Goal: Task Accomplishment & Management: Manage account settings

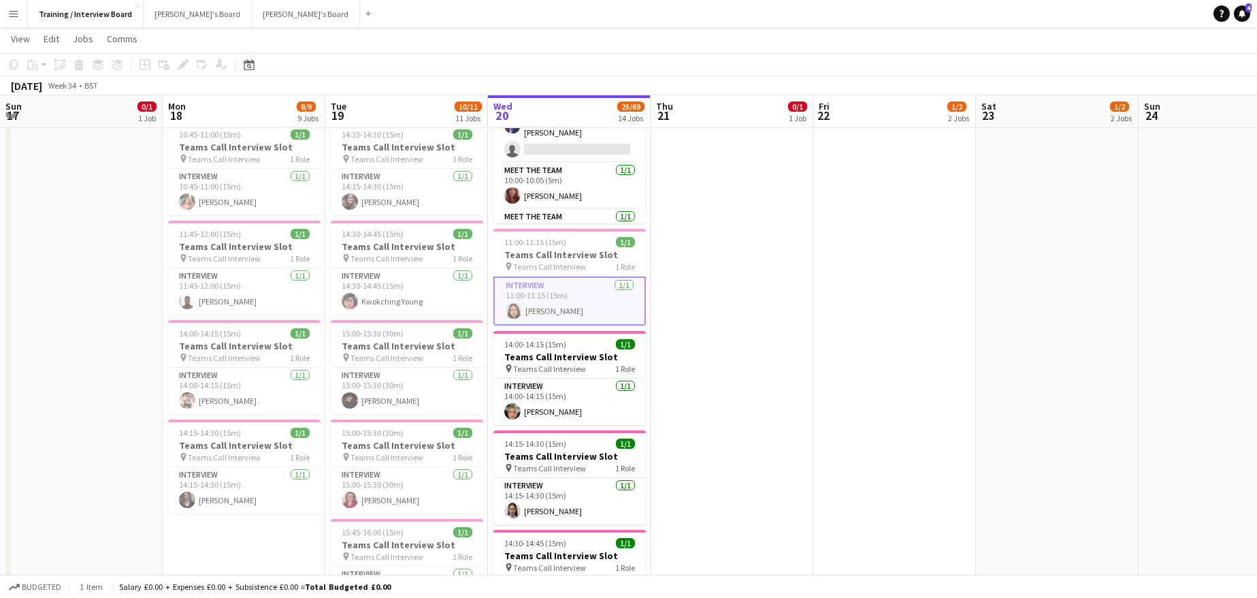
scroll to position [0, 324]
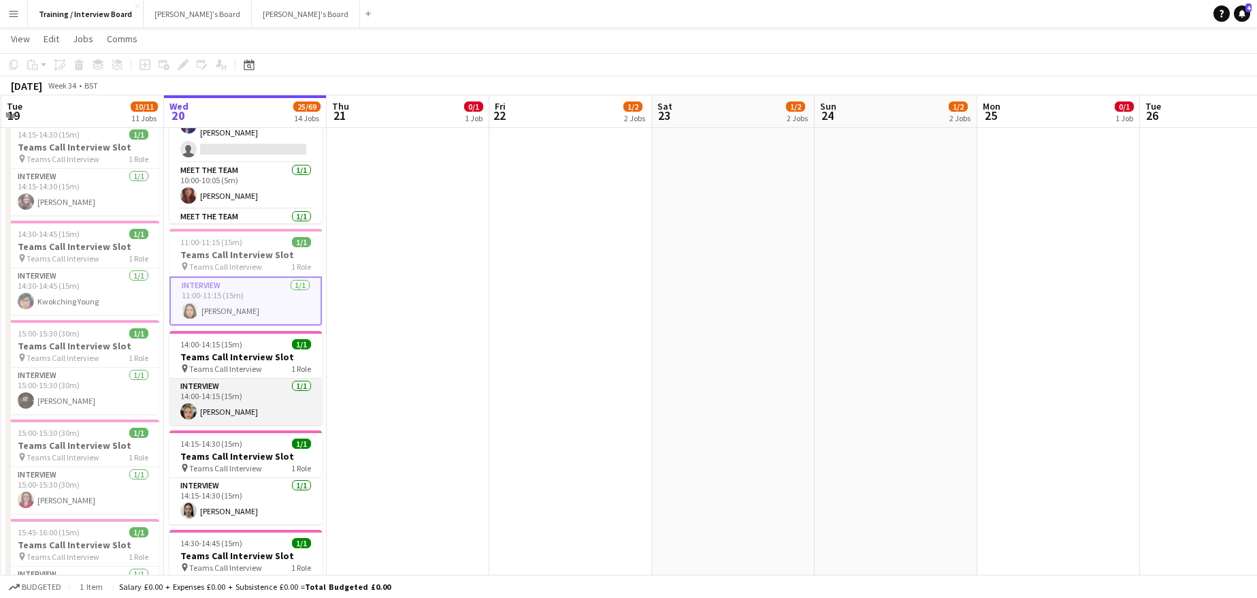
click at [251, 410] on app-card-role "Interview 1/1 14:00-14:15 (15m) Tabitha Sullivan" at bounding box center [245, 401] width 152 height 46
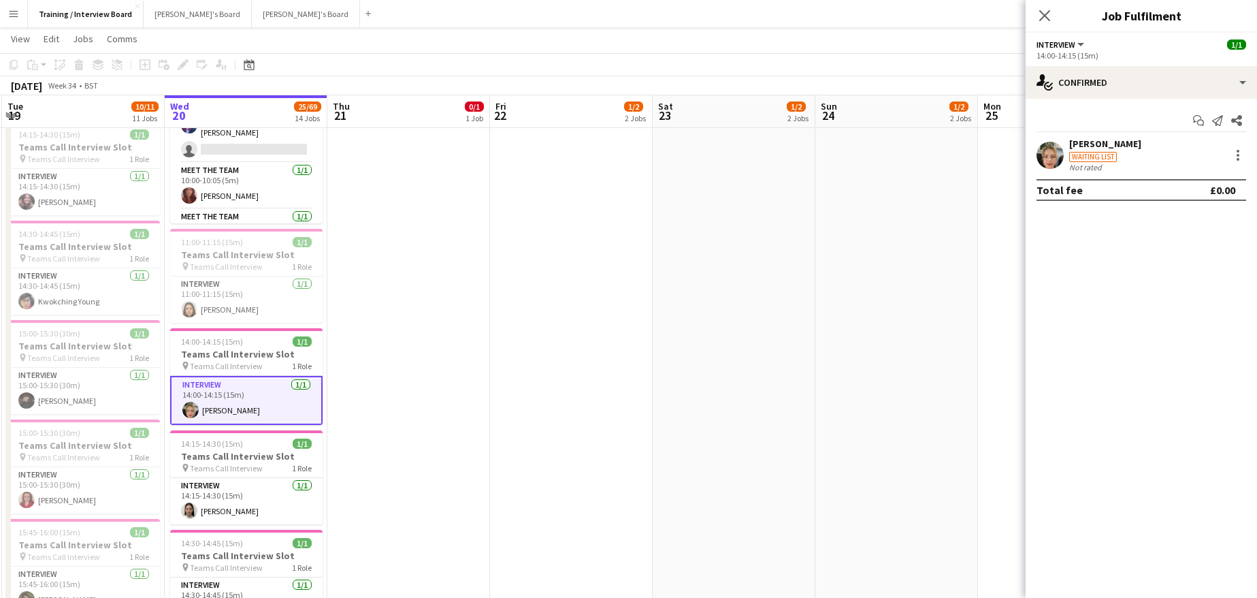
click at [1088, 137] on div "Tabitha Sullivan" at bounding box center [1105, 143] width 72 height 12
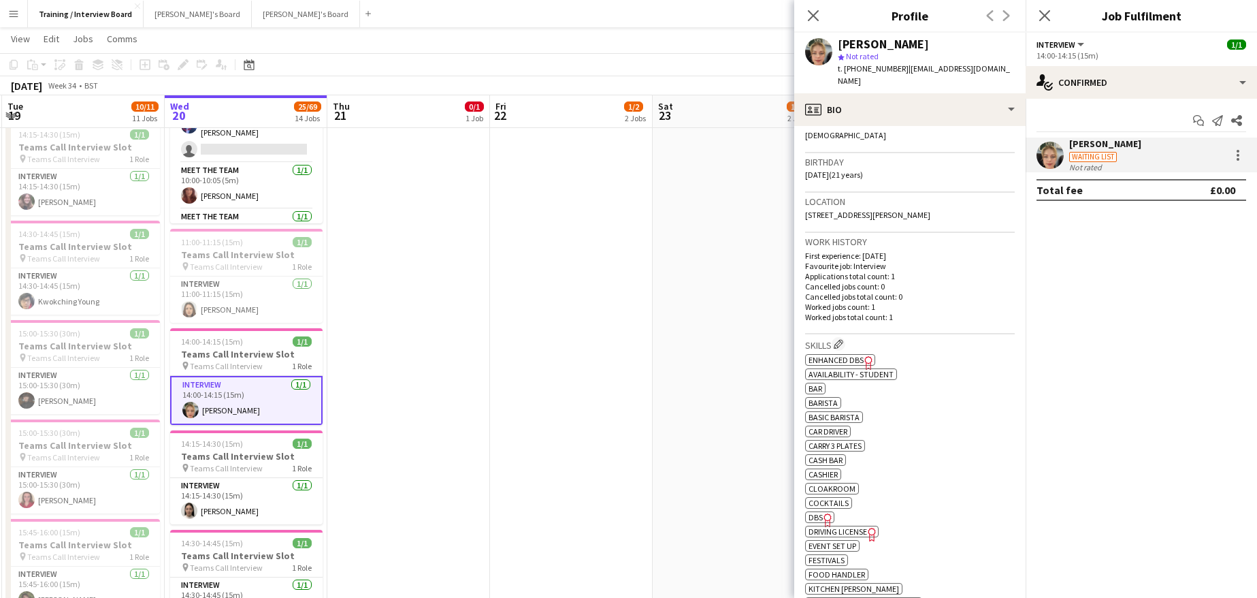
scroll to position [204, 0]
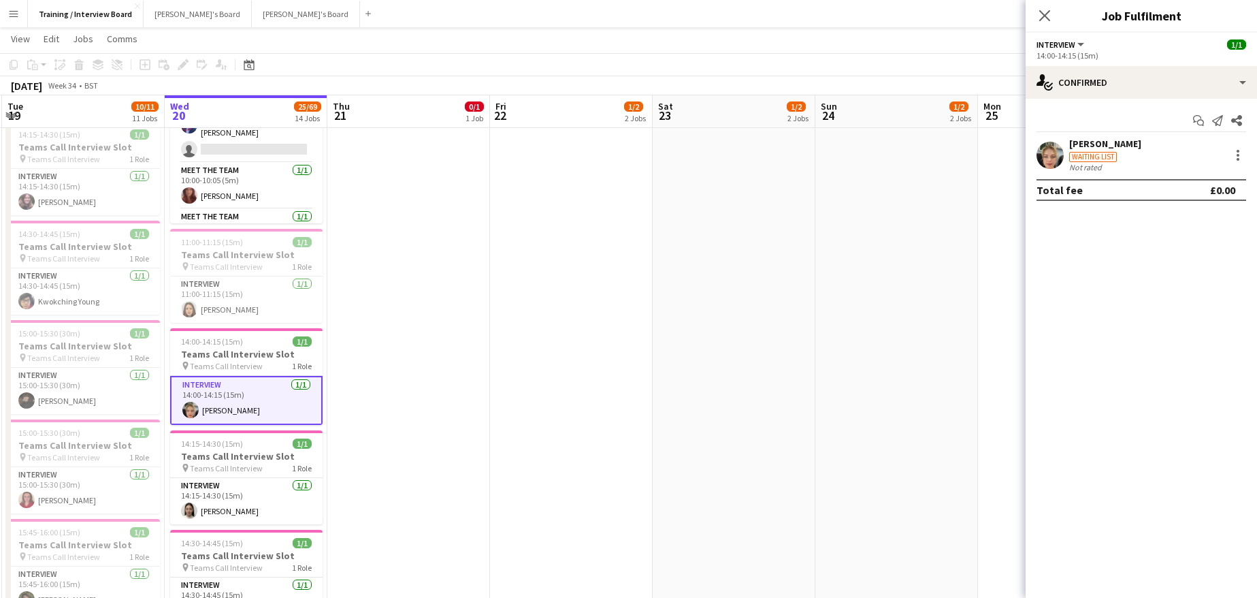
click at [1116, 142] on div "Tabitha Sullivan" at bounding box center [1105, 143] width 72 height 12
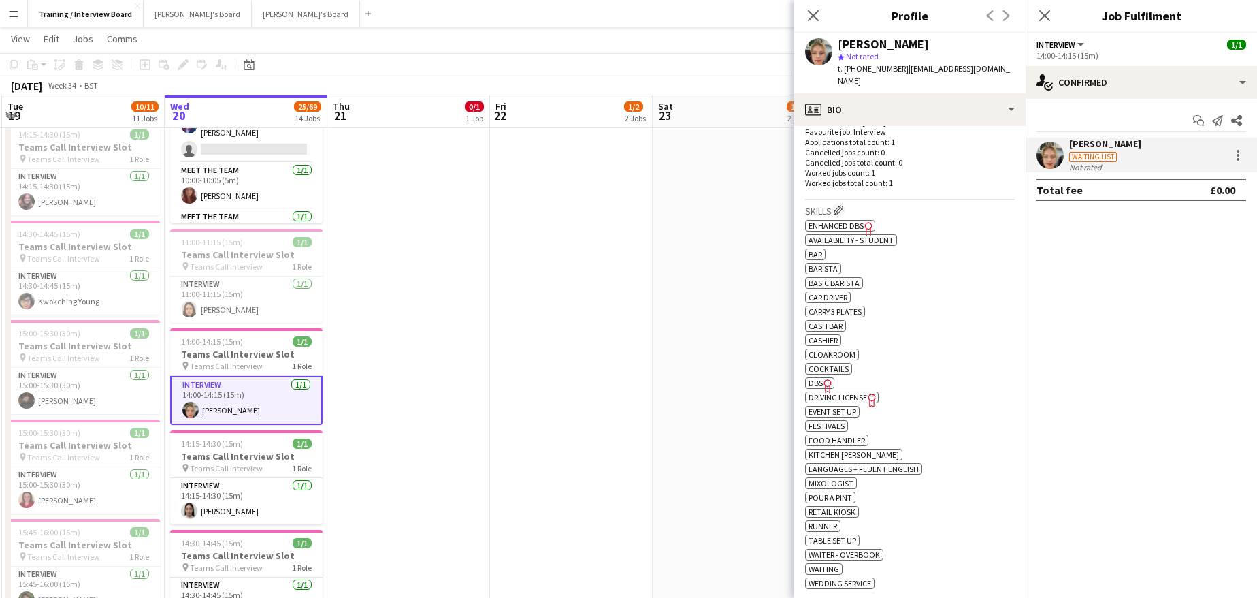
scroll to position [340, 0]
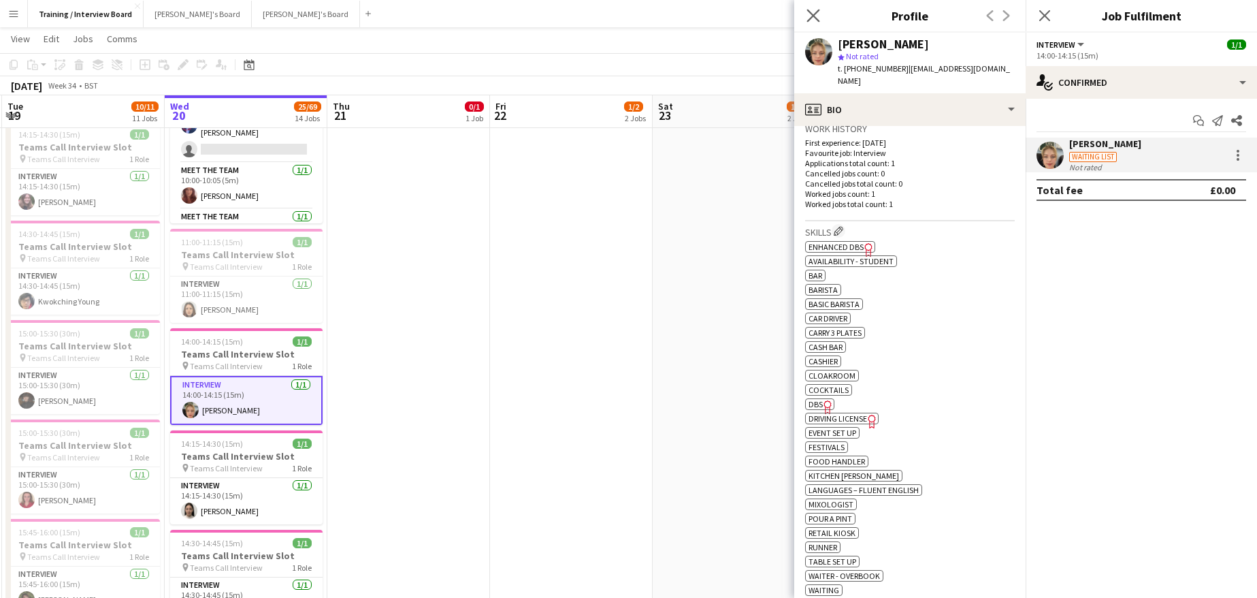
click at [805, 16] on app-icon "Close pop-in" at bounding box center [814, 16] width 20 height 20
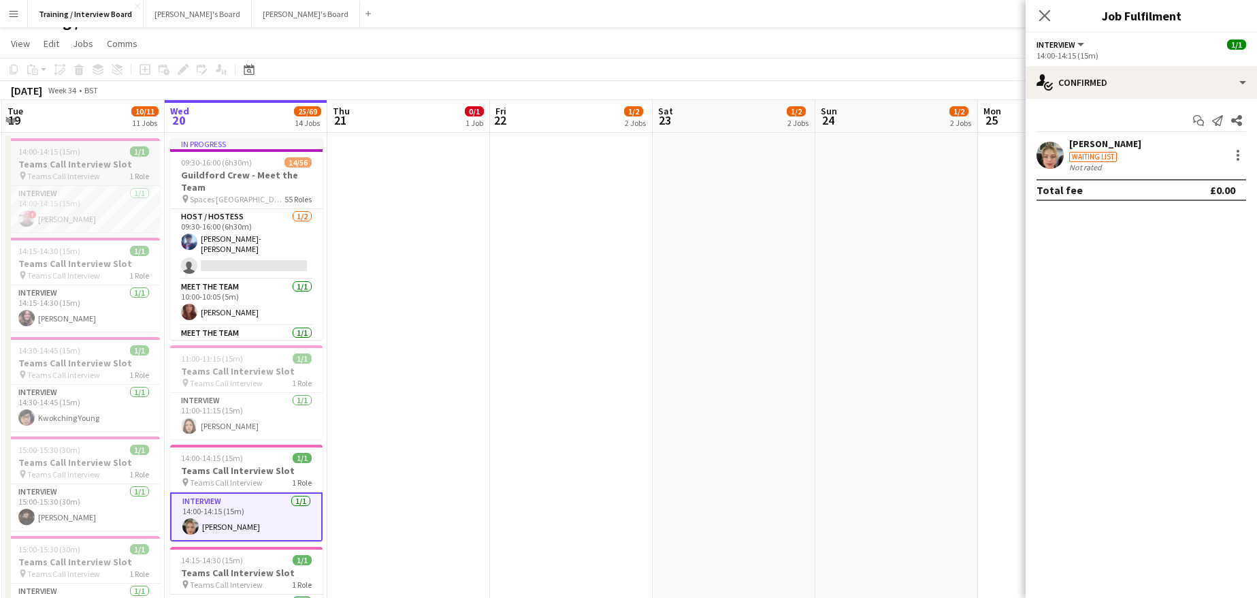
scroll to position [0, 0]
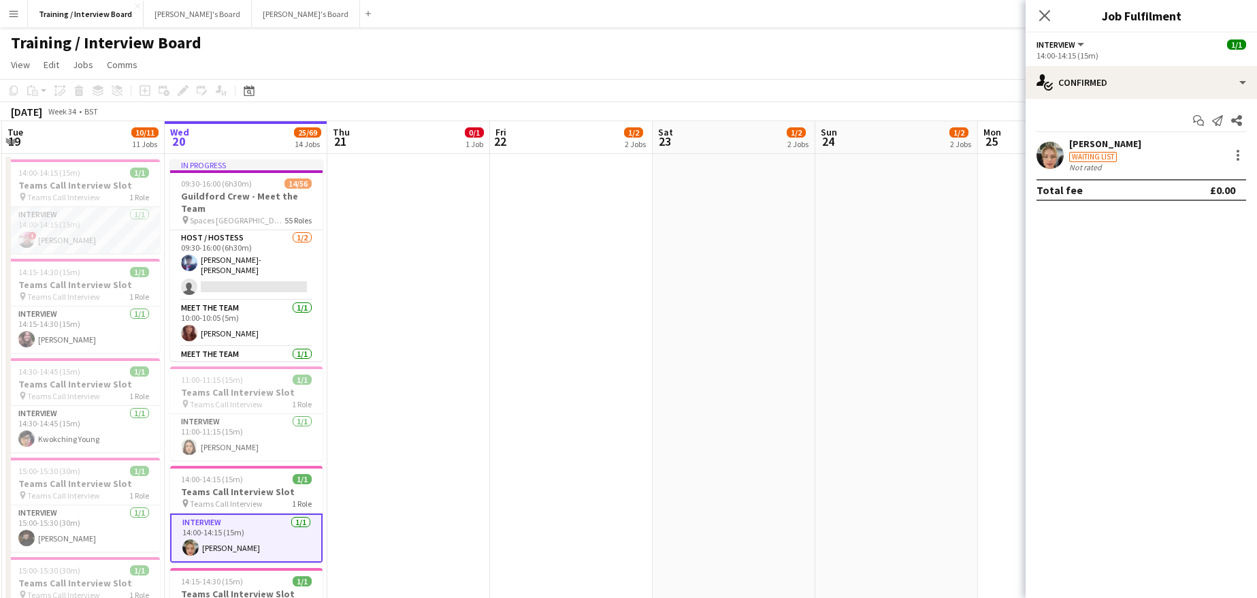
click at [56, 244] on app-card-role "Interview 1/1 14:00-14:15 (15m) ! Macdonald Juru" at bounding box center [83, 230] width 152 height 46
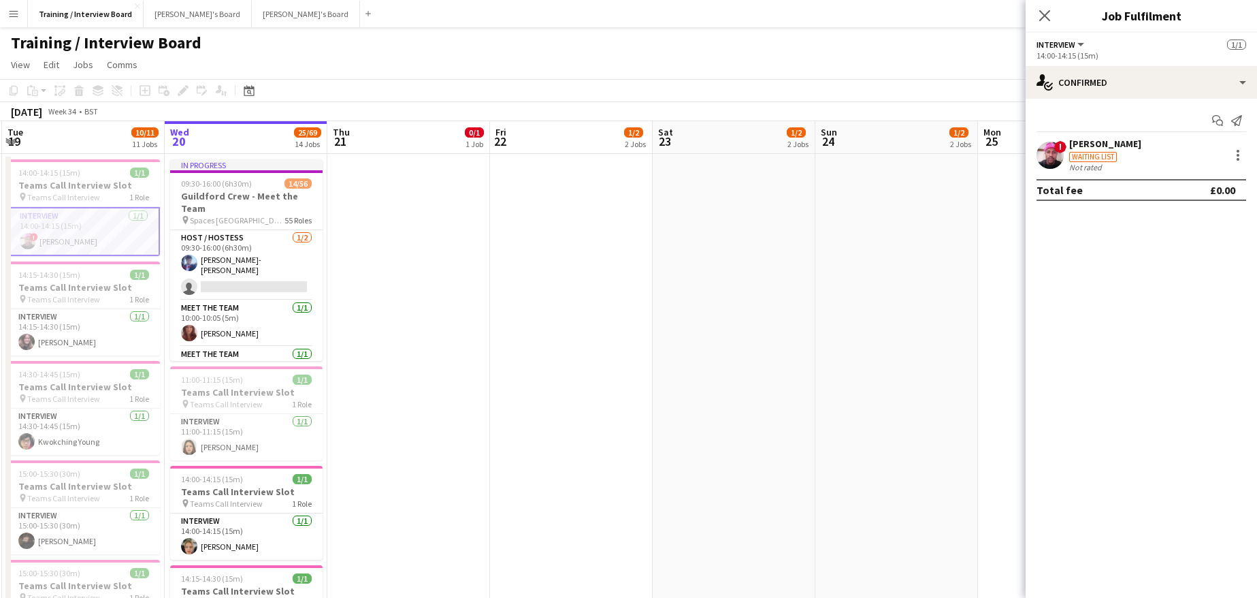
click at [1098, 143] on div "[PERSON_NAME]" at bounding box center [1105, 143] width 72 height 12
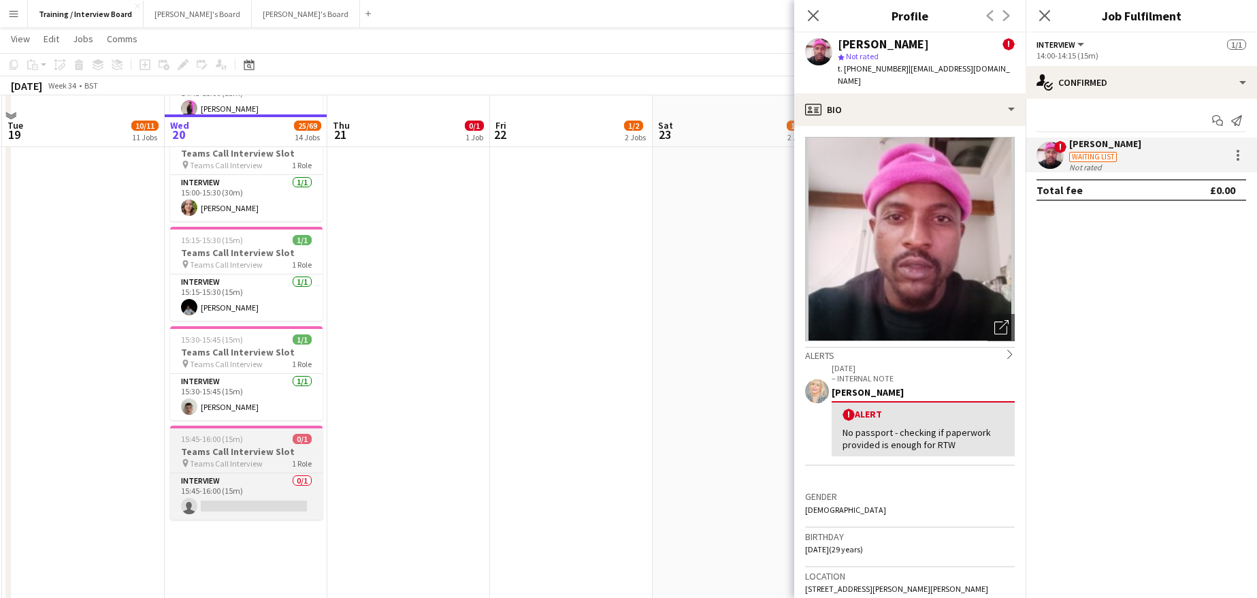
scroll to position [817, 0]
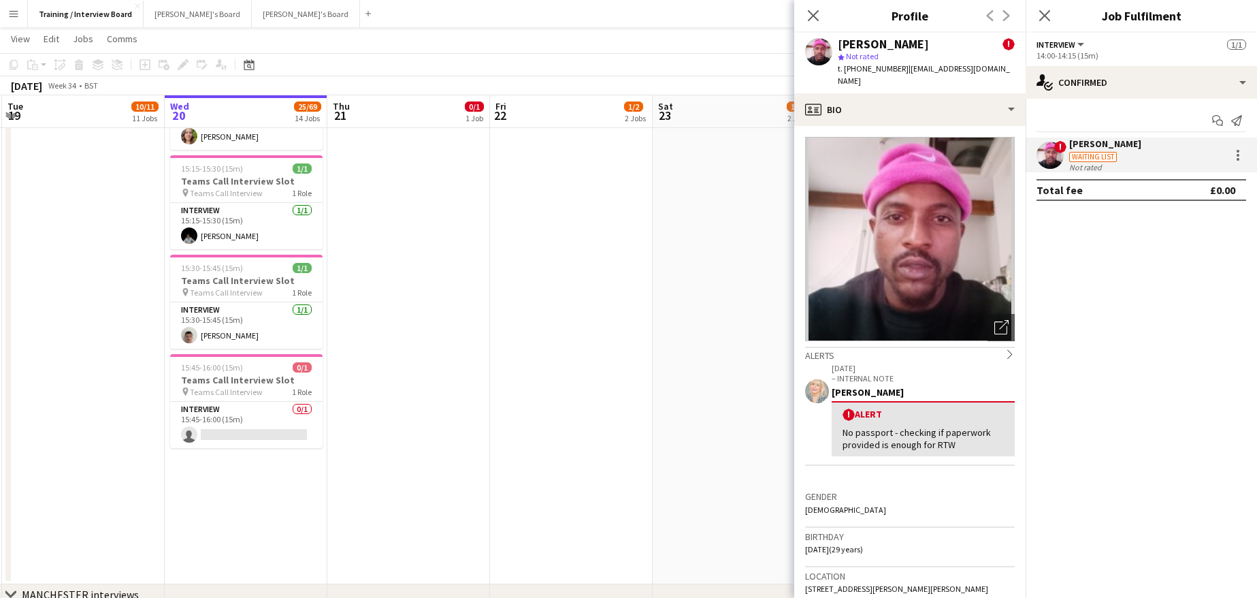
click at [967, 411] on div "! Alert No passport - checking if paperwork provided is enough for RTW" at bounding box center [923, 428] width 183 height 55
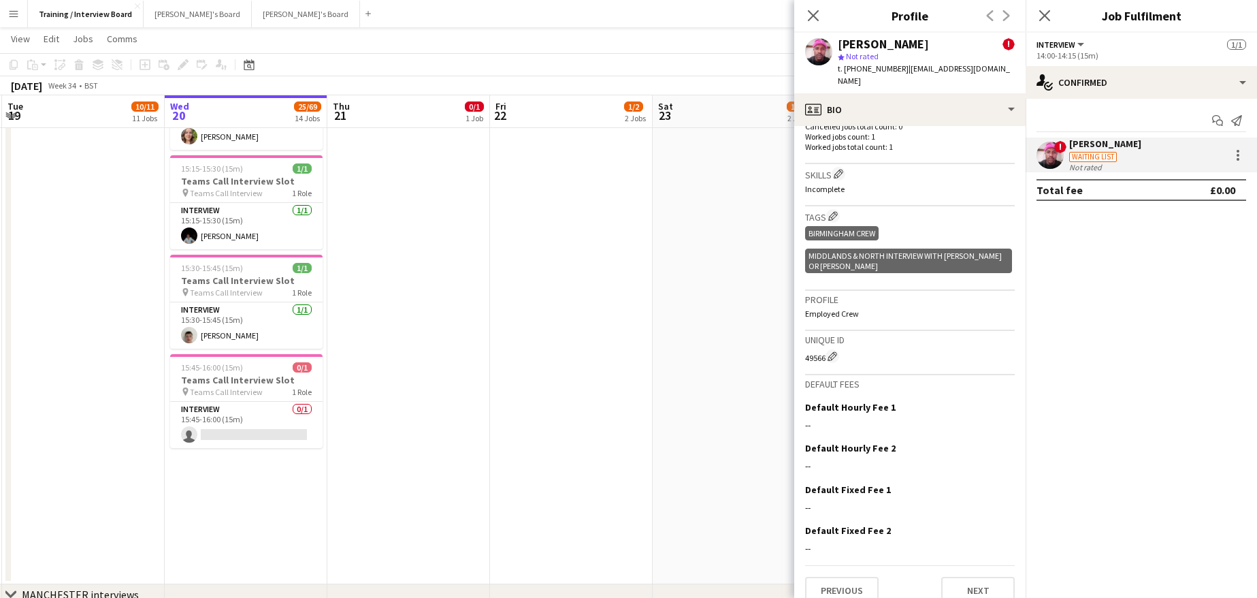
scroll to position [562, 0]
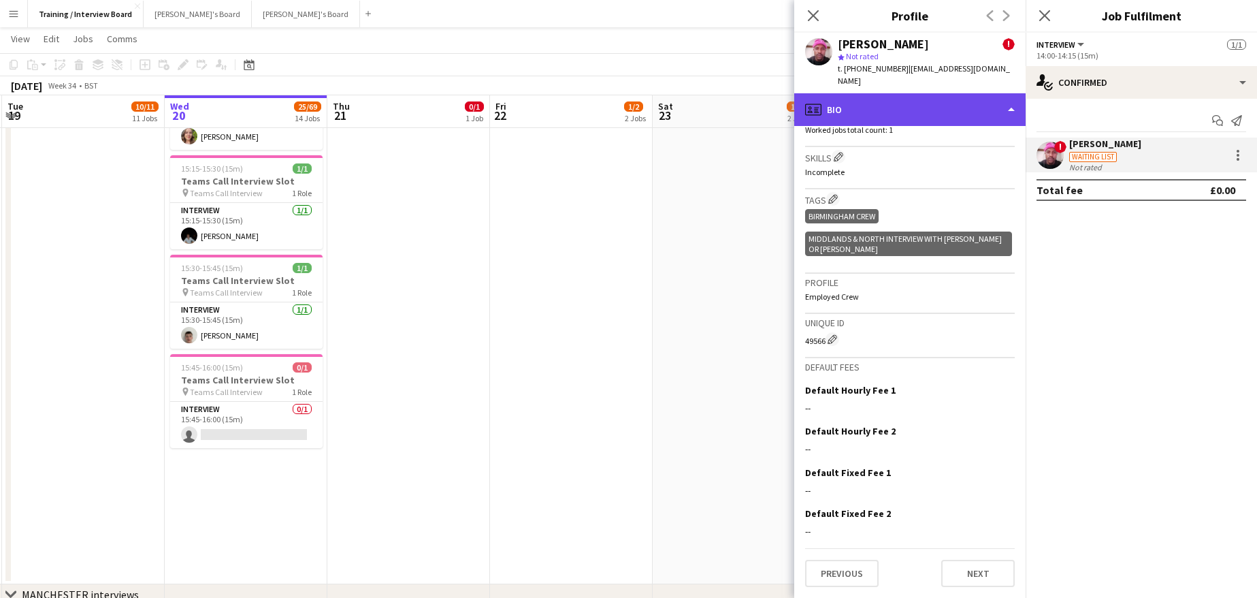
click at [1011, 94] on div "profile Bio" at bounding box center [909, 109] width 231 height 33
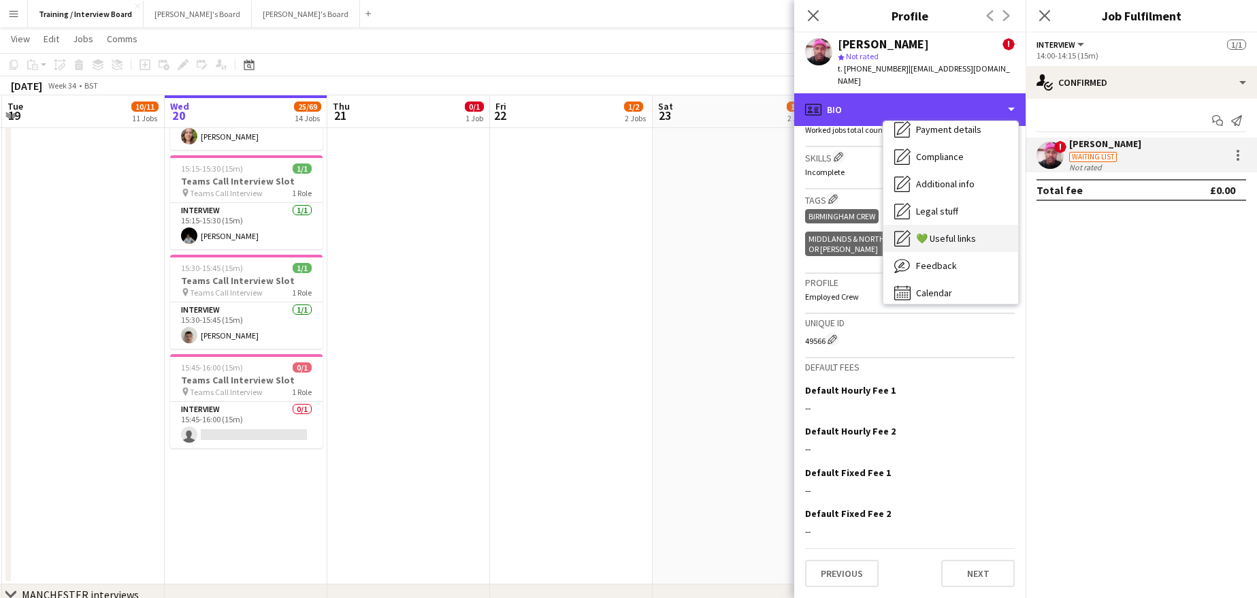
scroll to position [182, 0]
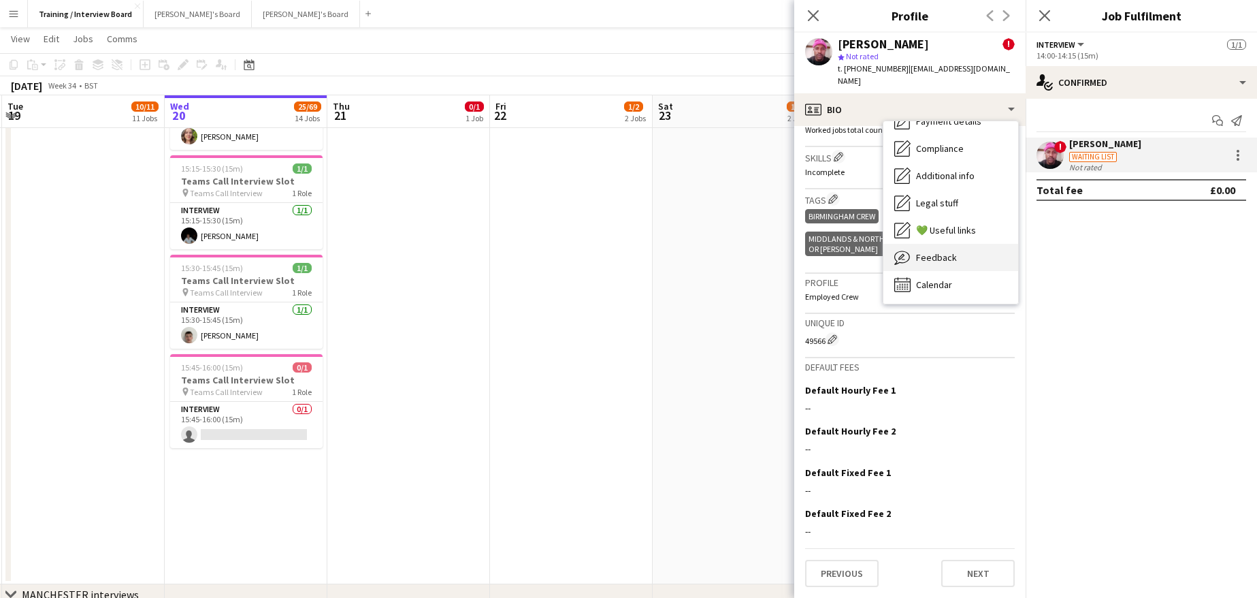
click at [954, 251] on span "Feedback" at bounding box center [936, 257] width 41 height 12
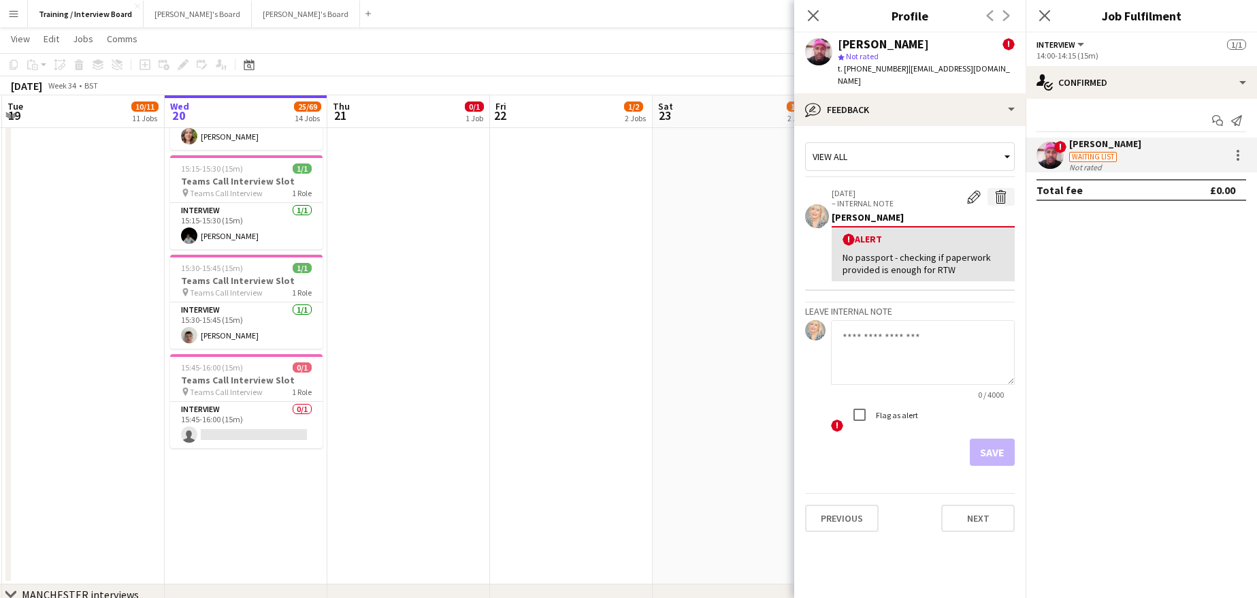
click at [1004, 190] on app-icon "Delete alert" at bounding box center [1001, 197] width 14 height 14
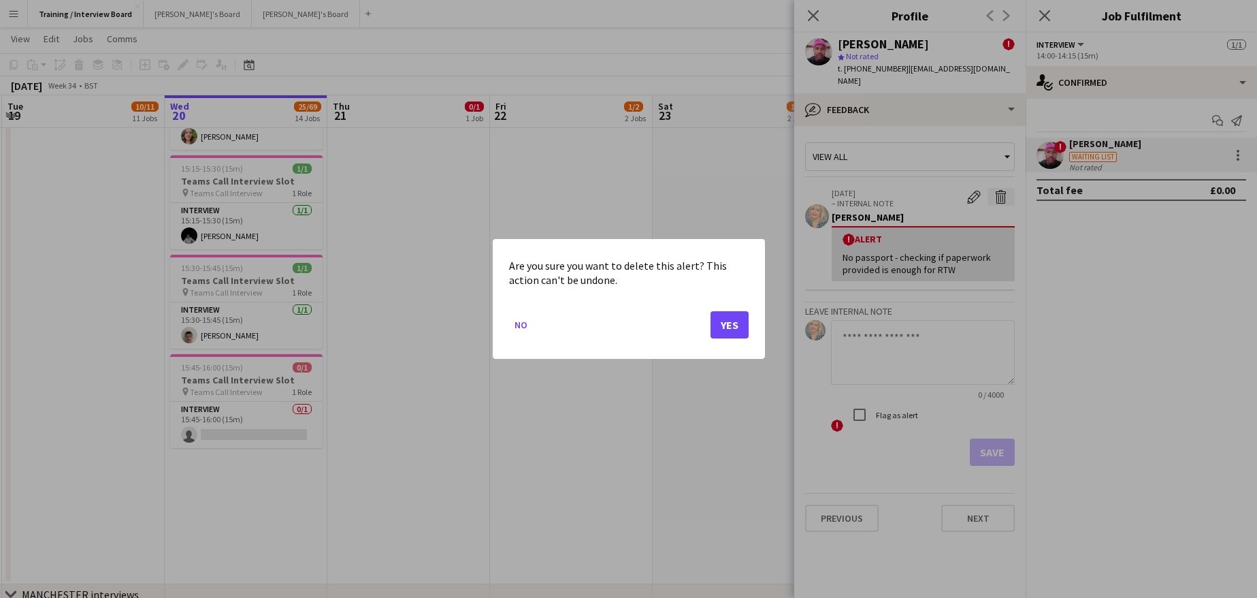
scroll to position [0, 0]
click at [722, 323] on button "Yes" at bounding box center [730, 324] width 38 height 27
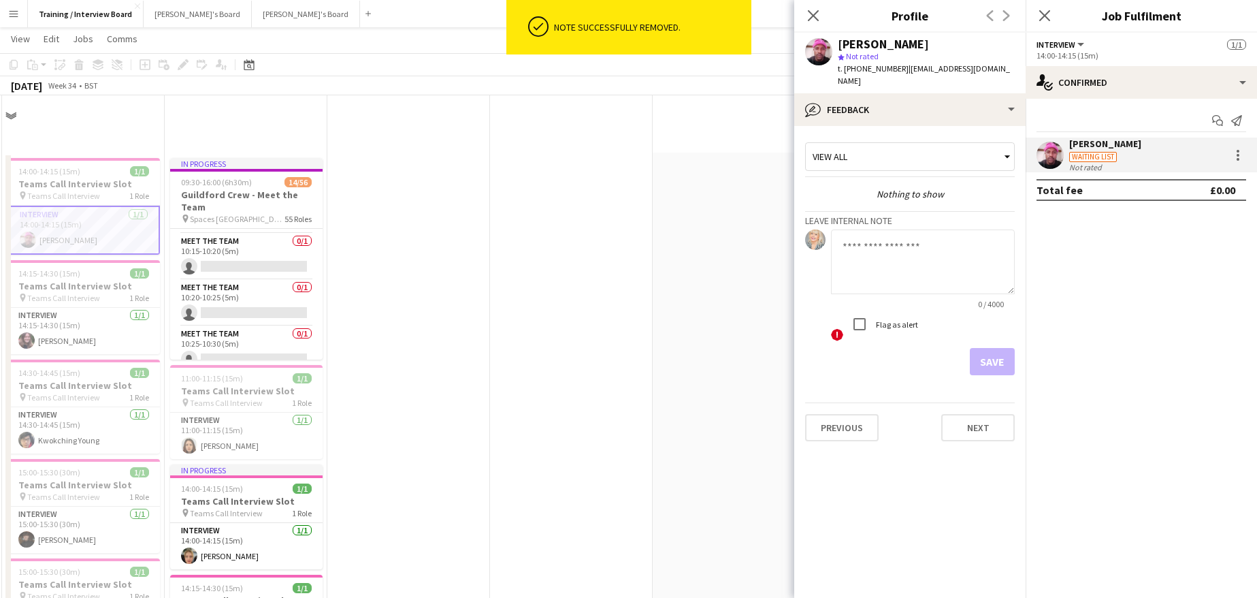
scroll to position [817, 0]
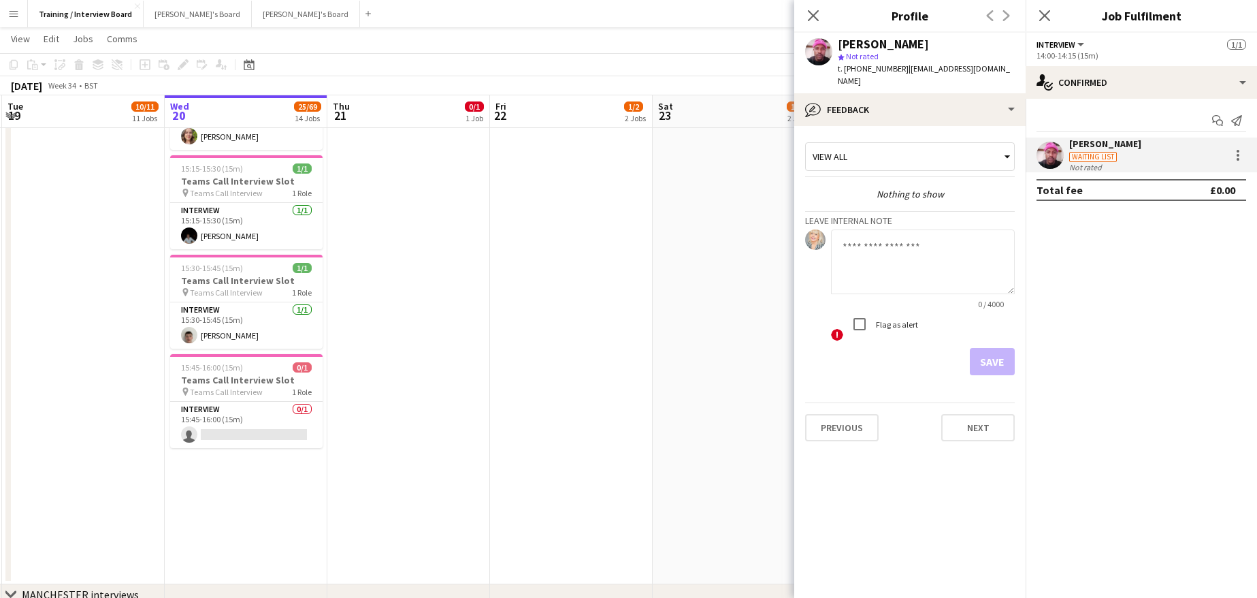
click at [859, 239] on textarea at bounding box center [923, 261] width 184 height 65
type textarea "**********"
click at [977, 348] on button "Save" at bounding box center [992, 361] width 45 height 27
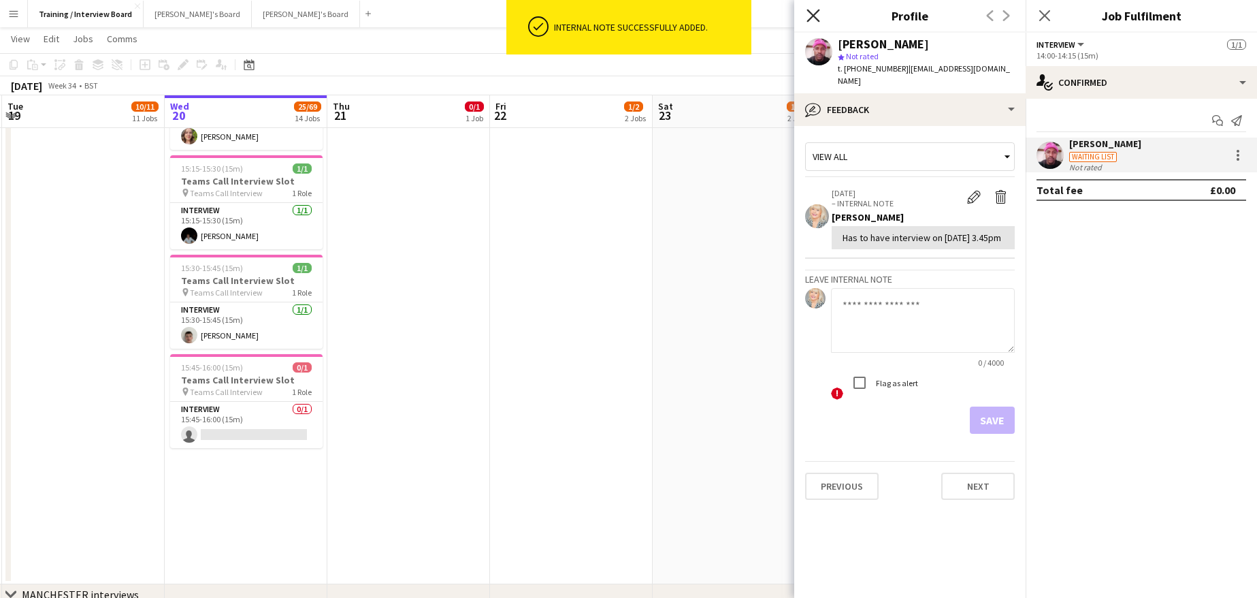
click at [817, 11] on icon at bounding box center [813, 15] width 13 height 13
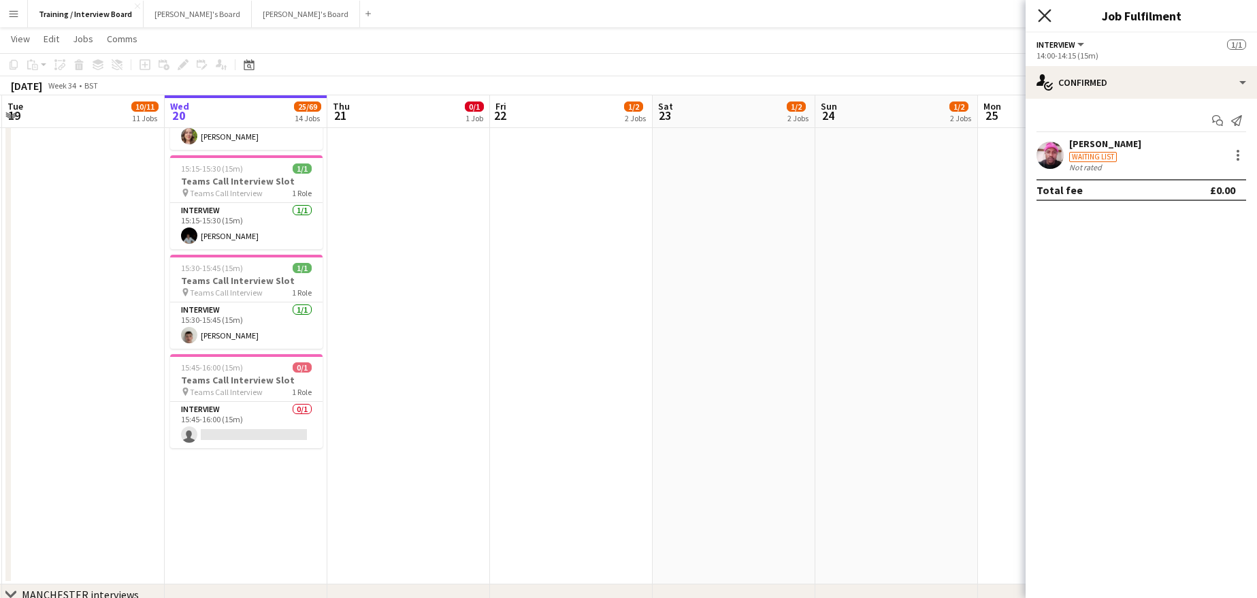
click at [1049, 14] on icon "Close pop-in" at bounding box center [1044, 15] width 13 height 13
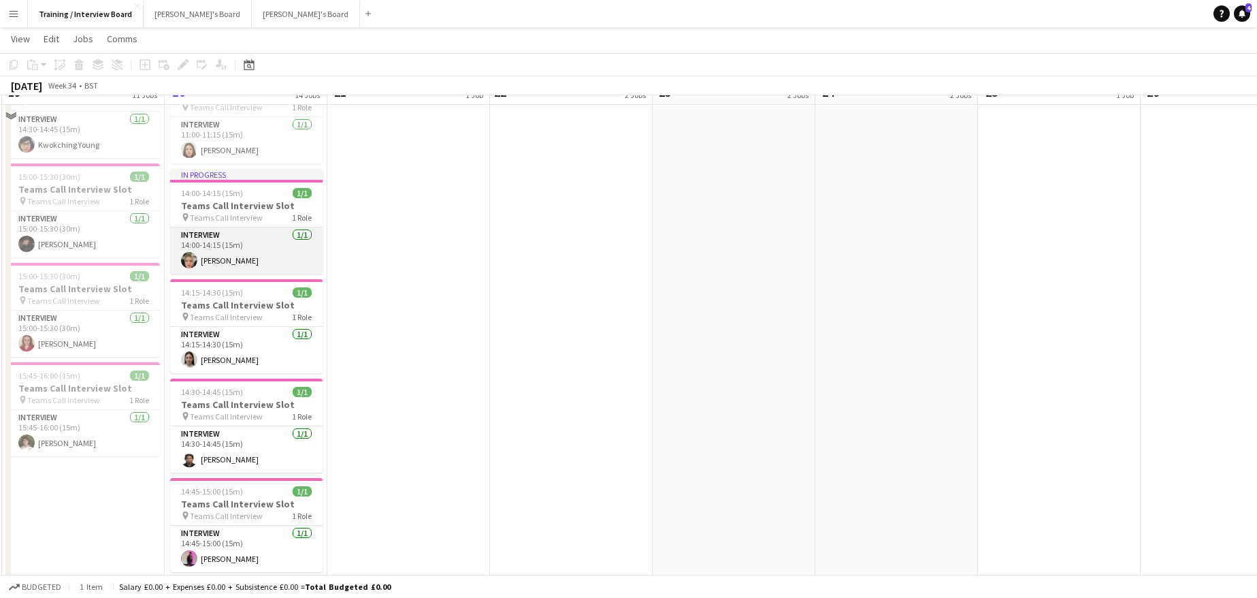
scroll to position [272, 0]
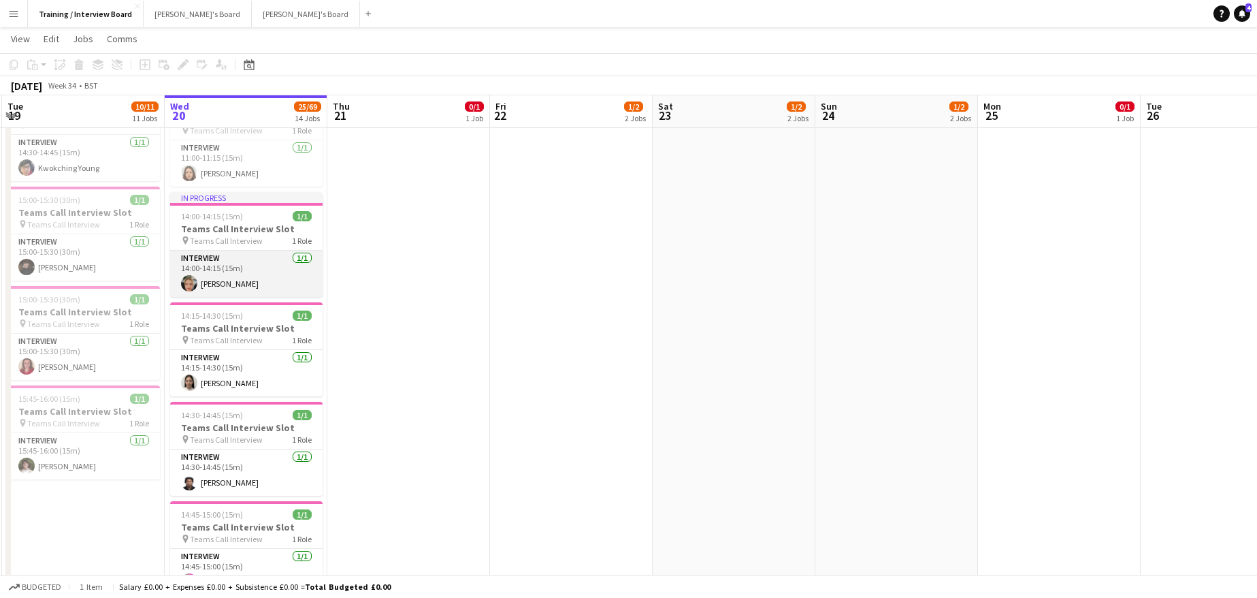
click at [229, 286] on app-card-role "Interview 1/1 14:00-14:15 (15m) Tabitha Sullivan" at bounding box center [246, 273] width 152 height 46
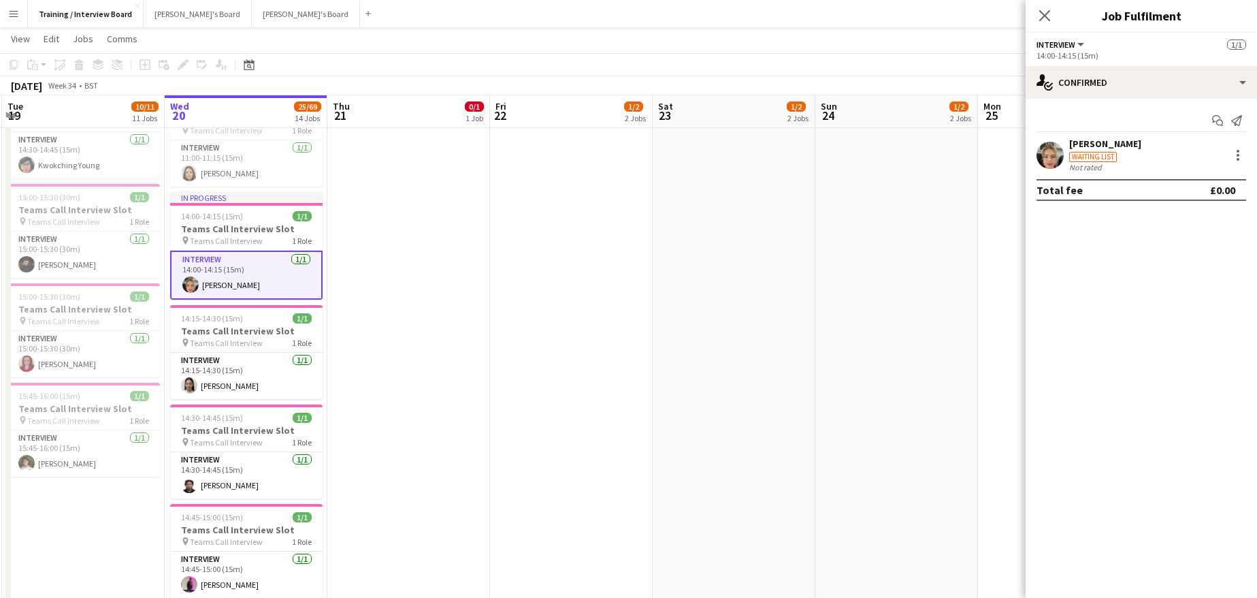
click at [1109, 141] on div "Tabitha Sullivan" at bounding box center [1105, 143] width 72 height 12
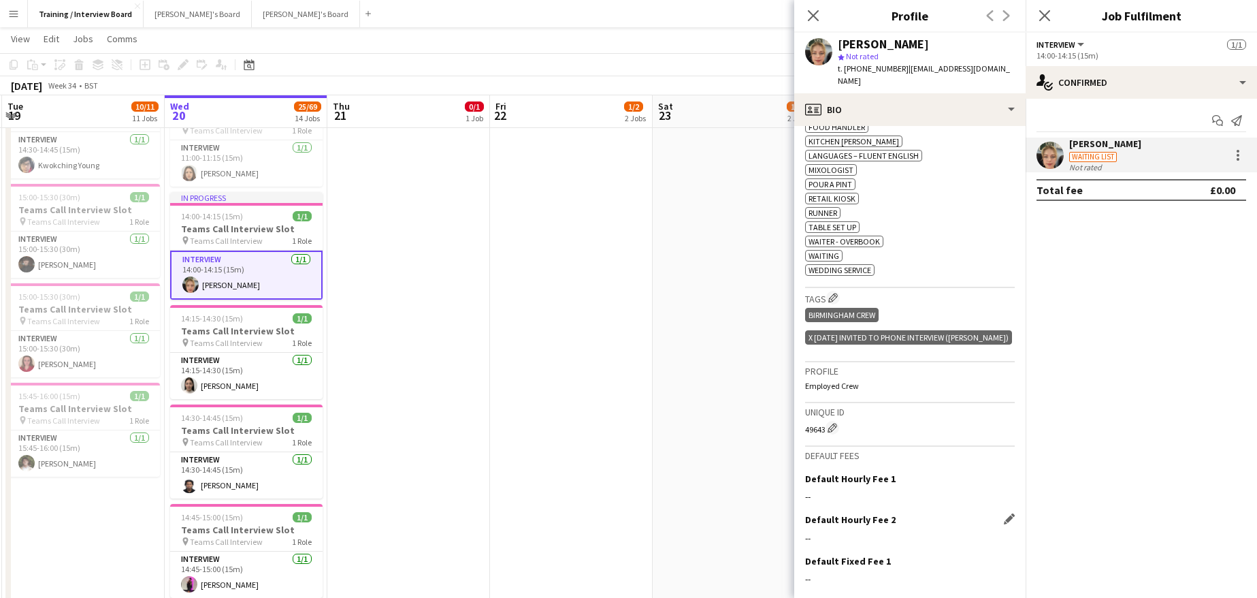
scroll to position [751, 0]
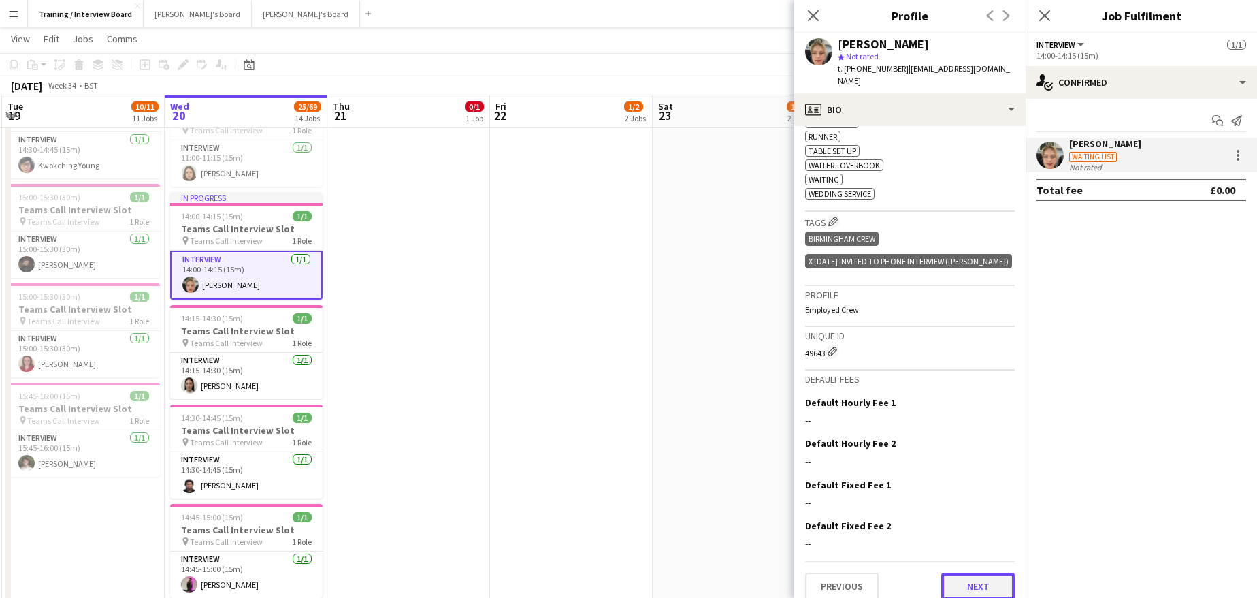
click at [966, 572] on button "Next" at bounding box center [978, 585] width 74 height 27
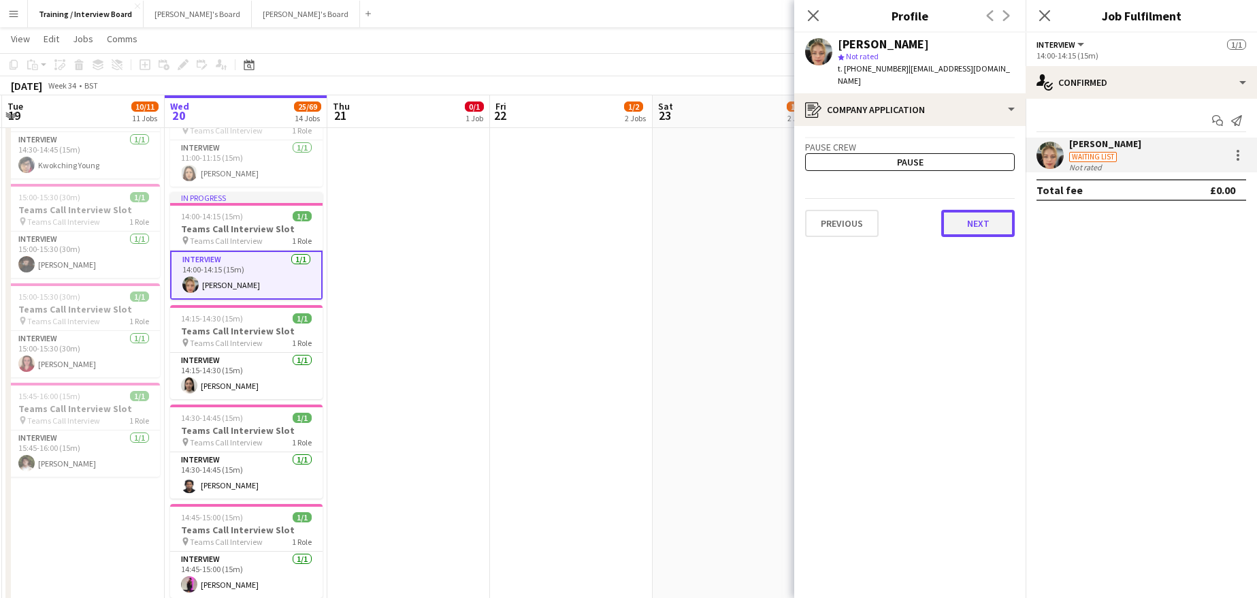
click at [950, 215] on button "Next" at bounding box center [978, 223] width 74 height 27
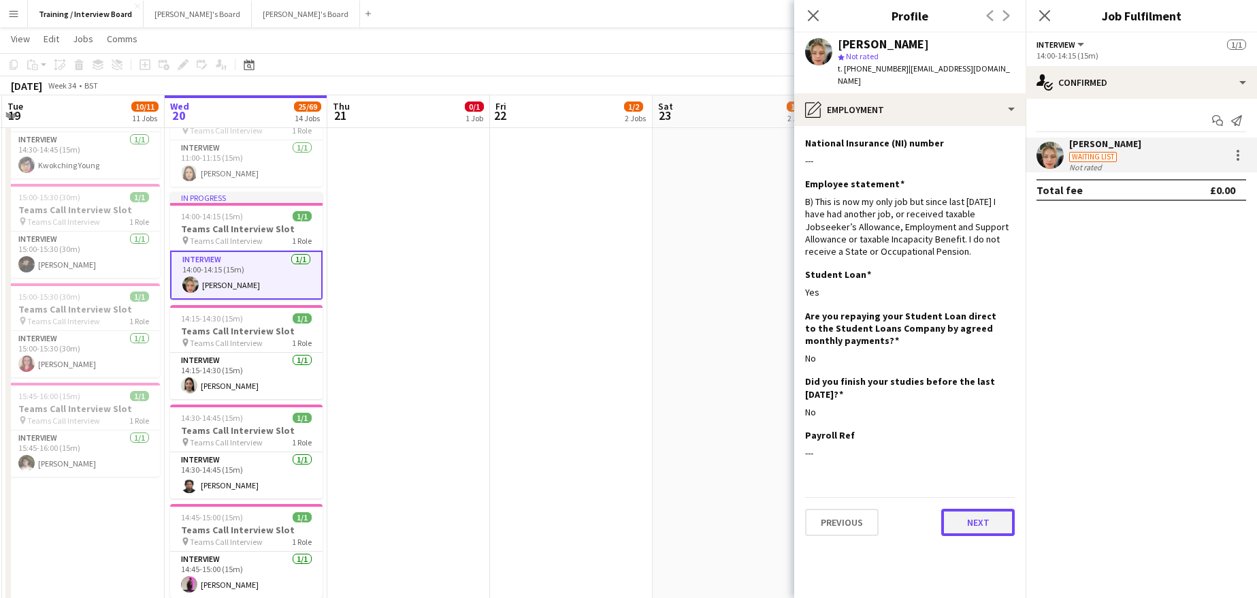
click at [998, 513] on button "Next" at bounding box center [978, 521] width 74 height 27
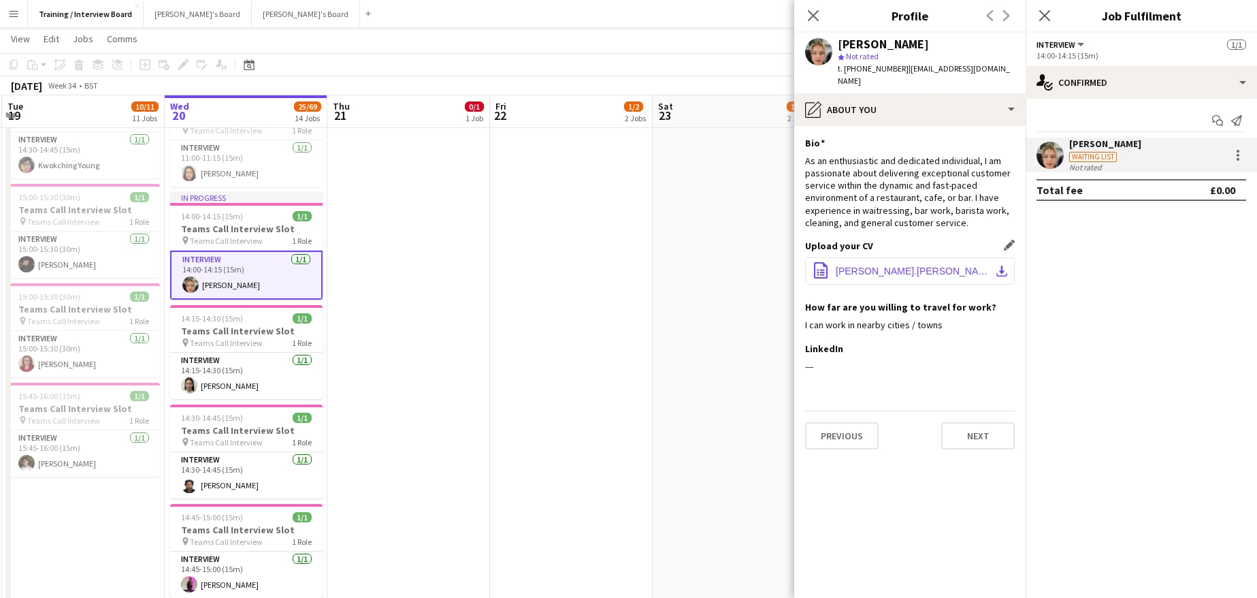
click at [1007, 265] on app-icon "download-bottom" at bounding box center [1001, 270] width 11 height 11
click at [982, 427] on button "Next" at bounding box center [978, 435] width 74 height 27
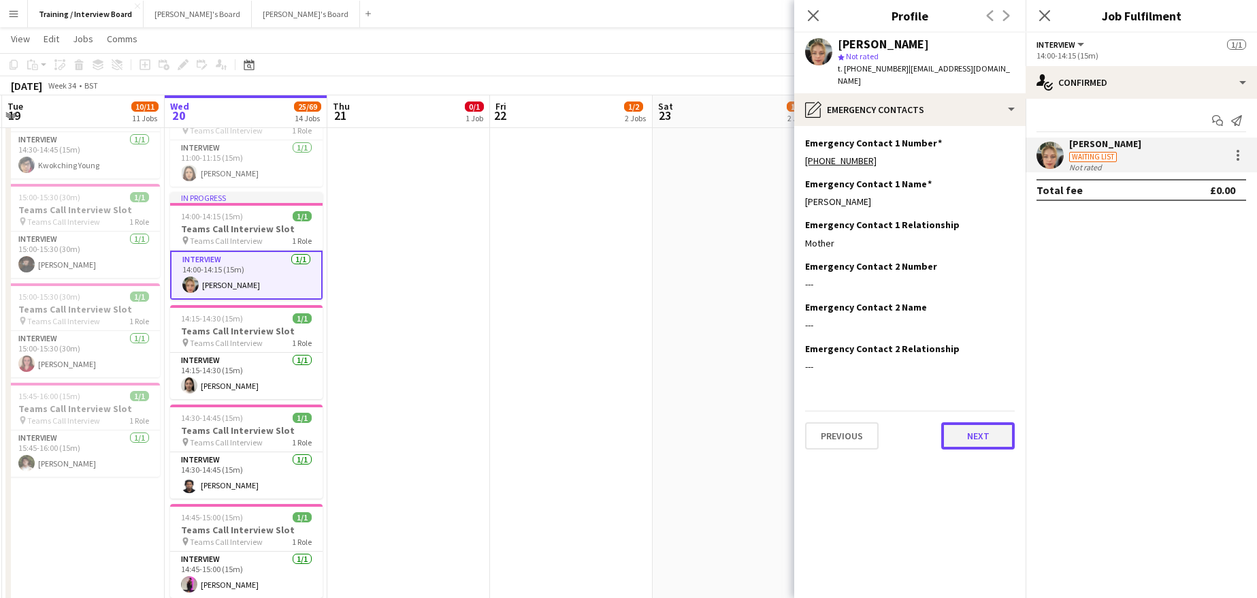
click at [948, 423] on button "Next" at bounding box center [978, 435] width 74 height 27
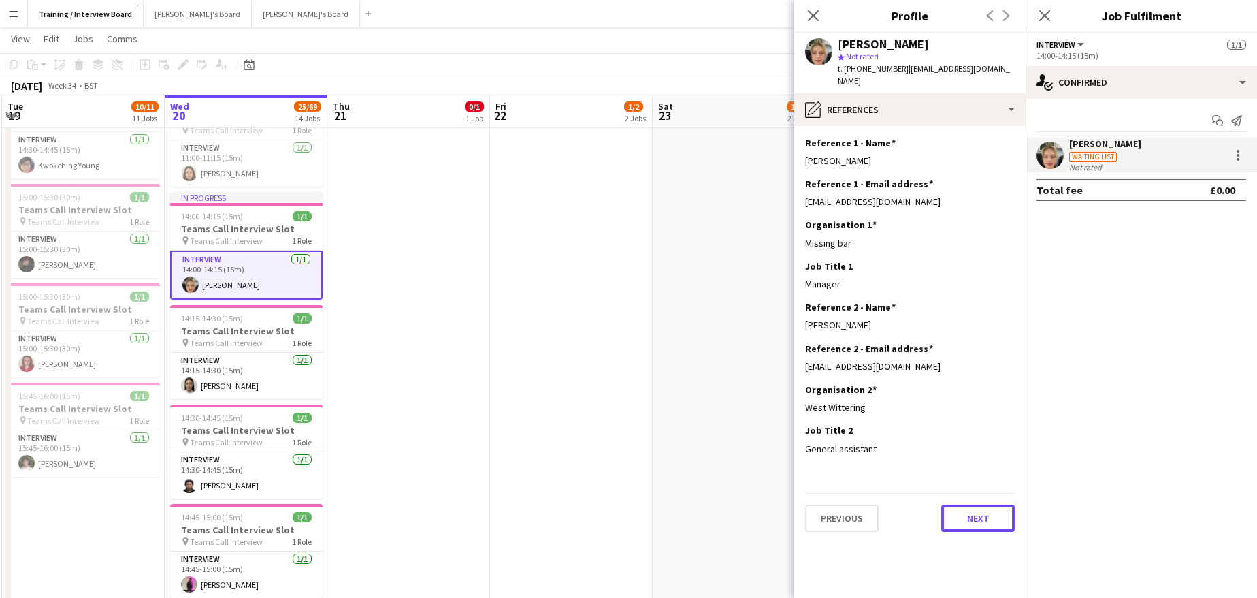
click at [990, 507] on button "Next" at bounding box center [978, 517] width 74 height 27
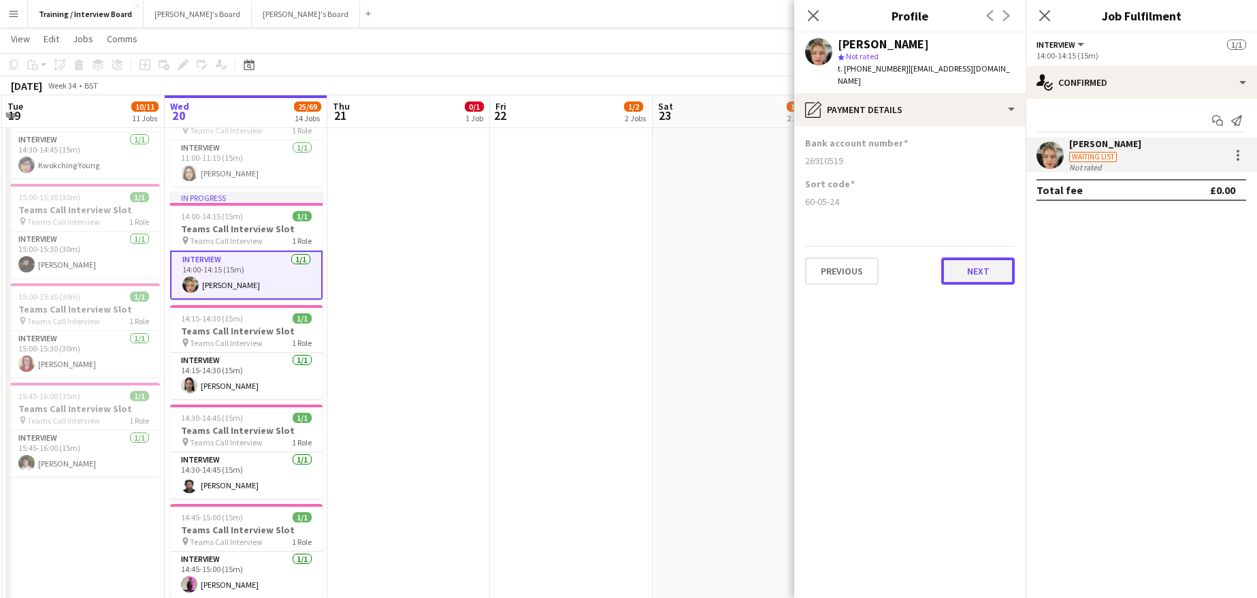
click at [964, 257] on button "Next" at bounding box center [978, 270] width 74 height 27
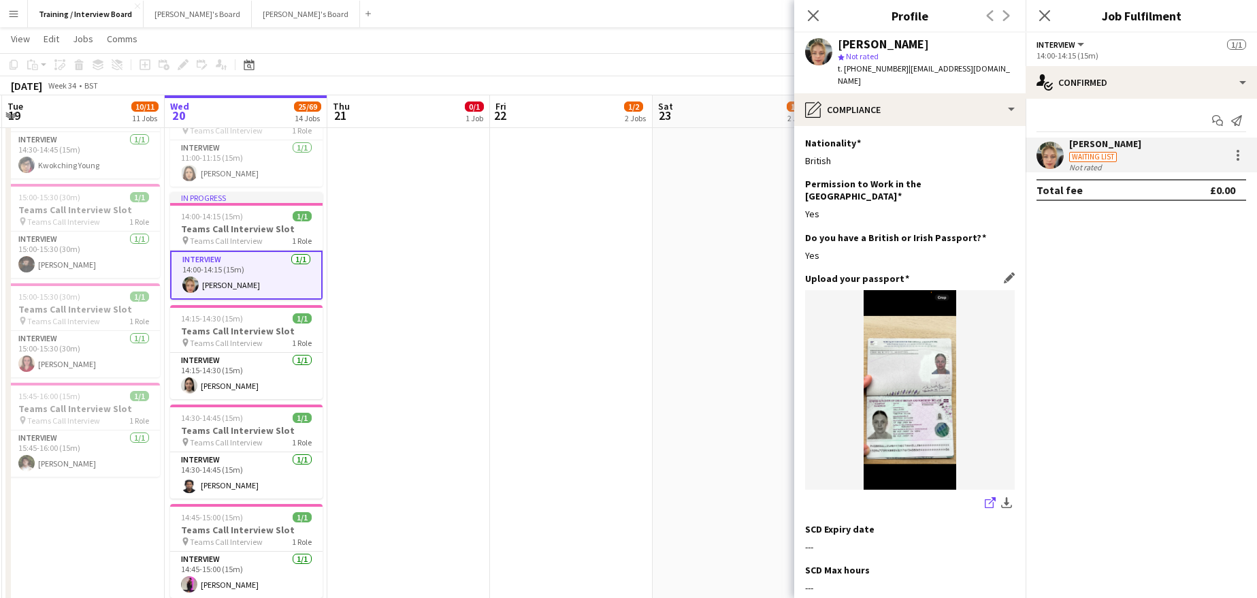
click at [985, 497] on icon "share-external-link-1" at bounding box center [990, 502] width 11 height 11
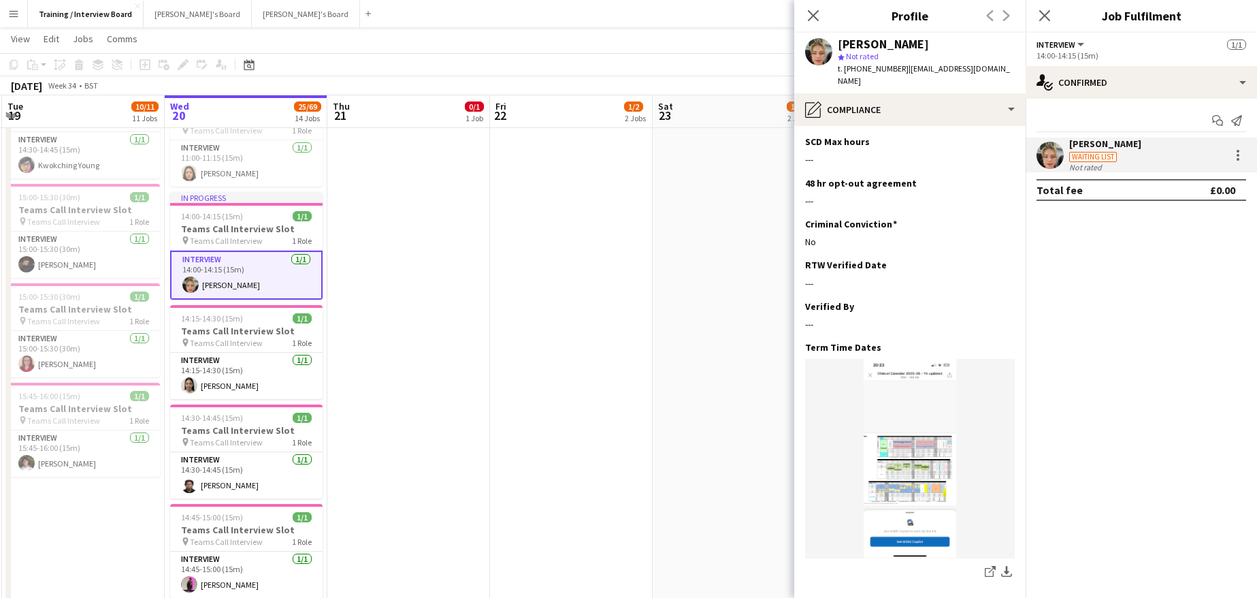
scroll to position [474, 0]
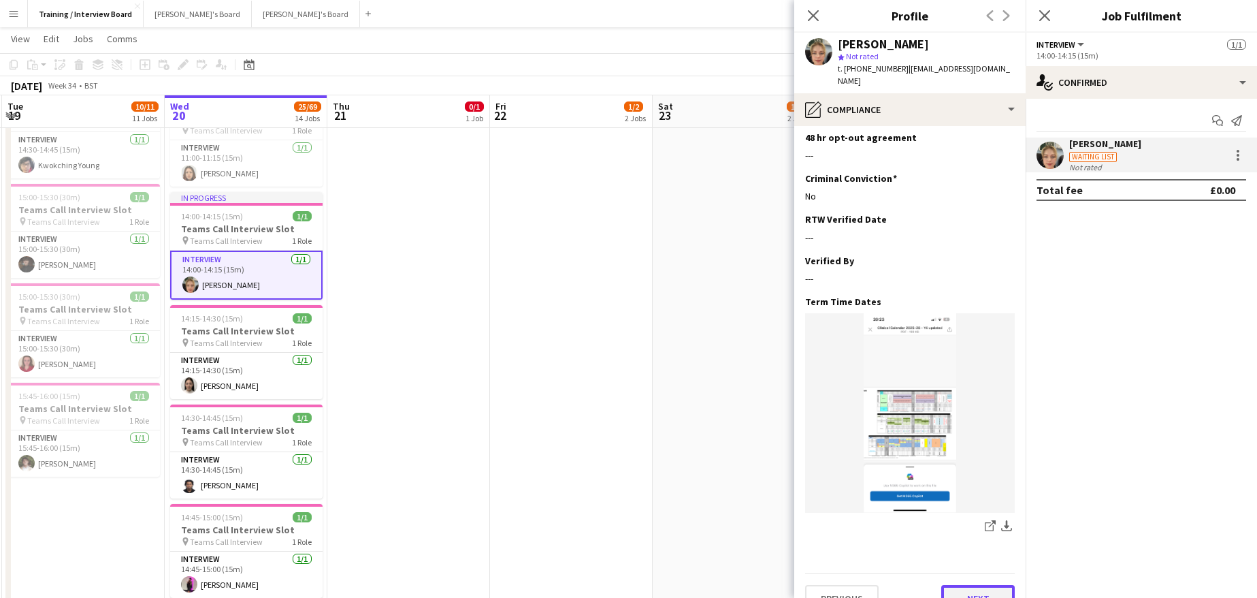
click at [976, 585] on button "Next" at bounding box center [978, 598] width 74 height 27
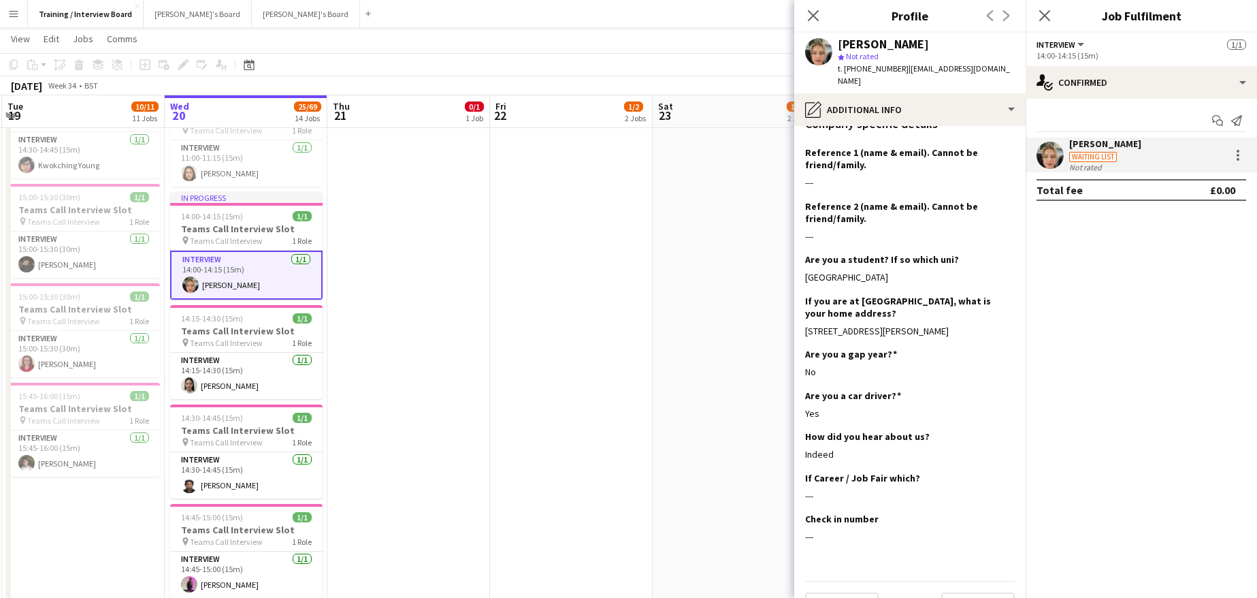
scroll to position [225, 0]
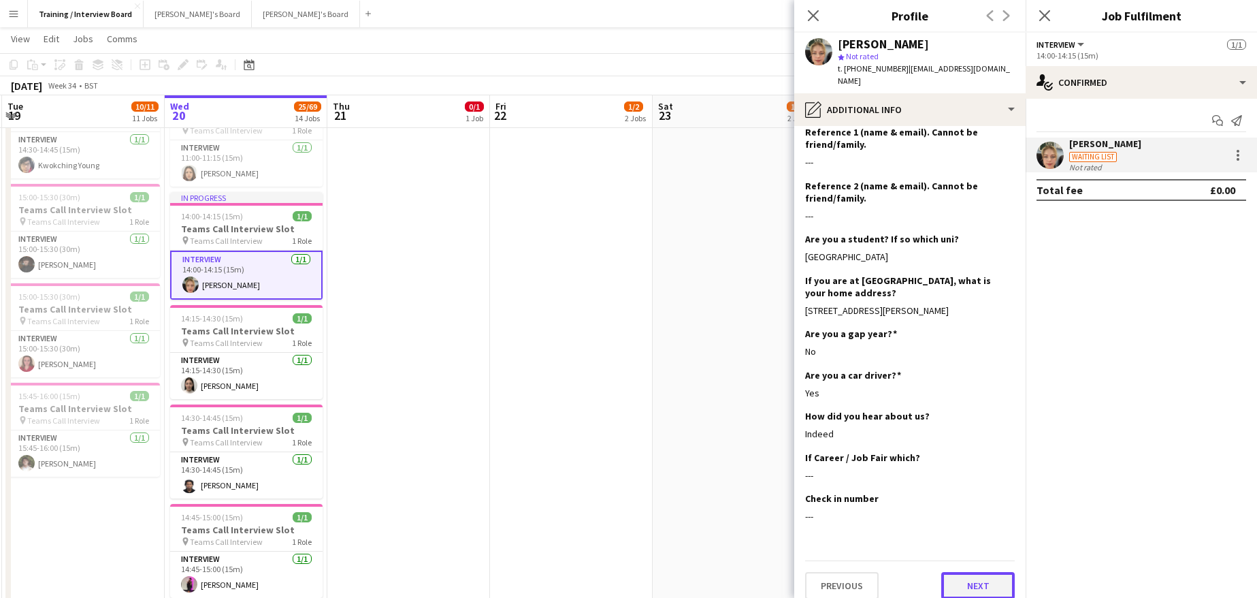
click at [959, 572] on button "Next" at bounding box center [978, 585] width 74 height 27
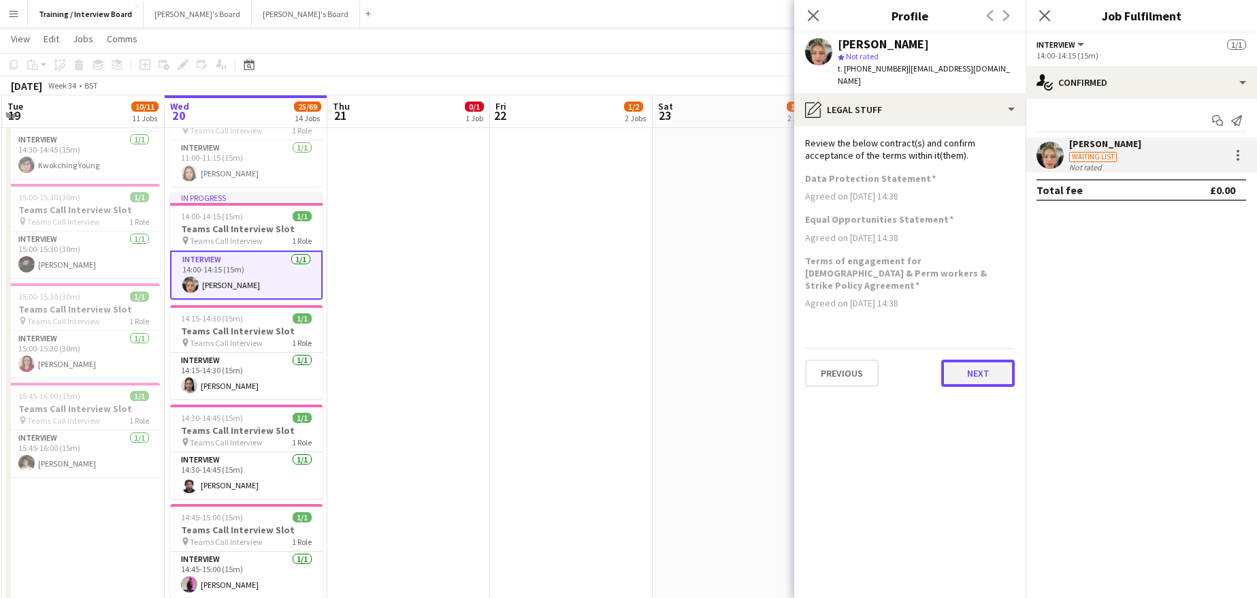
click at [996, 359] on button "Next" at bounding box center [978, 372] width 74 height 27
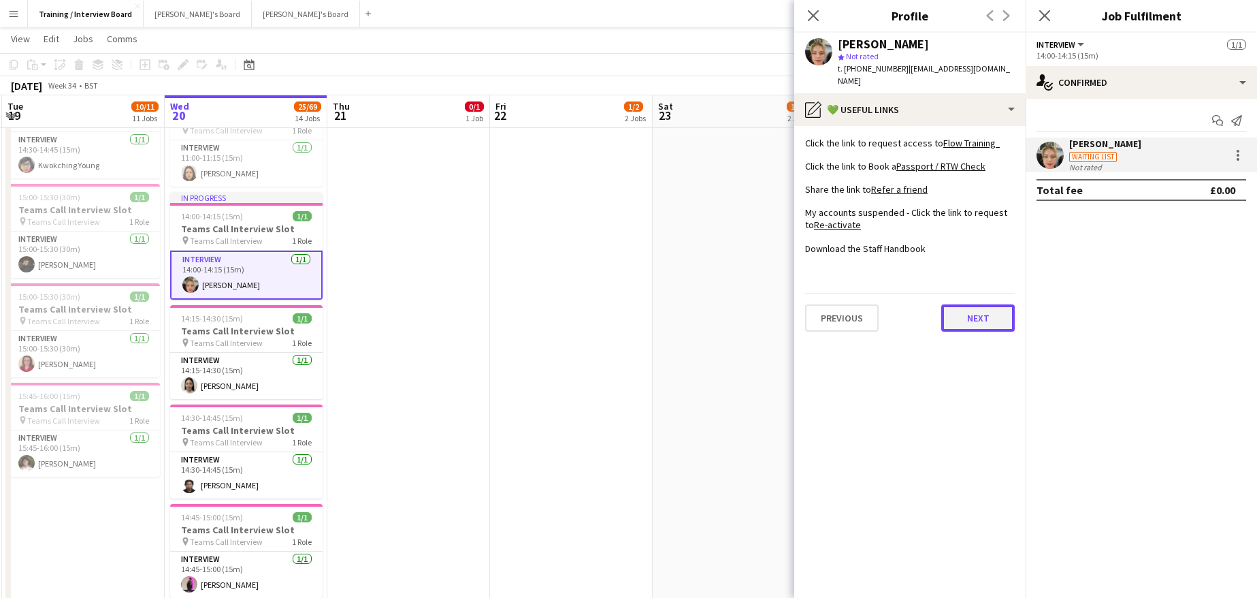
click at [969, 304] on button "Next" at bounding box center [978, 317] width 74 height 27
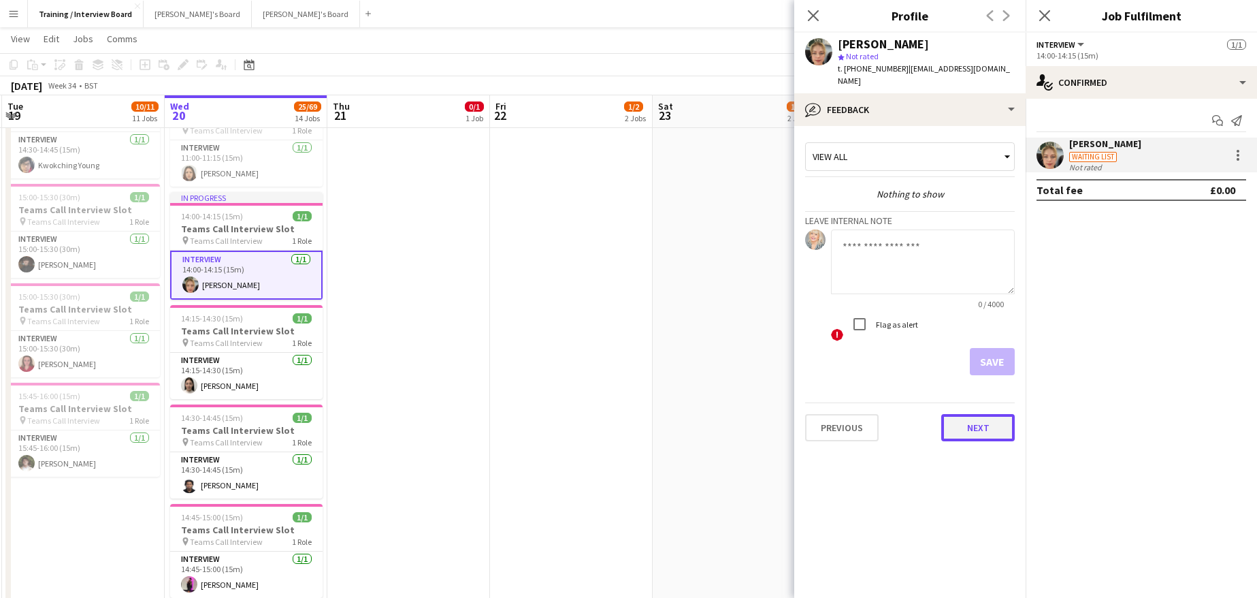
click at [987, 414] on button "Next" at bounding box center [978, 427] width 74 height 27
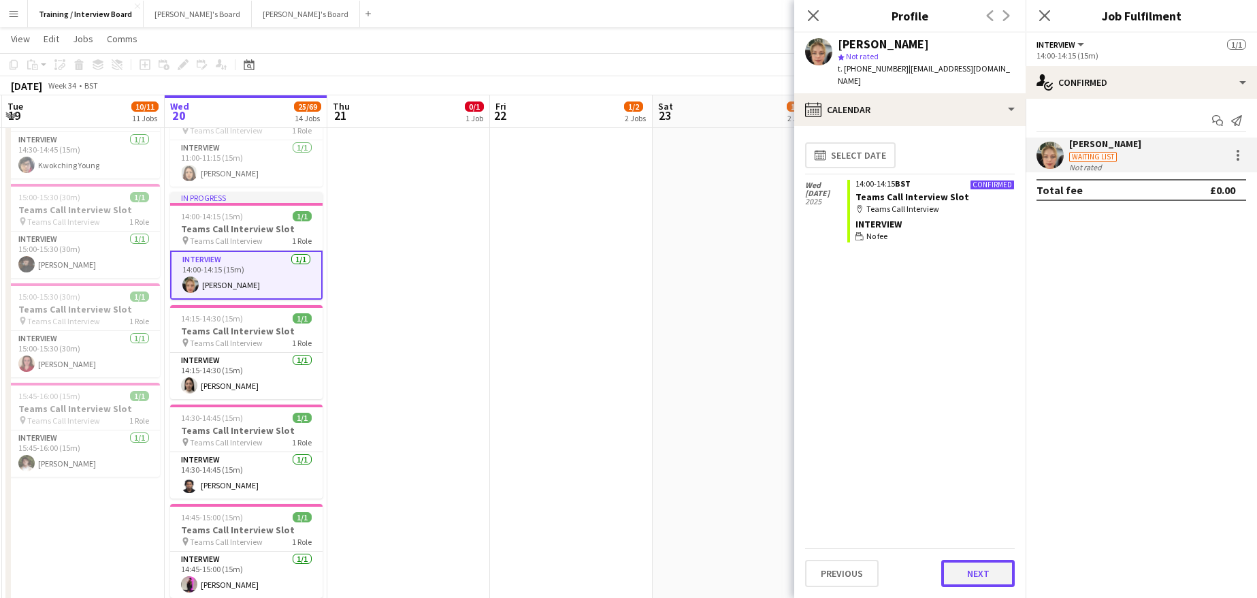
click at [970, 571] on button "Next" at bounding box center [978, 573] width 74 height 27
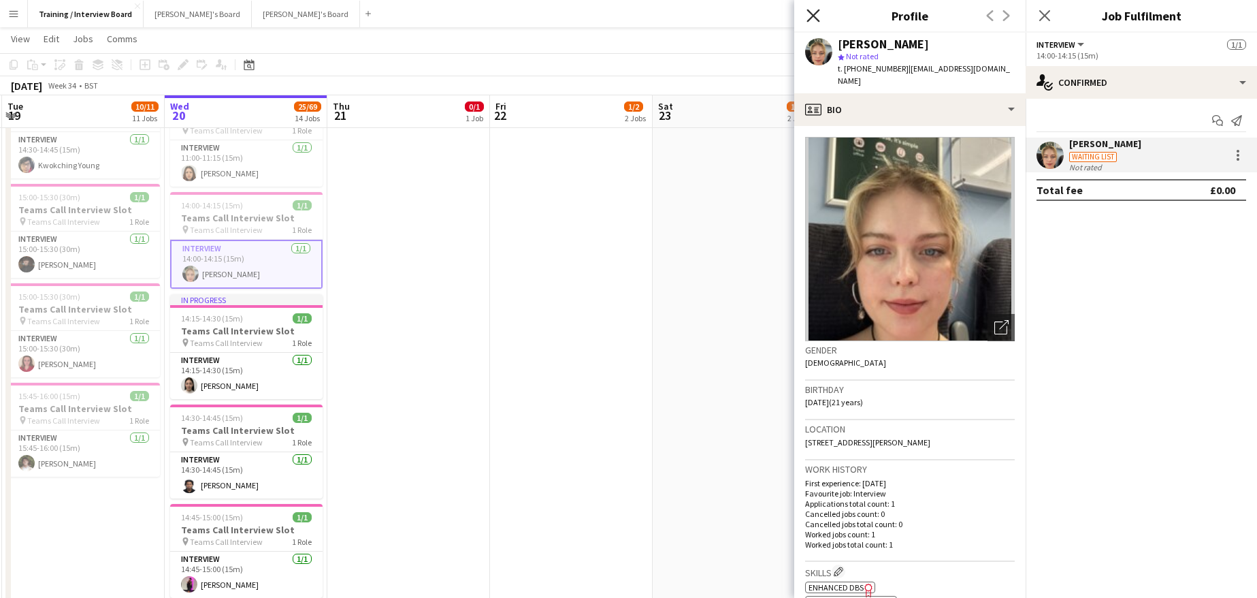
click at [812, 14] on icon at bounding box center [813, 15] width 13 height 13
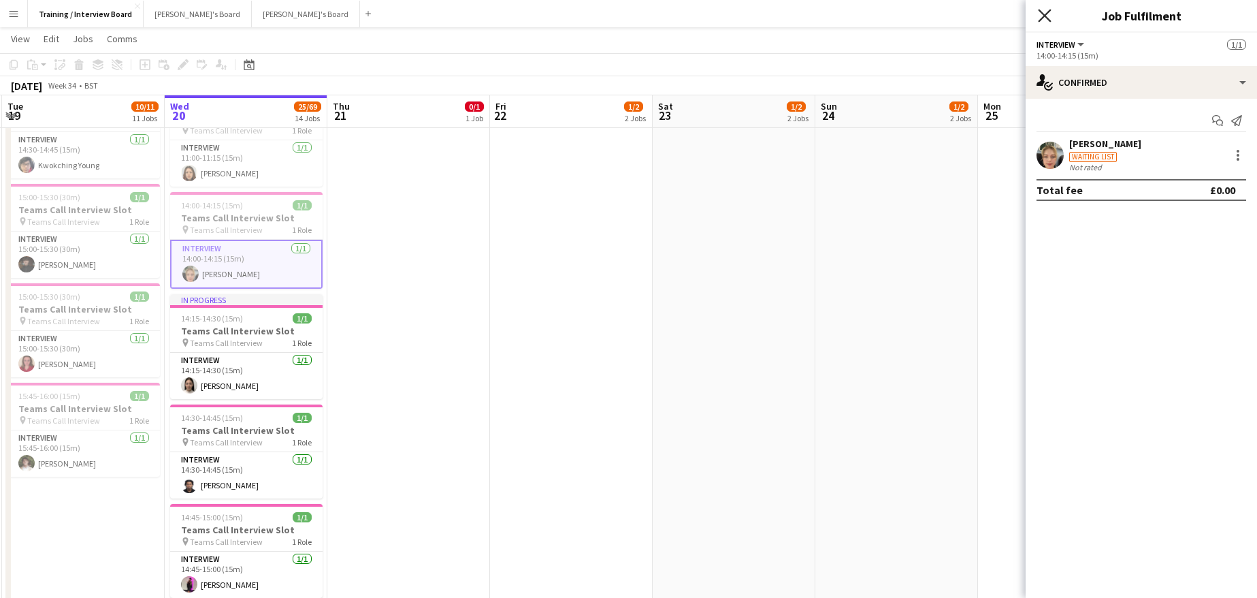
click at [1041, 13] on icon "Close pop-in" at bounding box center [1044, 15] width 13 height 13
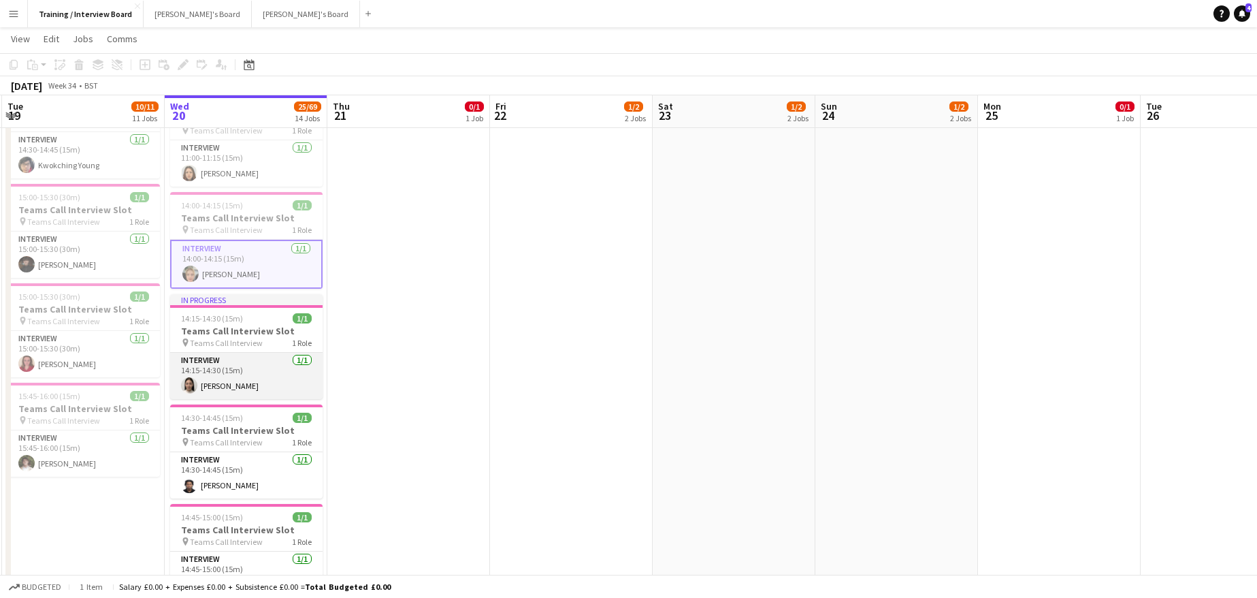
click at [250, 387] on app-card-role "Interview 1/1 14:15-14:30 (15m) Belen Sanchez" at bounding box center [246, 376] width 152 height 46
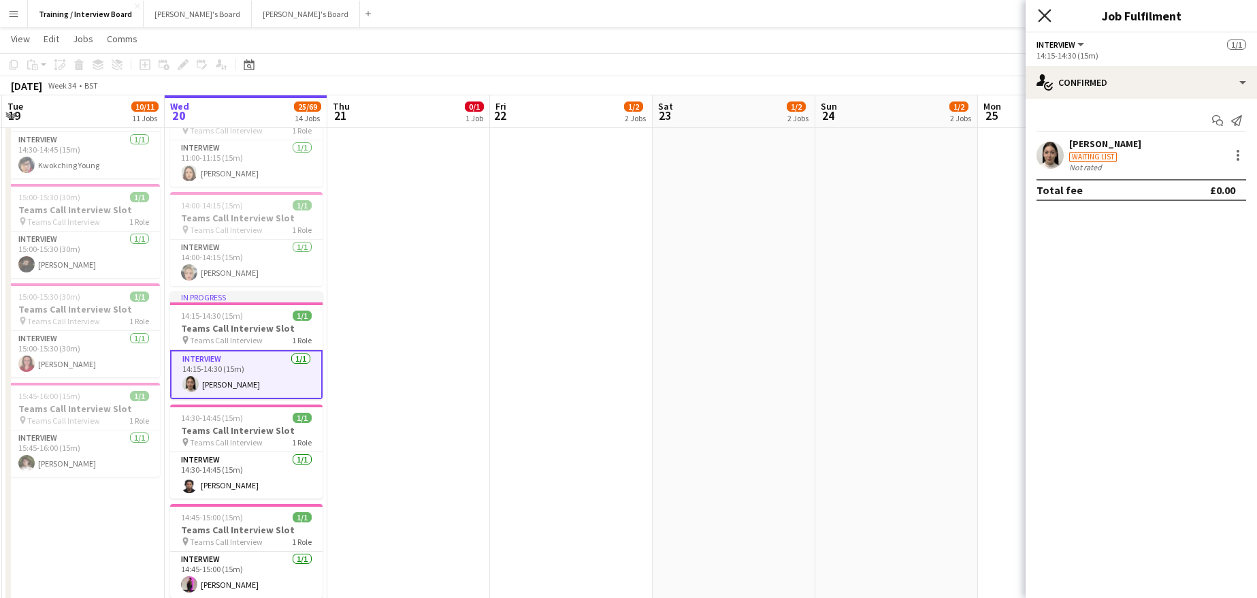
click at [1049, 20] on icon at bounding box center [1044, 15] width 13 height 13
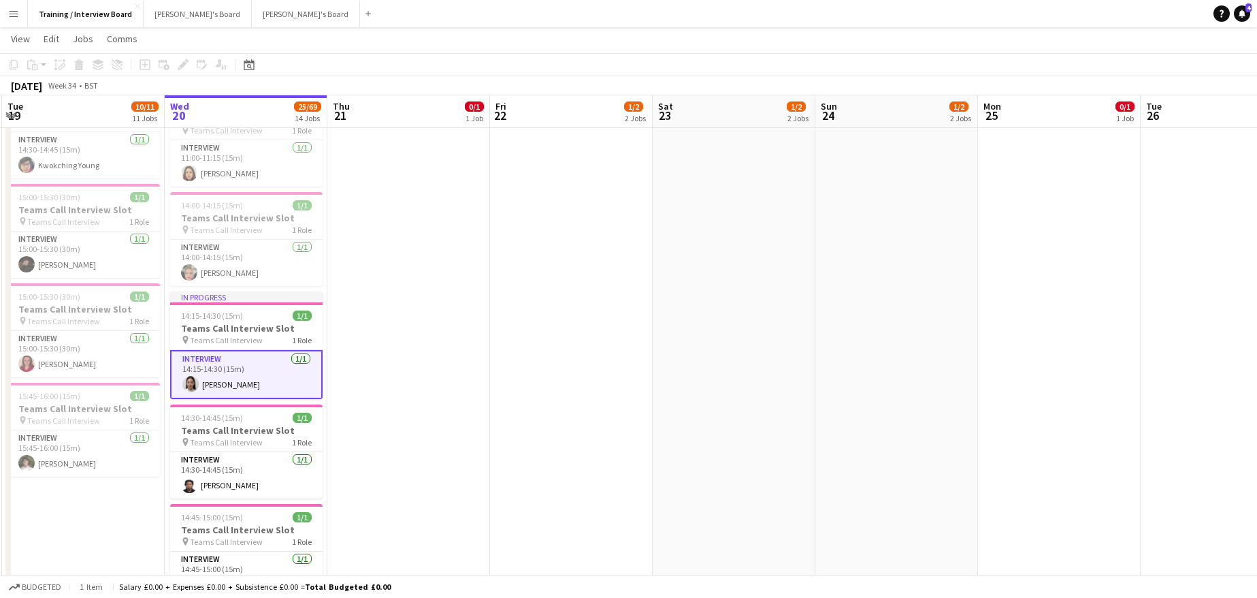
click at [243, 389] on app-card-role "Interview 1/1 14:15-14:30 (15m) Belen Sanchez" at bounding box center [246, 374] width 152 height 49
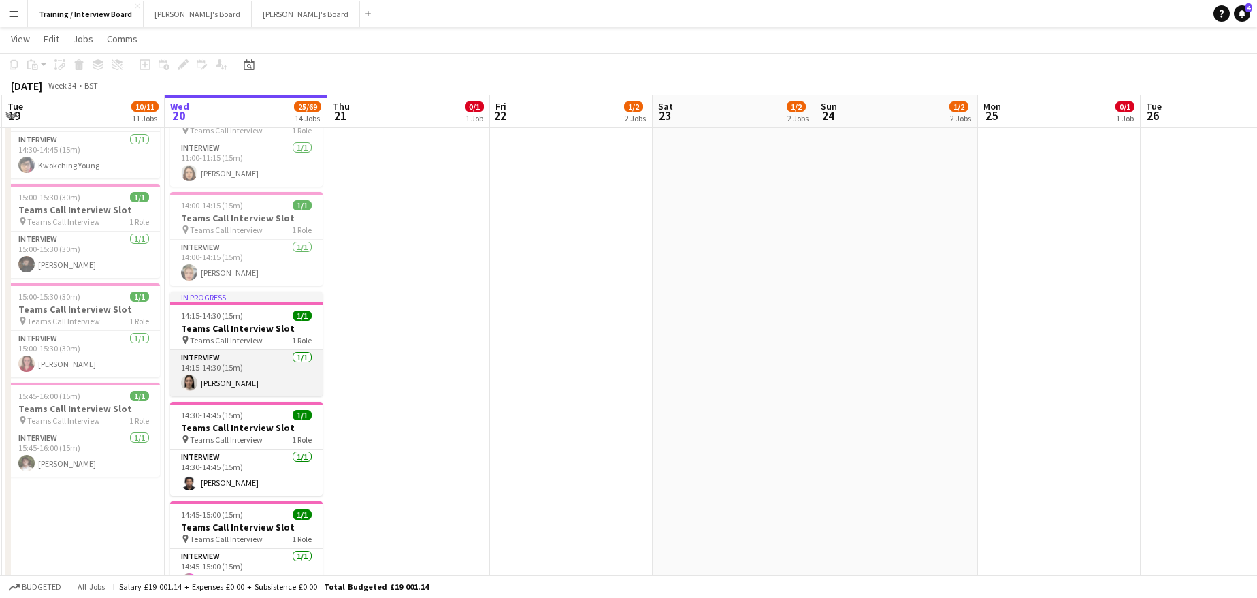
click at [253, 383] on app-card-role "Interview 1/1 14:15-14:30 (15m) Belen Sanchez" at bounding box center [246, 373] width 152 height 46
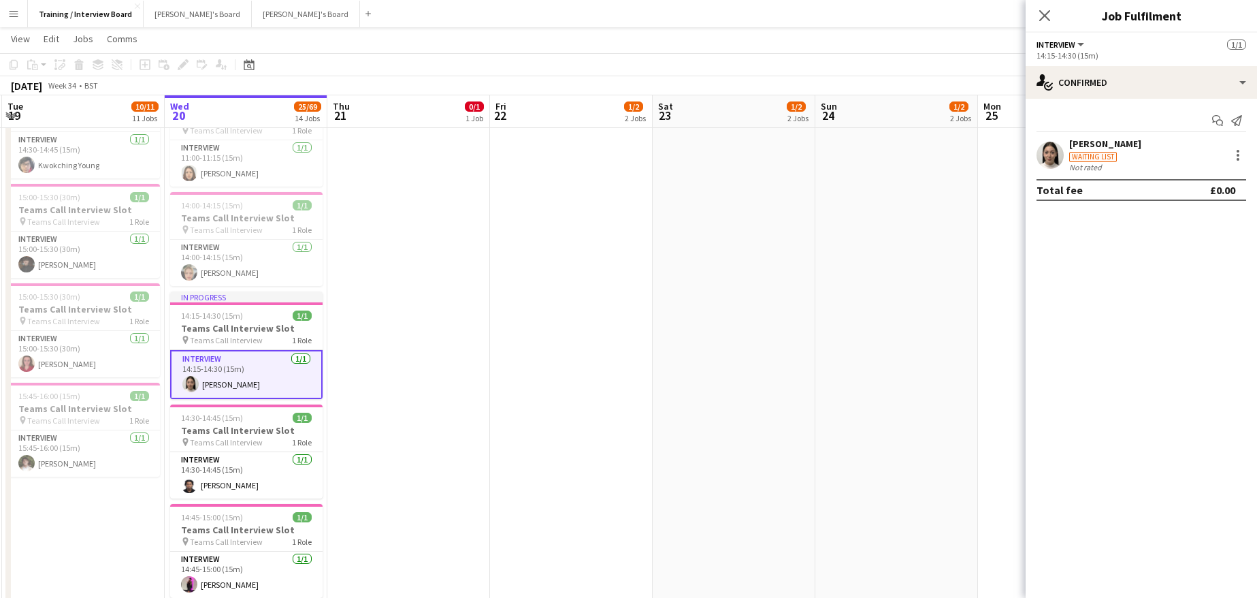
click at [1080, 143] on div "Belen Sanchez" at bounding box center [1105, 143] width 72 height 12
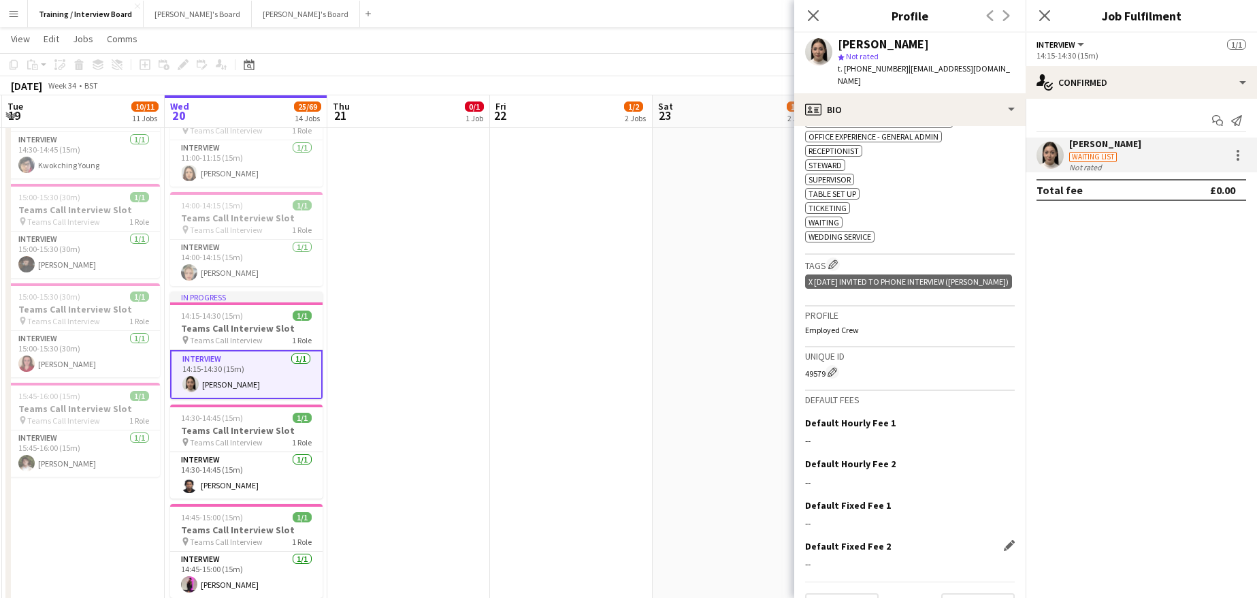
scroll to position [585, 0]
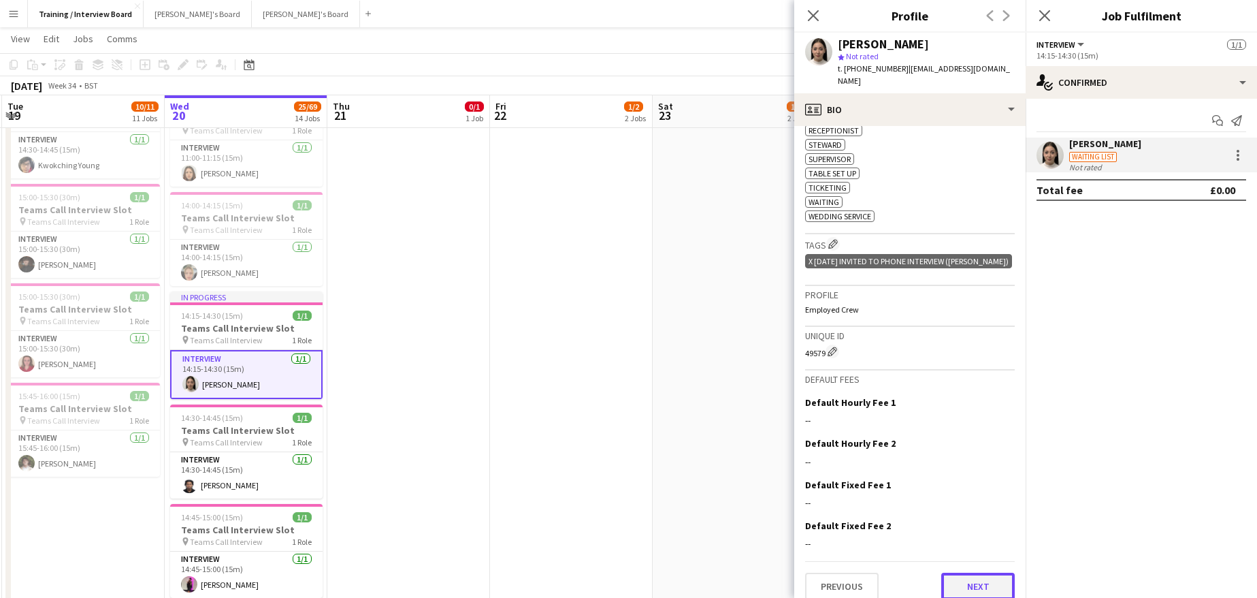
click at [966, 572] on button "Next" at bounding box center [978, 585] width 74 height 27
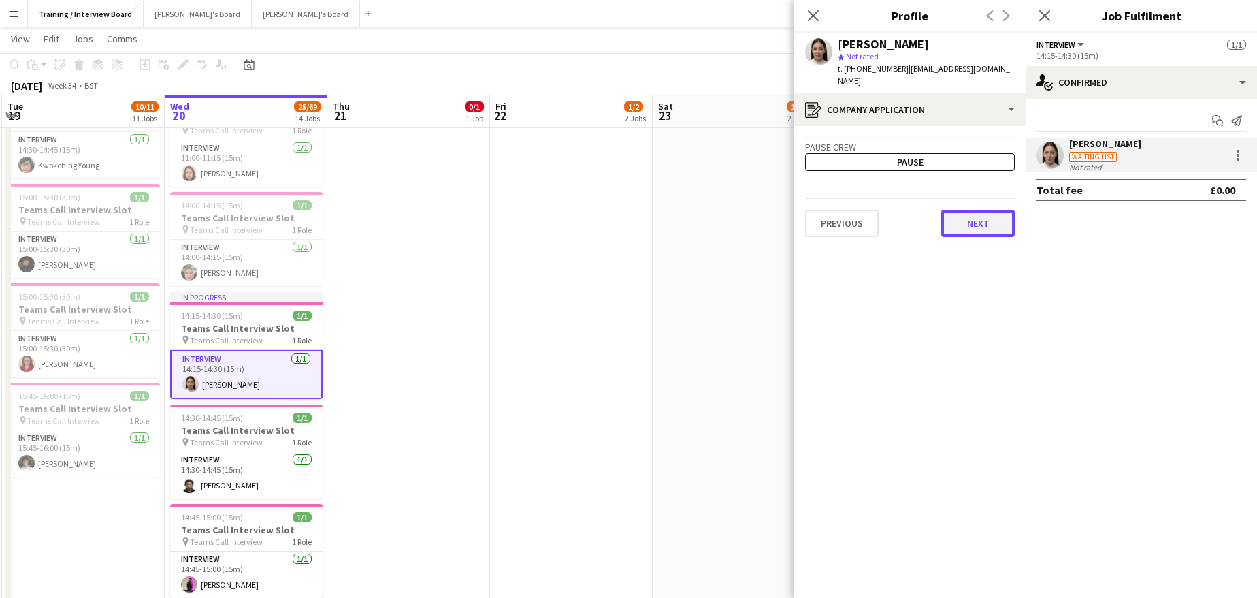
click at [979, 210] on button "Next" at bounding box center [978, 223] width 74 height 27
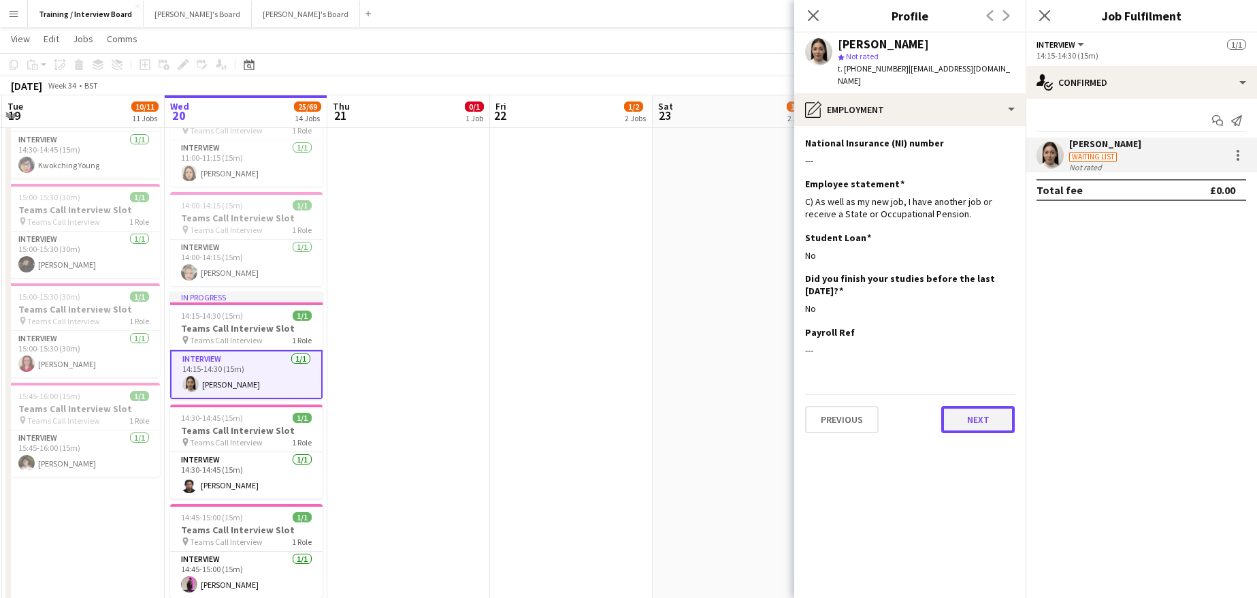
click at [976, 406] on button "Next" at bounding box center [978, 419] width 74 height 27
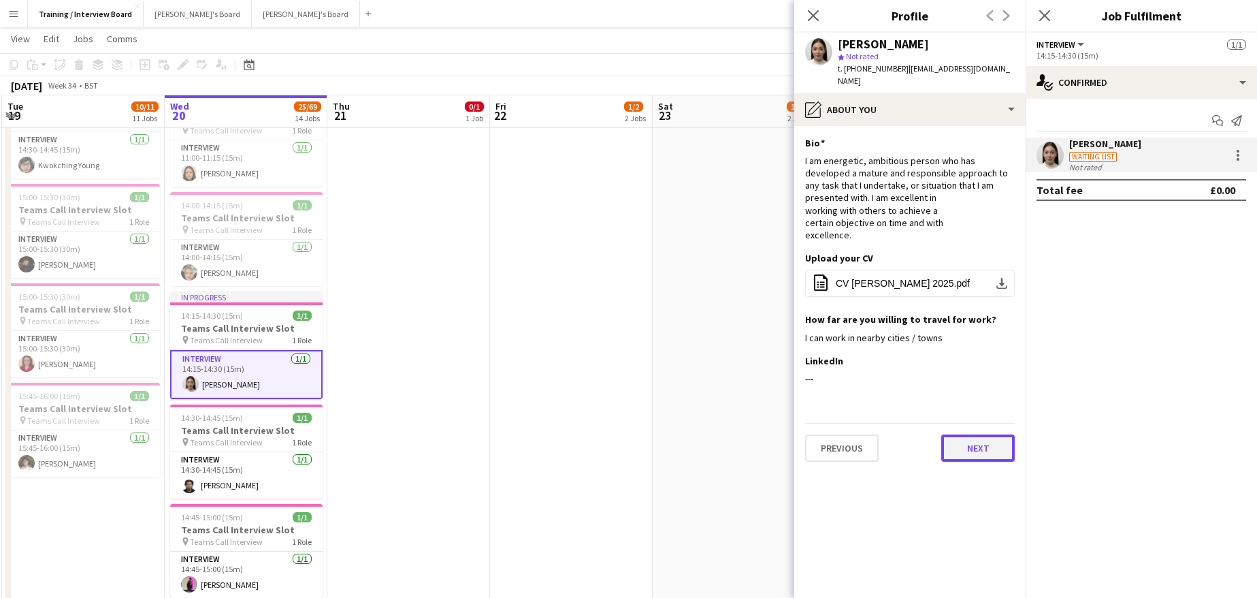
click at [996, 444] on button "Next" at bounding box center [978, 447] width 74 height 27
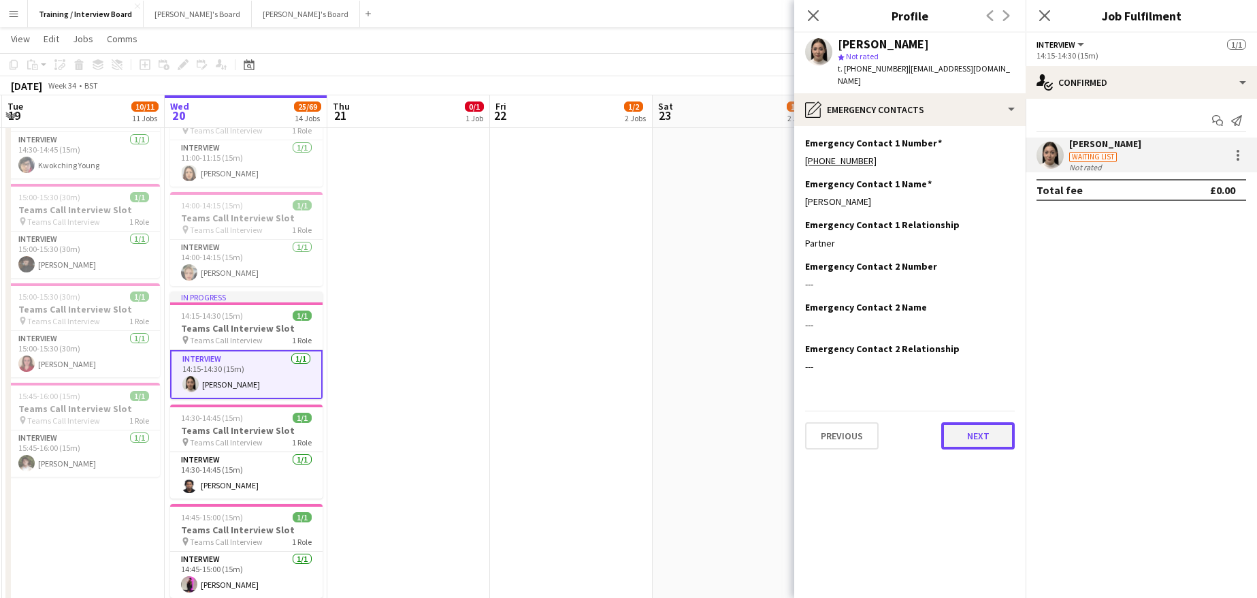
click at [1007, 429] on button "Next" at bounding box center [978, 435] width 74 height 27
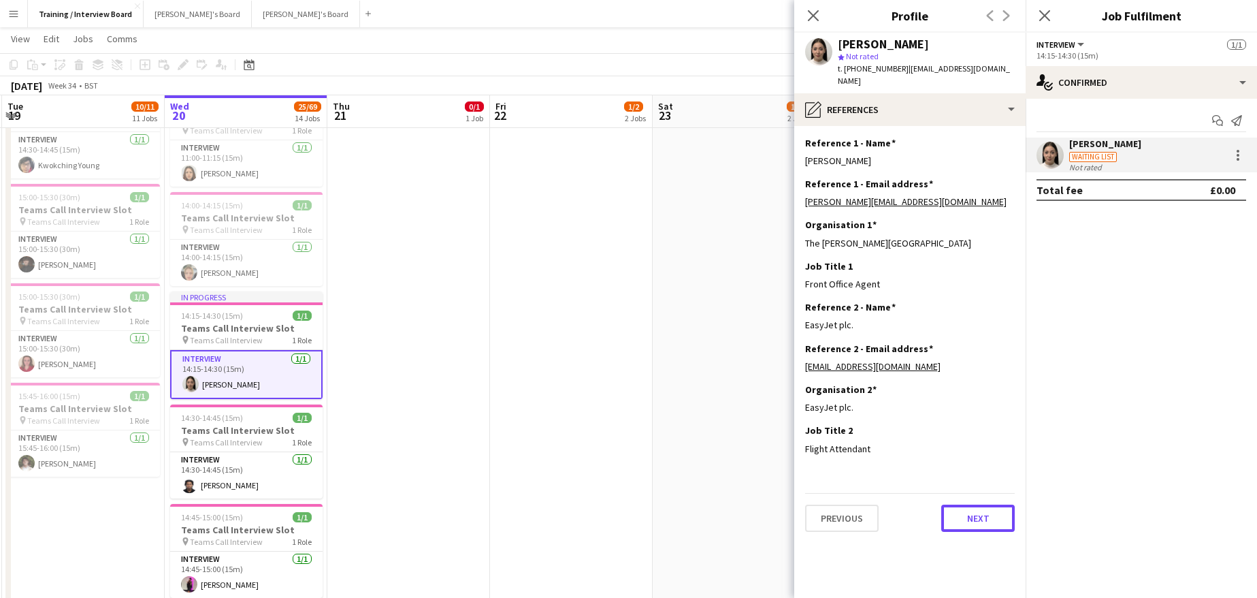
click at [976, 509] on button "Next" at bounding box center [978, 517] width 74 height 27
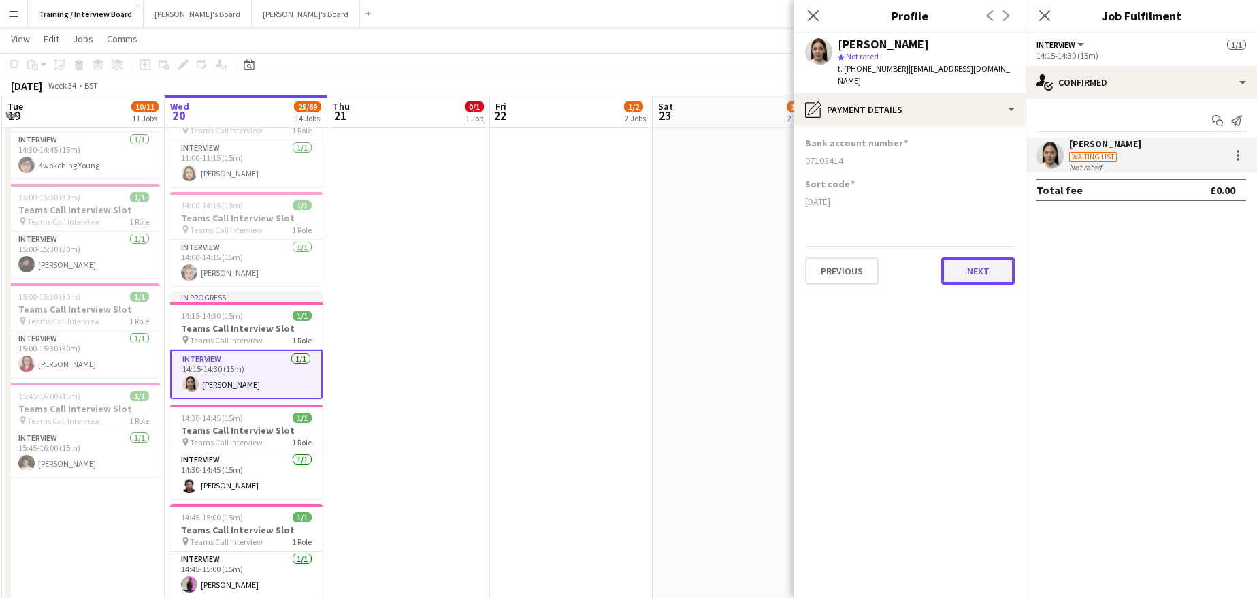
click at [976, 262] on button "Next" at bounding box center [978, 270] width 74 height 27
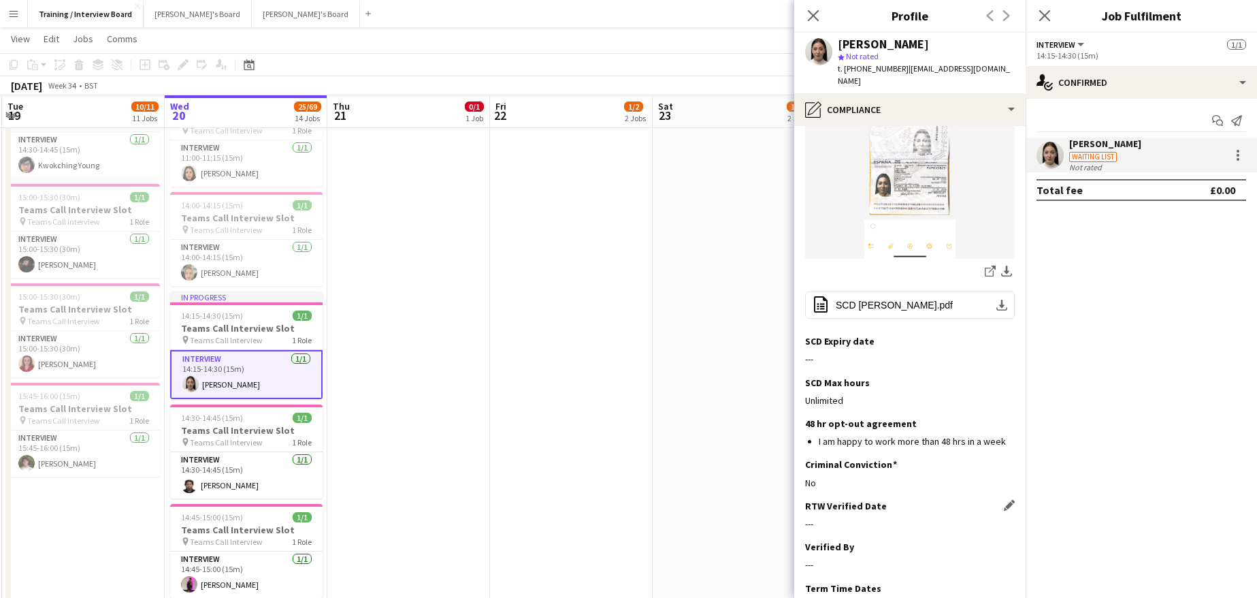
scroll to position [340, 0]
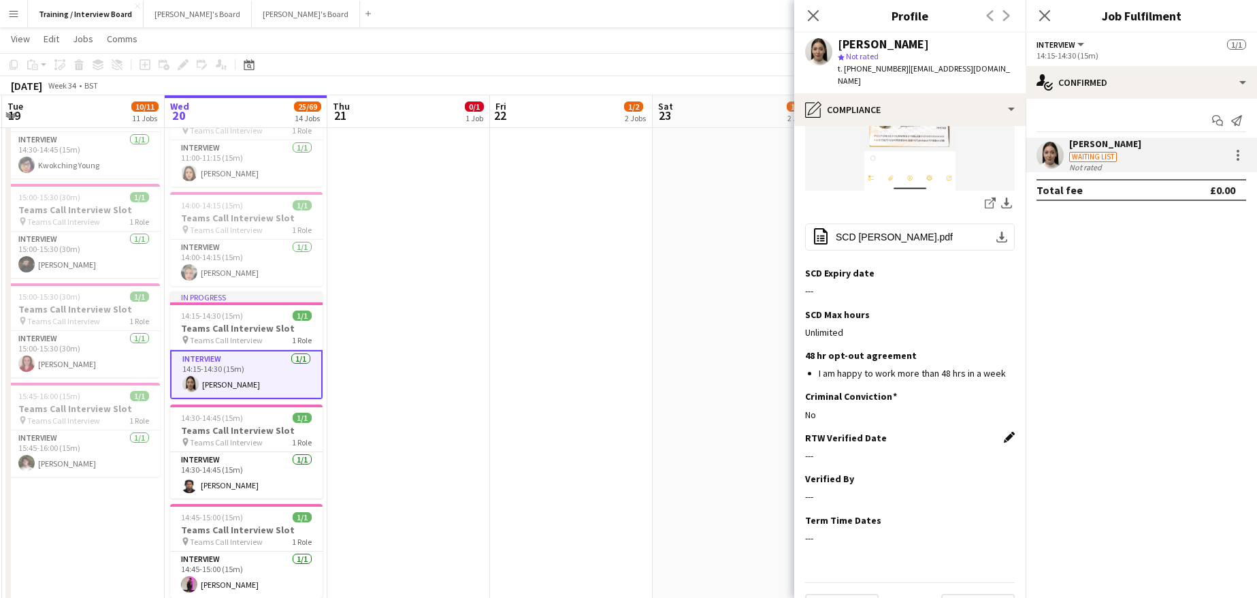
click at [1004, 432] on app-icon "Edit this field" at bounding box center [1009, 437] width 11 height 11
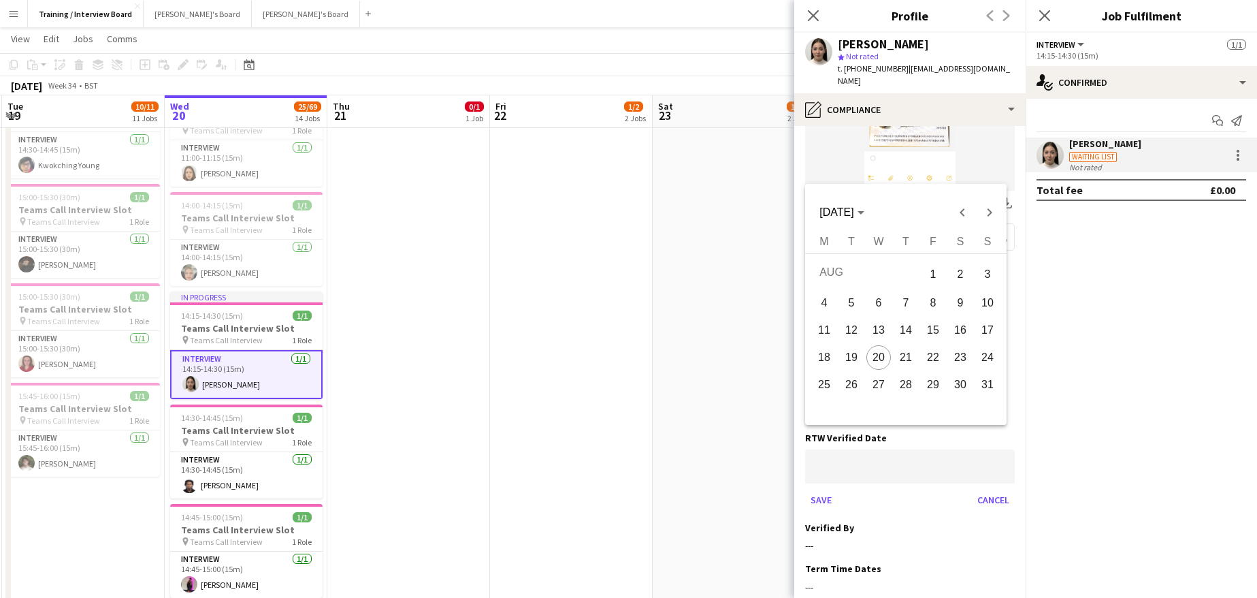
click at [880, 361] on span "20" at bounding box center [878, 357] width 25 height 25
type input "**********"
click at [815, 470] on div at bounding box center [628, 299] width 1257 height 598
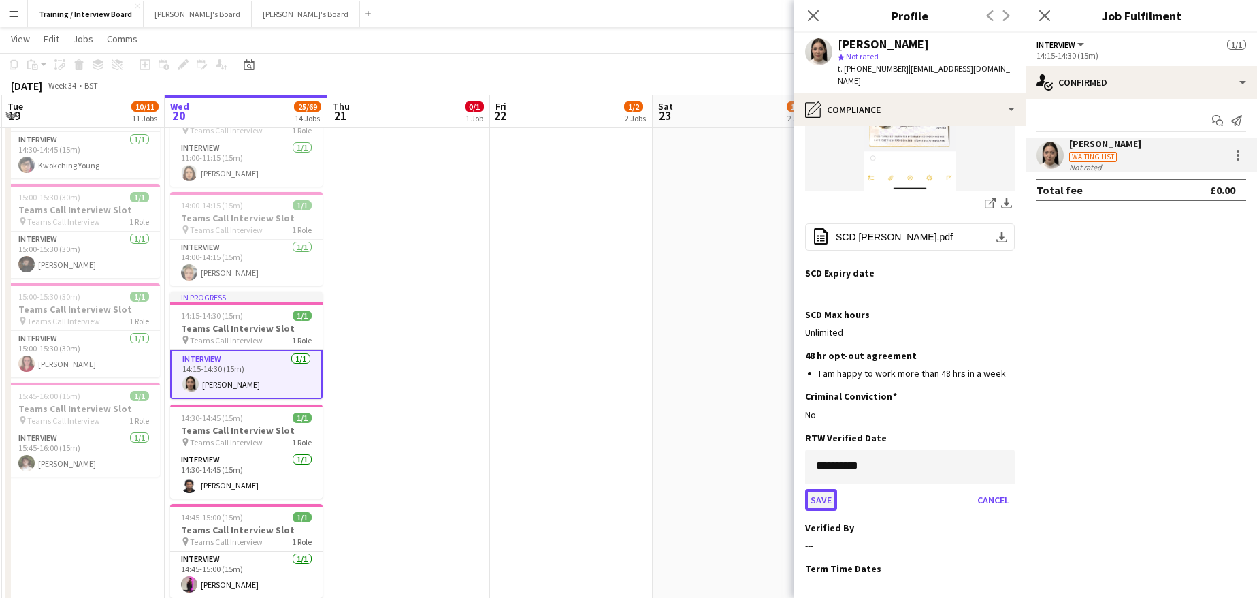
click at [830, 489] on button "Save" at bounding box center [821, 500] width 32 height 22
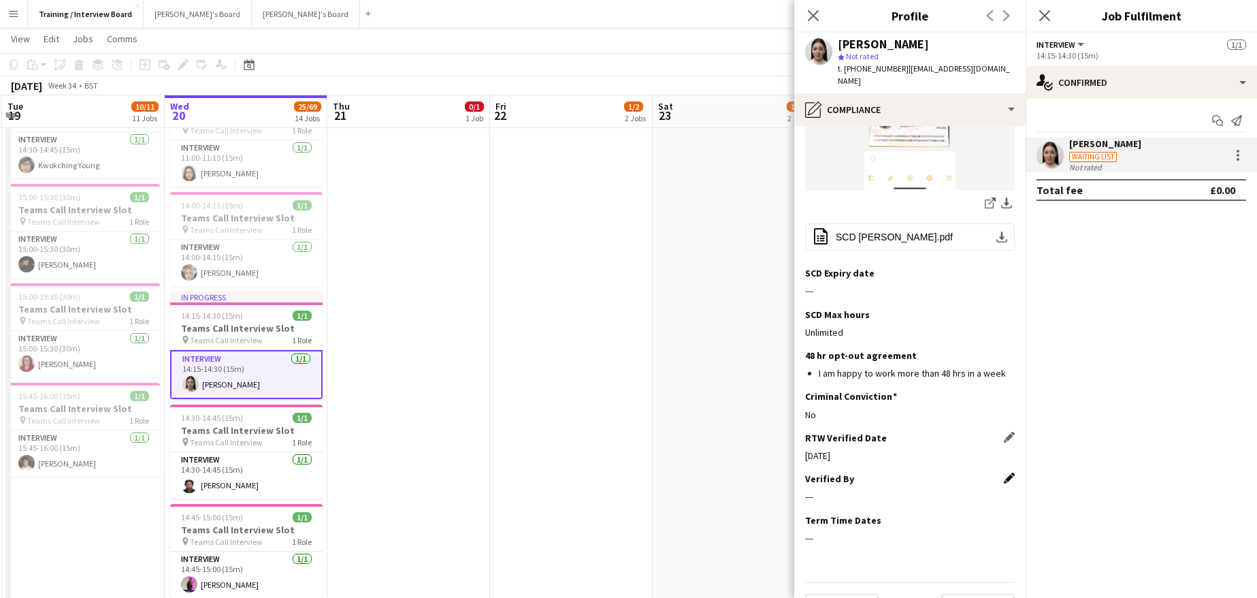
click at [1004, 472] on app-icon "Edit this field" at bounding box center [1009, 477] width 11 height 11
click at [832, 490] on input at bounding box center [910, 507] width 210 height 34
type input "**"
click at [817, 542] on button "Save" at bounding box center [821, 553] width 32 height 22
click at [972, 594] on button "Next" at bounding box center [978, 607] width 74 height 27
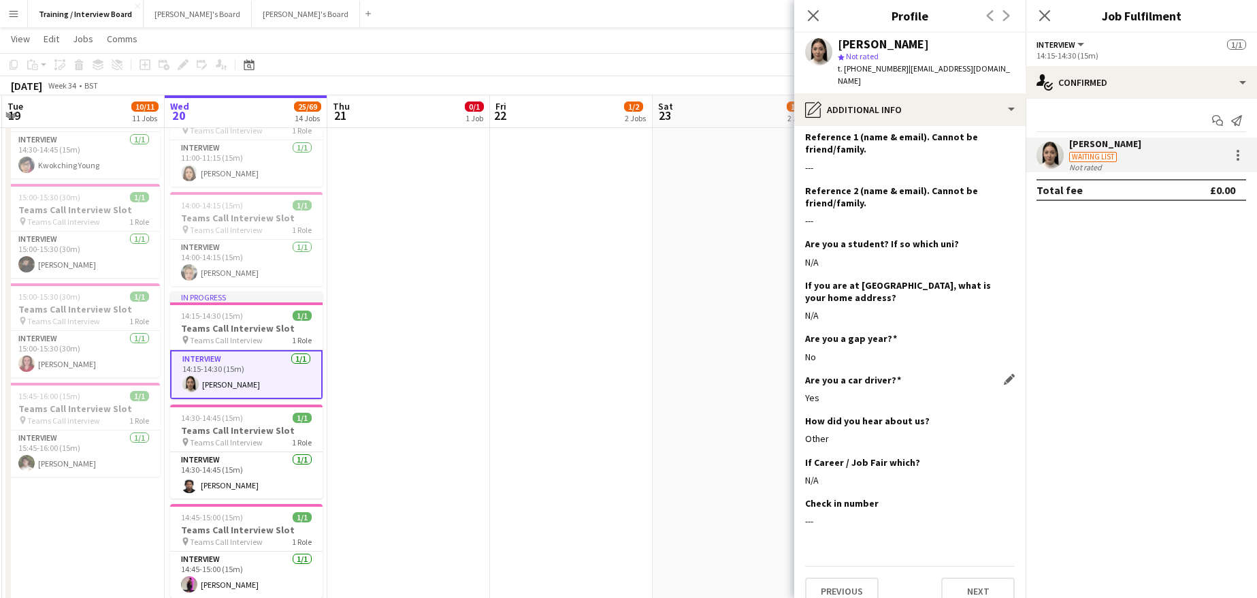
scroll to position [175, 0]
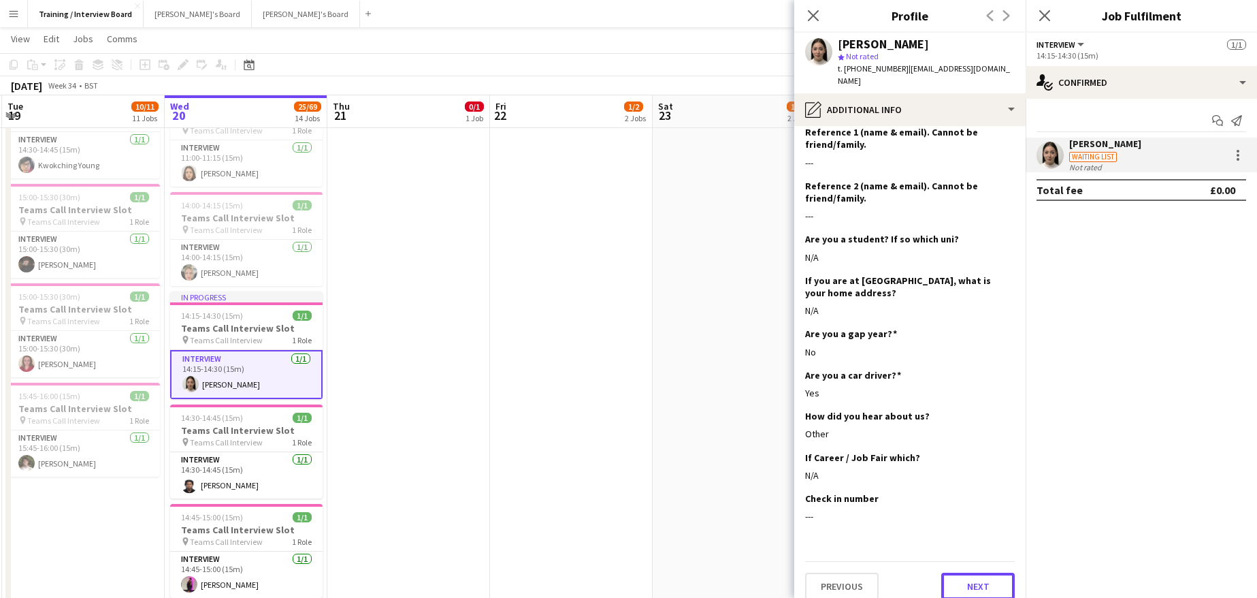
drag, startPoint x: 964, startPoint y: 569, endPoint x: 965, endPoint y: 556, distance: 13.0
click at [965, 572] on button "Next" at bounding box center [978, 585] width 74 height 27
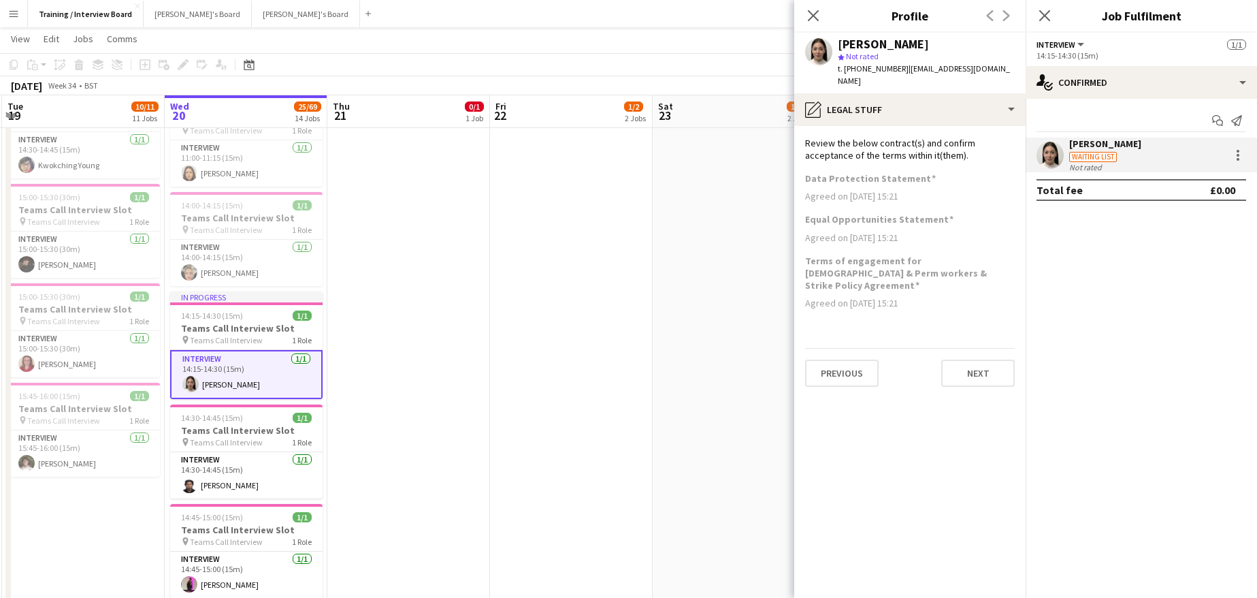
scroll to position [0, 0]
click at [967, 359] on button "Next" at bounding box center [978, 372] width 74 height 27
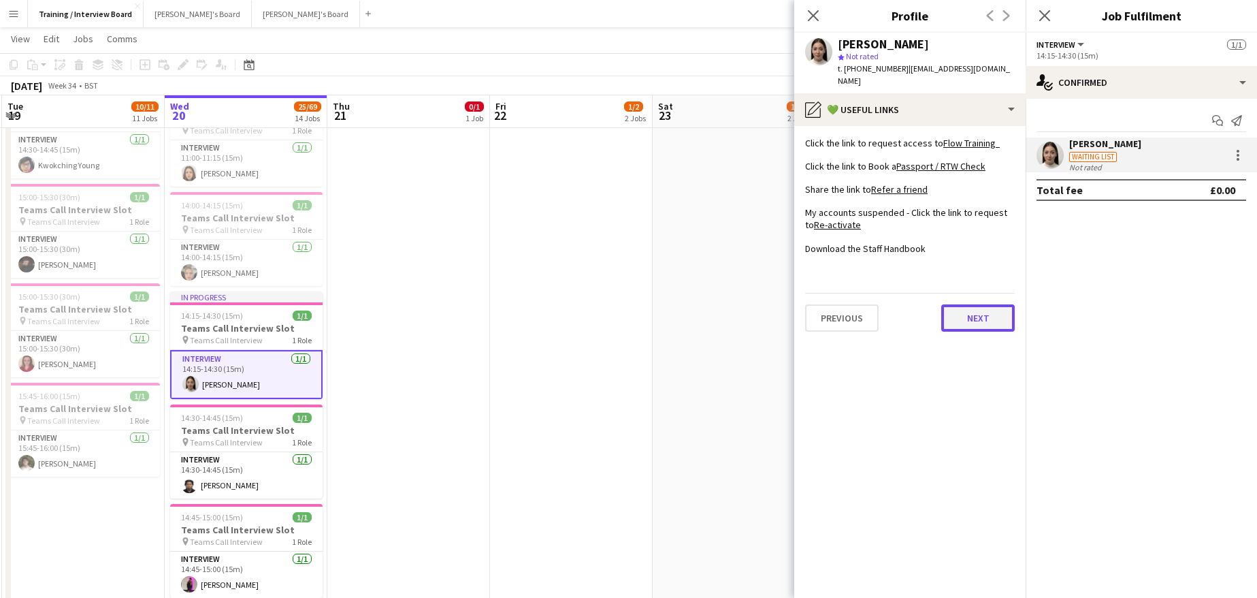
click at [976, 304] on button "Next" at bounding box center [978, 317] width 74 height 27
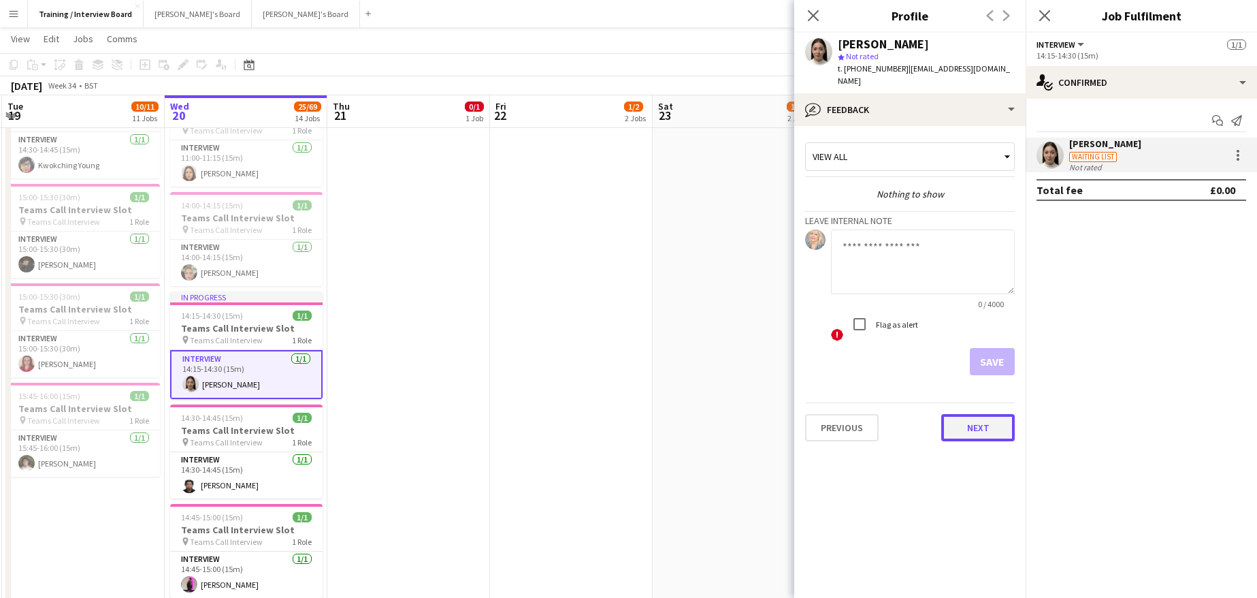
click at [986, 414] on button "Next" at bounding box center [978, 427] width 74 height 27
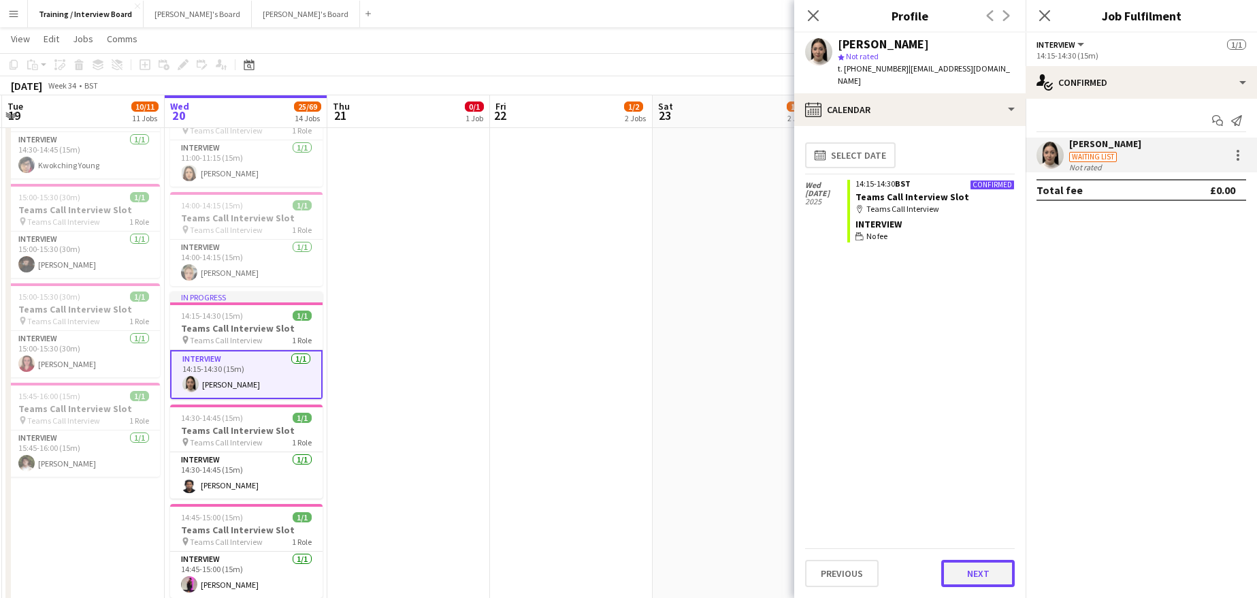
click at [981, 572] on button "Next" at bounding box center [978, 573] width 74 height 27
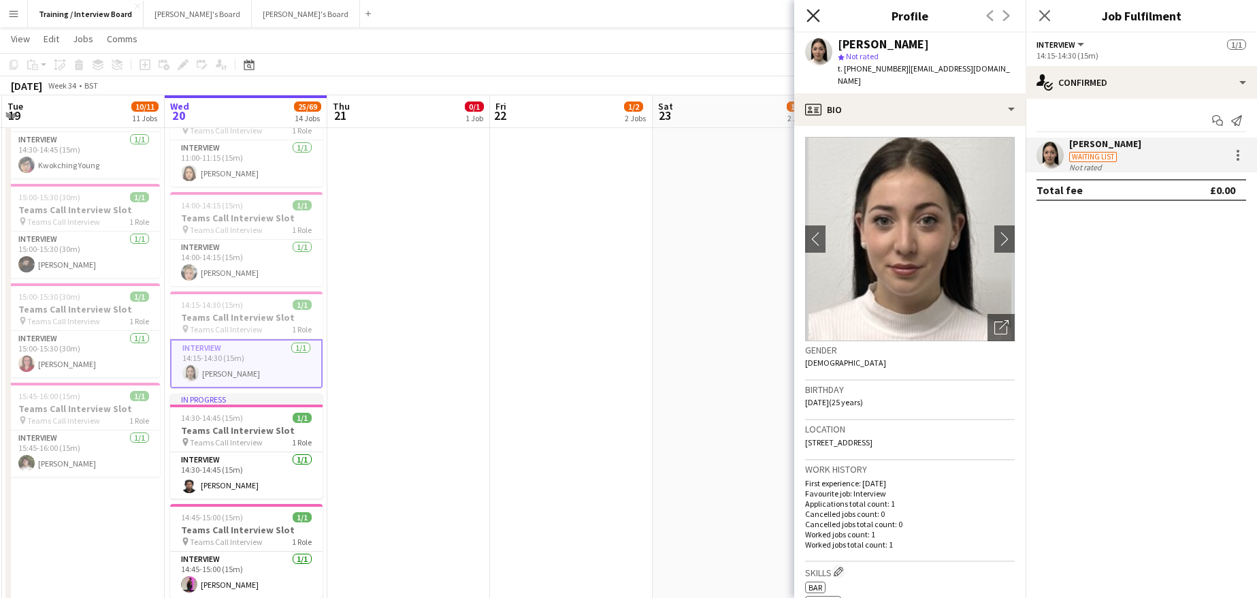
click at [811, 20] on icon "Close pop-in" at bounding box center [813, 15] width 13 height 13
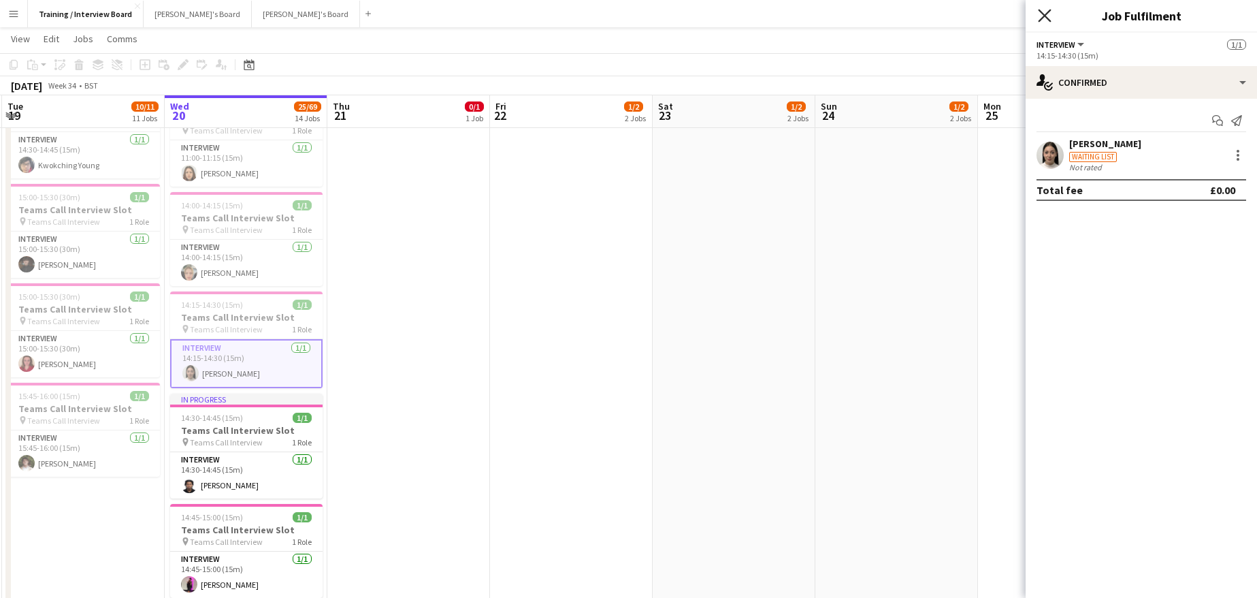
click at [1044, 16] on icon at bounding box center [1044, 15] width 13 height 13
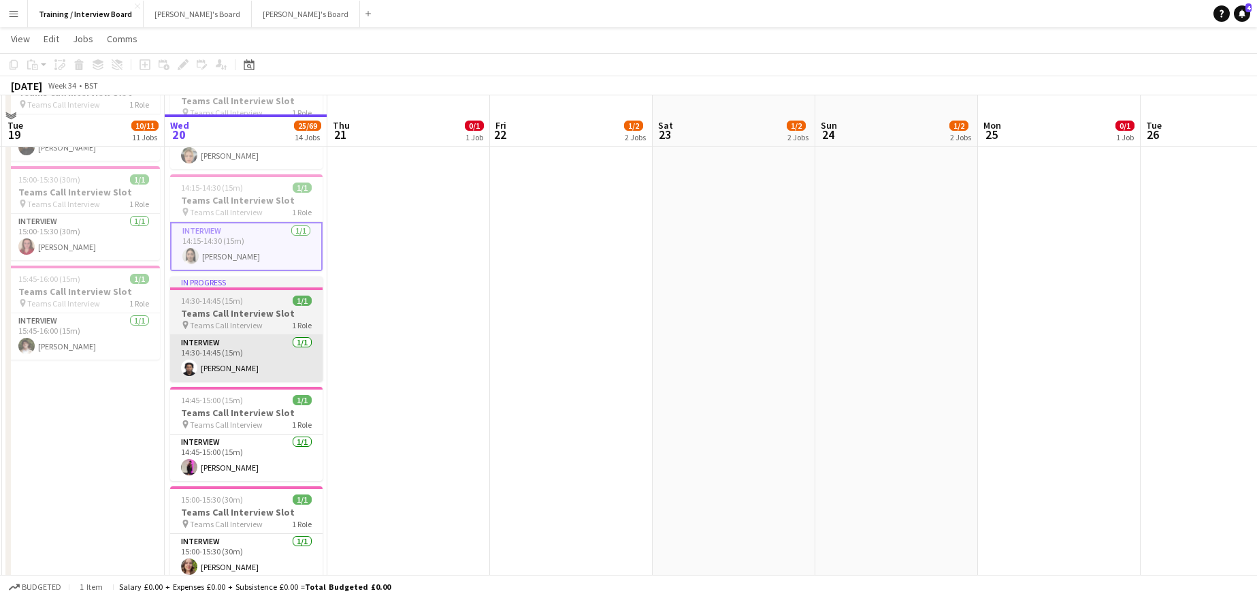
scroll to position [408, 0]
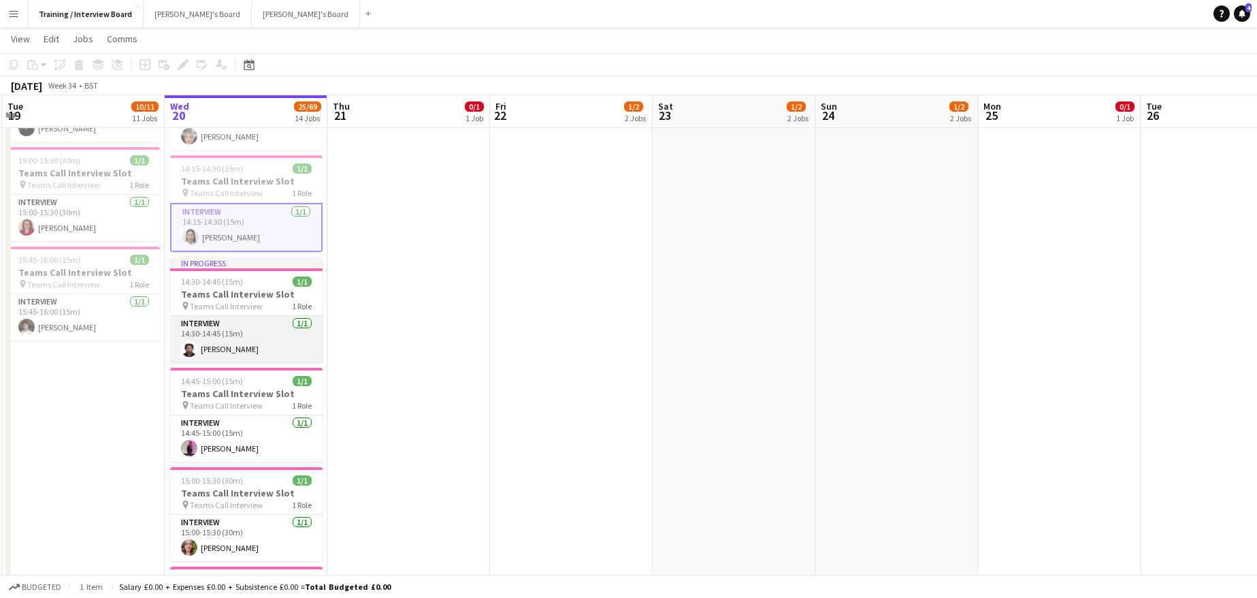
click at [238, 345] on app-card-role "Interview 1/1 14:30-14:45 (15m) Mekhi Charles" at bounding box center [246, 339] width 152 height 46
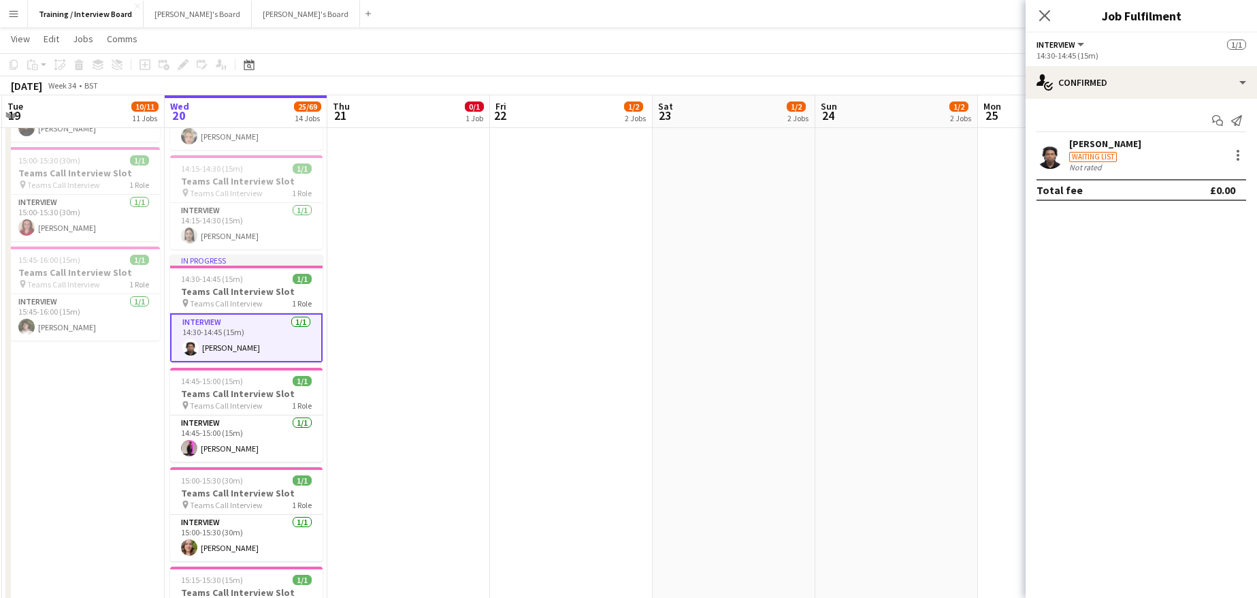
click at [1084, 152] on div "Waiting list" at bounding box center [1093, 157] width 48 height 10
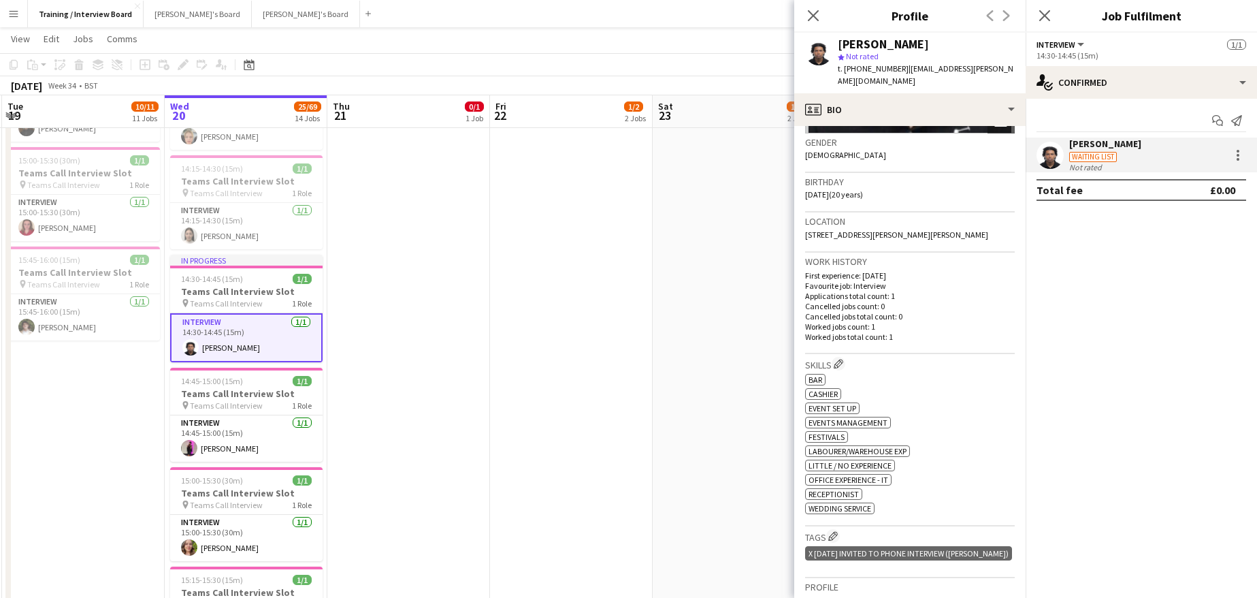
scroll to position [272, 0]
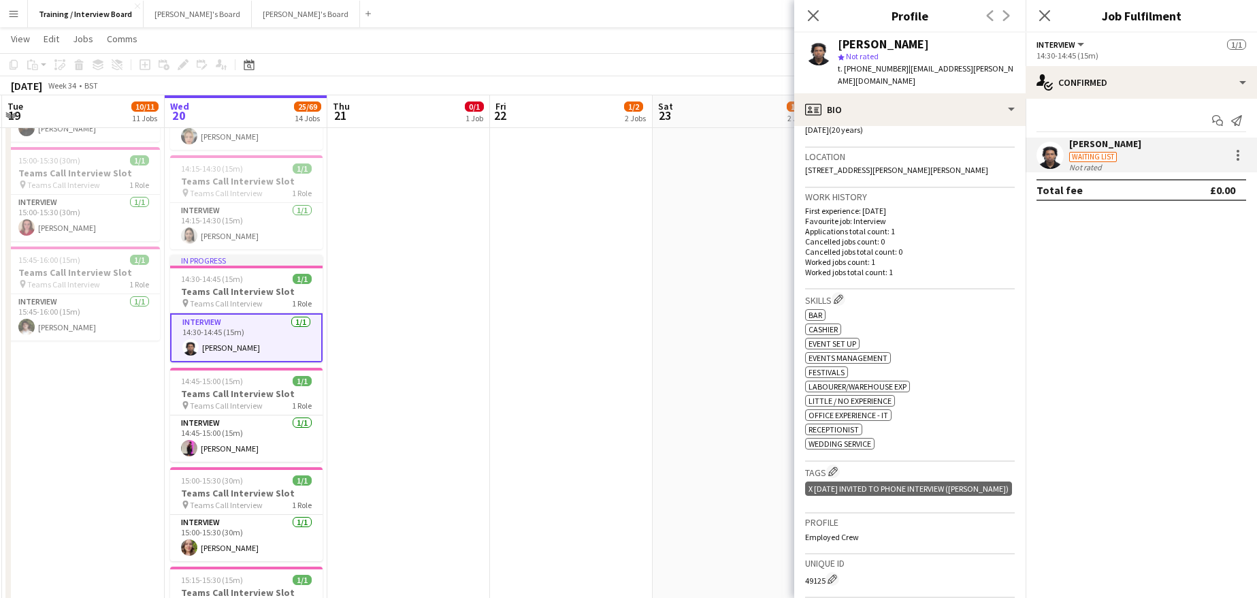
click at [846, 289] on div "Skills Edit crew company skills ok-circled2 background Layer 1 cross-circle-red…" at bounding box center [910, 375] width 210 height 172
click at [838, 294] on app-icon "Edit crew company skills" at bounding box center [839, 299] width 10 height 10
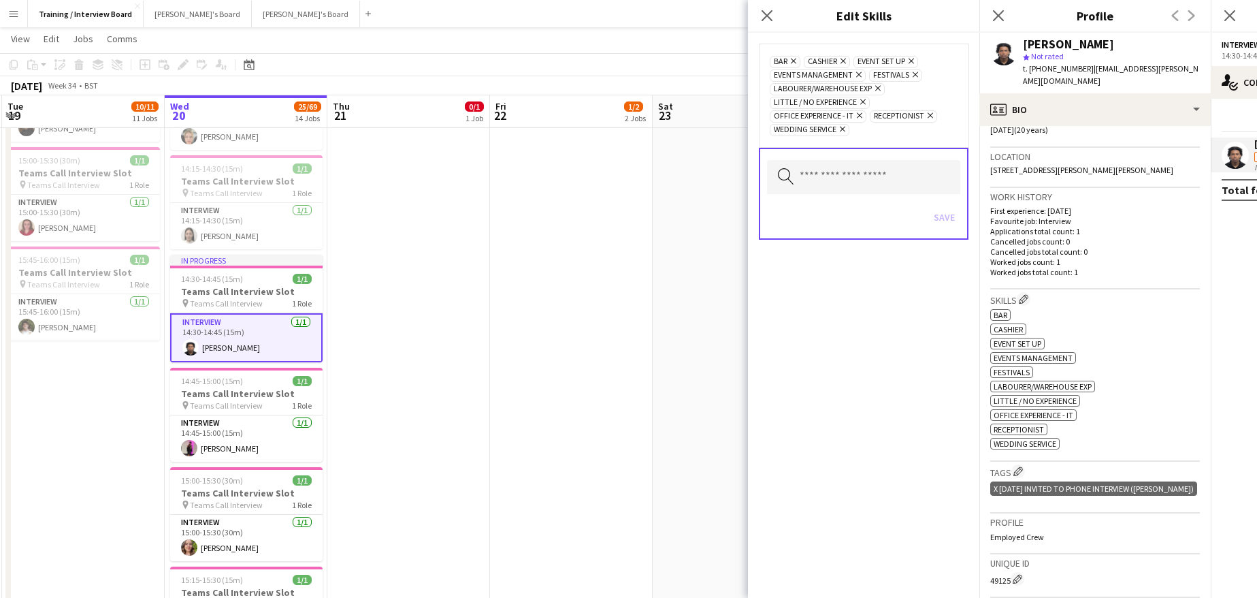
click at [796, 60] on icon "Remove" at bounding box center [792, 60] width 9 height 9
click at [936, 214] on button "Save" at bounding box center [944, 217] width 32 height 22
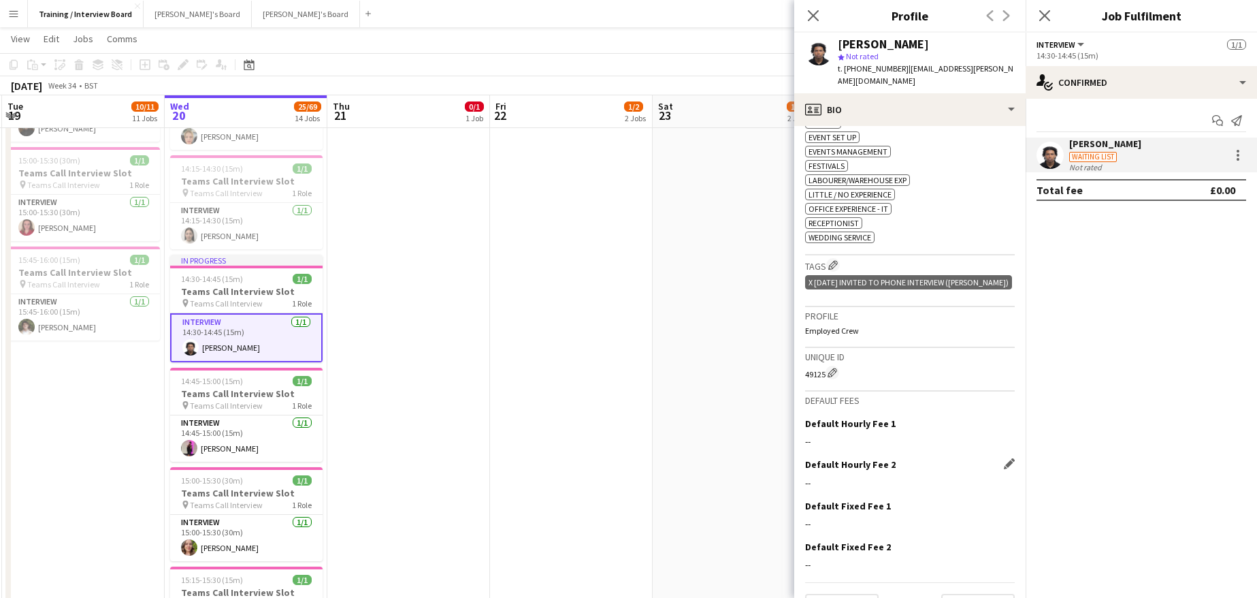
scroll to position [485, 0]
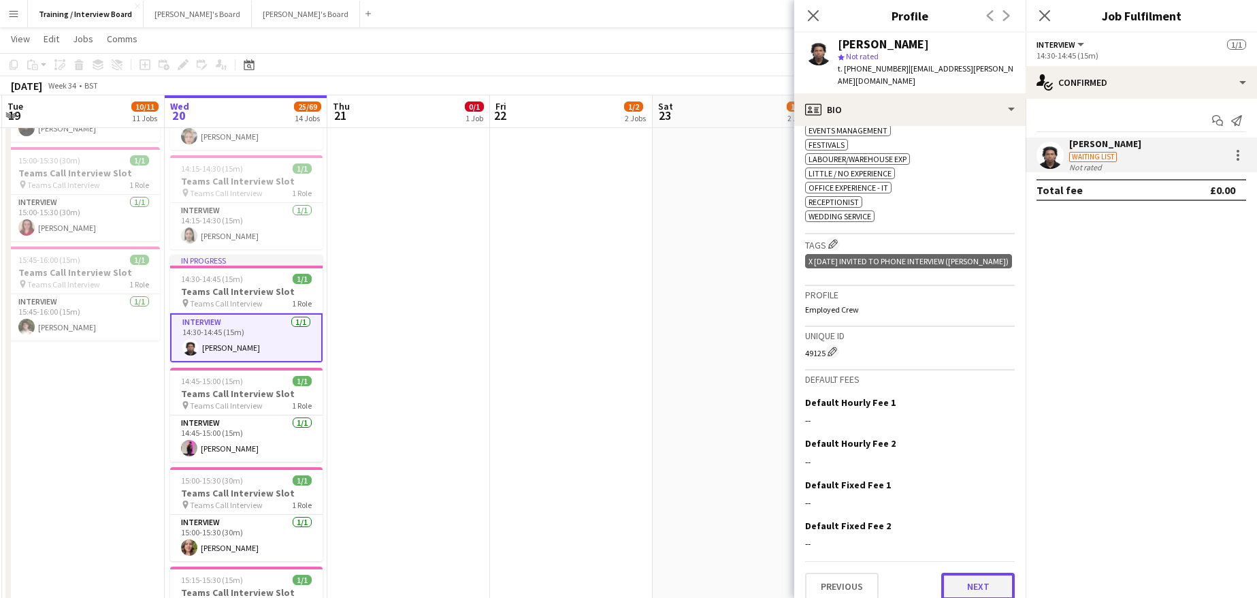
click at [968, 572] on button "Next" at bounding box center [978, 585] width 74 height 27
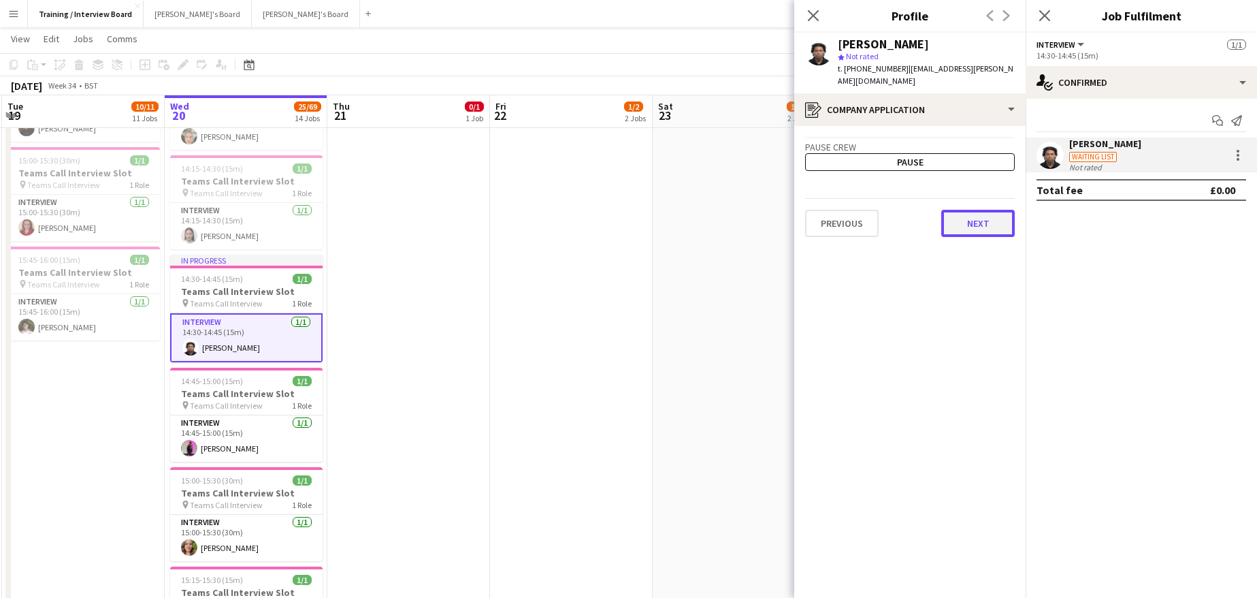
click at [988, 219] on button "Next" at bounding box center [978, 223] width 74 height 27
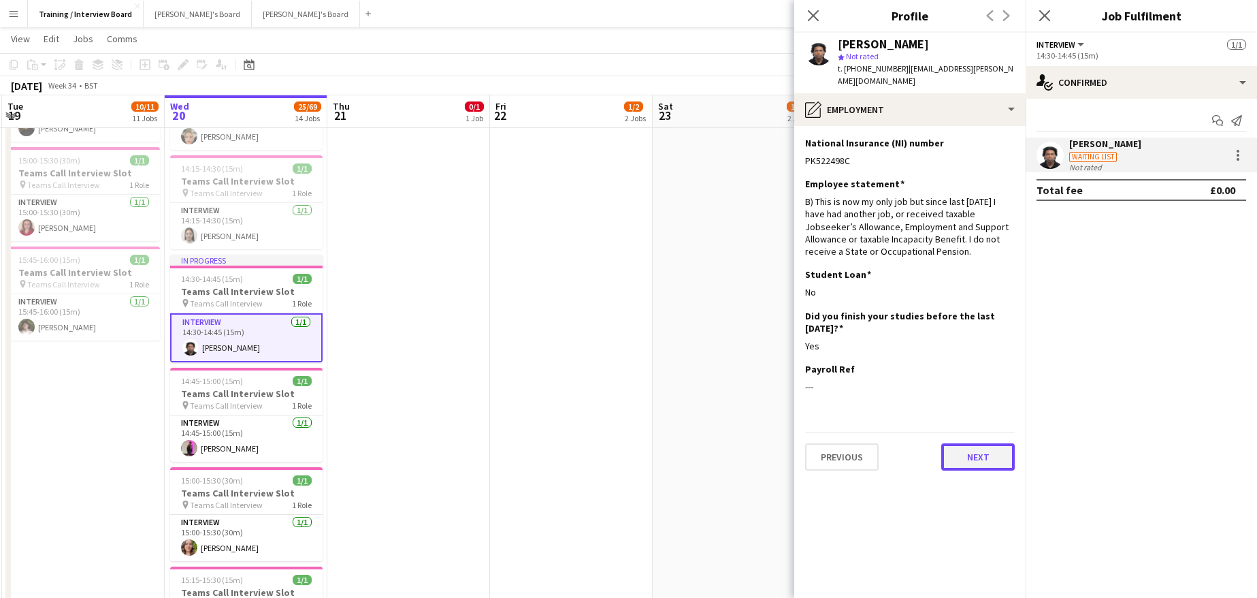
click at [984, 444] on button "Next" at bounding box center [978, 456] width 74 height 27
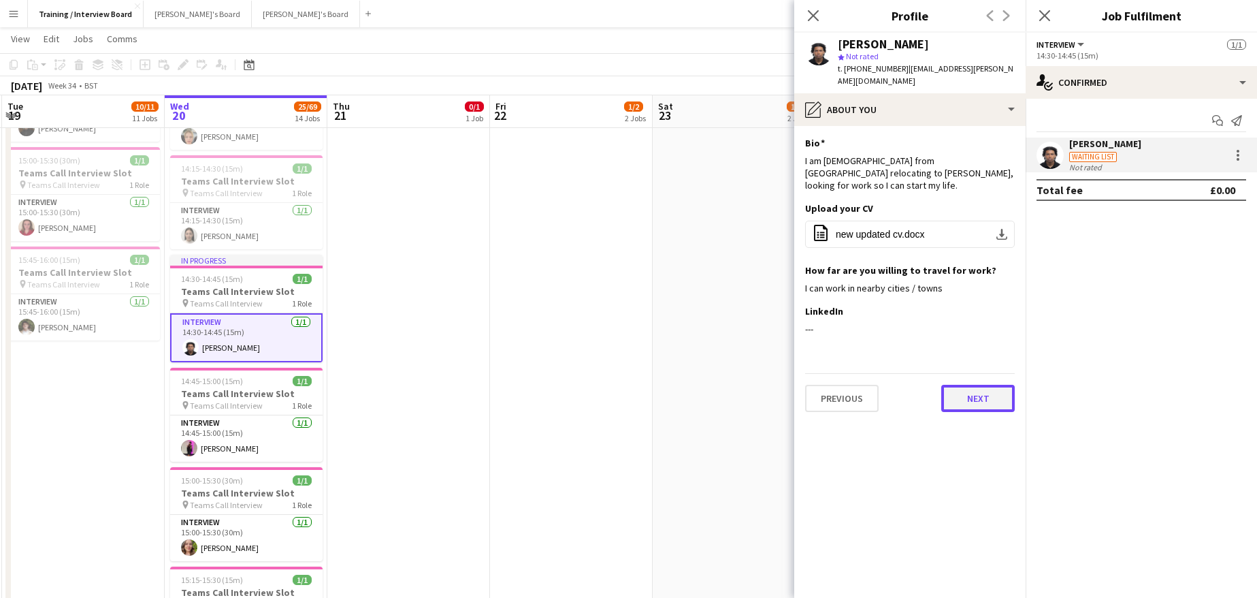
click at [978, 385] on button "Next" at bounding box center [978, 398] width 74 height 27
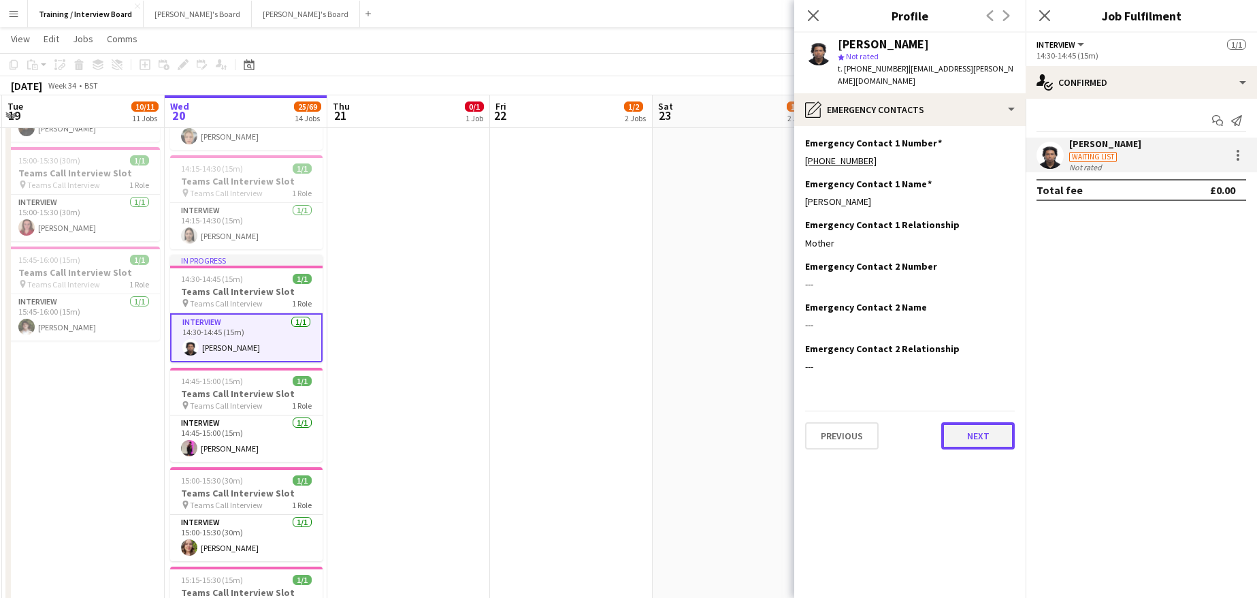
click at [998, 427] on button "Next" at bounding box center [978, 435] width 74 height 27
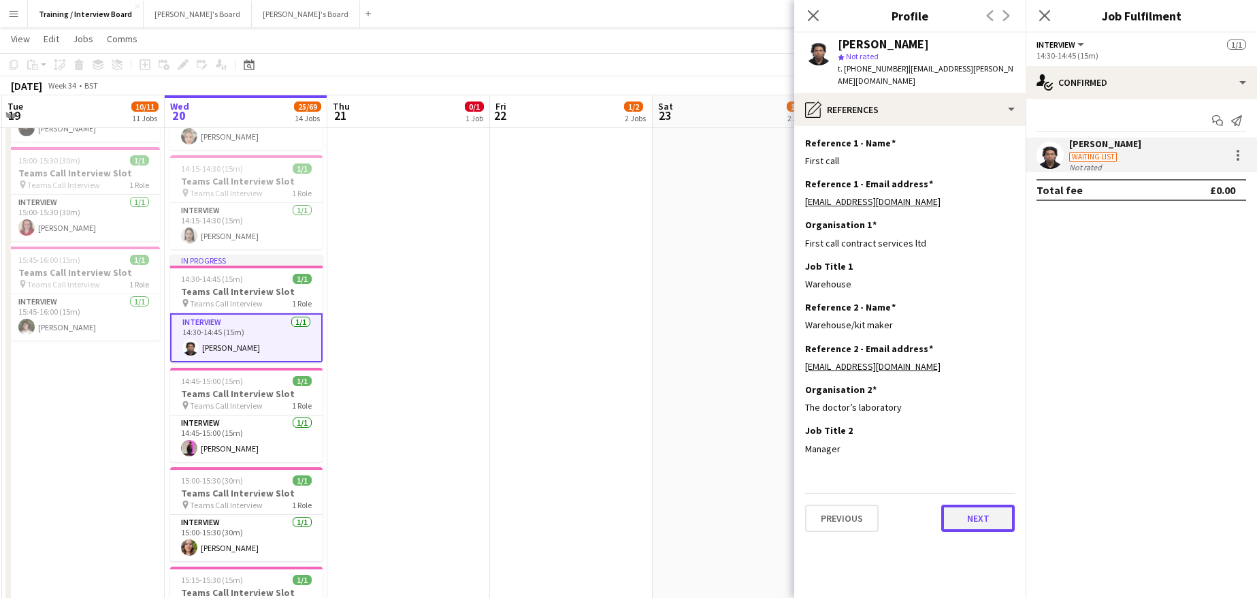
click at [977, 507] on button "Next" at bounding box center [978, 517] width 74 height 27
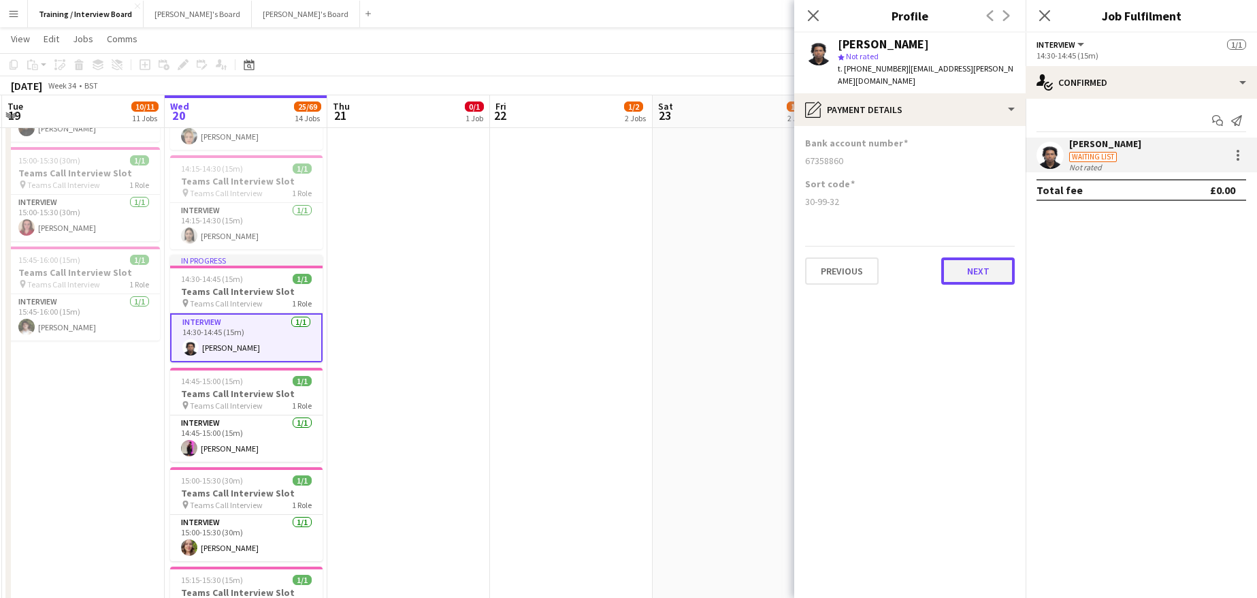
click at [980, 260] on button "Next" at bounding box center [978, 270] width 74 height 27
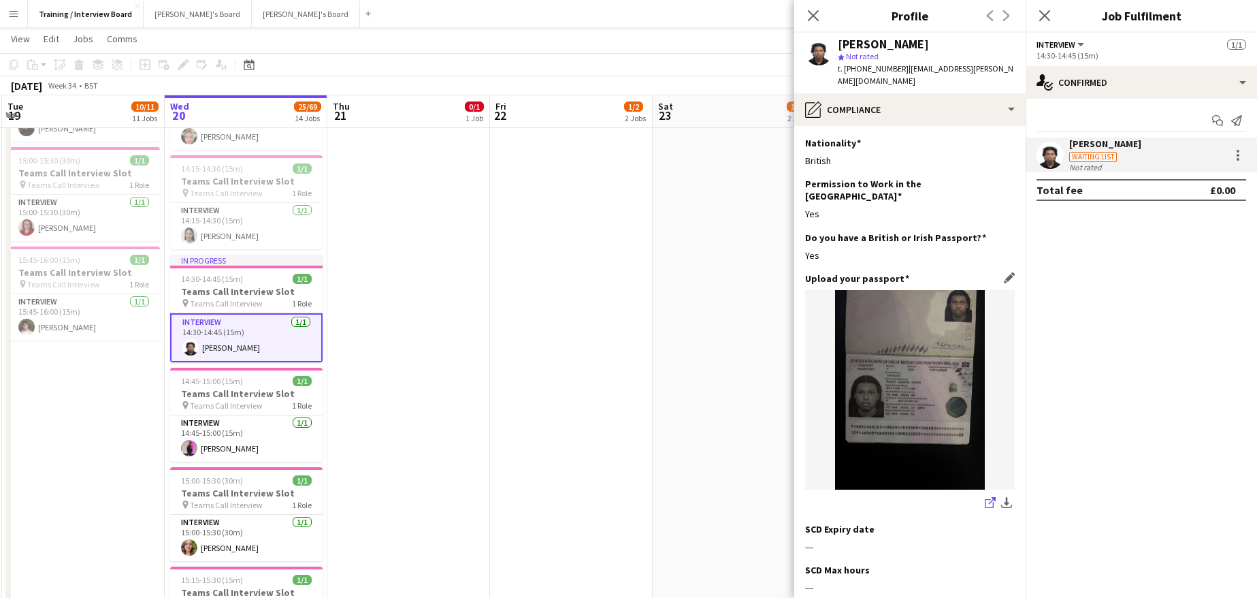
click at [982, 496] on link "share-external-link-1" at bounding box center [990, 504] width 16 height 16
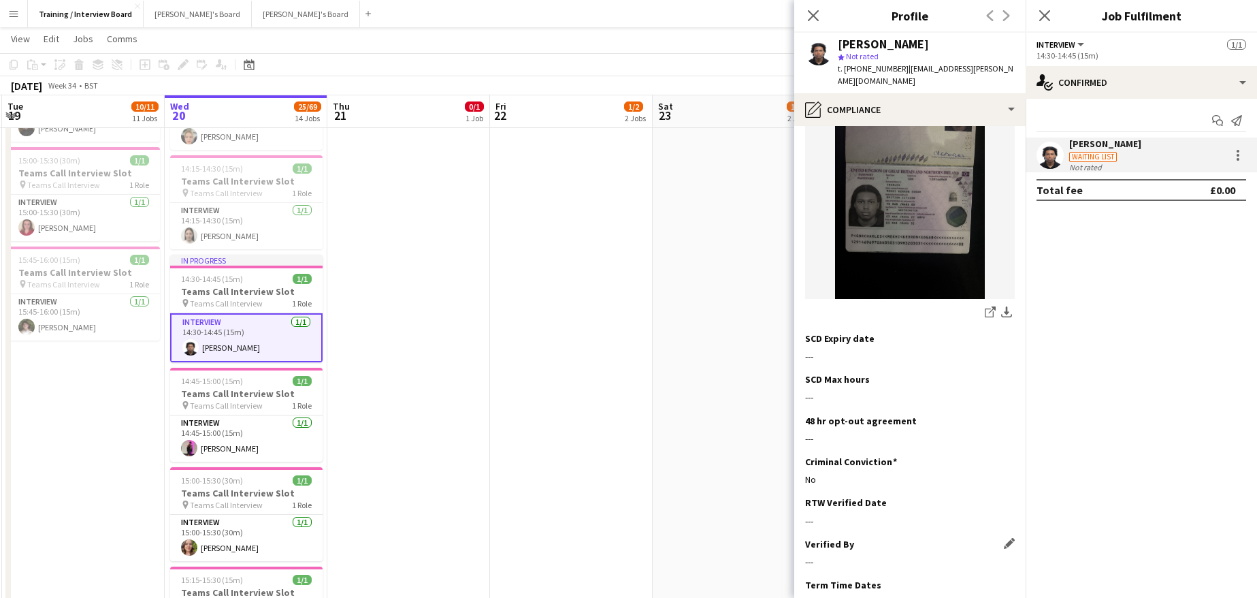
scroll to position [265, 0]
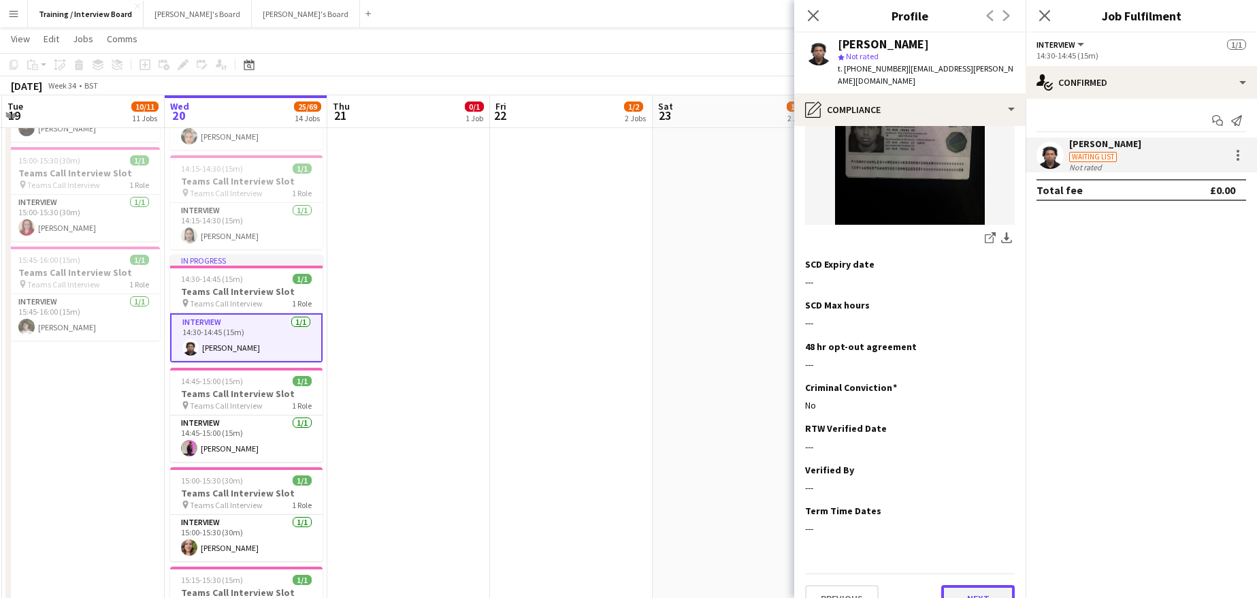
click at [975, 585] on button "Next" at bounding box center [978, 598] width 74 height 27
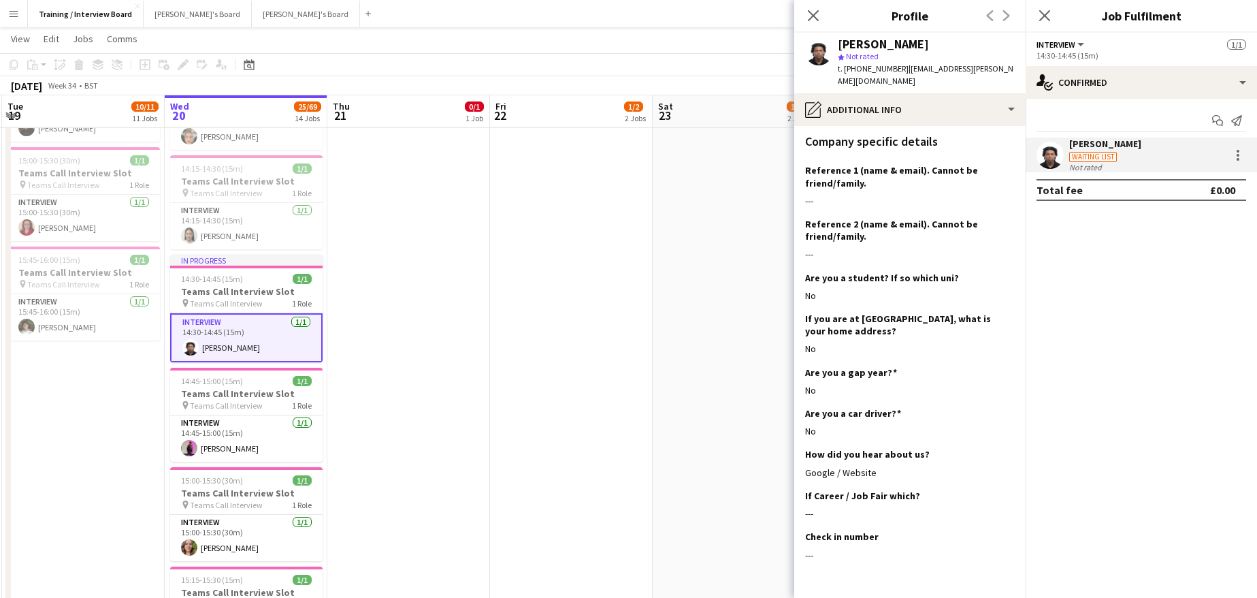
scroll to position [187, 0]
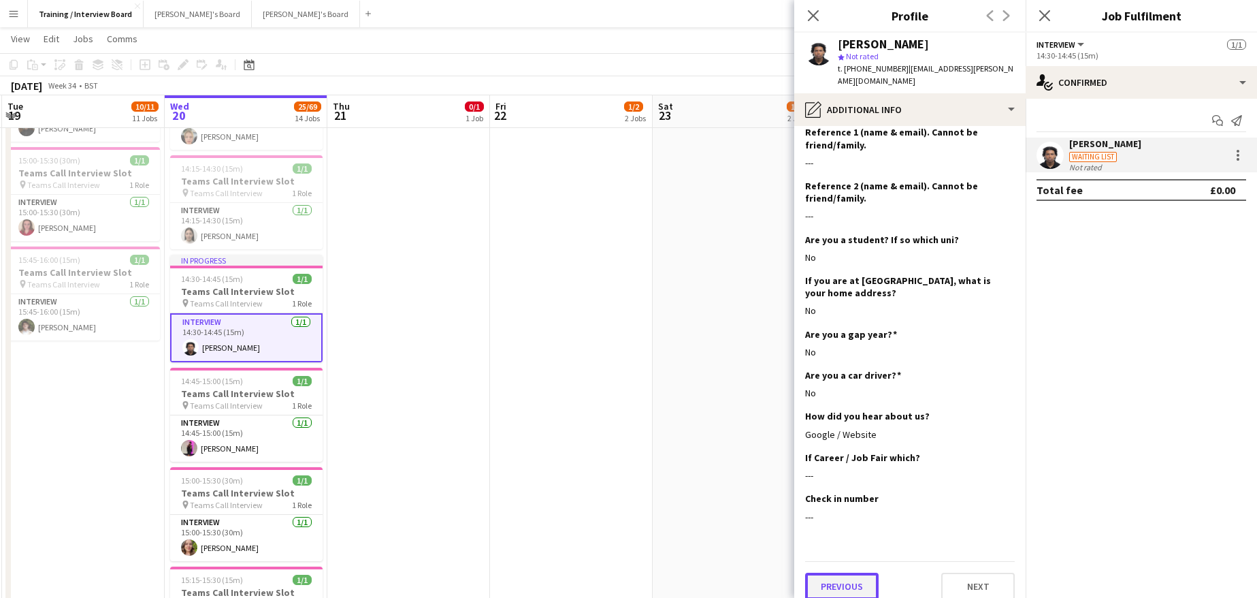
click at [856, 582] on button "Previous" at bounding box center [842, 585] width 74 height 27
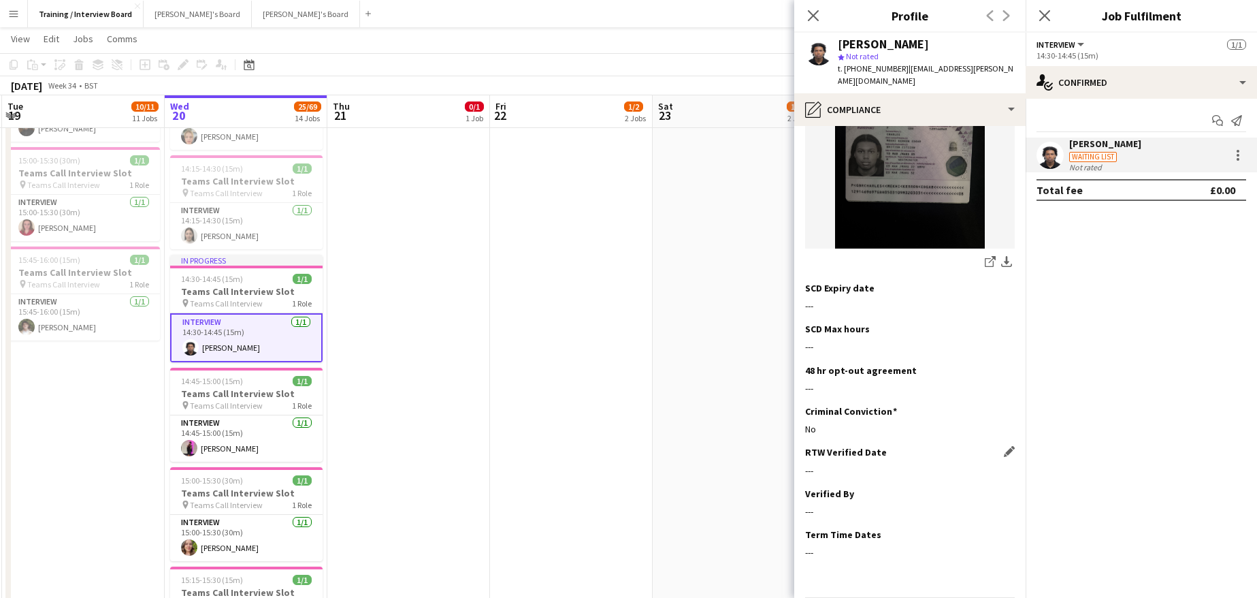
scroll to position [265, 0]
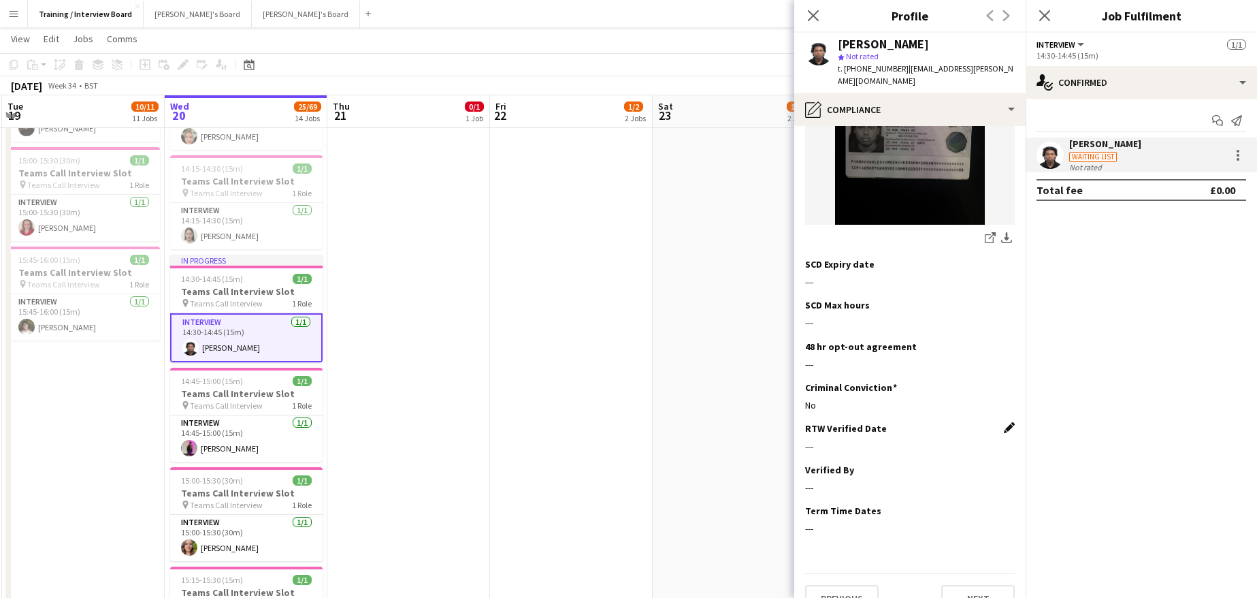
click at [1004, 422] on app-icon "Edit this field" at bounding box center [1009, 427] width 11 height 11
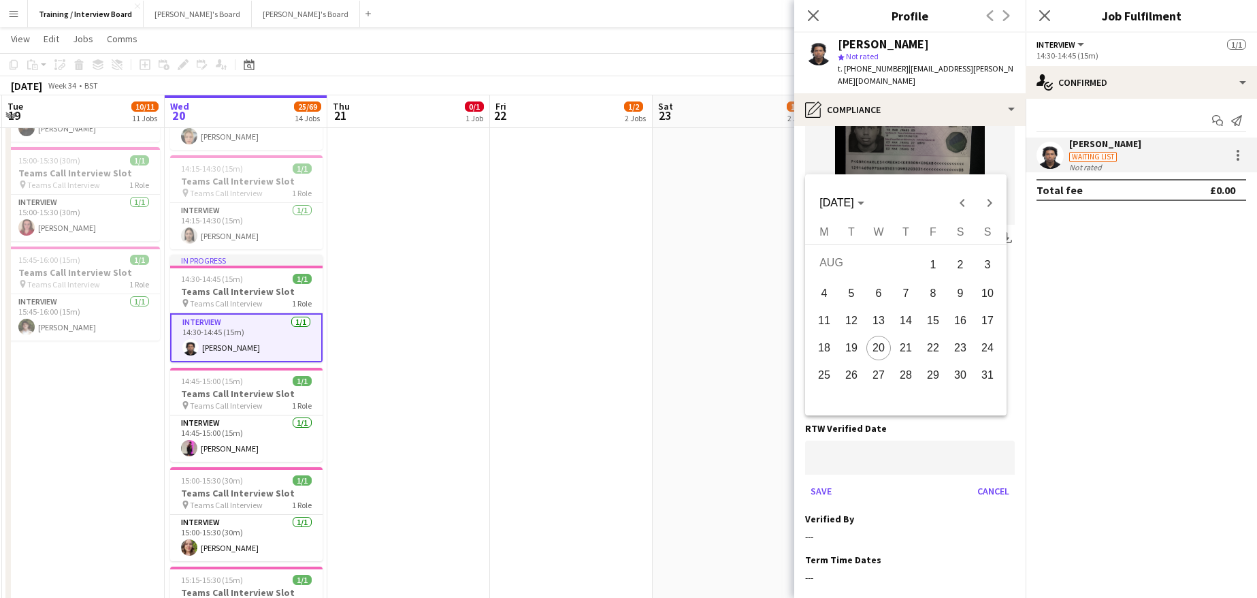
click at [882, 347] on span "20" at bounding box center [878, 348] width 25 height 25
type input "**********"
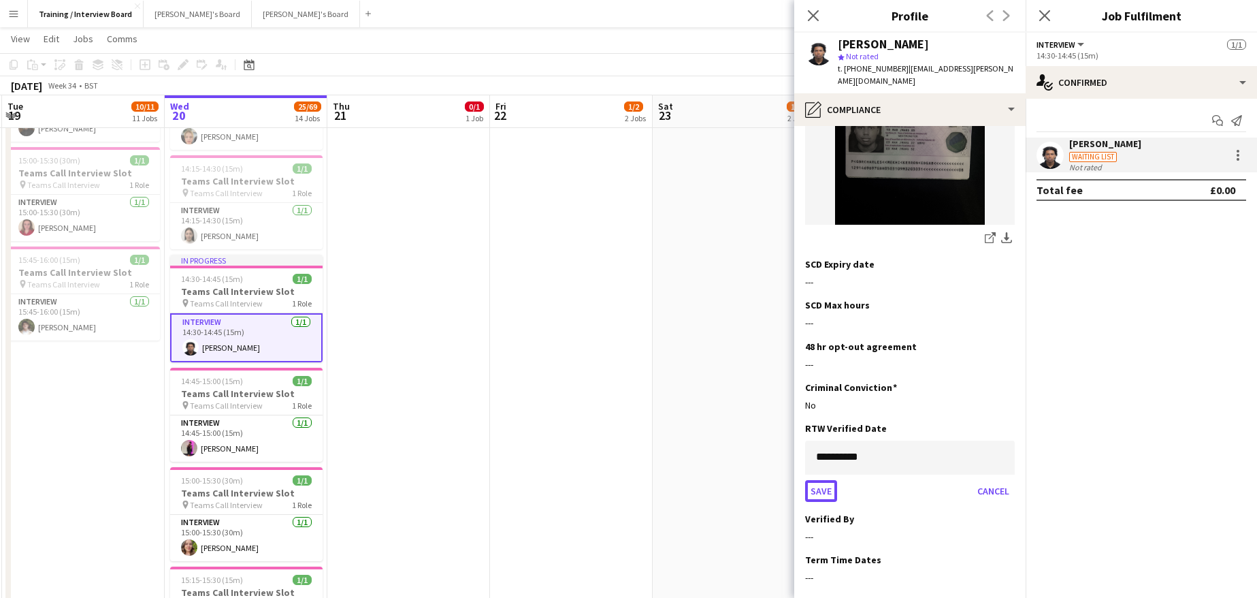
click at [826, 480] on button "Save" at bounding box center [821, 491] width 32 height 22
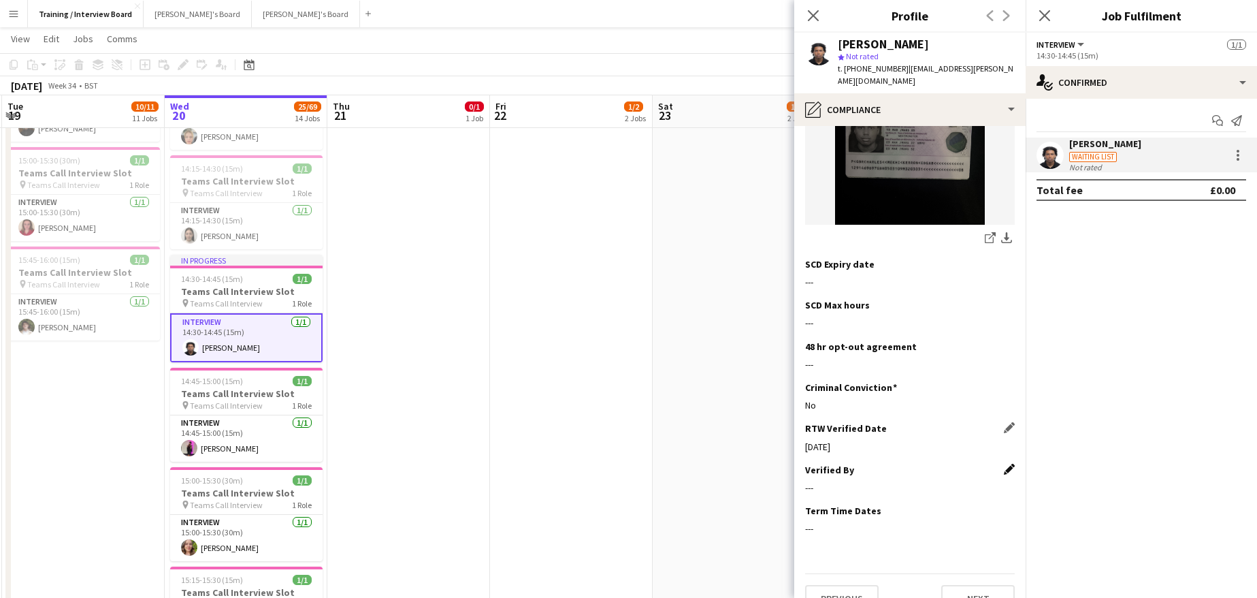
click at [1004, 464] on app-icon "Edit this field" at bounding box center [1009, 469] width 11 height 11
click at [821, 481] on input at bounding box center [910, 498] width 210 height 34
type input "**"
click at [834, 534] on button "Save" at bounding box center [821, 545] width 32 height 22
click at [980, 585] on button "Next" at bounding box center [978, 598] width 74 height 27
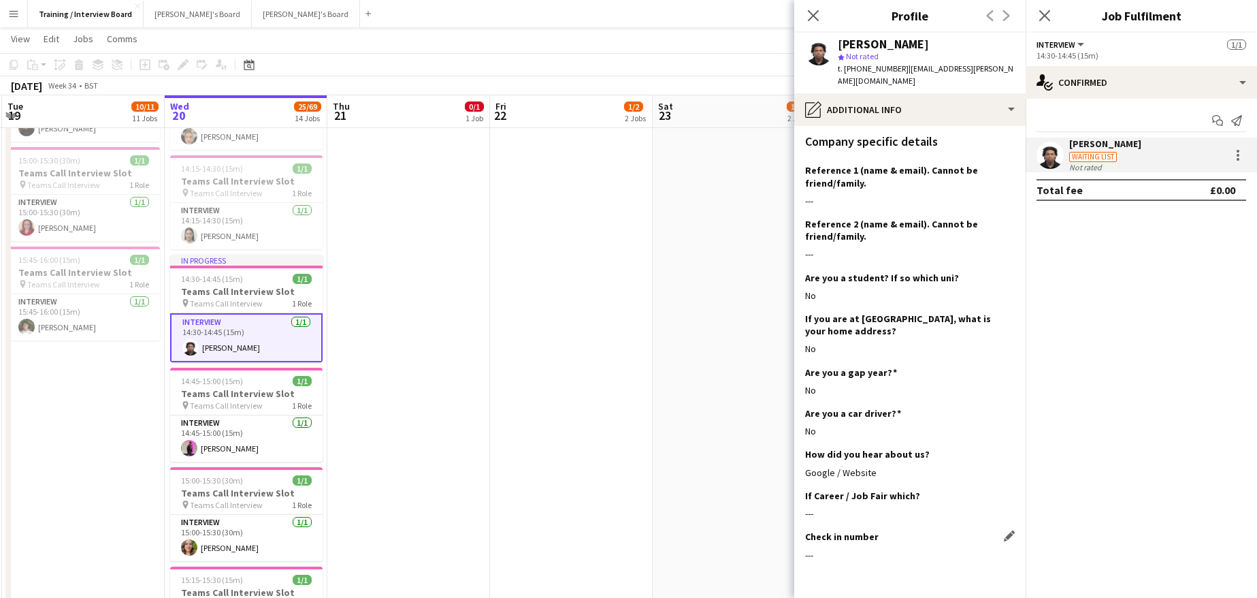
scroll to position [187, 0]
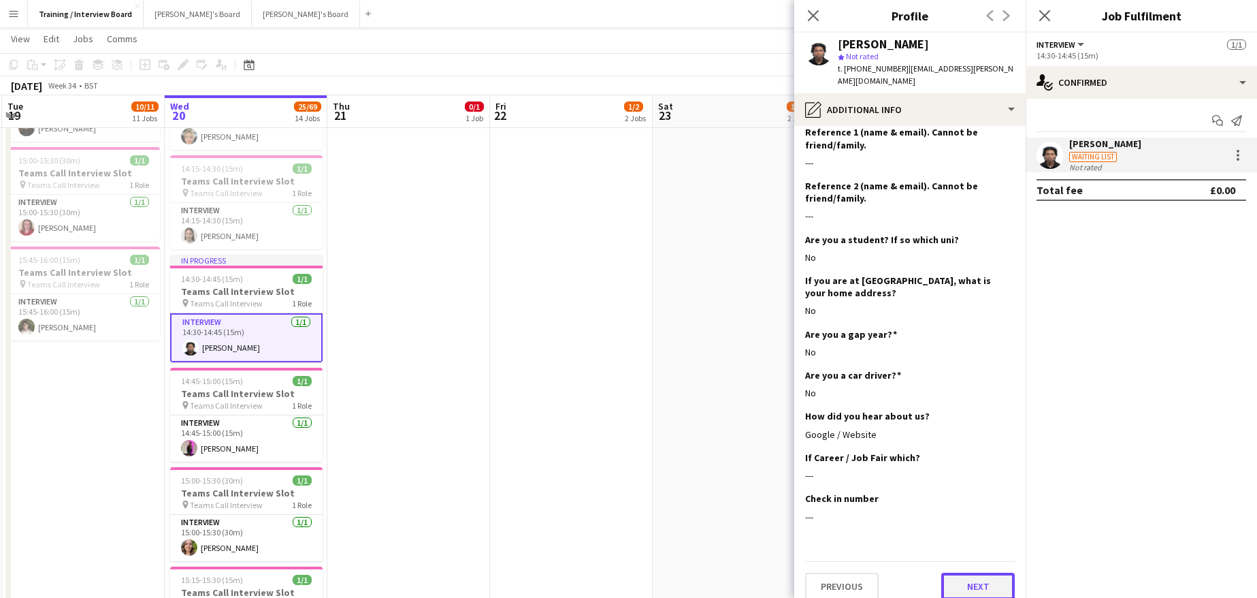
click at [966, 577] on button "Next" at bounding box center [978, 585] width 74 height 27
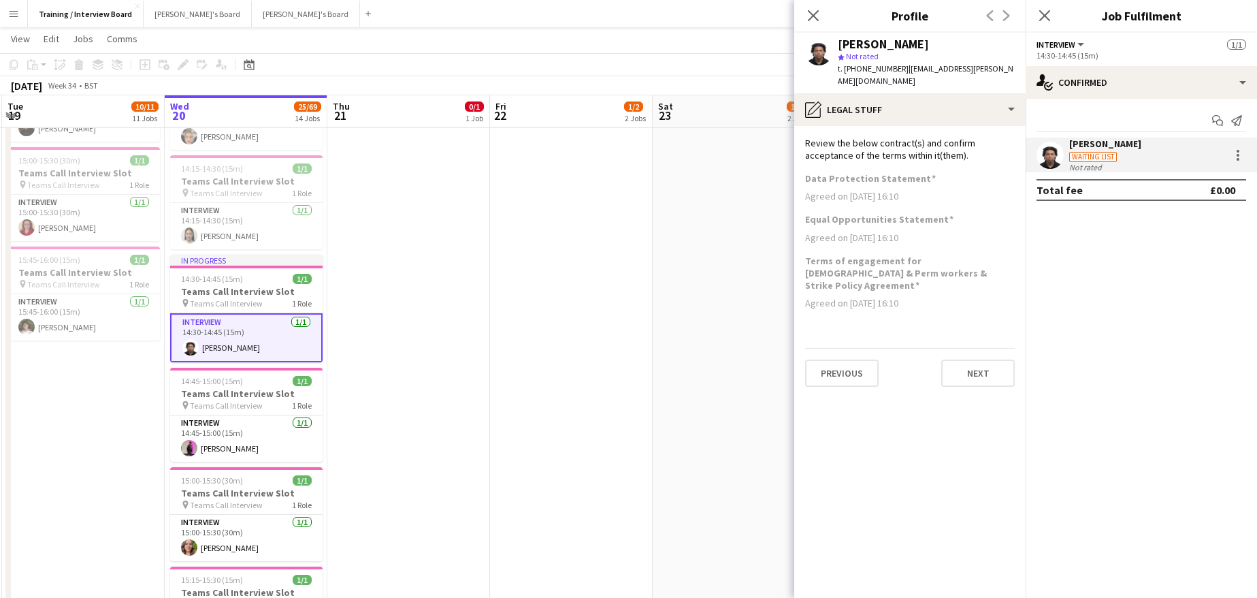
scroll to position [0, 0]
click at [956, 359] on button "Next" at bounding box center [978, 372] width 74 height 27
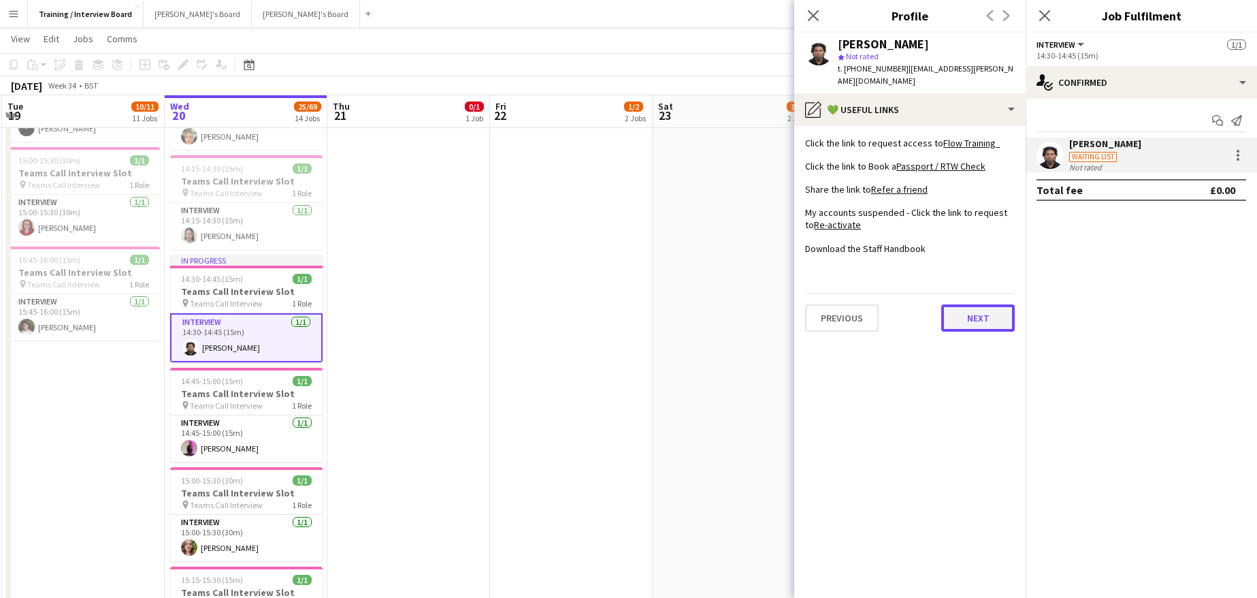
click at [981, 310] on button "Next" at bounding box center [978, 317] width 74 height 27
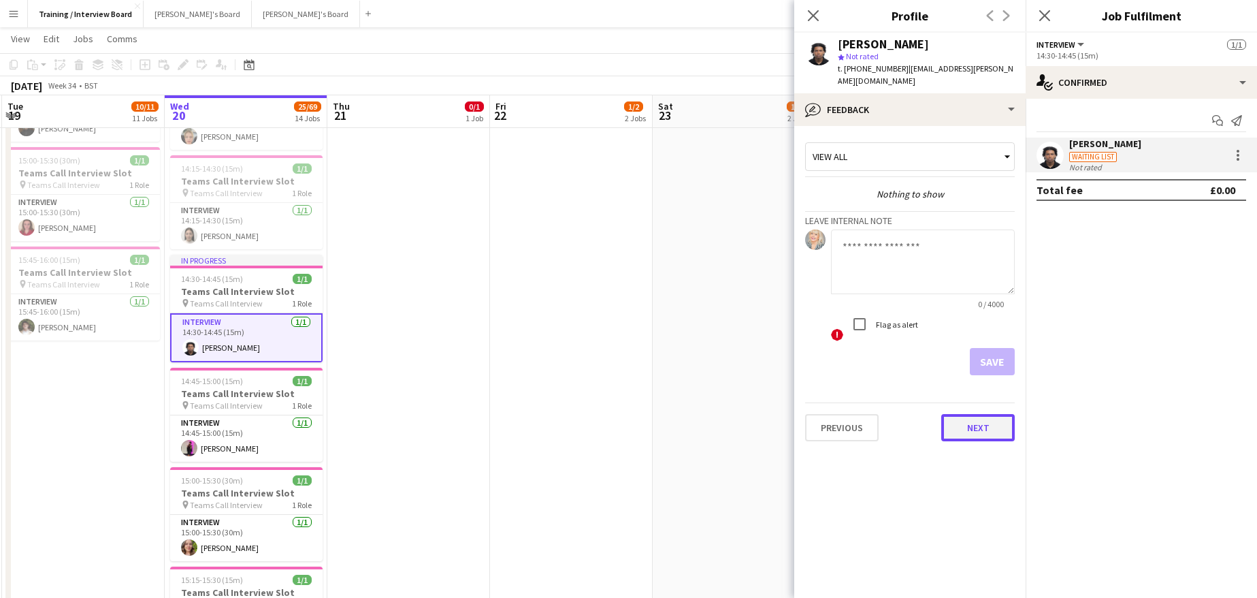
click at [989, 417] on button "Next" at bounding box center [978, 427] width 74 height 27
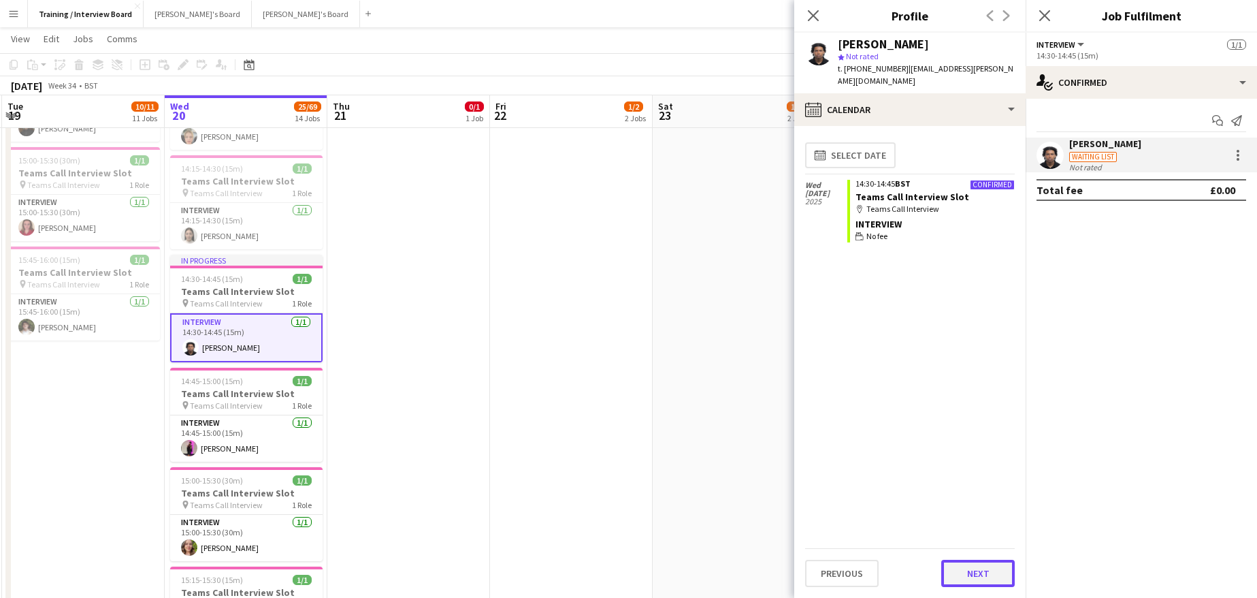
click at [999, 573] on button "Next" at bounding box center [978, 573] width 74 height 27
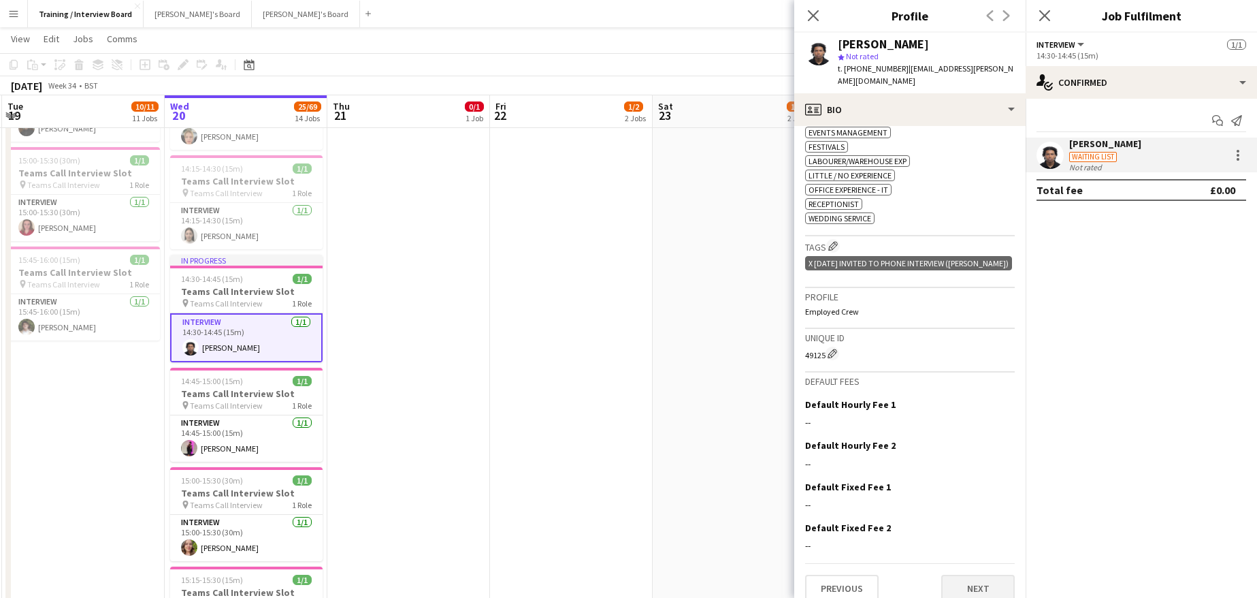
scroll to position [485, 0]
click at [965, 572] on button "Next" at bounding box center [978, 585] width 74 height 27
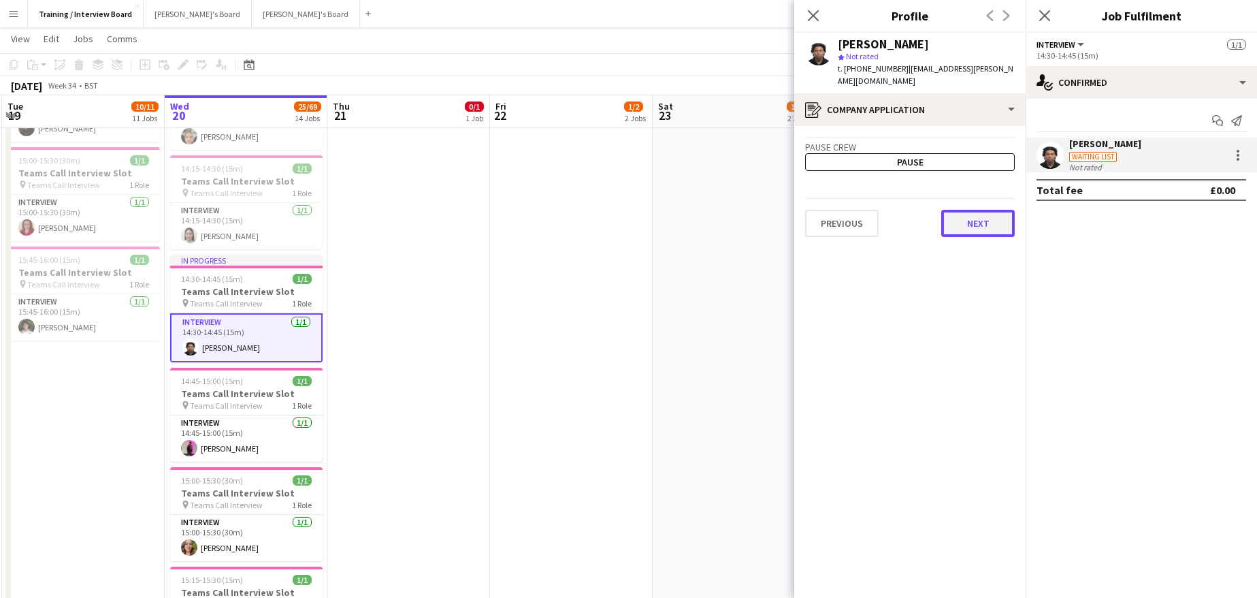
click at [987, 216] on button "Next" at bounding box center [978, 223] width 74 height 27
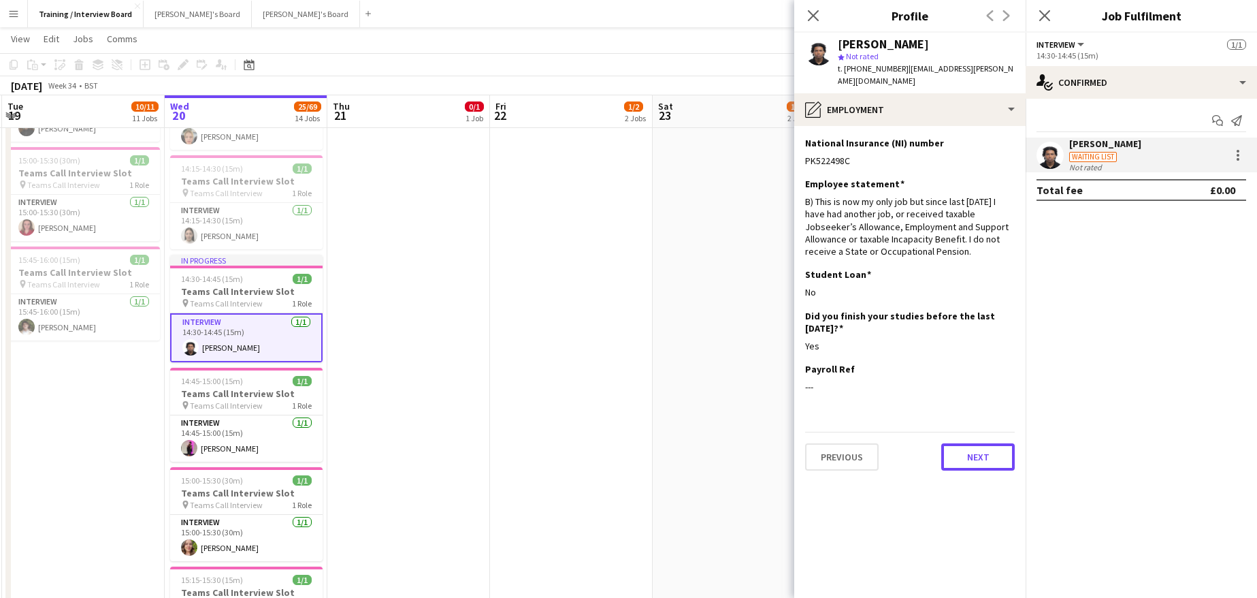
click at [968, 443] on button "Next" at bounding box center [978, 456] width 74 height 27
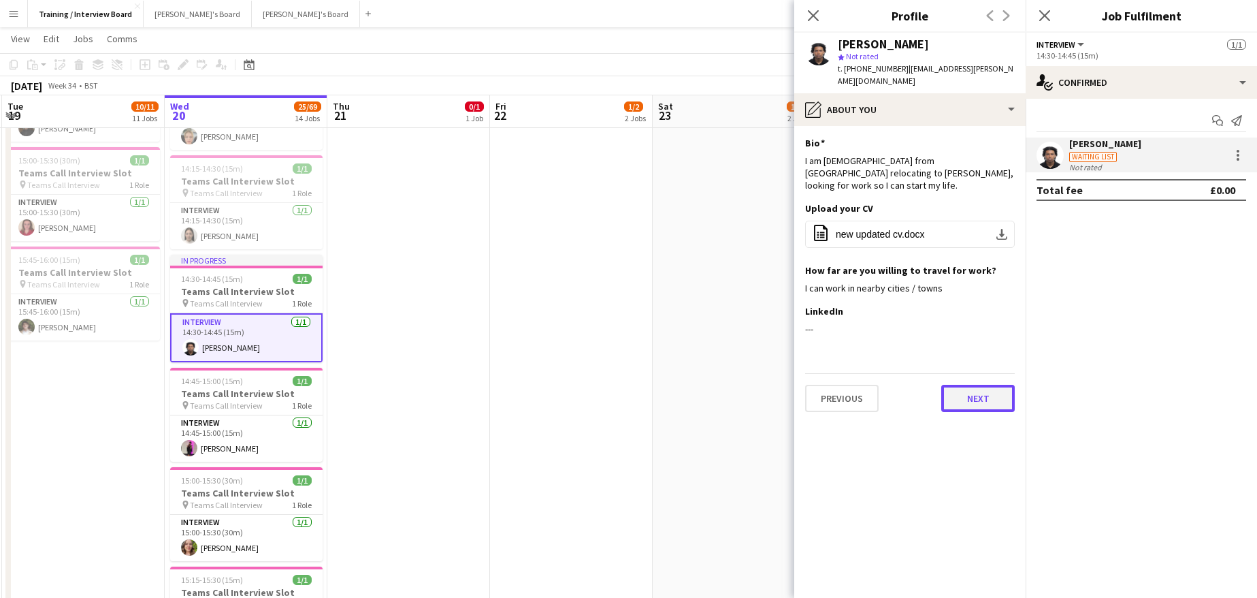
click at [977, 385] on button "Next" at bounding box center [978, 398] width 74 height 27
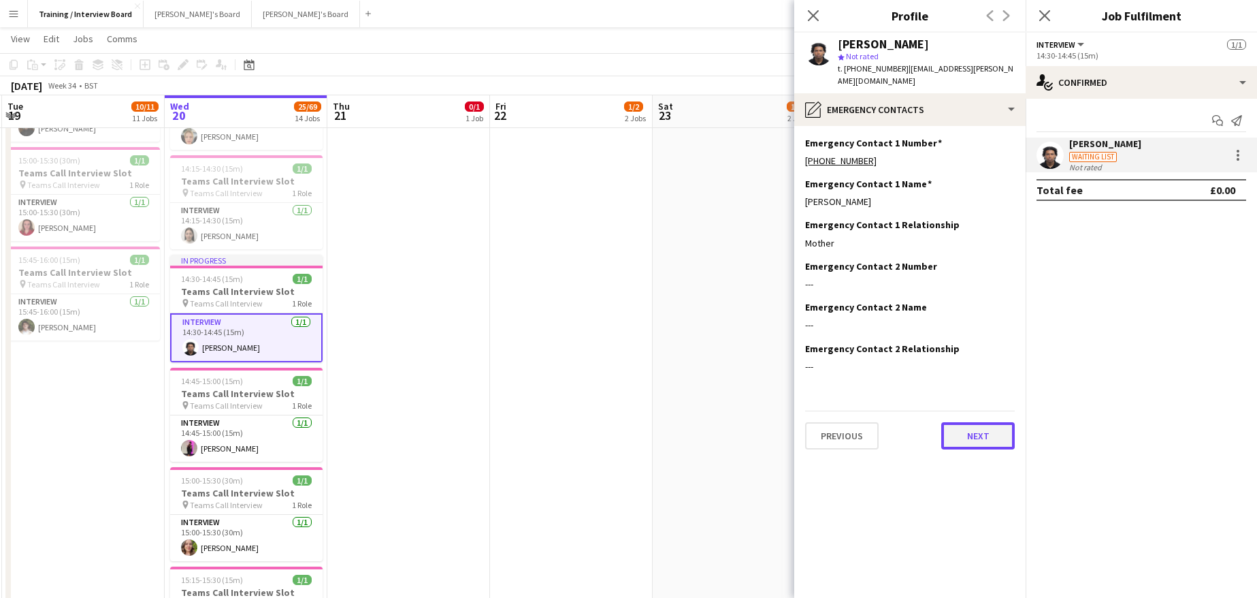
click at [995, 424] on button "Next" at bounding box center [978, 435] width 74 height 27
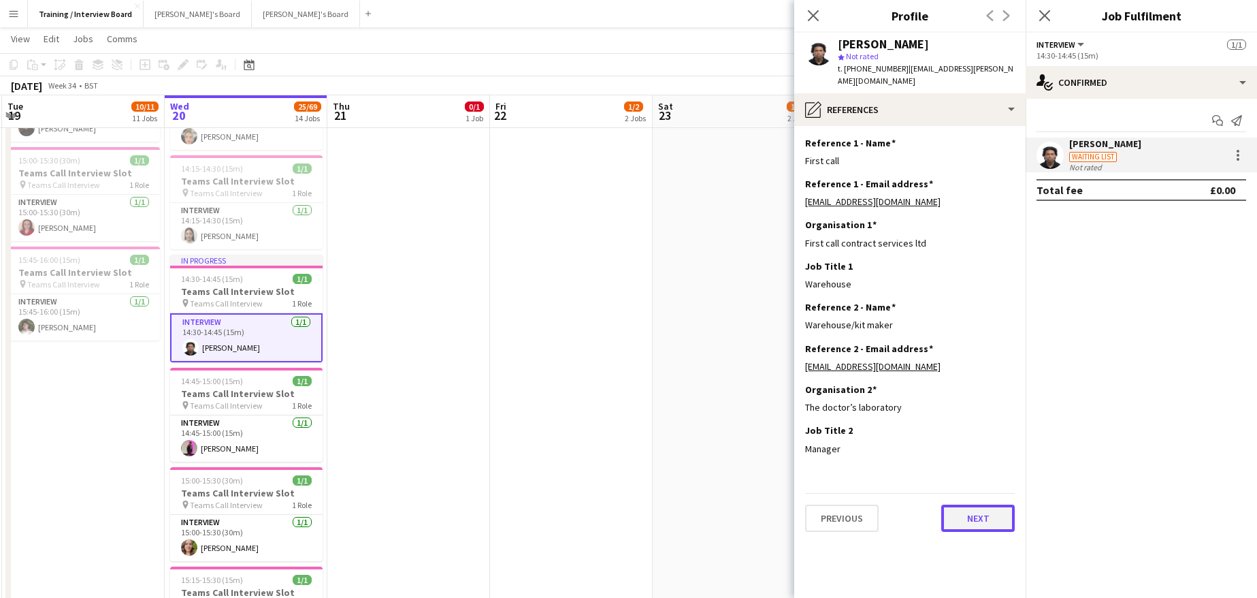
click at [981, 504] on button "Next" at bounding box center [978, 517] width 74 height 27
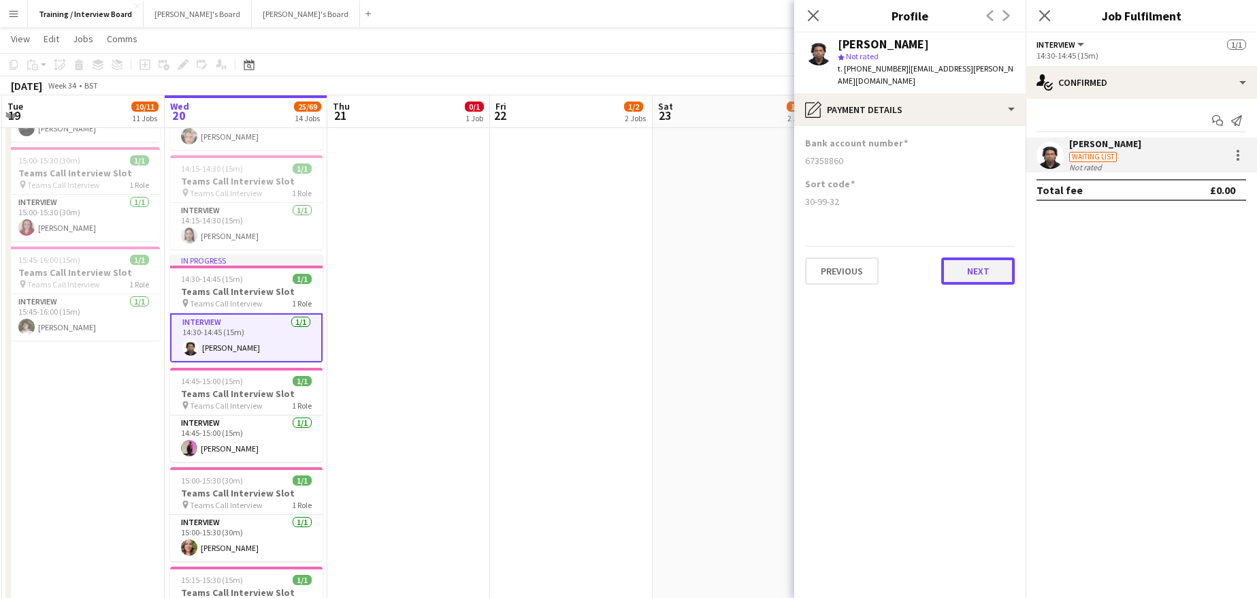
click at [1001, 257] on button "Next" at bounding box center [978, 270] width 74 height 27
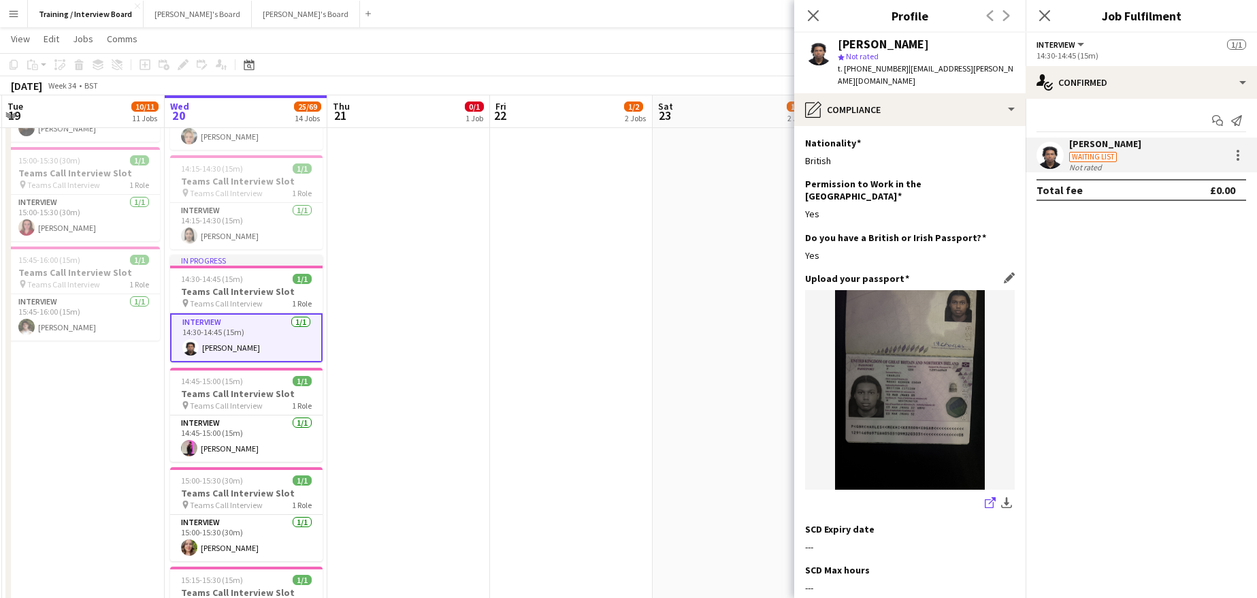
click at [985, 497] on icon "share-external-link-1" at bounding box center [990, 502] width 11 height 11
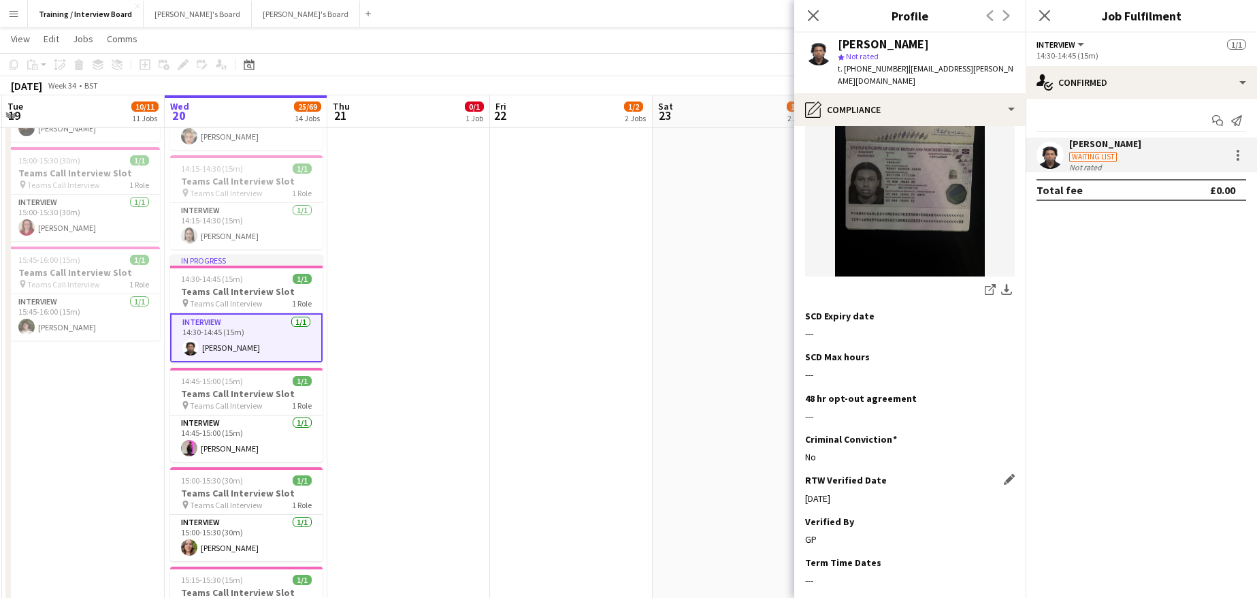
scroll to position [265, 0]
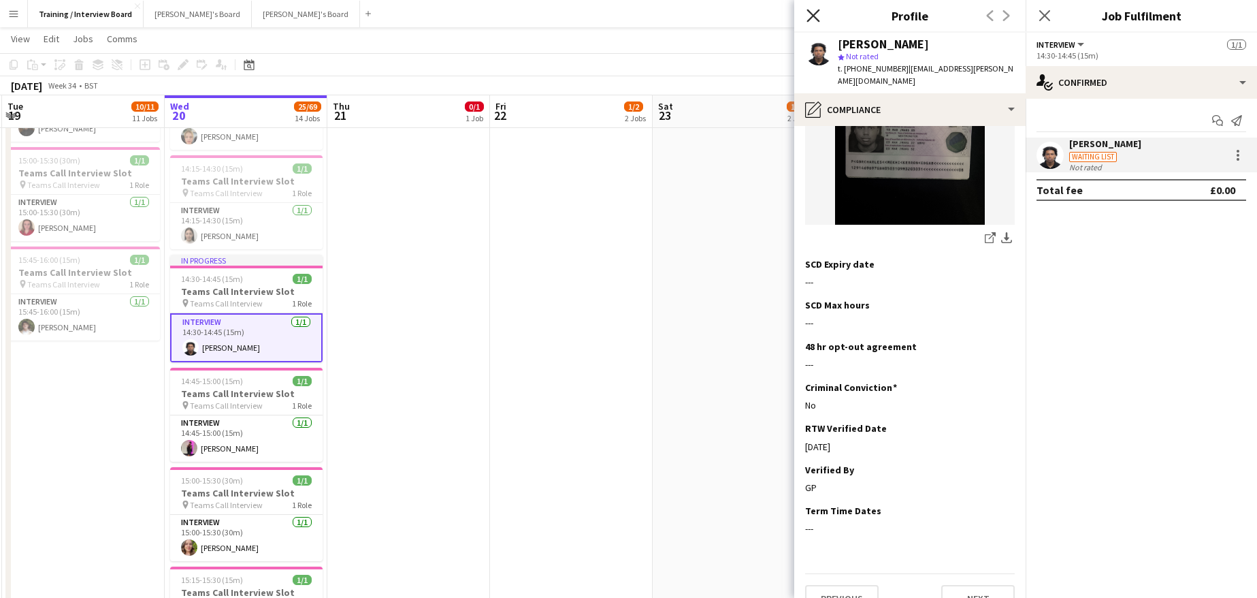
click at [814, 16] on icon at bounding box center [813, 15] width 13 height 13
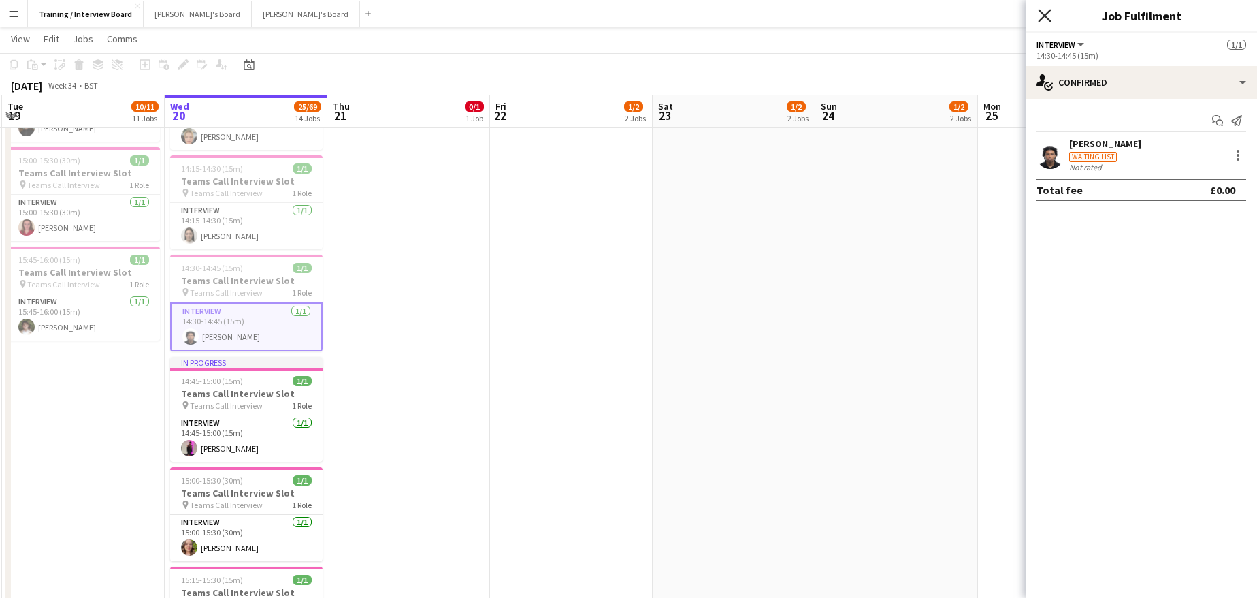
click at [1041, 10] on icon "Close pop-in" at bounding box center [1044, 15] width 13 height 13
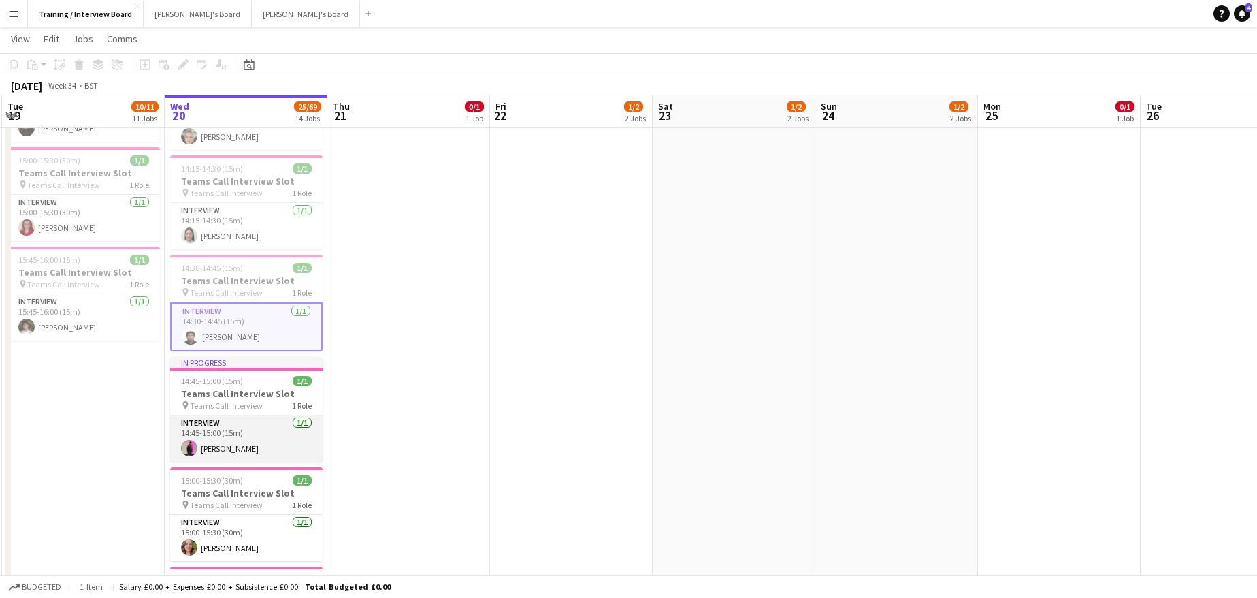
click at [236, 451] on app-card-role "Interview 1/1 14:45-15:00 (15m) Rosie Bowman" at bounding box center [246, 438] width 152 height 46
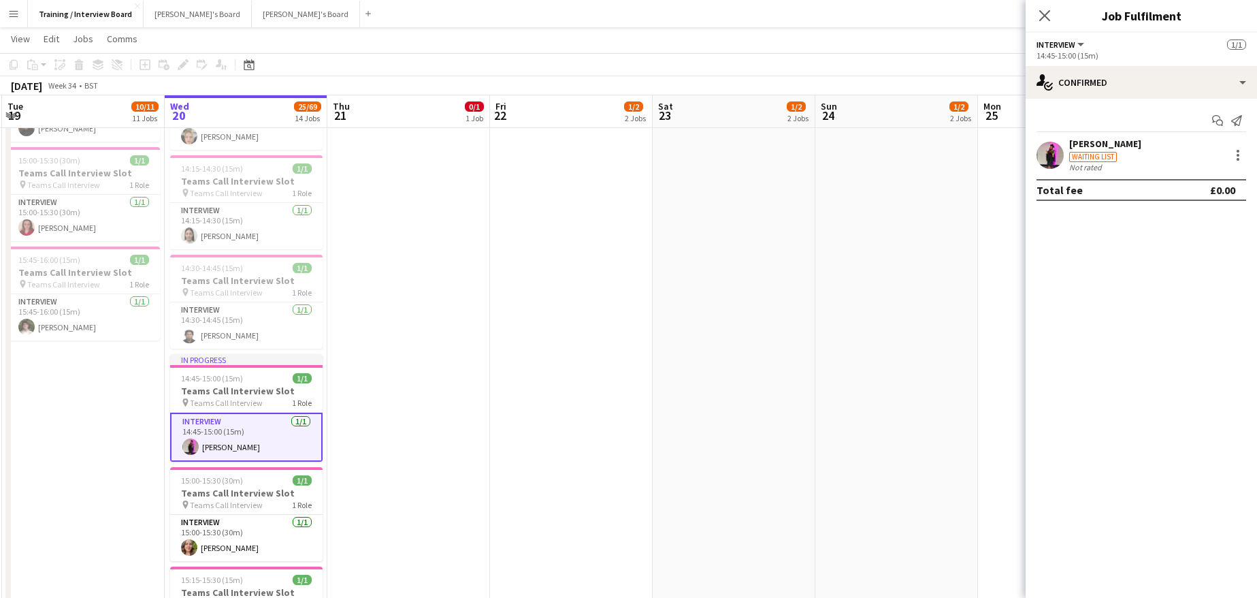
click at [1086, 147] on div "Rosie Bowman" at bounding box center [1105, 143] width 72 height 12
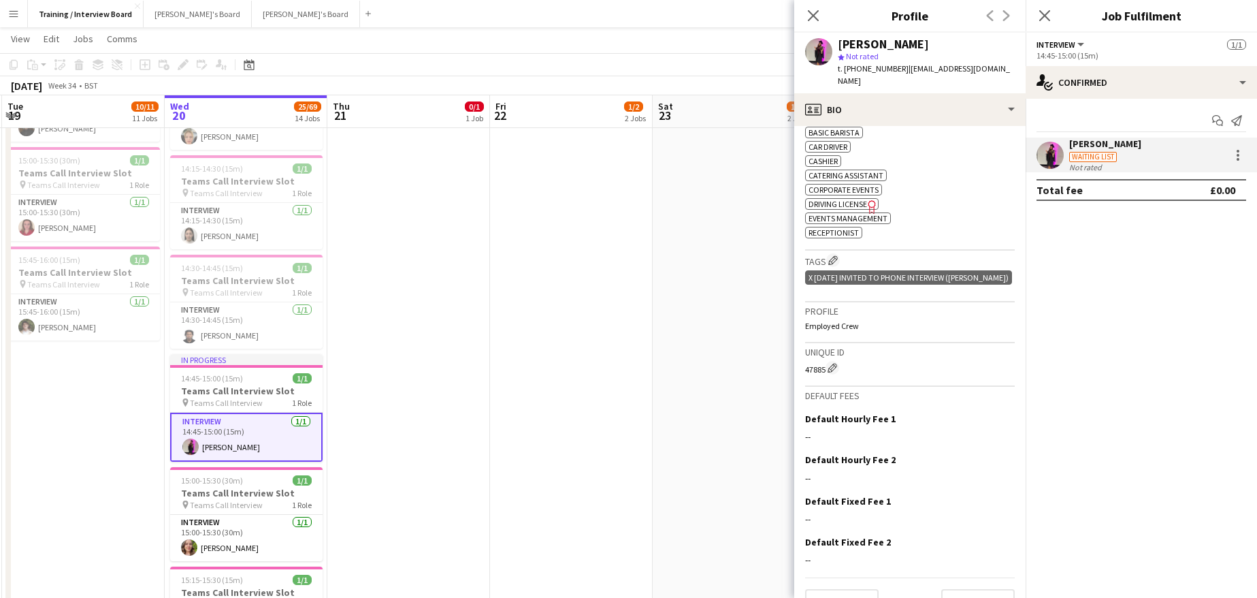
scroll to position [514, 0]
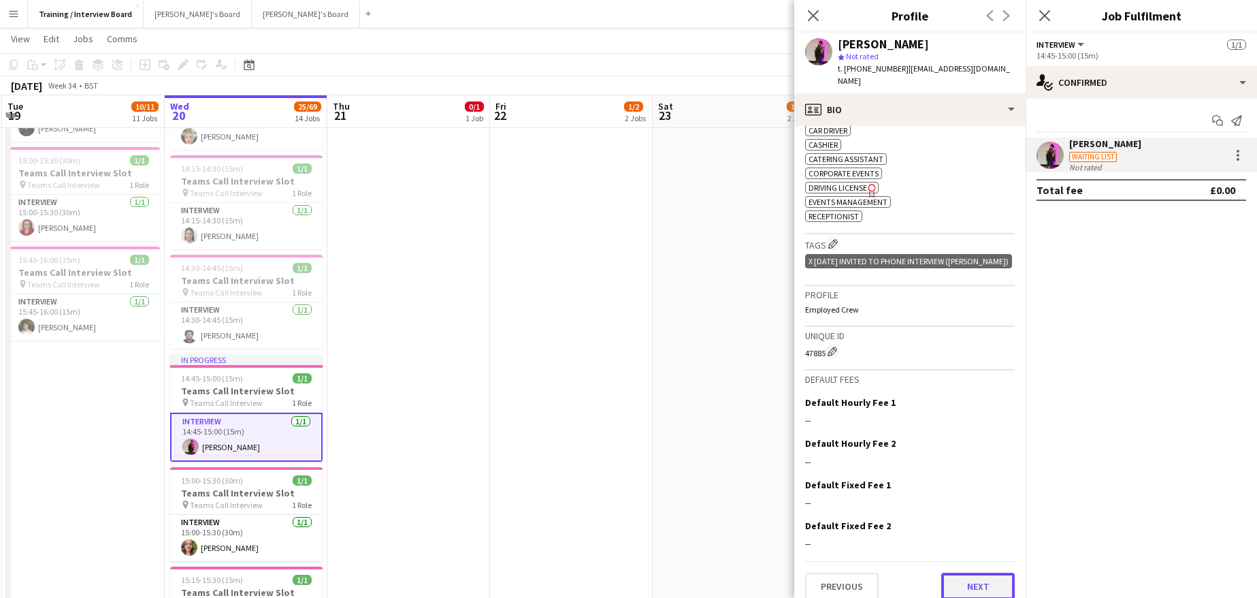
click at [979, 572] on button "Next" at bounding box center [978, 585] width 74 height 27
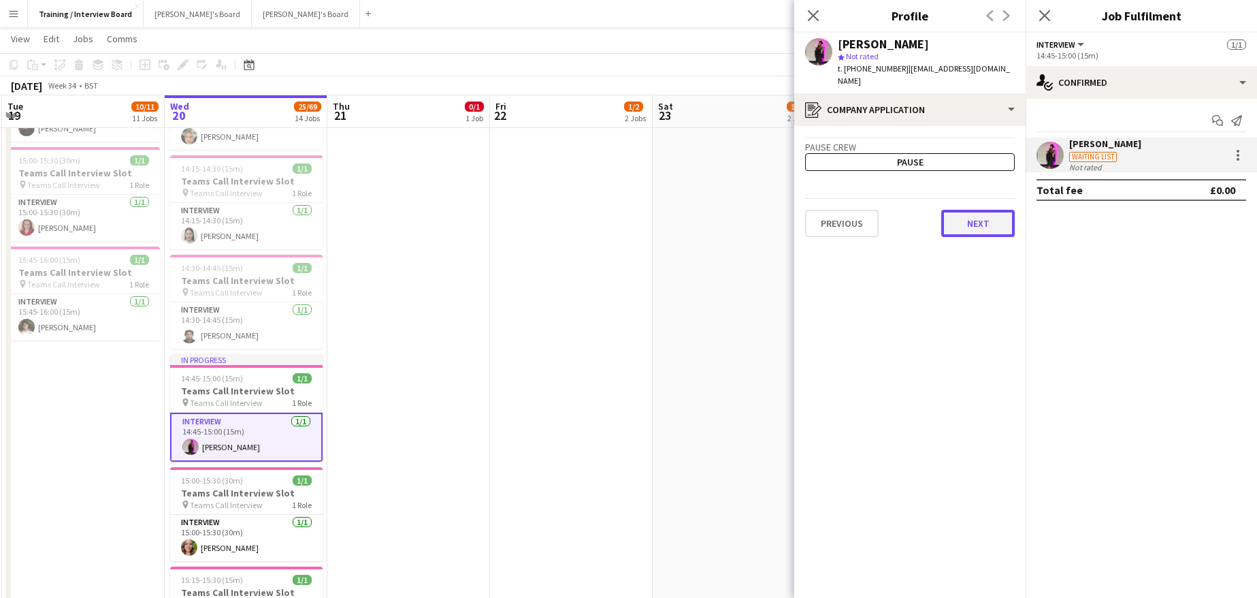
click at [970, 212] on button "Next" at bounding box center [978, 223] width 74 height 27
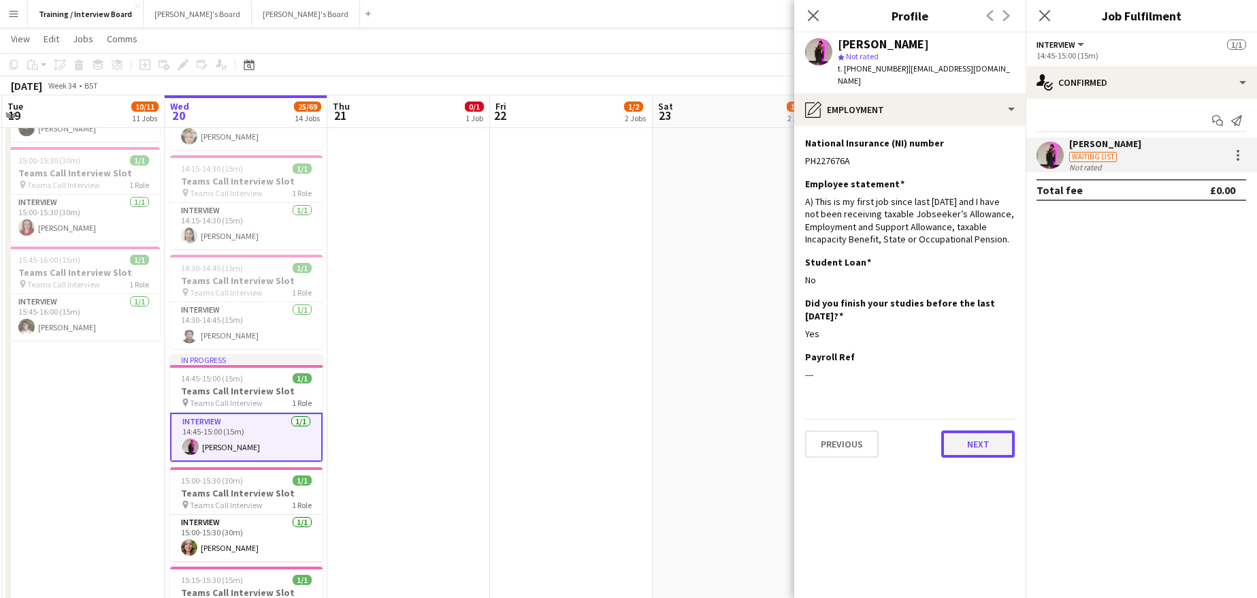
click at [973, 430] on button "Next" at bounding box center [978, 443] width 74 height 27
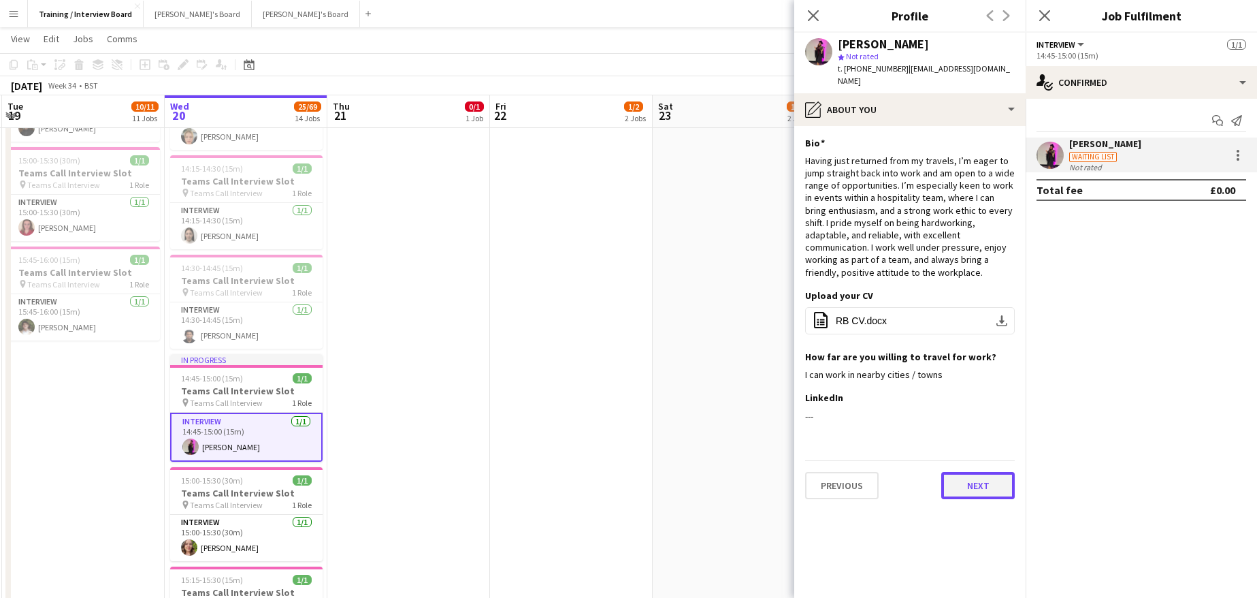
click at [988, 472] on button "Next" at bounding box center [978, 485] width 74 height 27
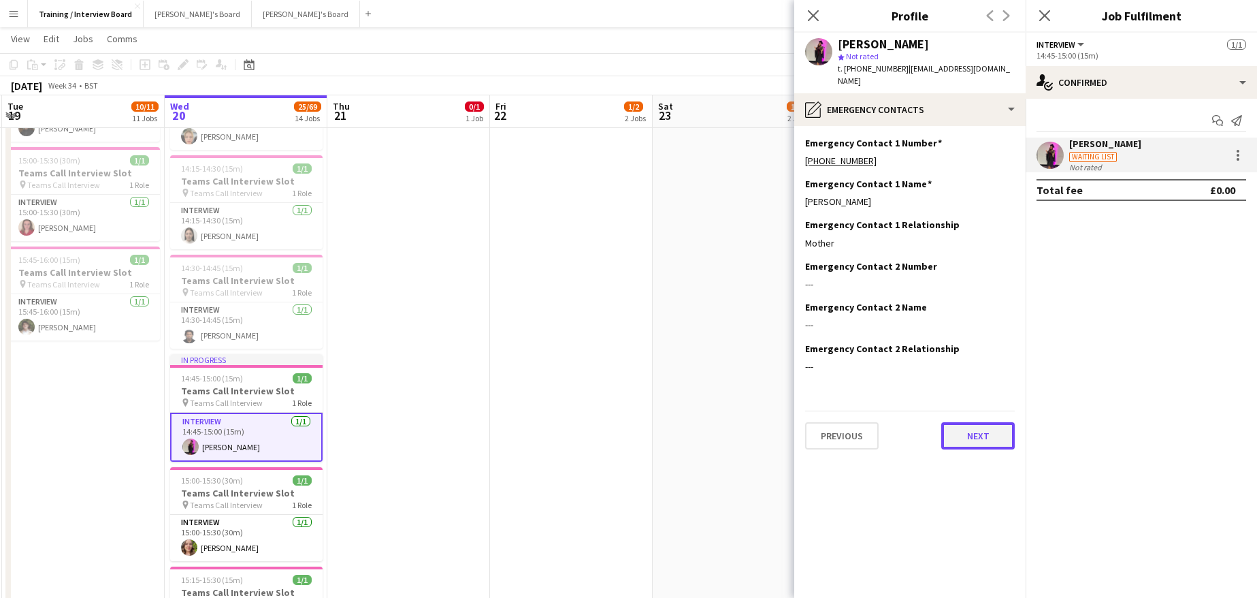
click at [994, 422] on button "Next" at bounding box center [978, 435] width 74 height 27
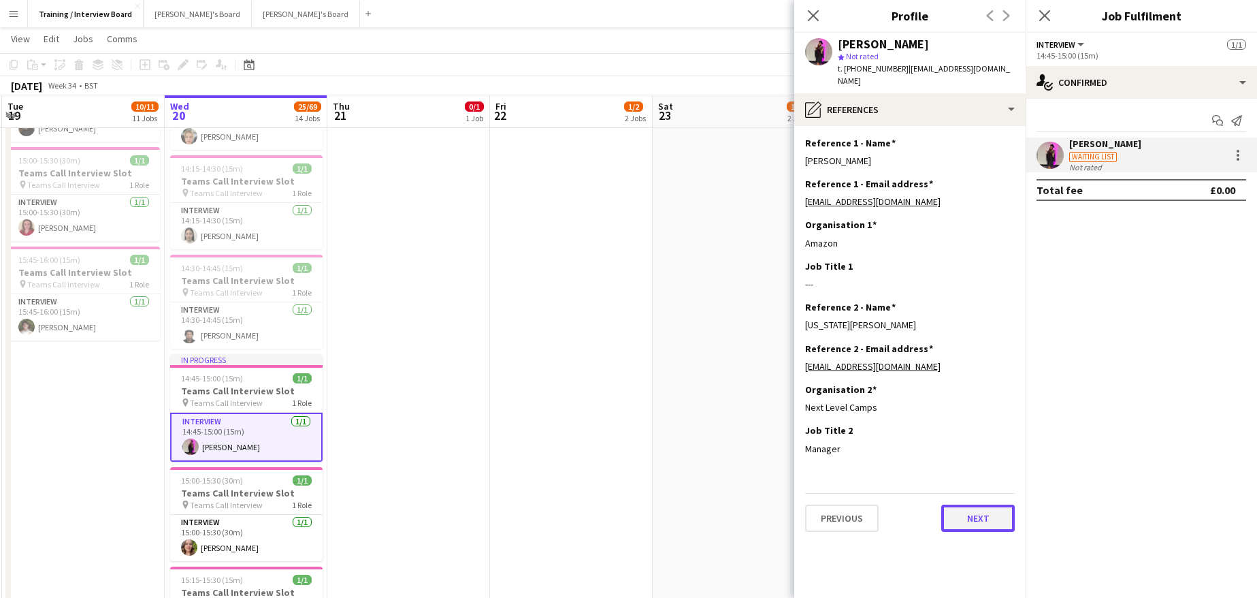
click at [970, 504] on button "Next" at bounding box center [978, 517] width 74 height 27
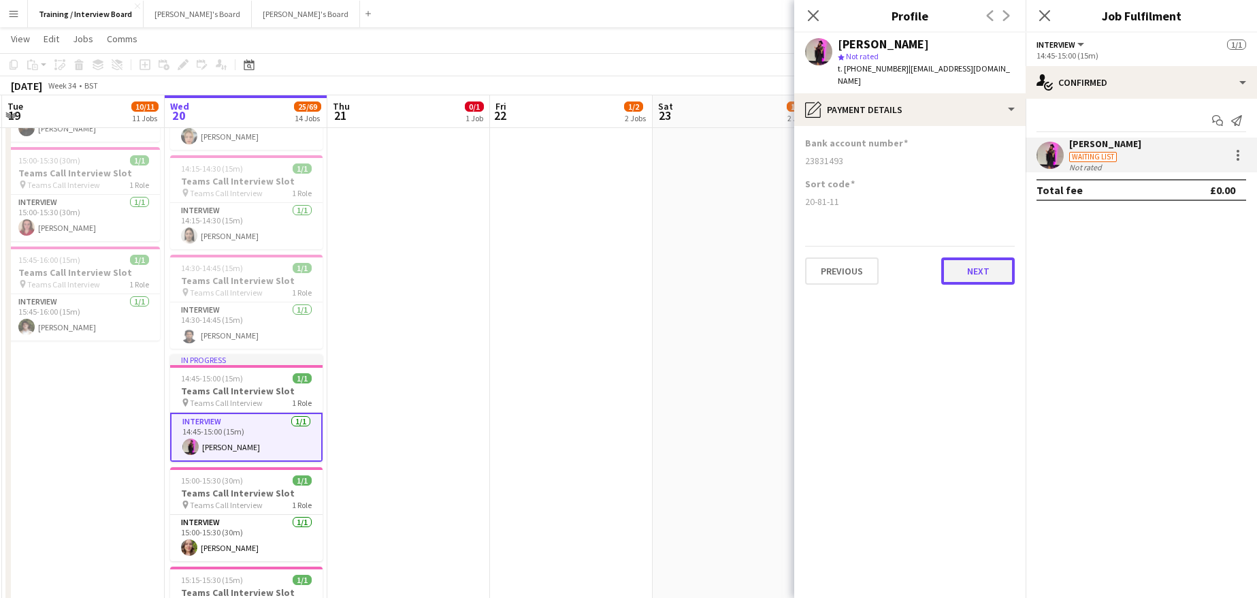
click at [975, 259] on button "Next" at bounding box center [978, 270] width 74 height 27
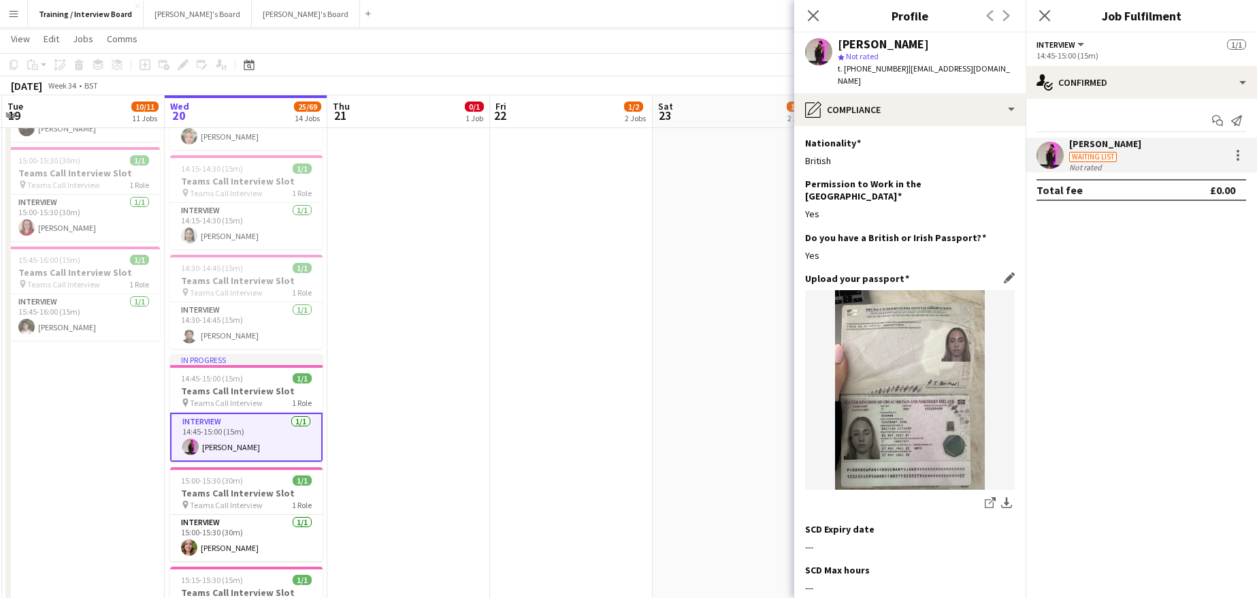
drag, startPoint x: 982, startPoint y: 480, endPoint x: 974, endPoint y: 470, distance: 12.7
click at [985, 497] on icon "share-external-link-1" at bounding box center [990, 502] width 11 height 11
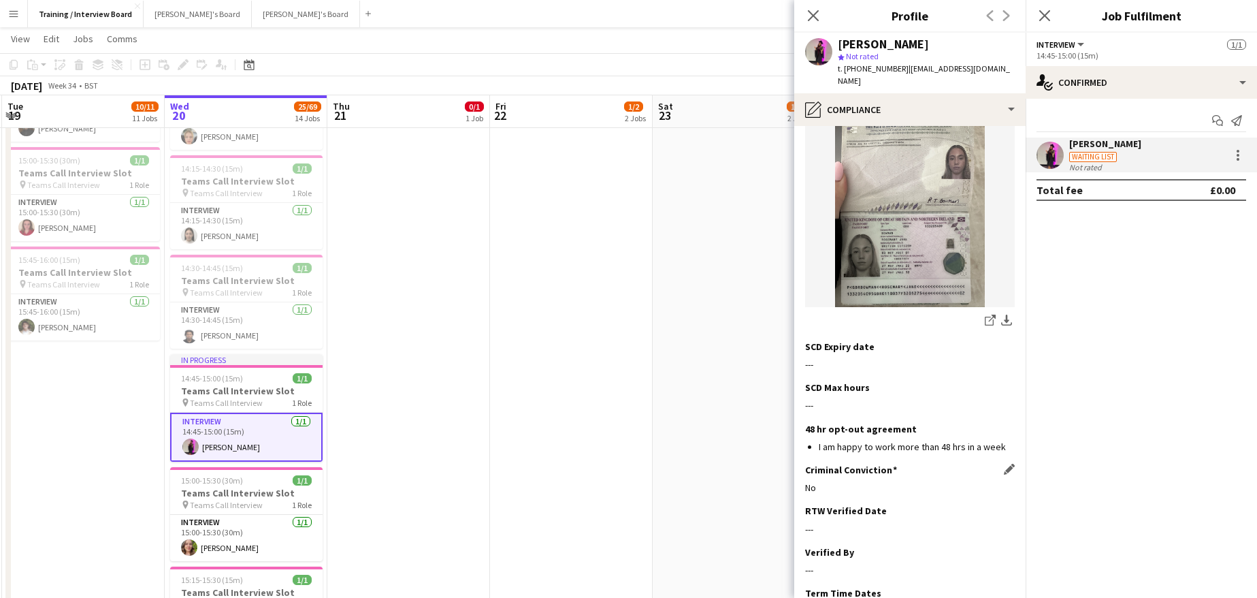
scroll to position [204, 0]
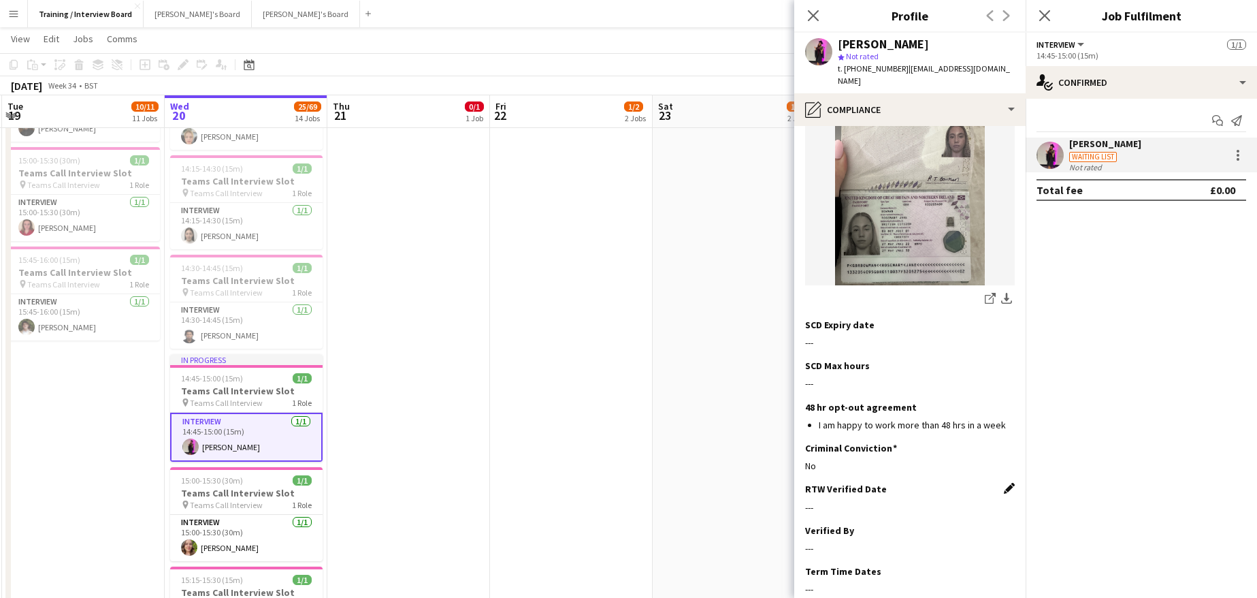
click at [1004, 483] on app-icon "Edit this field" at bounding box center [1009, 488] width 11 height 11
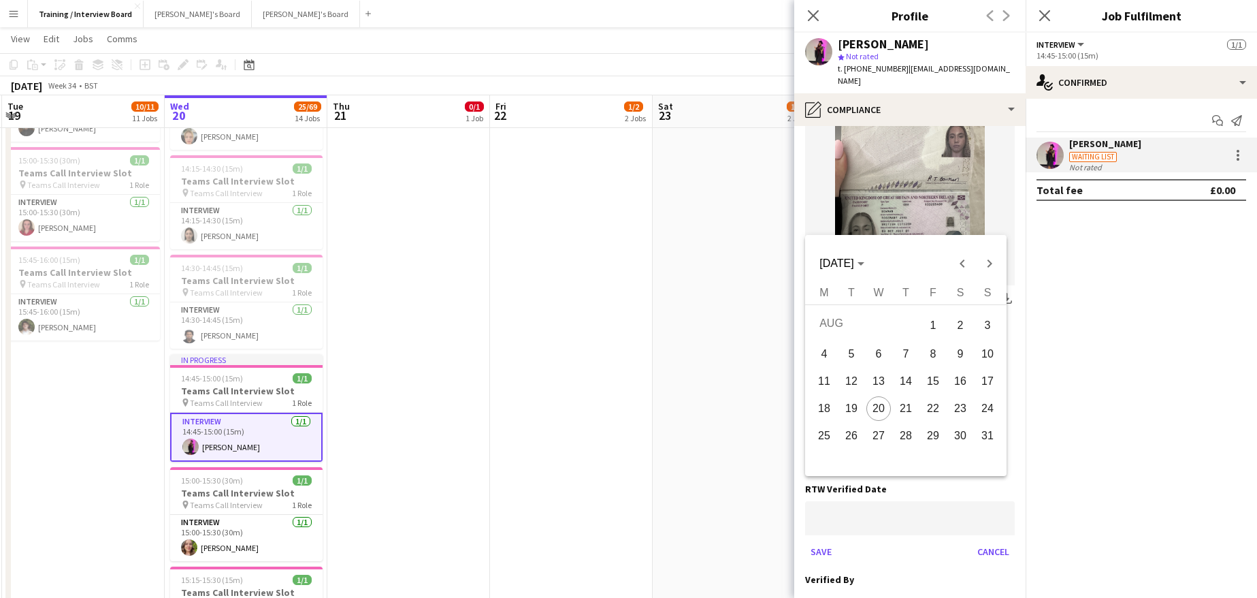
click at [880, 407] on span "20" at bounding box center [878, 408] width 25 height 25
type input "**********"
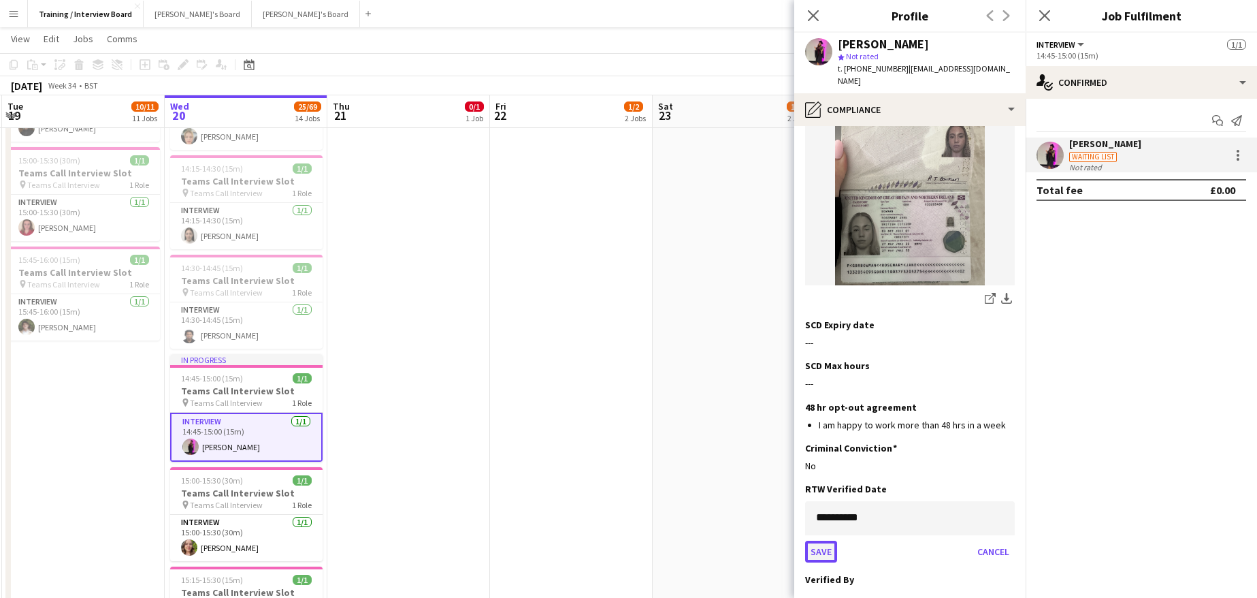
click at [828, 540] on button "Save" at bounding box center [821, 551] width 32 height 22
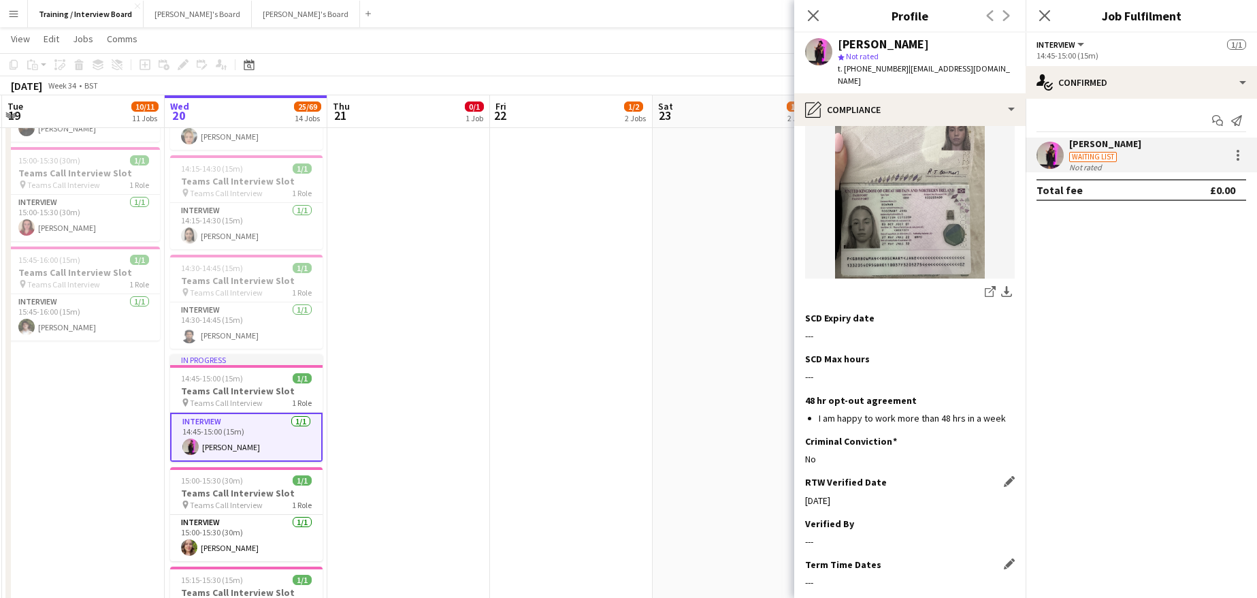
scroll to position [197, 0]
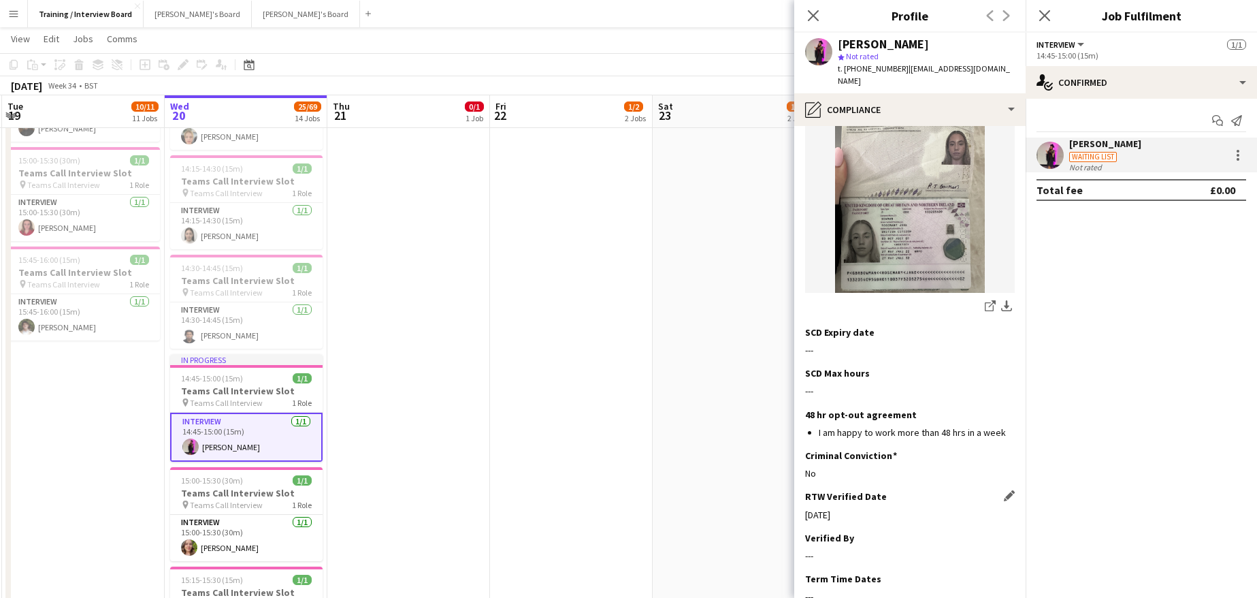
click at [1006, 513] on app-section-data-types "Nationality Edit this field British Permission to Work in the UK Edit this fiel…" at bounding box center [909, 362] width 231 height 472
click at [1004, 532] on app-icon "Edit this field" at bounding box center [1009, 537] width 11 height 11
click at [862, 549] on input at bounding box center [910, 566] width 210 height 34
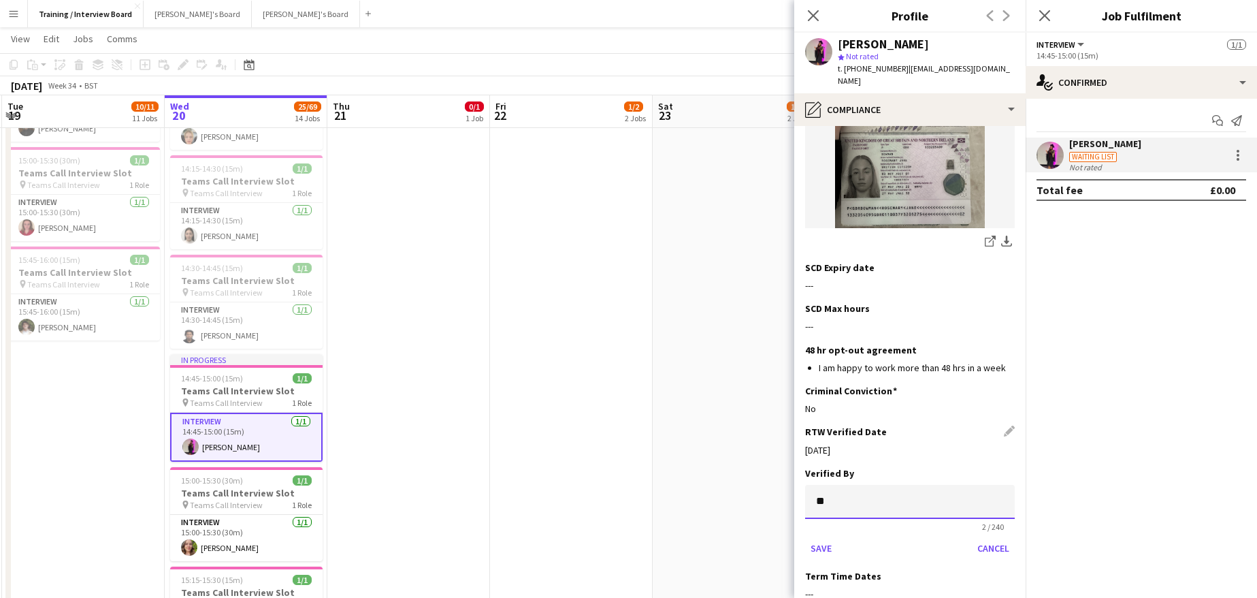
scroll to position [327, 0]
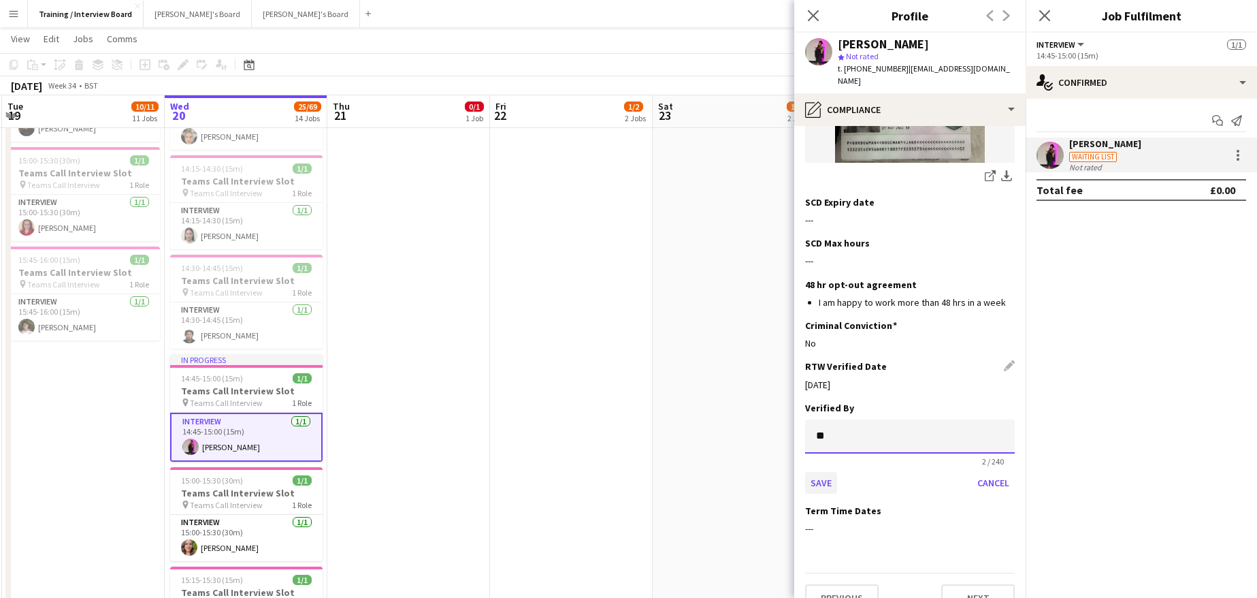
type input "**"
click at [822, 472] on button "Save" at bounding box center [821, 483] width 32 height 22
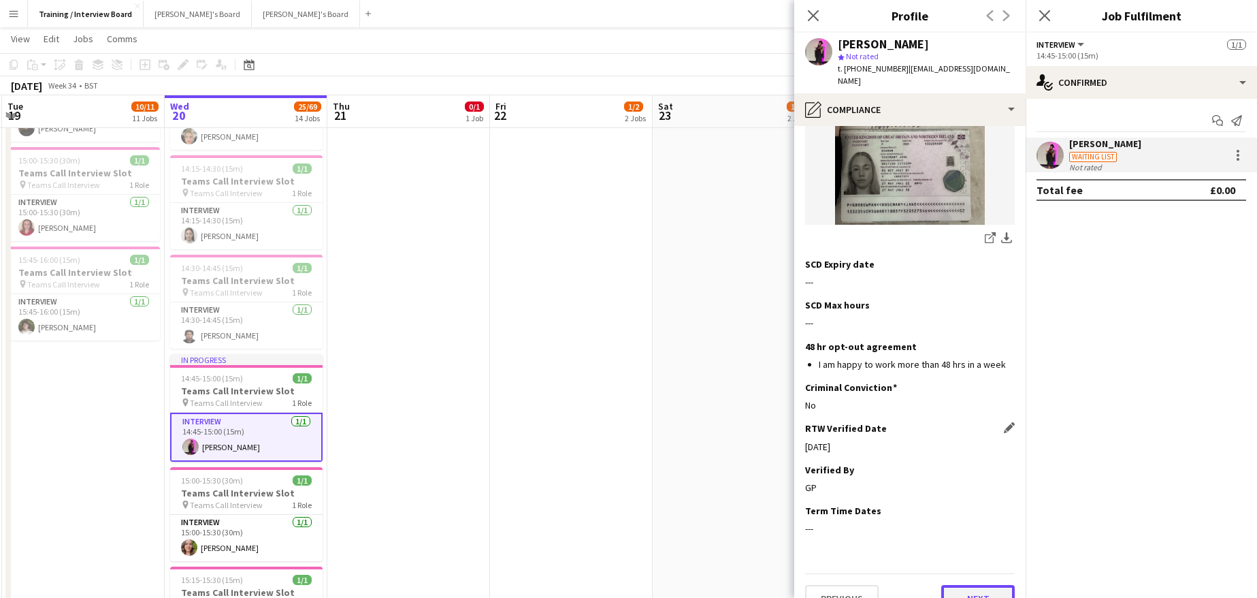
click at [952, 585] on button "Next" at bounding box center [978, 598] width 74 height 27
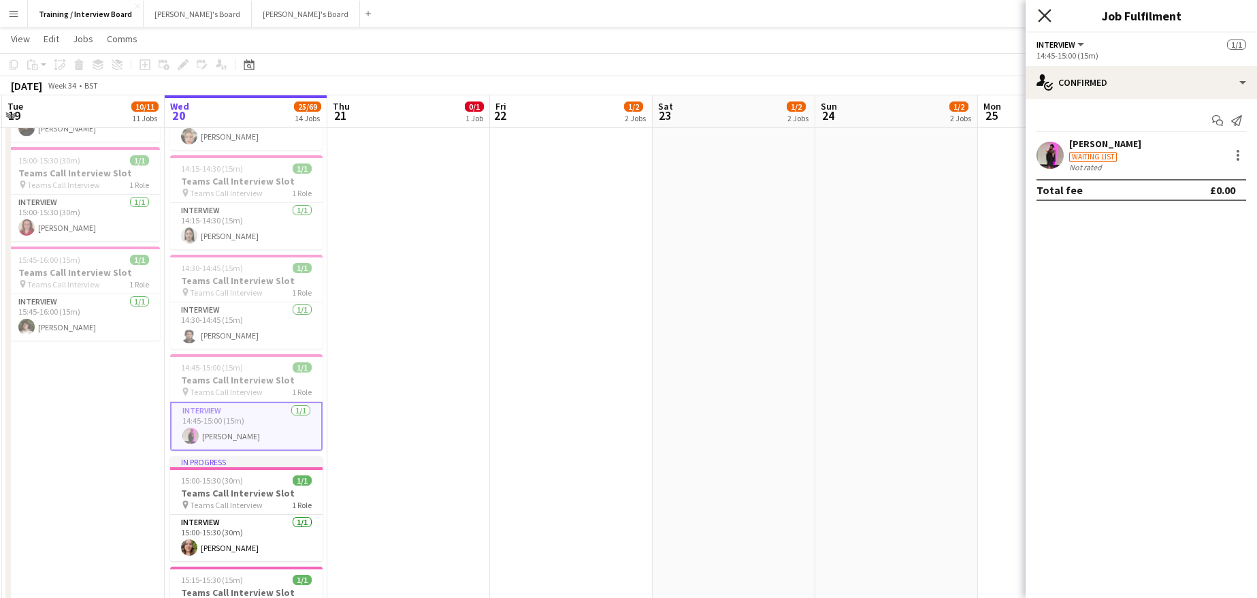
click at [1043, 15] on icon "Close pop-in" at bounding box center [1044, 15] width 13 height 13
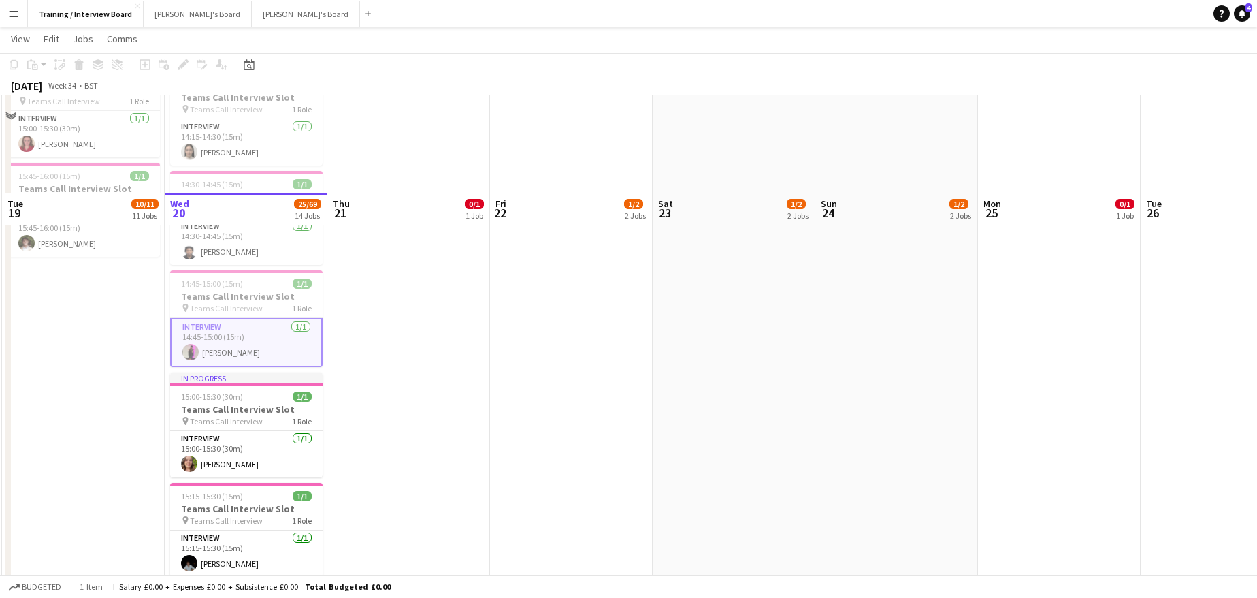
scroll to position [613, 0]
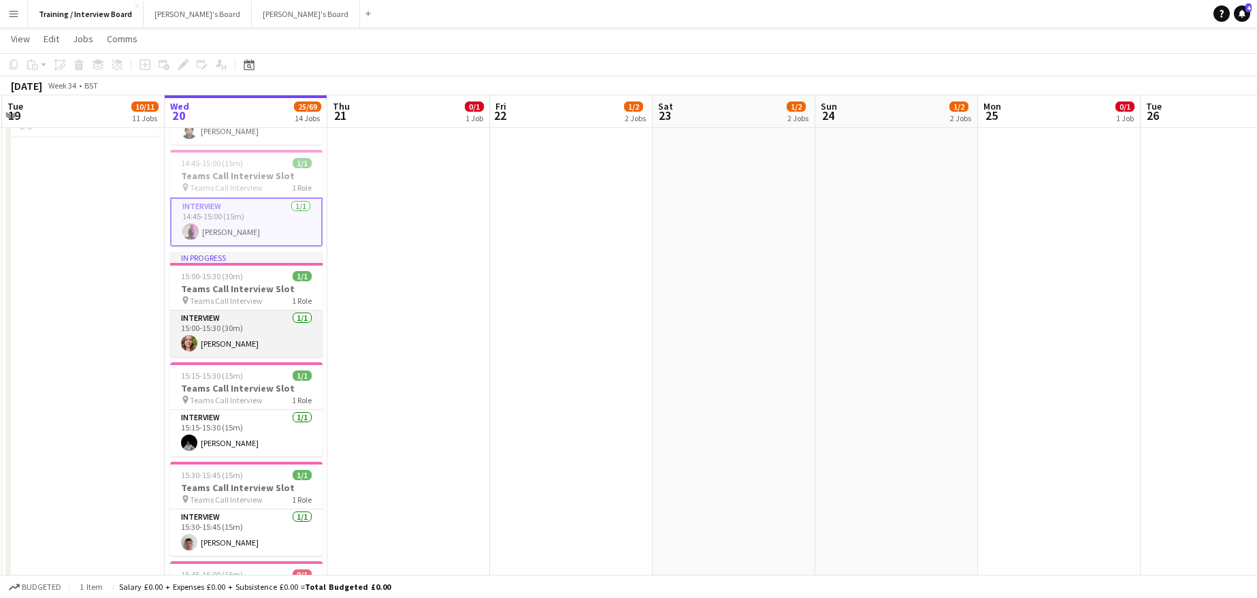
click at [221, 338] on app-card-role "Interview 1/1 15:00-15:30 (30m) Ellie Barry" at bounding box center [246, 333] width 152 height 46
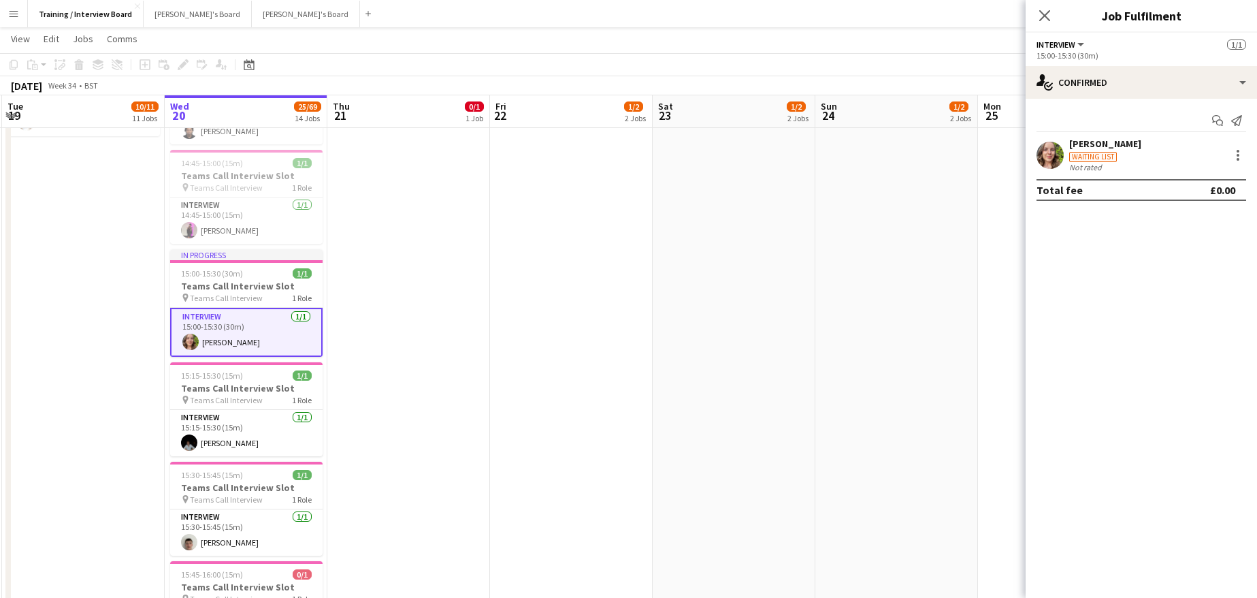
click at [1100, 154] on div "Waiting list" at bounding box center [1093, 157] width 48 height 10
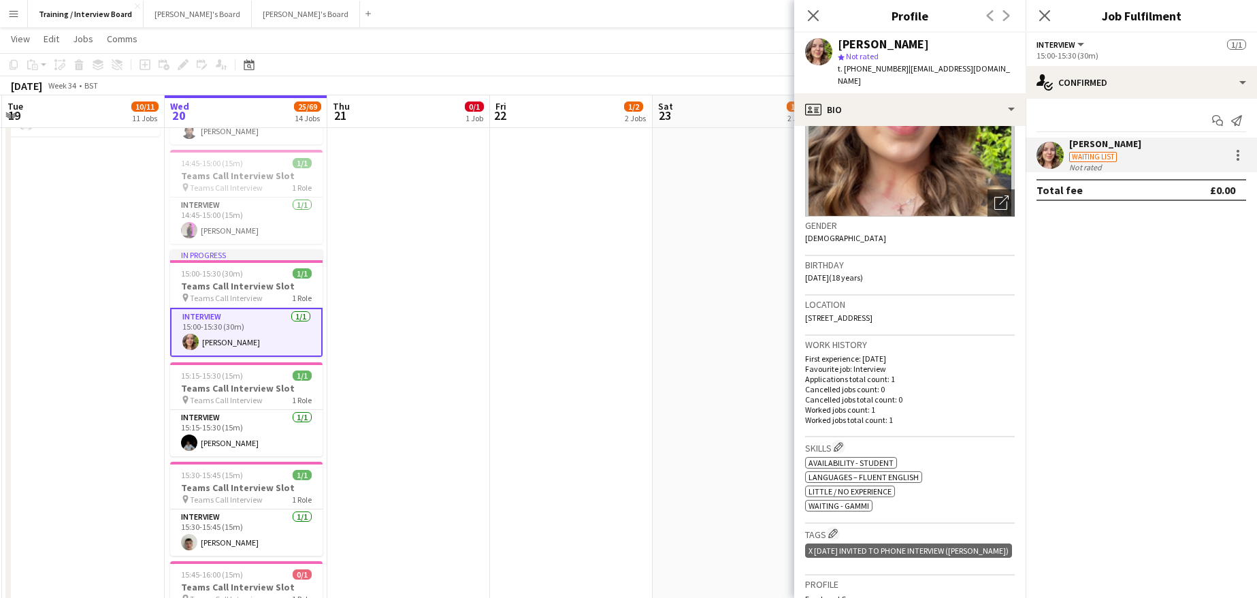
scroll to position [272, 0]
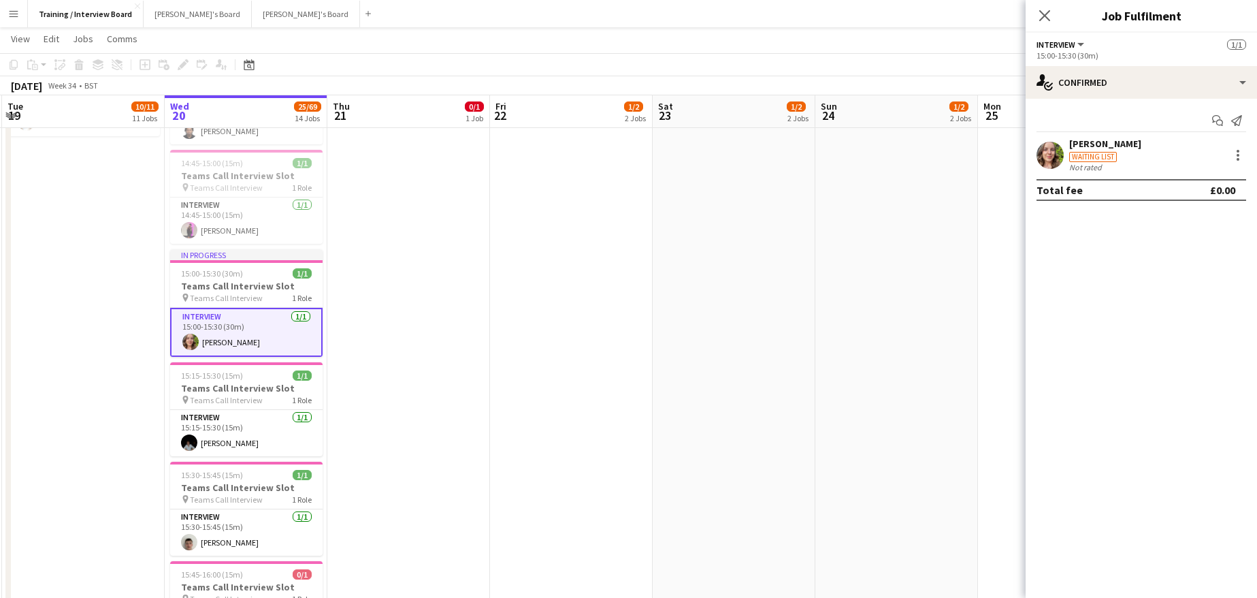
click at [1088, 139] on div "Ellie Barry" at bounding box center [1105, 143] width 72 height 12
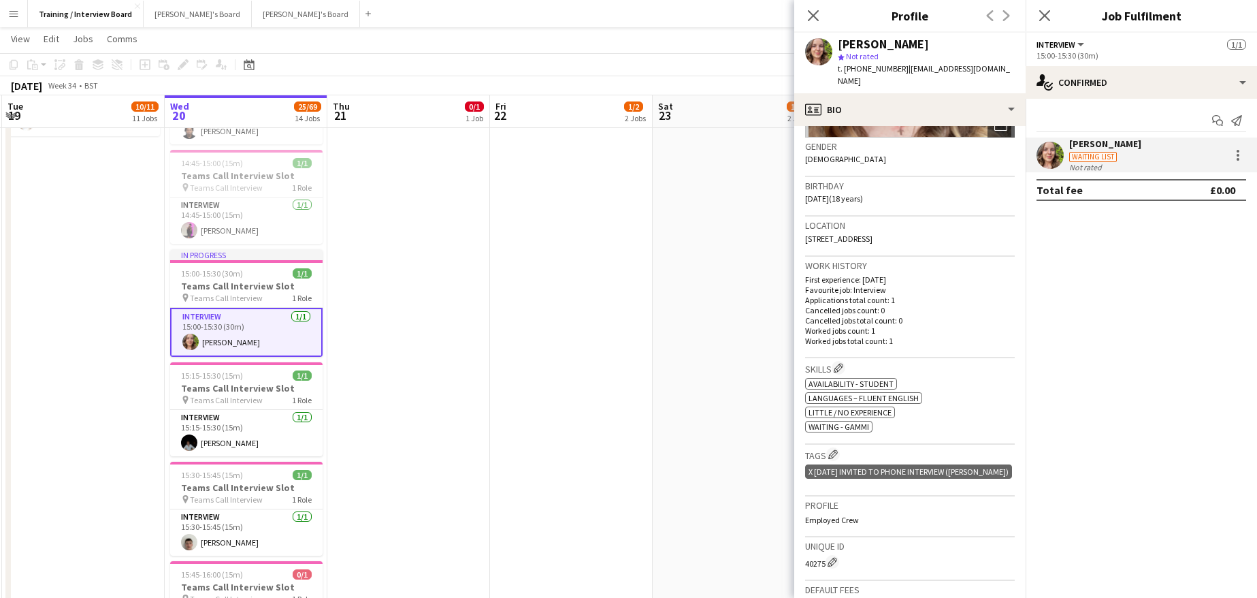
scroll to position [204, 0]
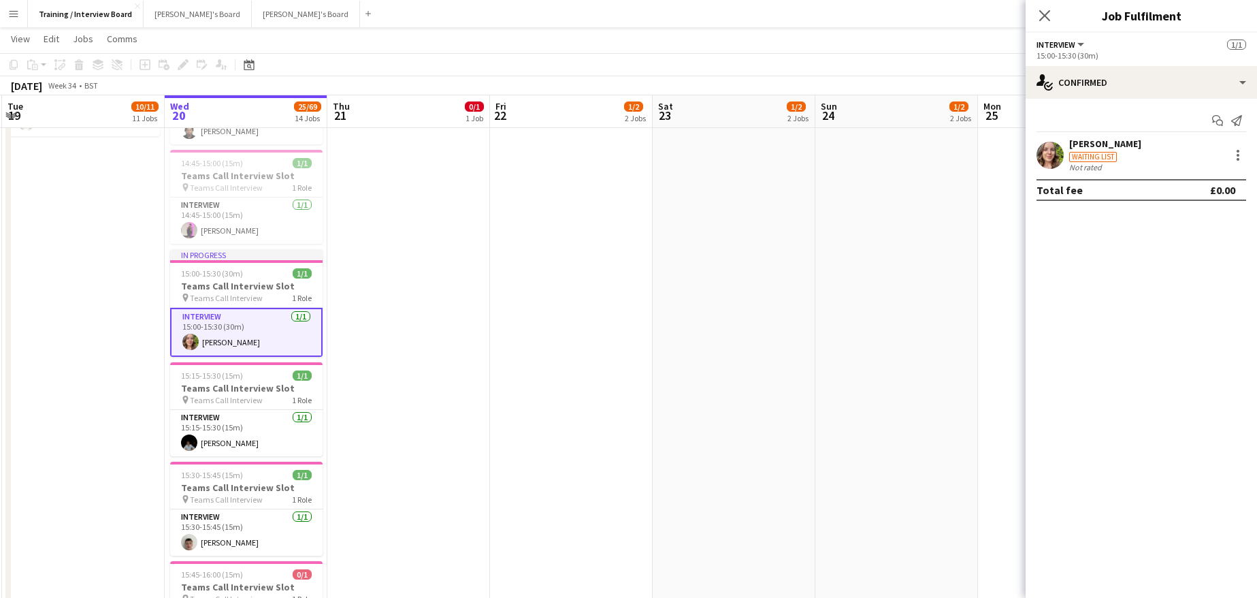
click at [1107, 142] on div "Ellie Barry" at bounding box center [1105, 143] width 72 height 12
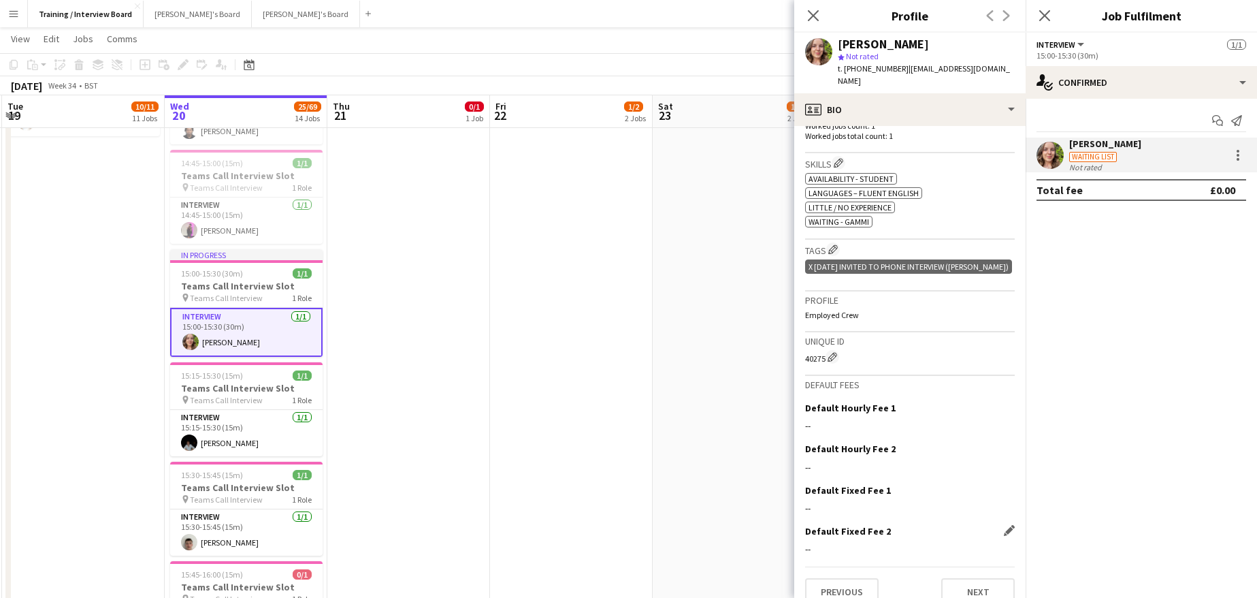
scroll to position [414, 0]
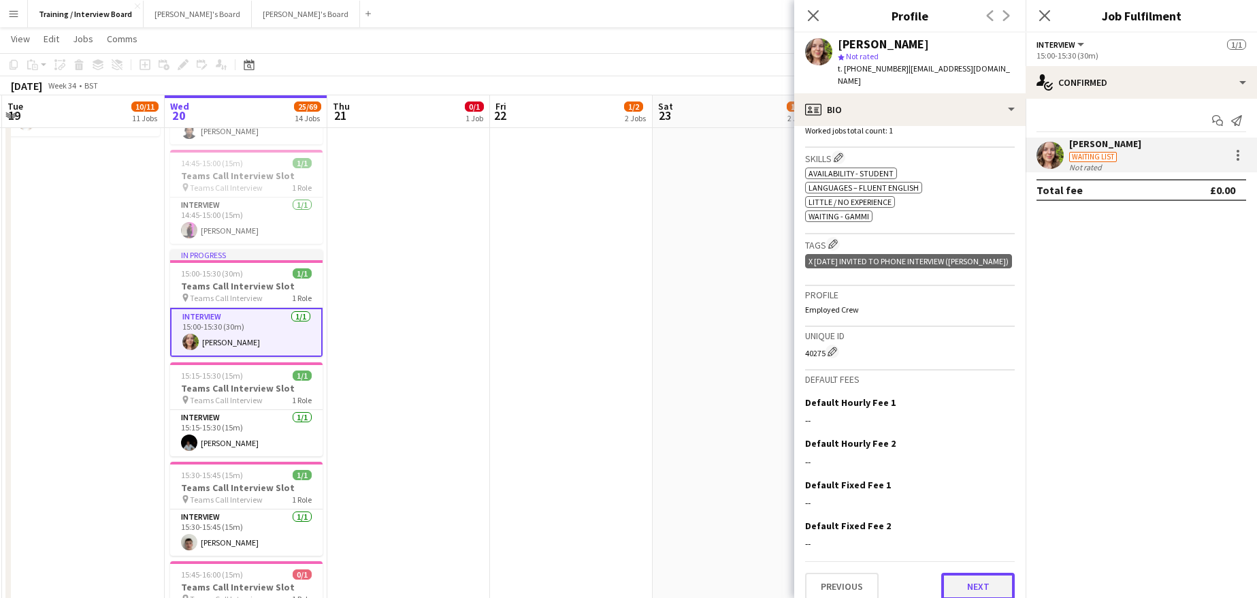
click at [946, 572] on button "Next" at bounding box center [978, 585] width 74 height 27
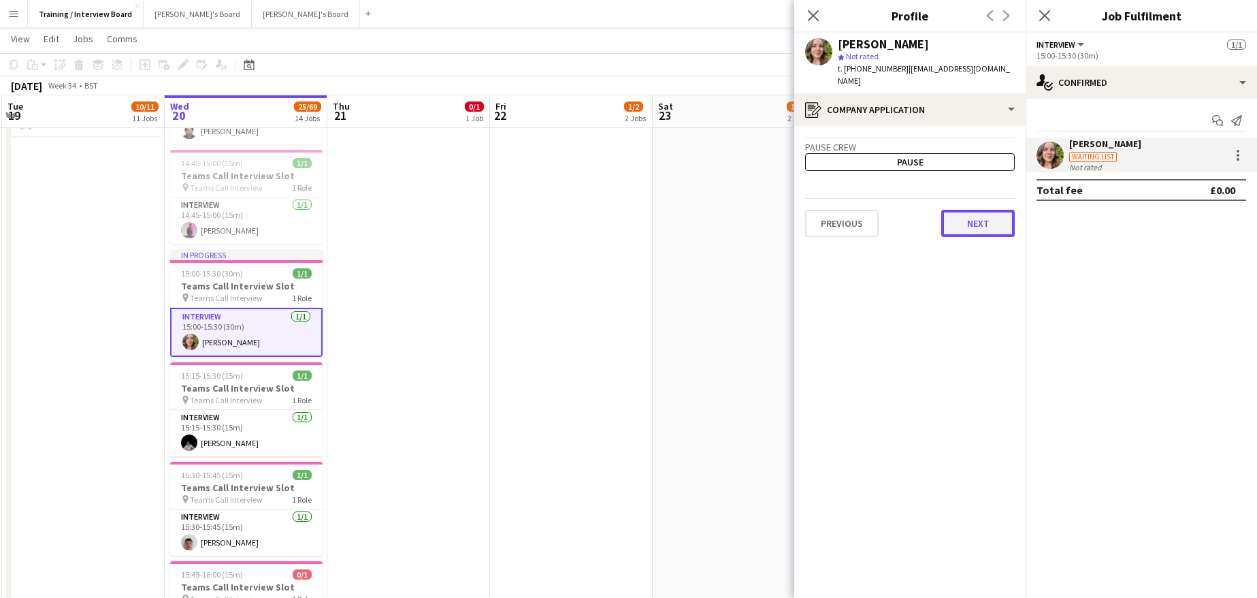
click at [985, 210] on button "Next" at bounding box center [978, 223] width 74 height 27
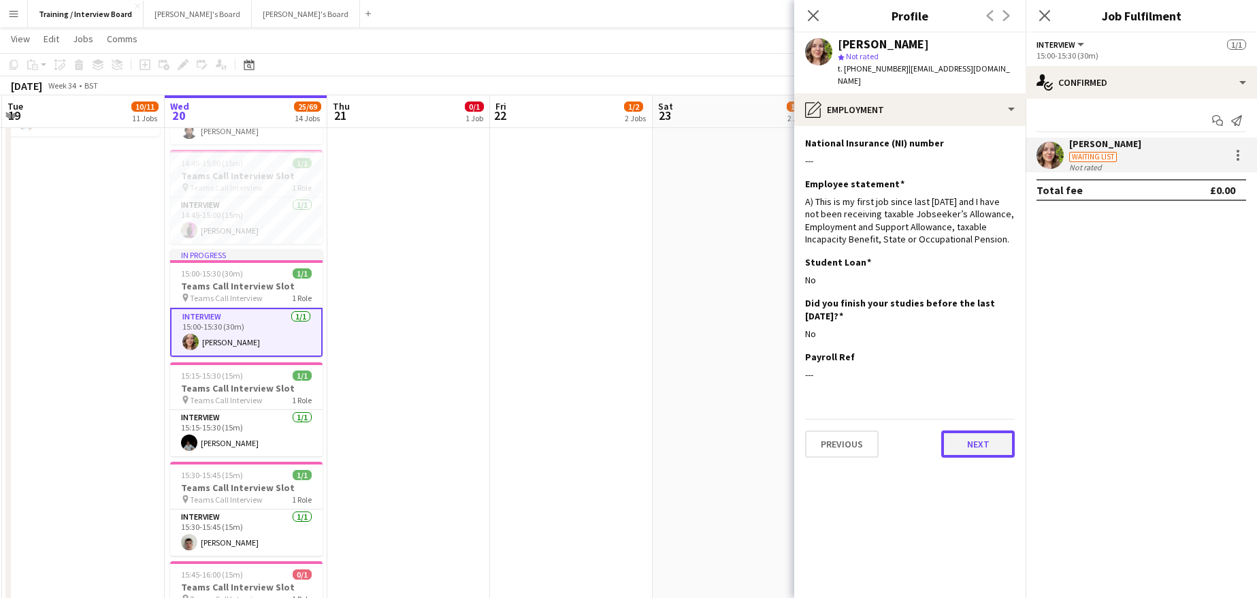
click at [982, 430] on button "Next" at bounding box center [978, 443] width 74 height 27
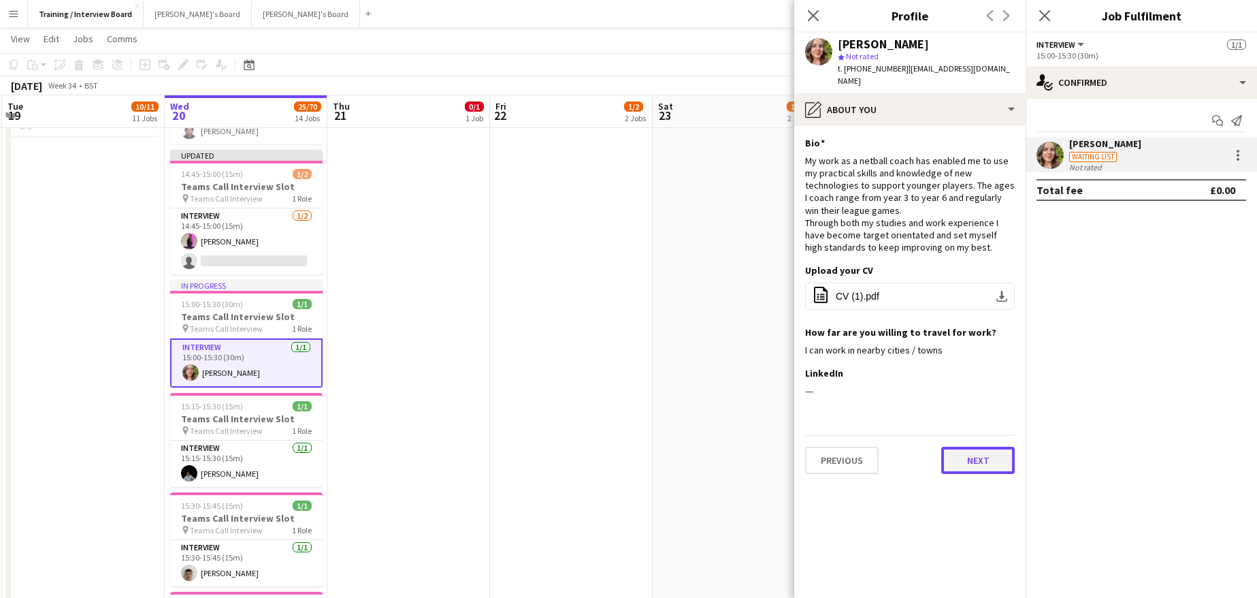
click at [985, 447] on button "Next" at bounding box center [978, 460] width 74 height 27
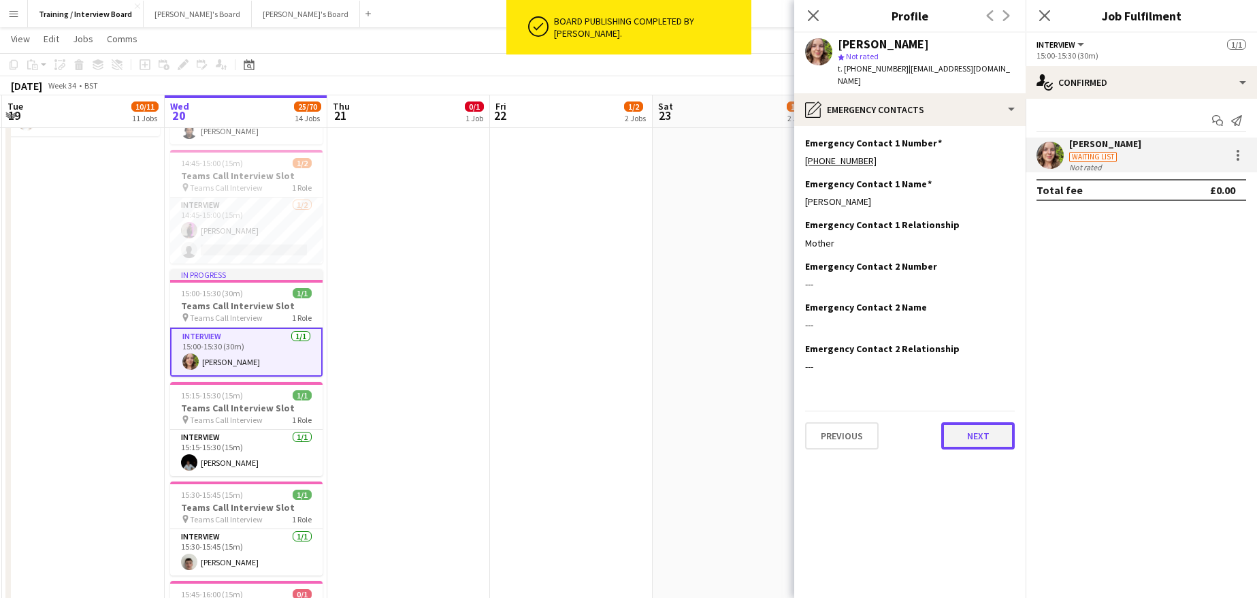
click at [986, 432] on button "Next" at bounding box center [978, 435] width 74 height 27
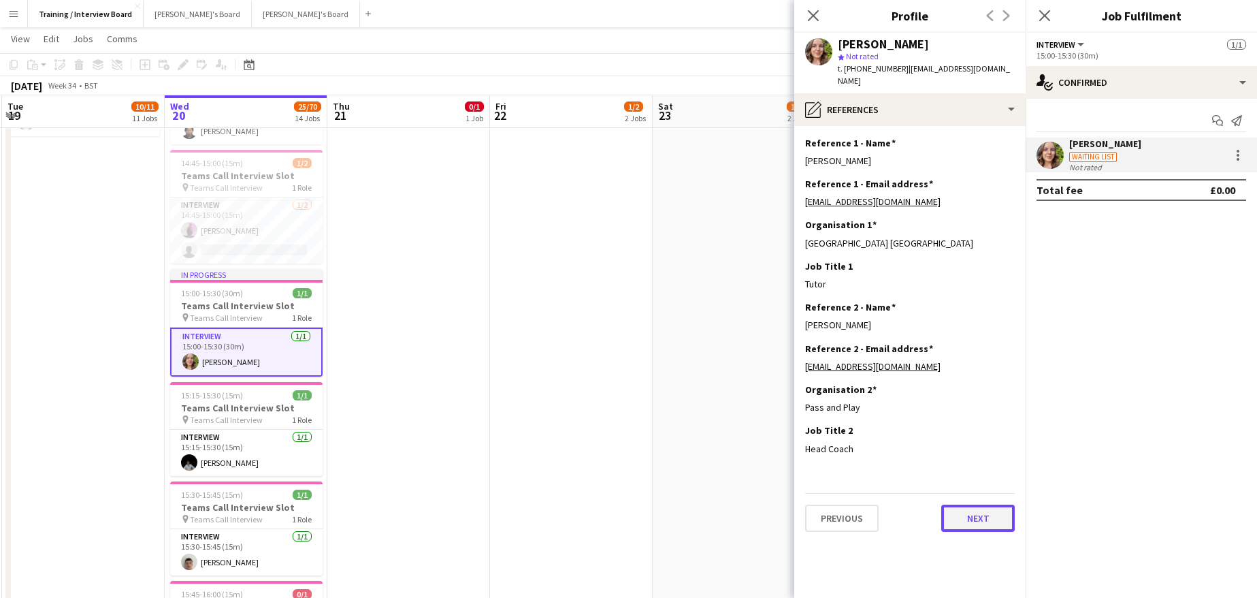
click at [984, 504] on button "Next" at bounding box center [978, 517] width 74 height 27
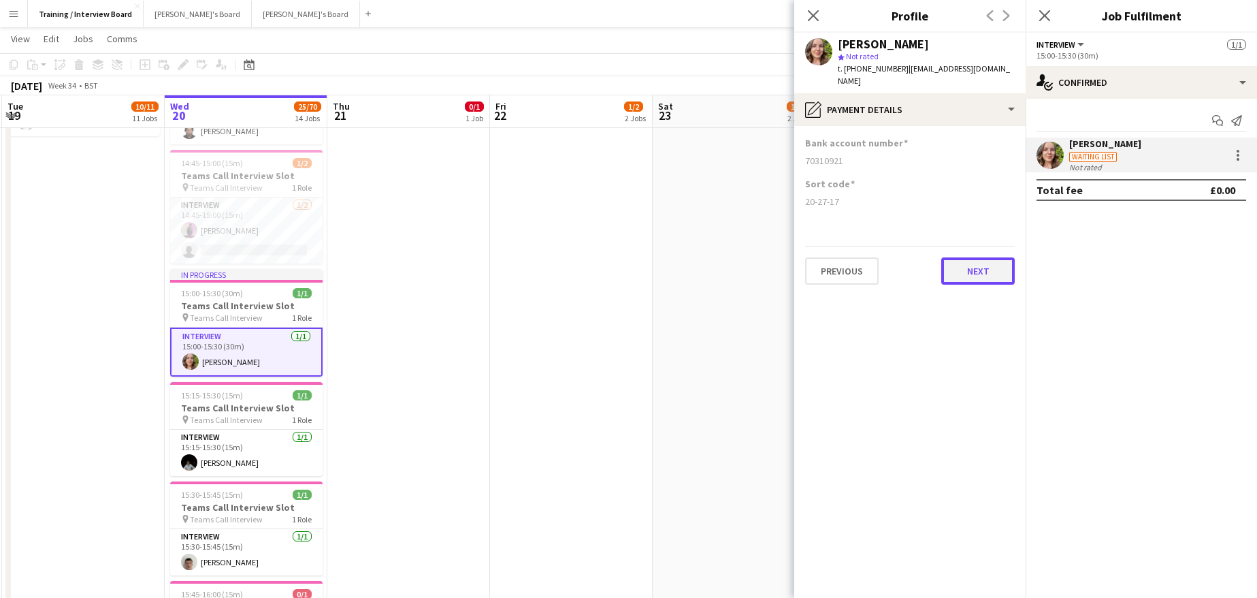
click at [978, 257] on button "Next" at bounding box center [978, 270] width 74 height 27
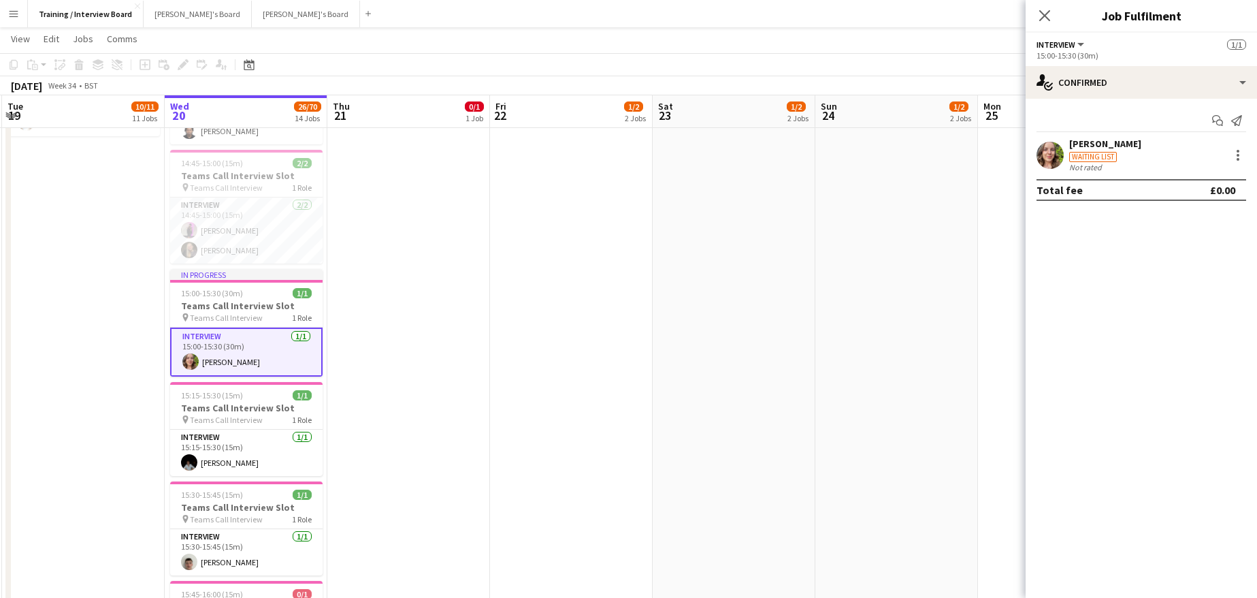
click at [1083, 148] on div "Ellie Barry" at bounding box center [1105, 143] width 72 height 12
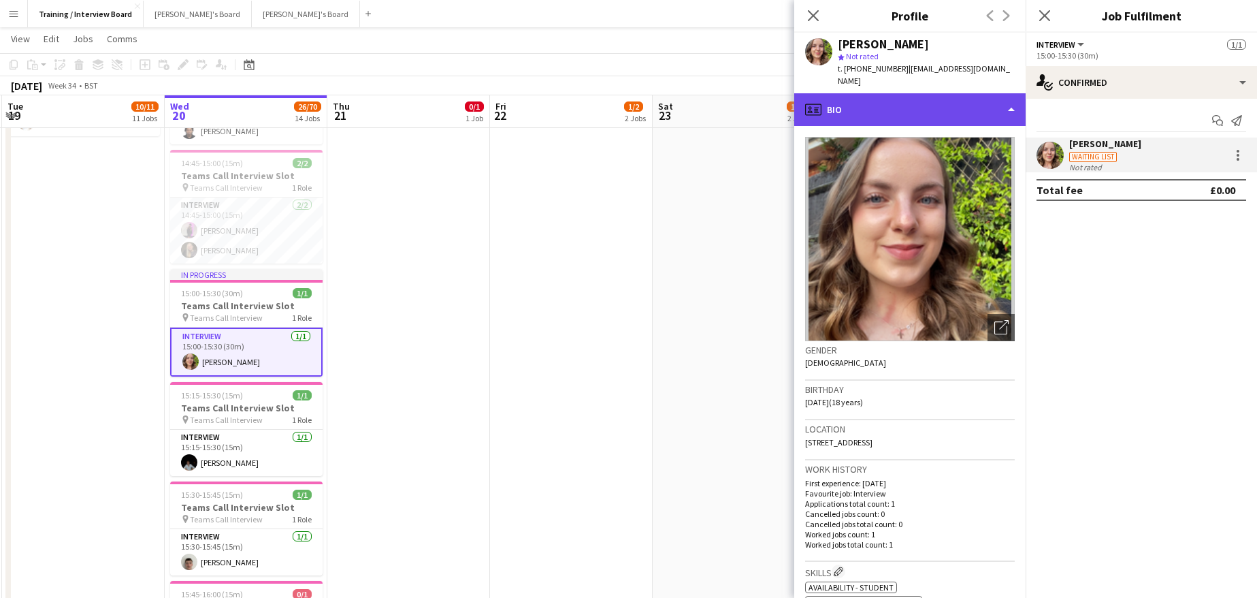
click at [1010, 95] on div "profile Bio" at bounding box center [909, 109] width 231 height 33
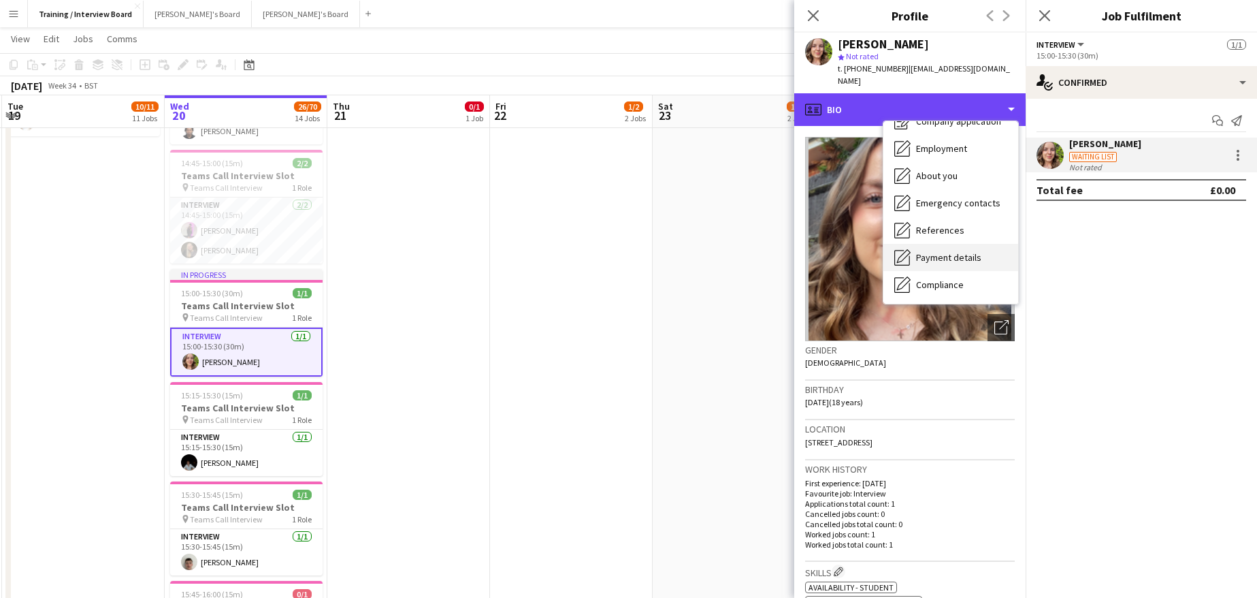
scroll to position [68, 0]
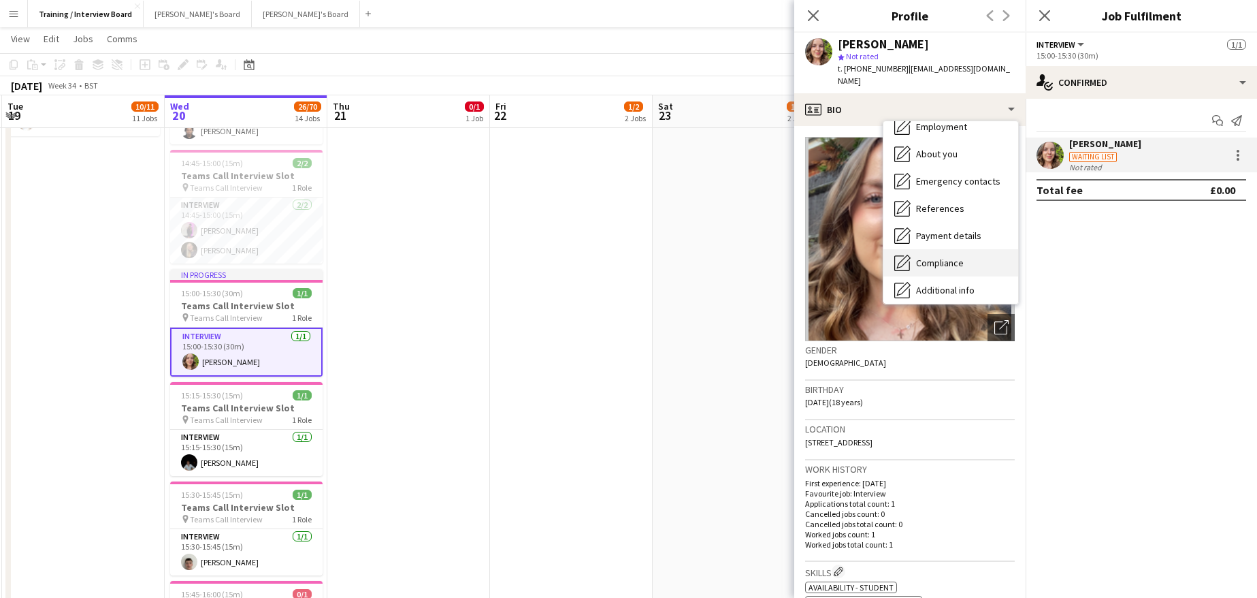
click at [945, 257] on span "Compliance" at bounding box center [940, 263] width 48 height 12
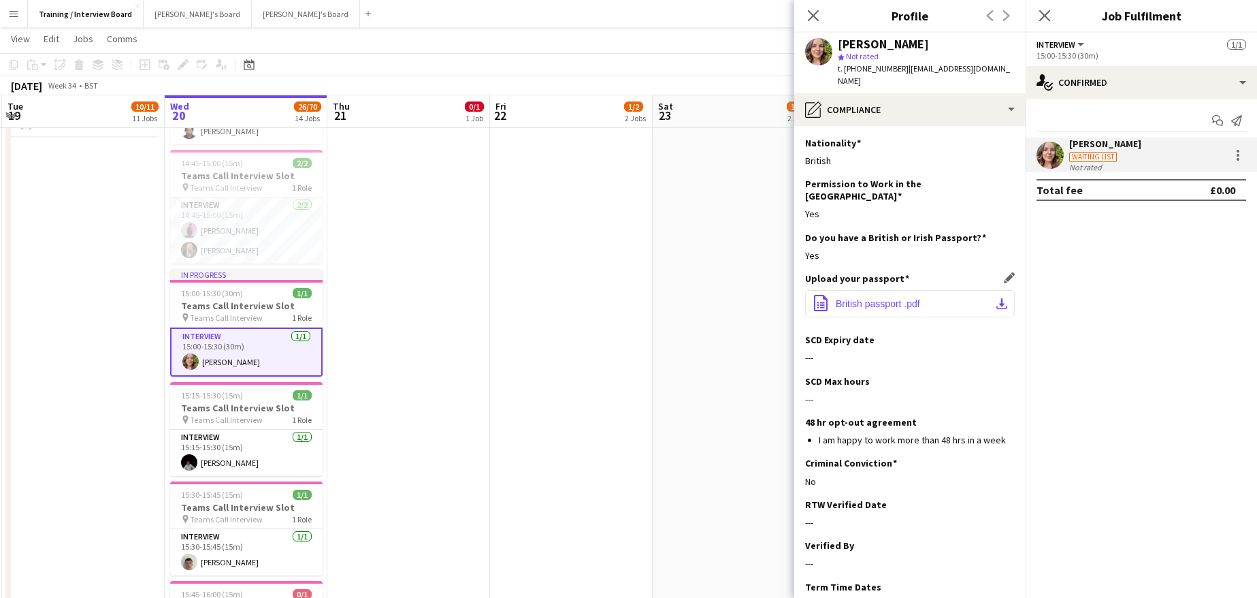
click at [996, 298] on app-icon "download-bottom" at bounding box center [1001, 303] width 11 height 11
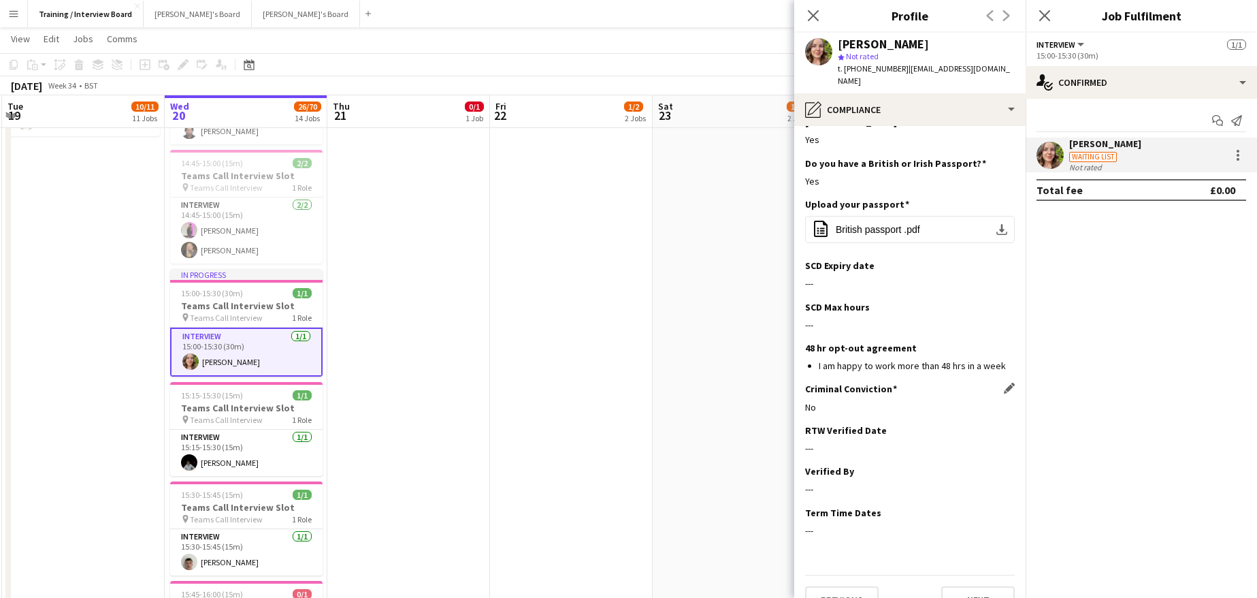
scroll to position [76, 0]
click at [1004, 423] on app-icon "Edit this field" at bounding box center [1009, 428] width 11 height 11
click at [903, 430] on body "Menu Boards Boards Boards All jobs Status Workforce Workforce My Workforce Recr…" at bounding box center [628, 590] width 1257 height 2406
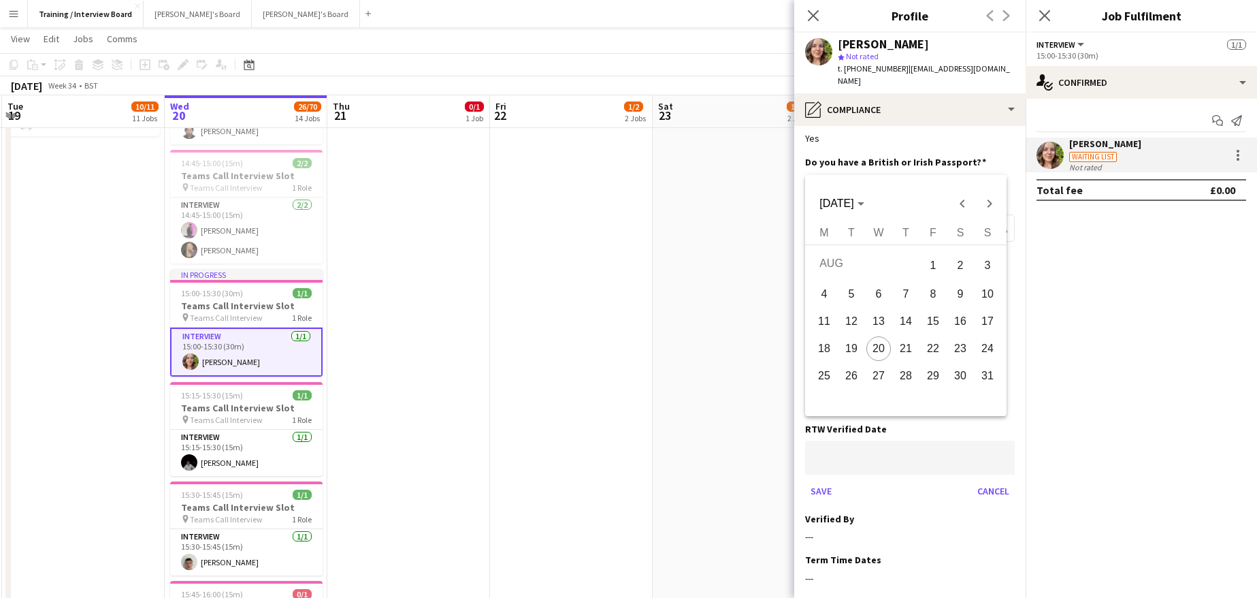
click at [882, 348] on span "20" at bounding box center [878, 348] width 25 height 25
type input "**********"
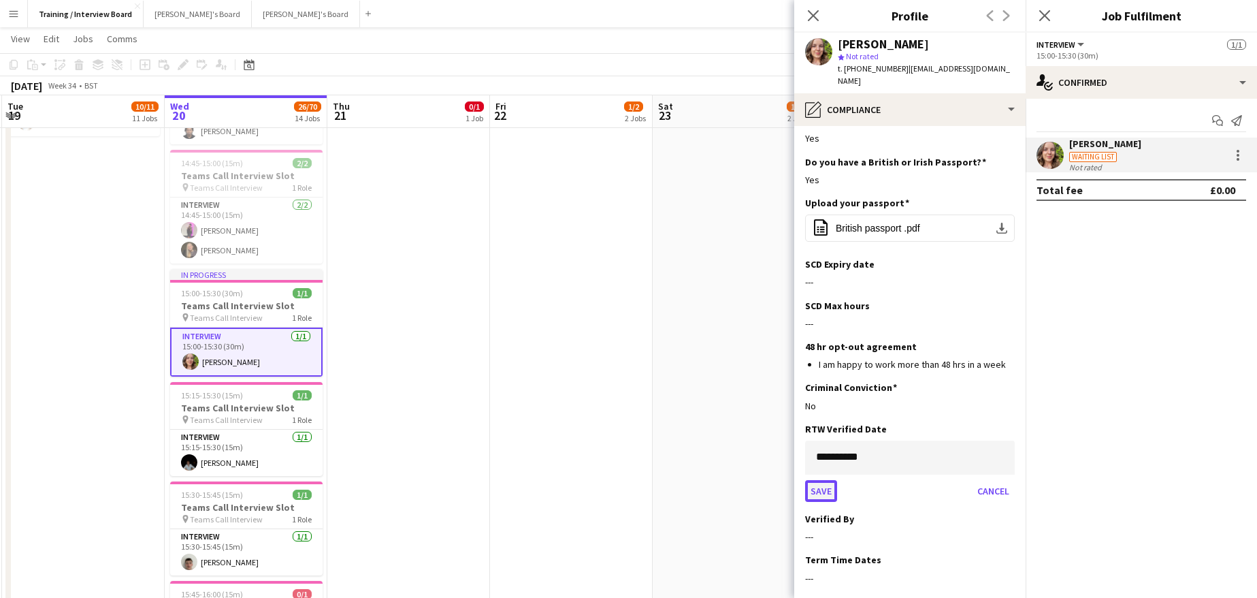
click at [815, 480] on button "Save" at bounding box center [821, 491] width 32 height 22
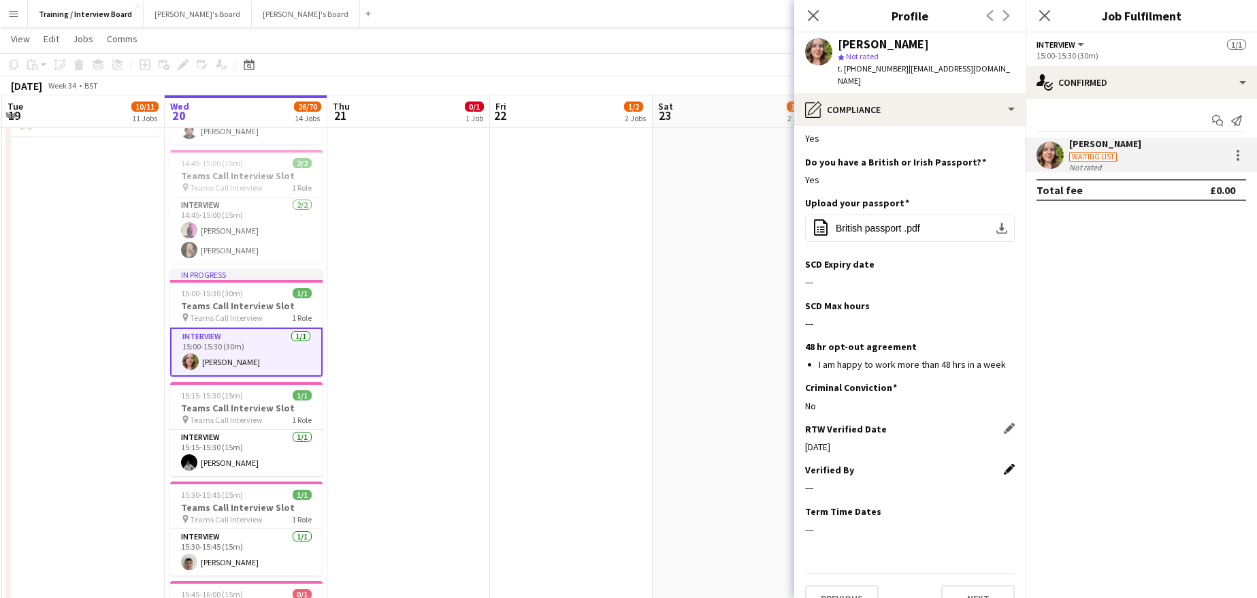
click at [1004, 464] on app-icon "Edit this field" at bounding box center [1009, 469] width 11 height 11
click at [841, 481] on input at bounding box center [910, 498] width 210 height 34
type input "**"
click at [816, 534] on button "Save" at bounding box center [821, 545] width 32 height 22
click at [981, 585] on button "Next" at bounding box center [978, 598] width 74 height 27
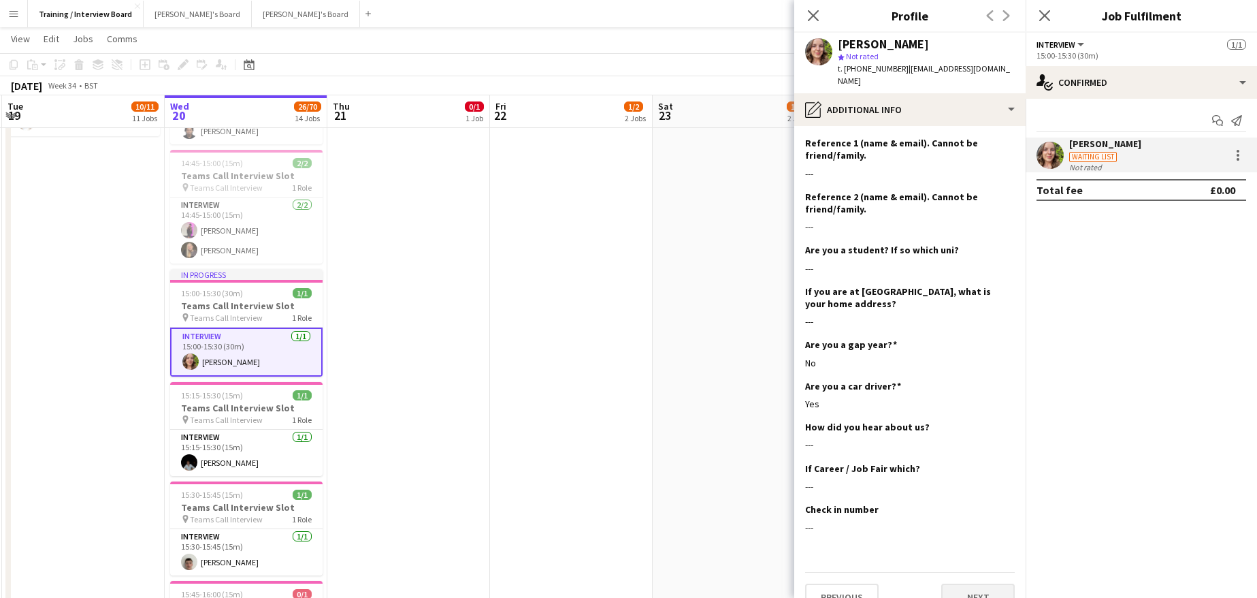
scroll to position [175, 0]
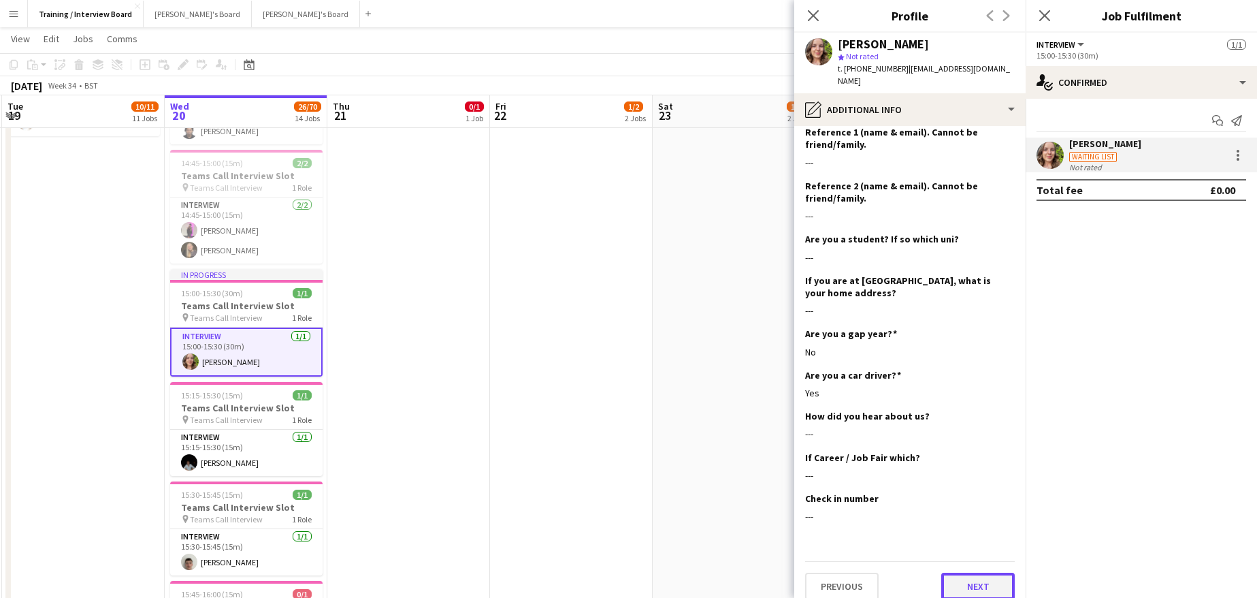
drag, startPoint x: 979, startPoint y: 568, endPoint x: 1016, endPoint y: 383, distance: 188.9
click at [979, 572] on button "Next" at bounding box center [978, 585] width 74 height 27
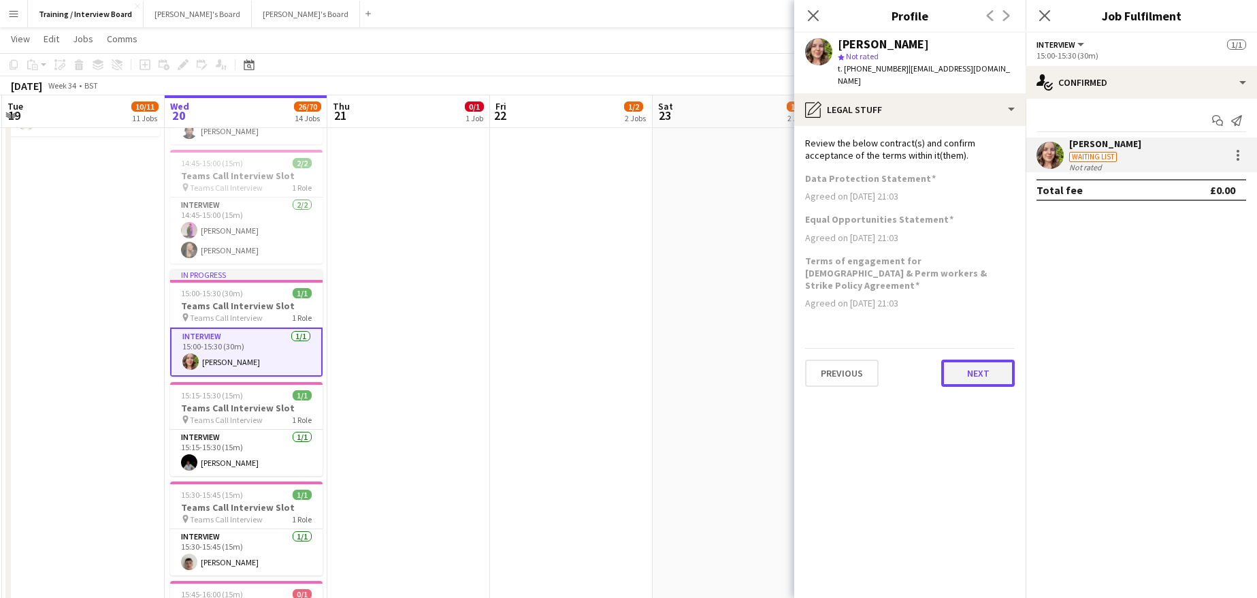
click at [976, 359] on button "Next" at bounding box center [978, 372] width 74 height 27
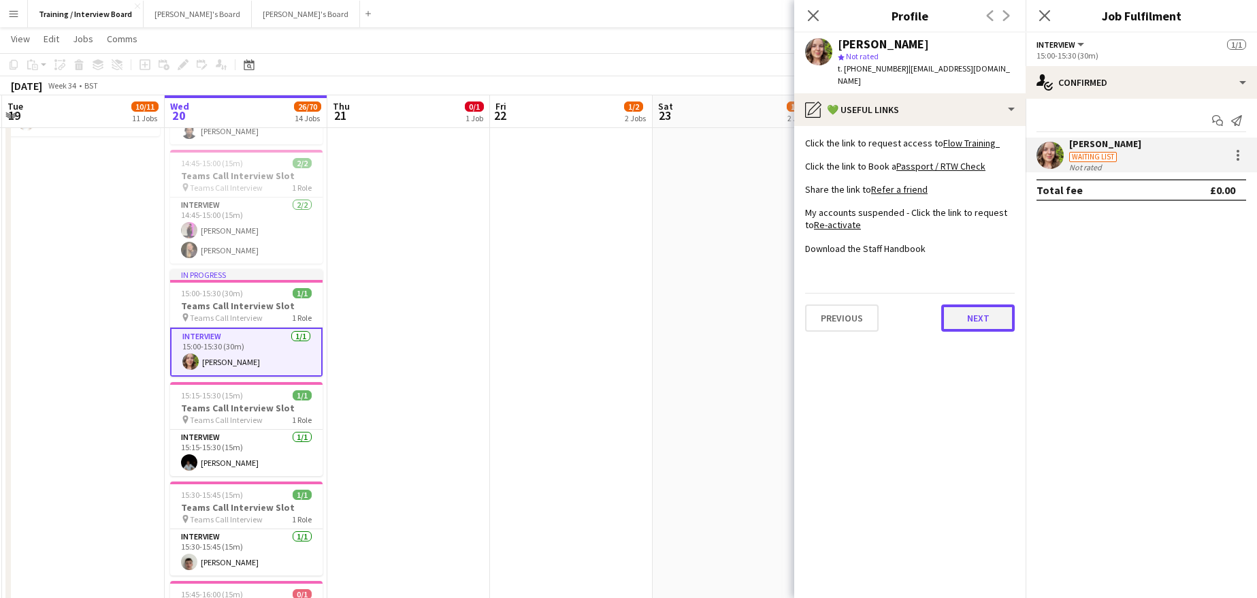
click at [965, 304] on button "Next" at bounding box center [978, 317] width 74 height 27
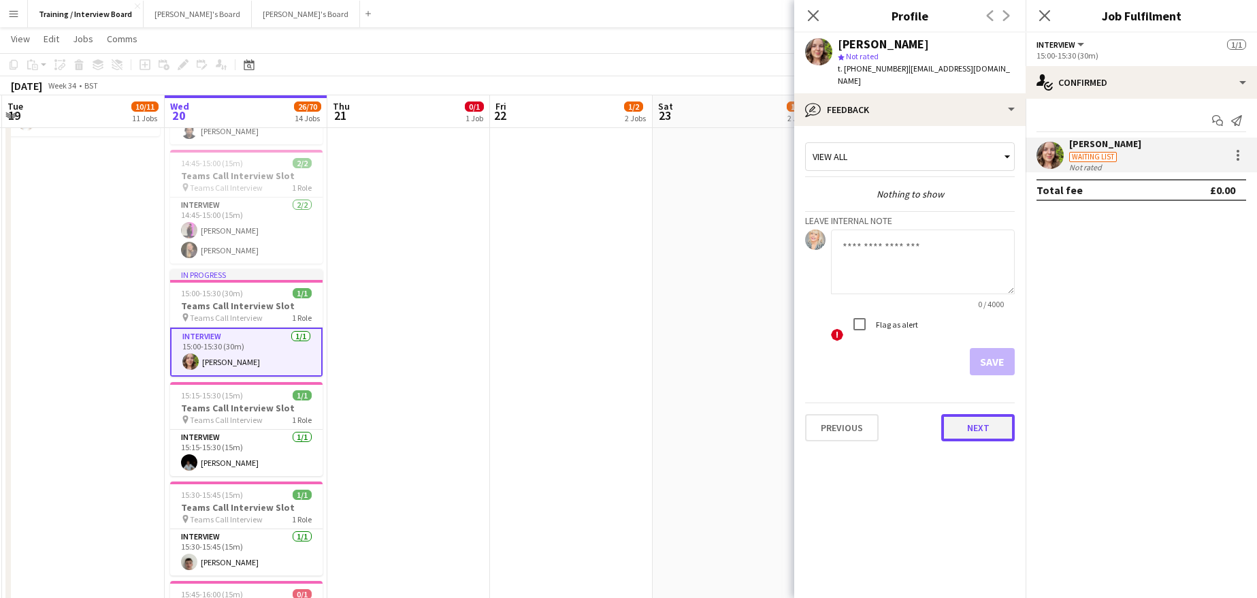
click at [979, 416] on button "Next" at bounding box center [978, 427] width 74 height 27
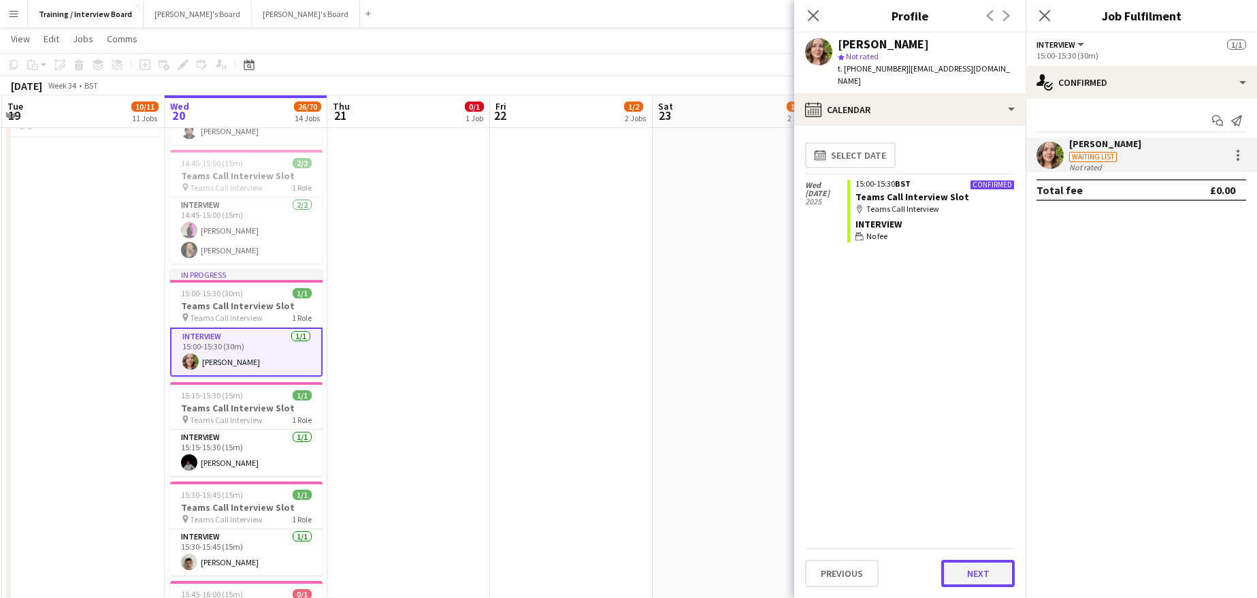
click at [988, 578] on button "Next" at bounding box center [978, 573] width 74 height 27
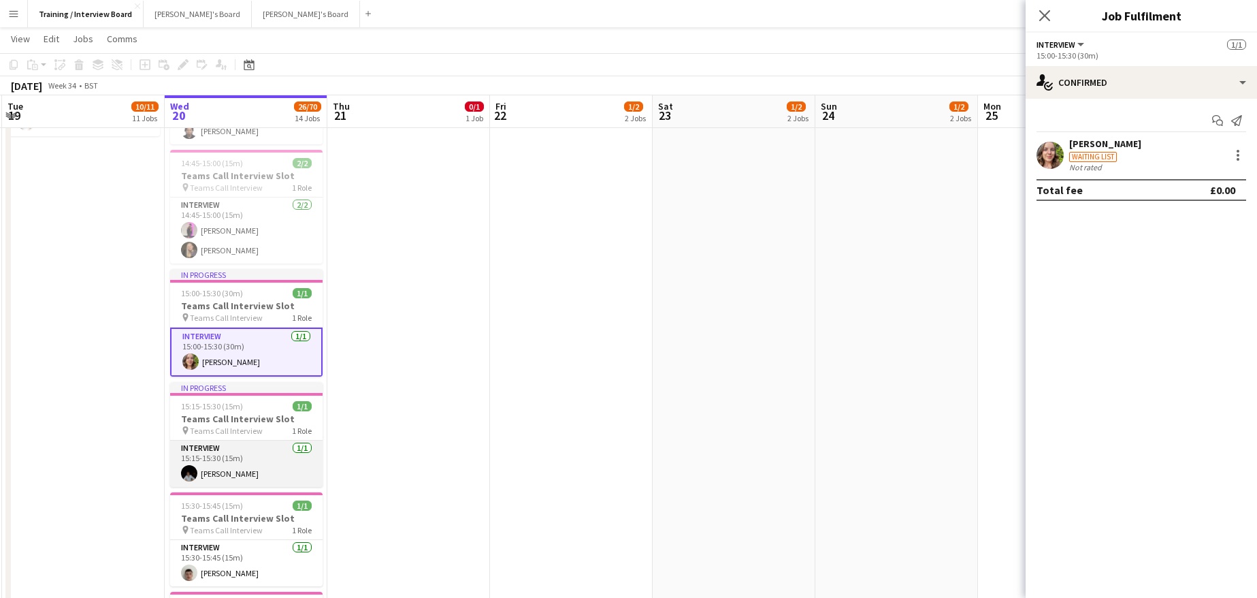
click at [204, 479] on app-card-role "Interview 1/1 15:15-15:30 (15m) Toby Warman" at bounding box center [246, 463] width 152 height 46
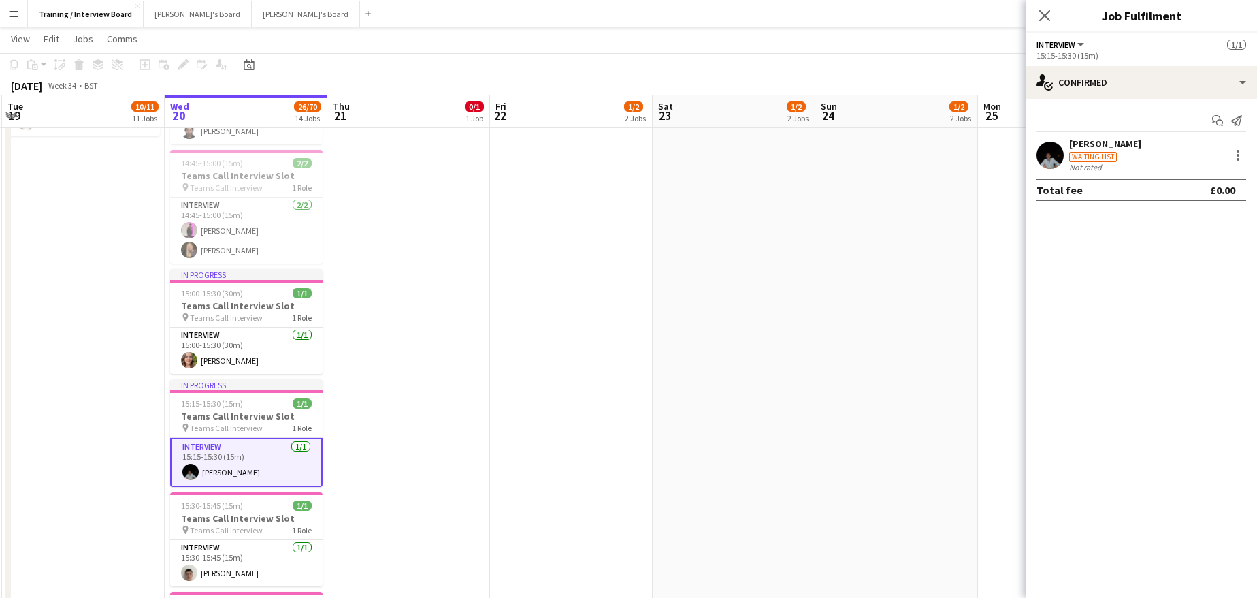
click at [1063, 143] on div at bounding box center [1050, 155] width 27 height 27
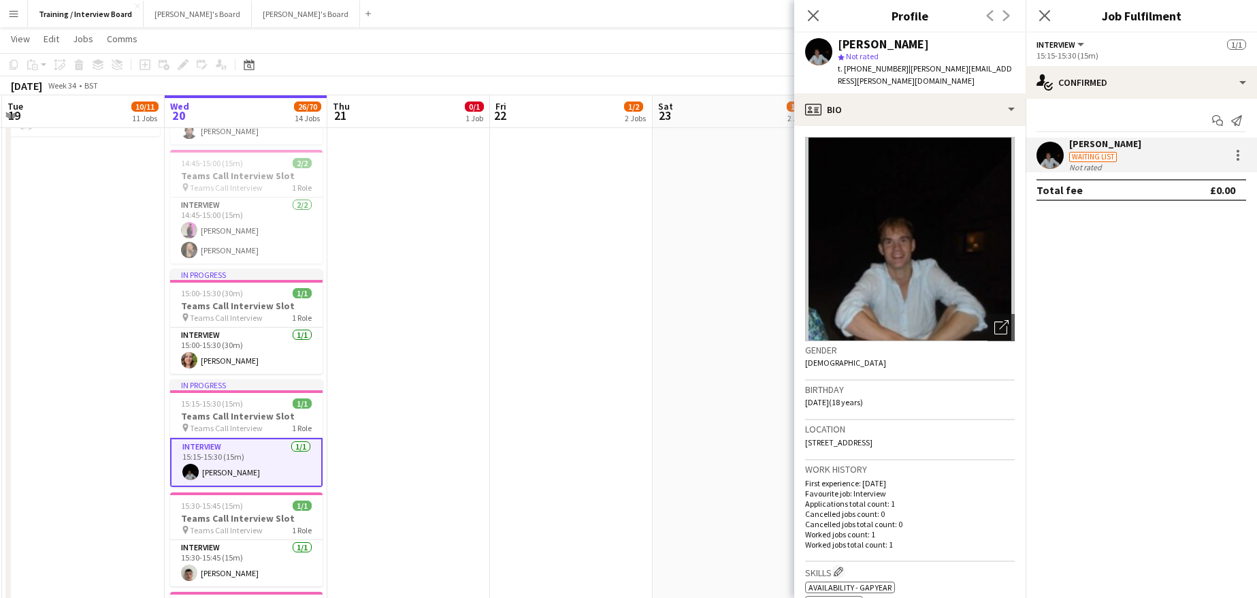
scroll to position [204, 0]
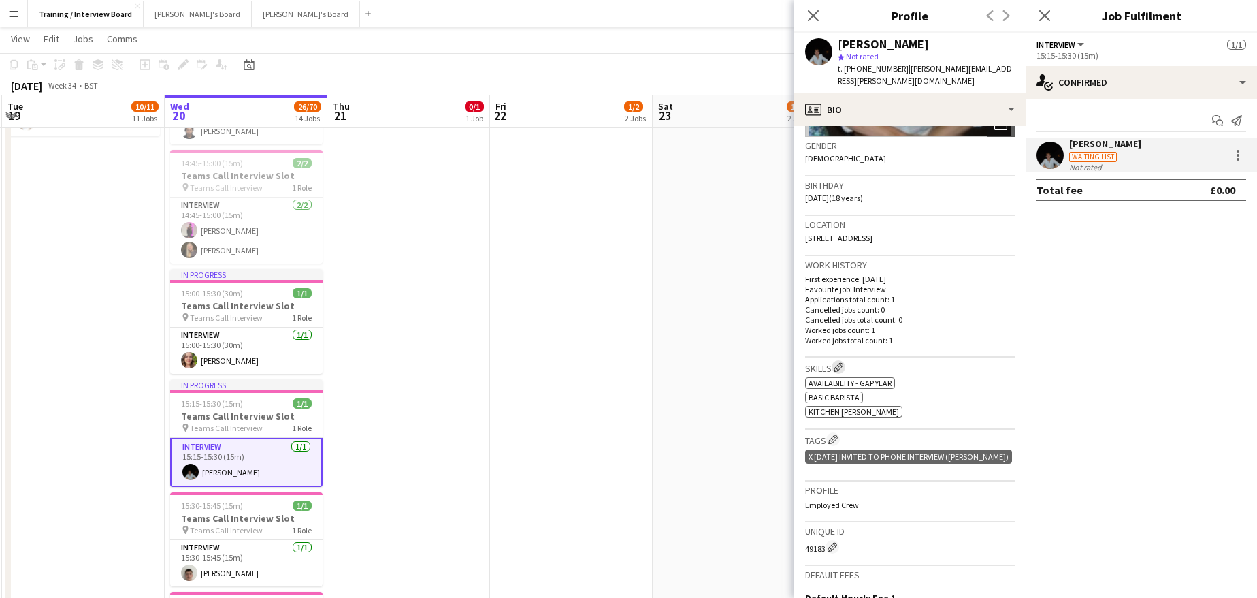
click at [843, 370] on app-icon "Edit crew company skills" at bounding box center [839, 367] width 10 height 10
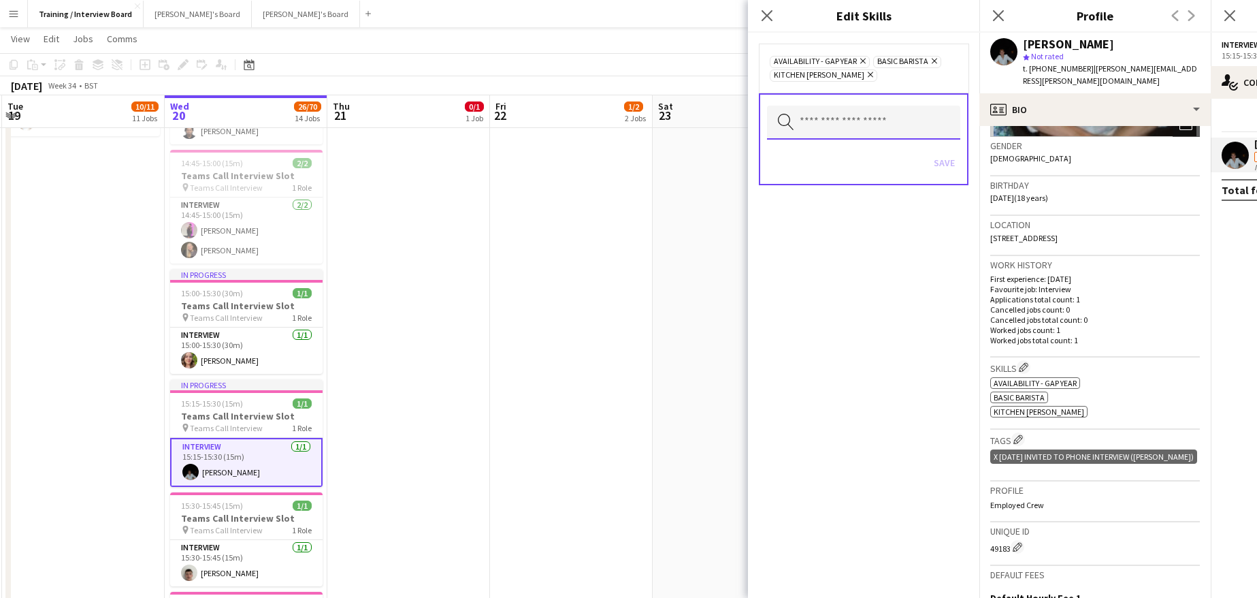
click at [849, 122] on input "text" at bounding box center [863, 123] width 193 height 34
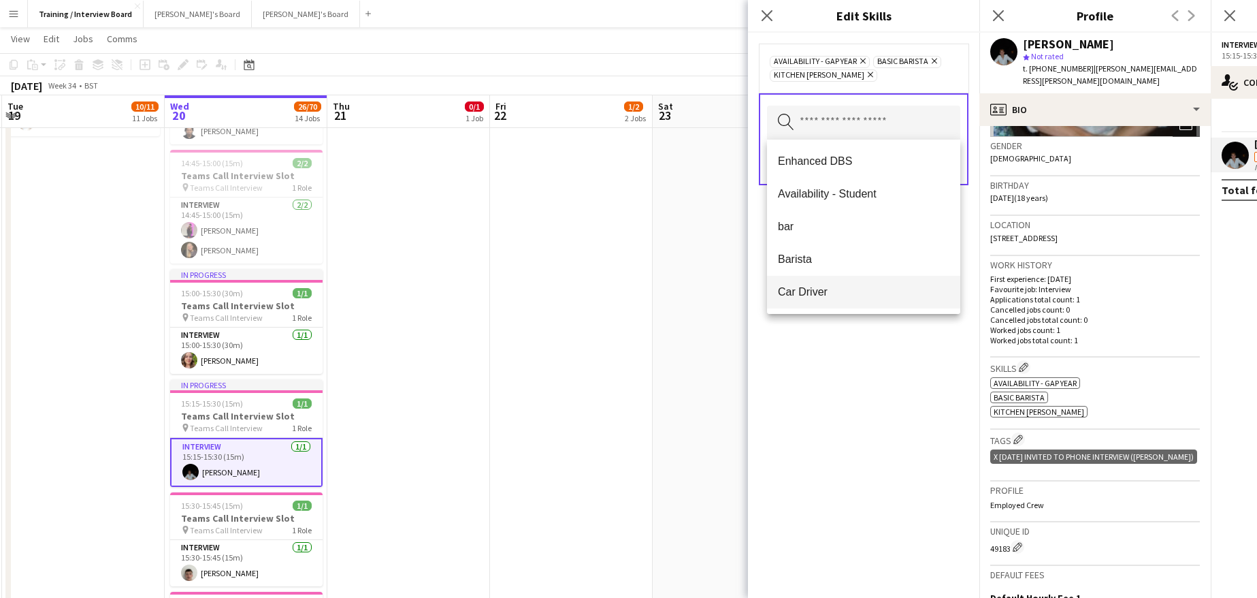
click at [820, 295] on span "Car Driver" at bounding box center [864, 291] width 172 height 13
click at [905, 418] on div "Availability - Gap Year Remove BASIC BARISTA Remove Car Driver Remove Kitchen P…" at bounding box center [863, 315] width 231 height 565
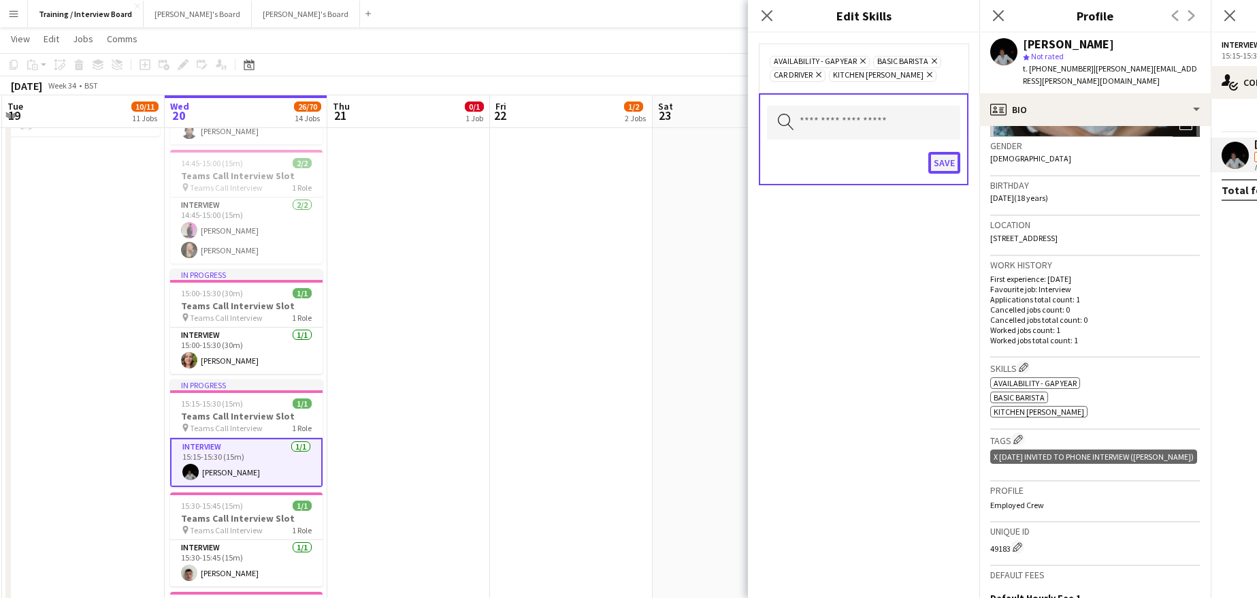
click at [932, 161] on button "Save" at bounding box center [944, 163] width 32 height 22
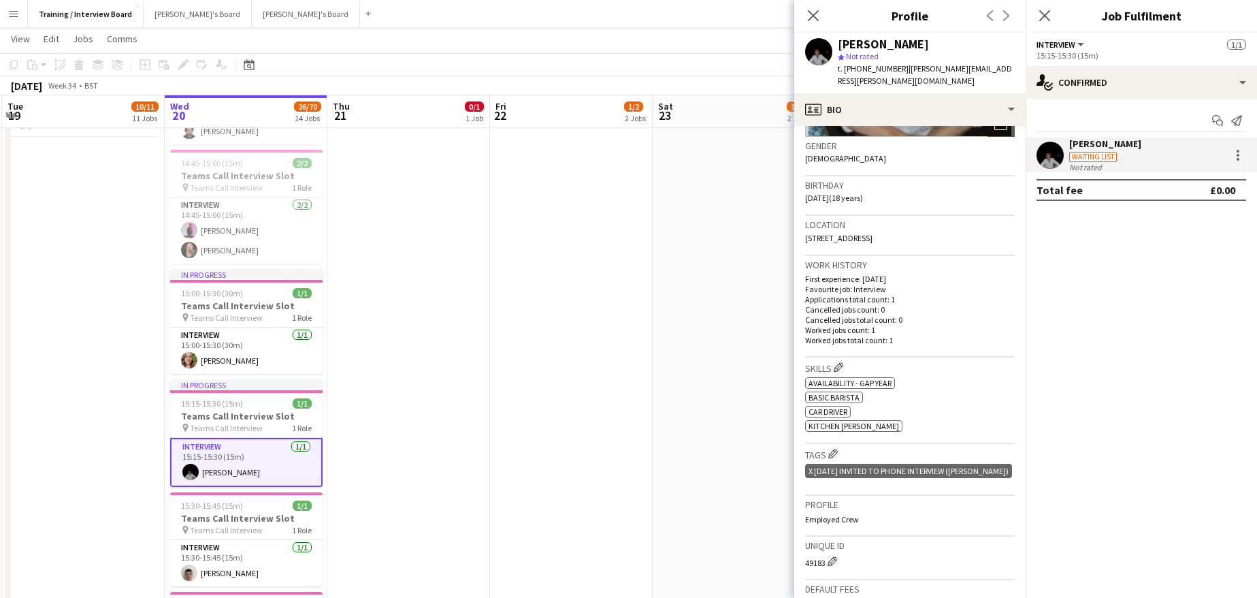
click at [849, 365] on h3 "Skills Edit crew company skills" at bounding box center [910, 367] width 210 height 14
click at [841, 361] on button "Edit crew company skills" at bounding box center [839, 367] width 14 height 14
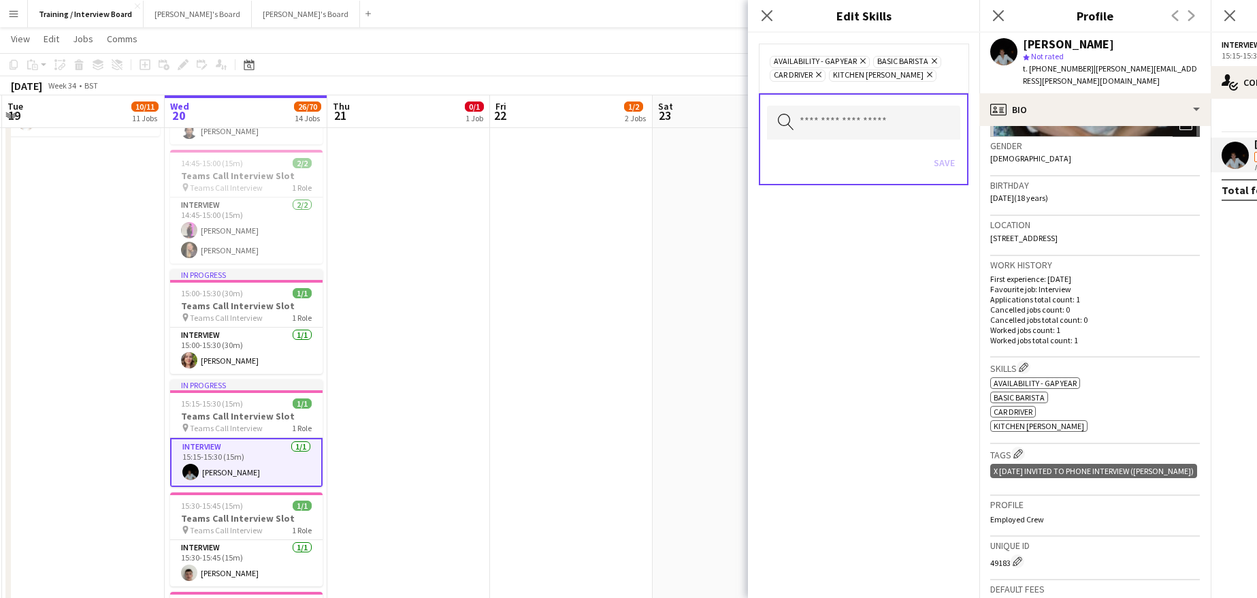
click at [937, 59] on icon at bounding box center [934, 61] width 5 height 5
click at [841, 129] on input "text" at bounding box center [863, 123] width 193 height 34
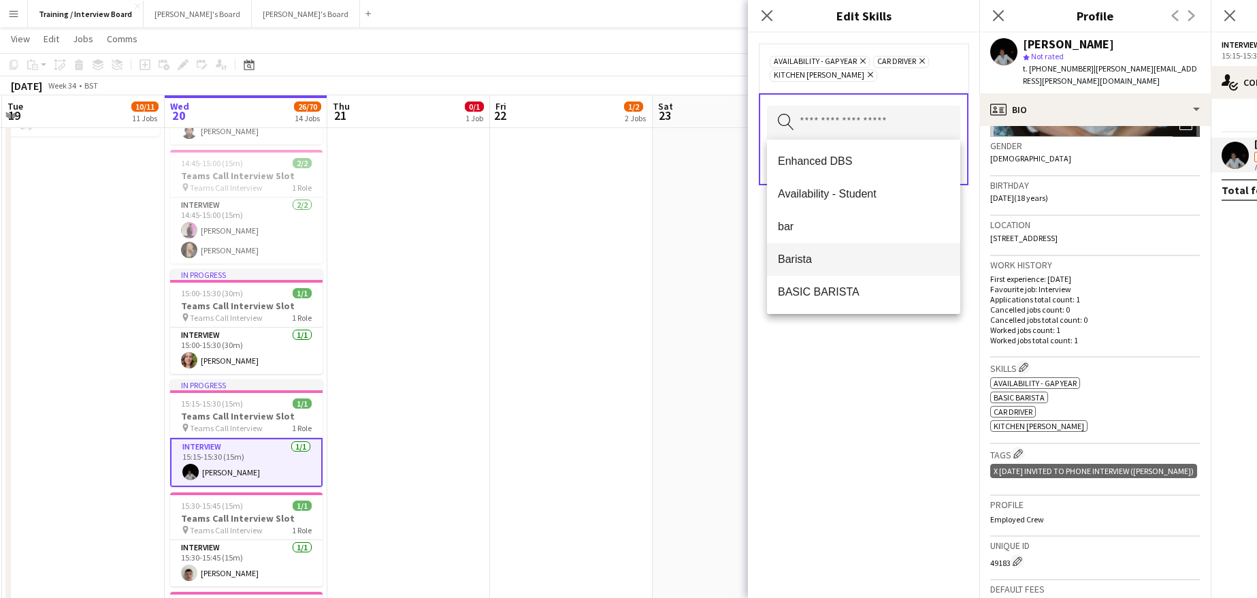
click at [803, 255] on span "Barista" at bounding box center [864, 259] width 172 height 13
drag, startPoint x: 843, startPoint y: 368, endPoint x: 889, endPoint y: 266, distance: 112.1
click at [846, 368] on div "Availability - Gap Year Remove Barista Remove Car Driver Remove Kitchen Porter …" at bounding box center [863, 315] width 231 height 565
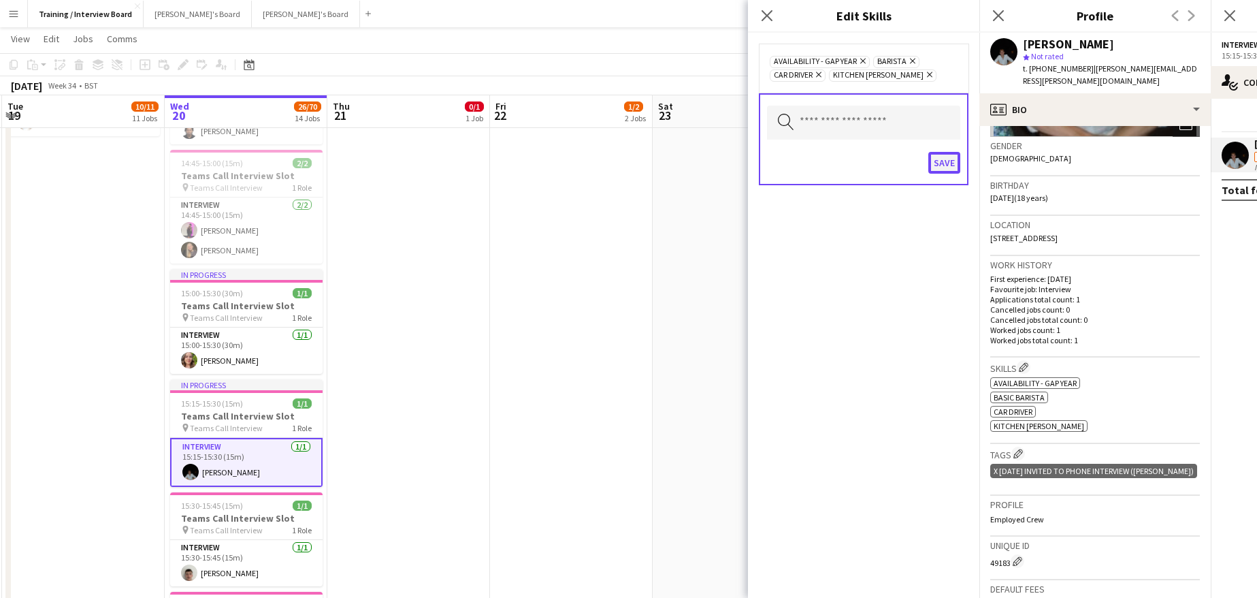
click at [937, 160] on button "Save" at bounding box center [944, 163] width 32 height 22
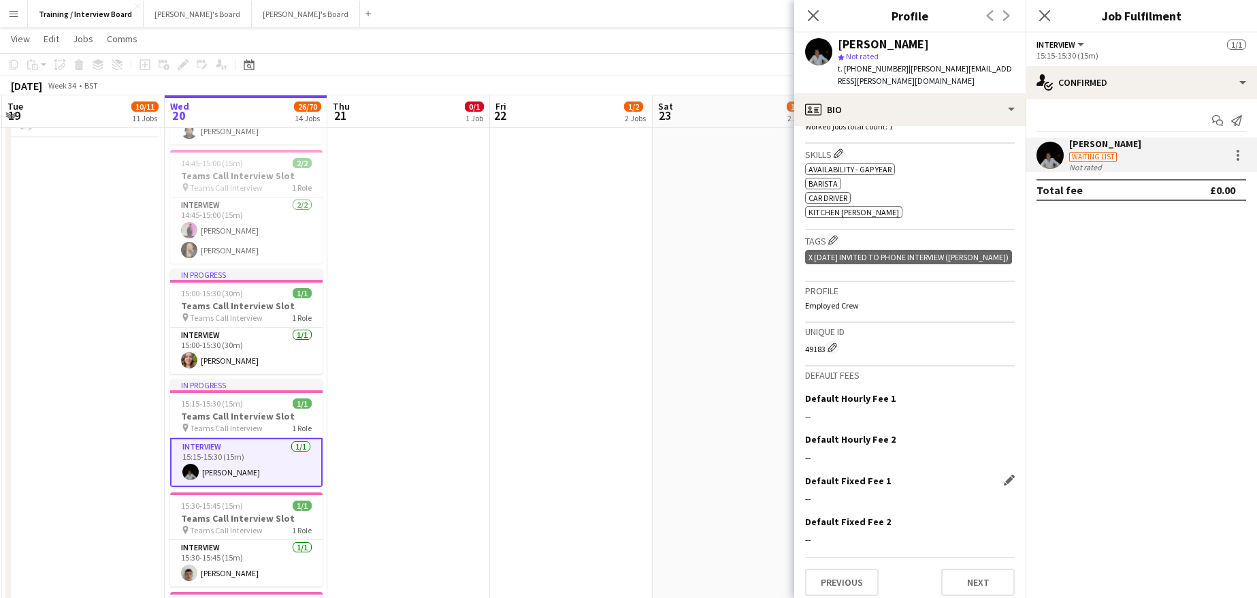
scroll to position [426, 0]
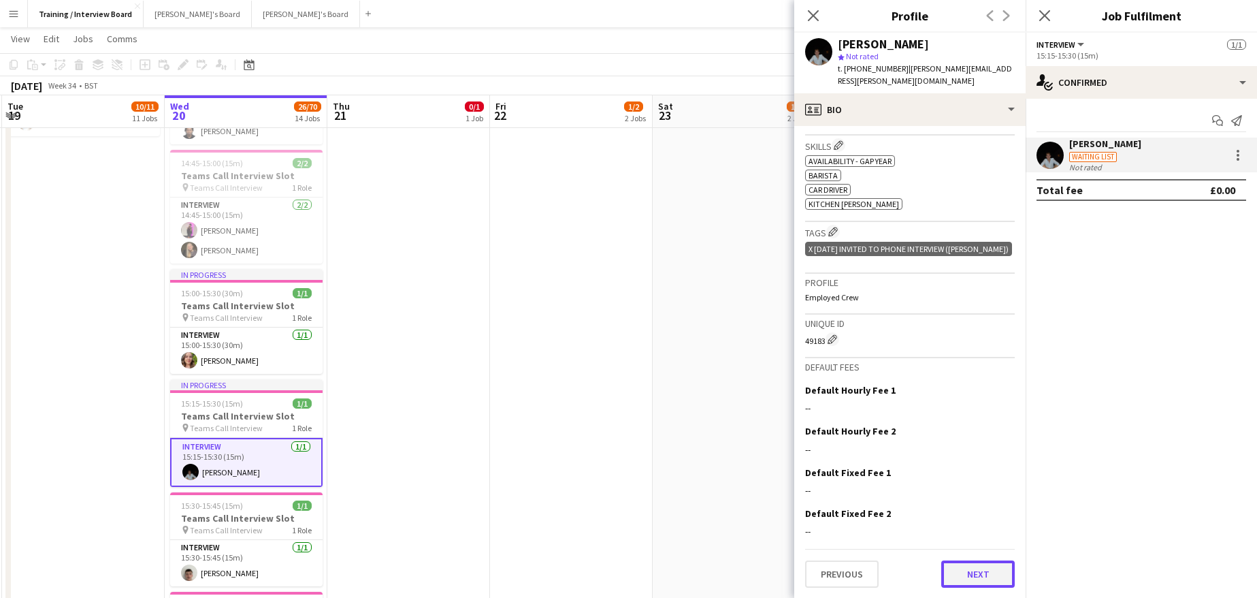
drag, startPoint x: 958, startPoint y: 568, endPoint x: 965, endPoint y: 565, distance: 7.6
click at [965, 565] on button "Next" at bounding box center [978, 573] width 74 height 27
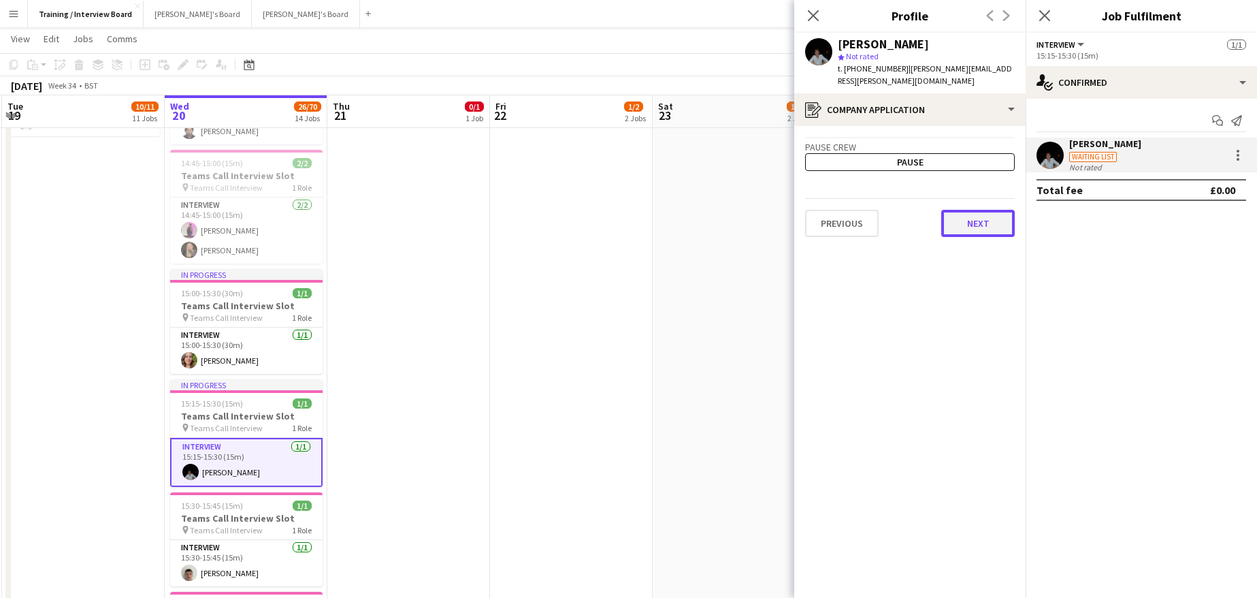
click at [988, 210] on button "Next" at bounding box center [978, 223] width 74 height 27
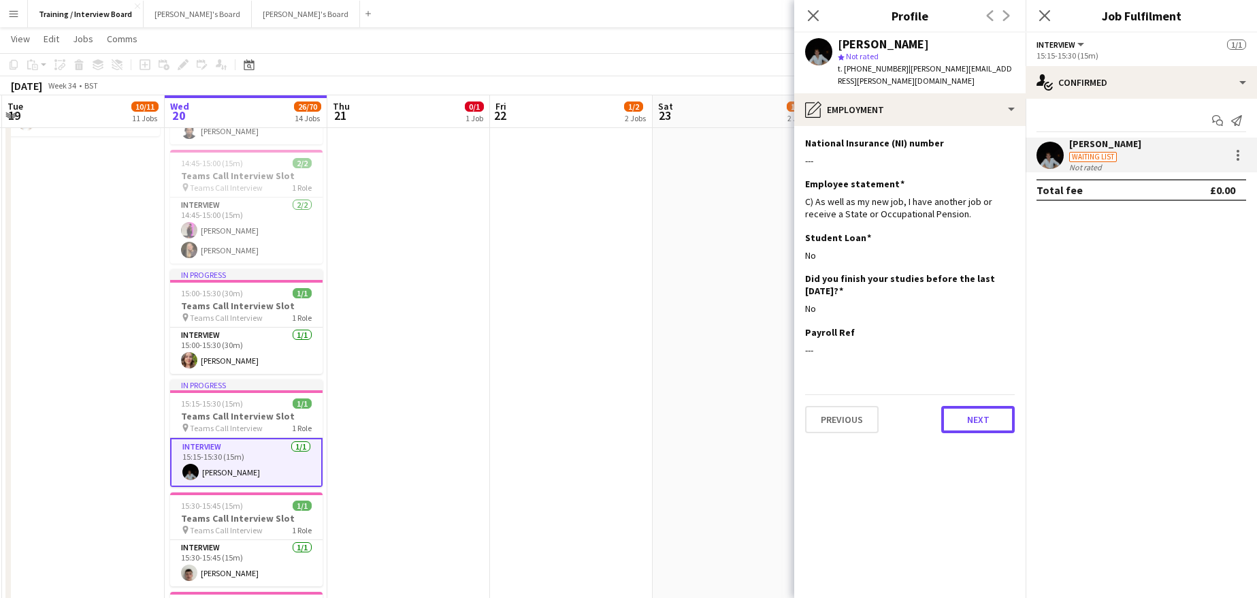
drag, startPoint x: 971, startPoint y: 404, endPoint x: 975, endPoint y: 397, distance: 8.5
click at [972, 406] on button "Next" at bounding box center [978, 419] width 74 height 27
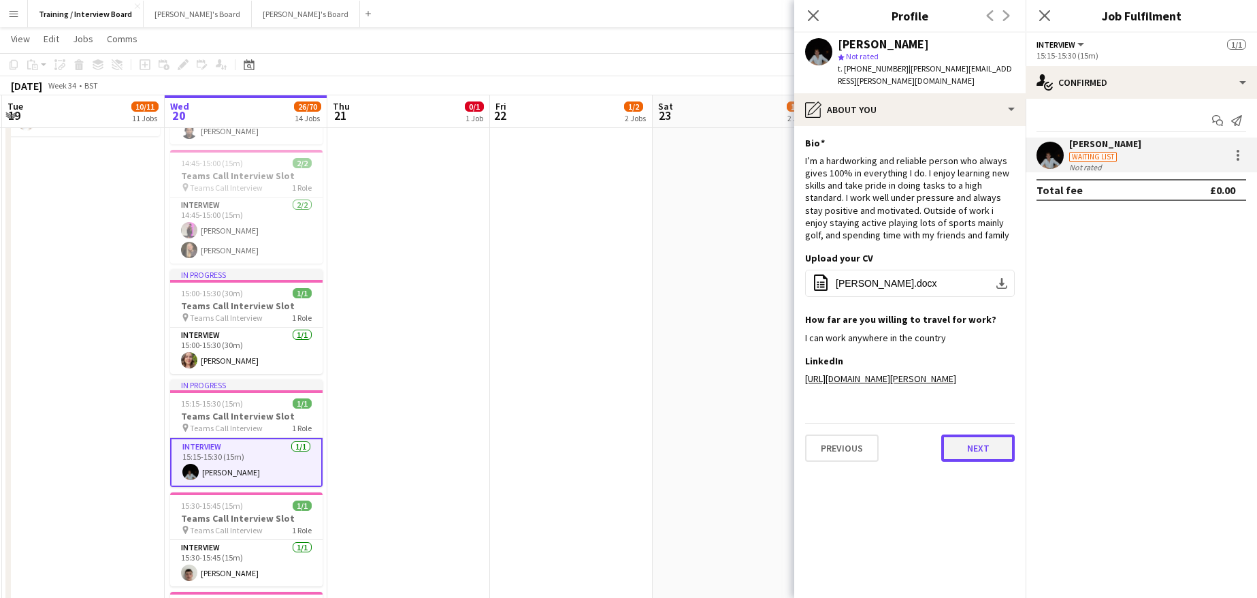
click at [962, 449] on button "Next" at bounding box center [978, 447] width 74 height 27
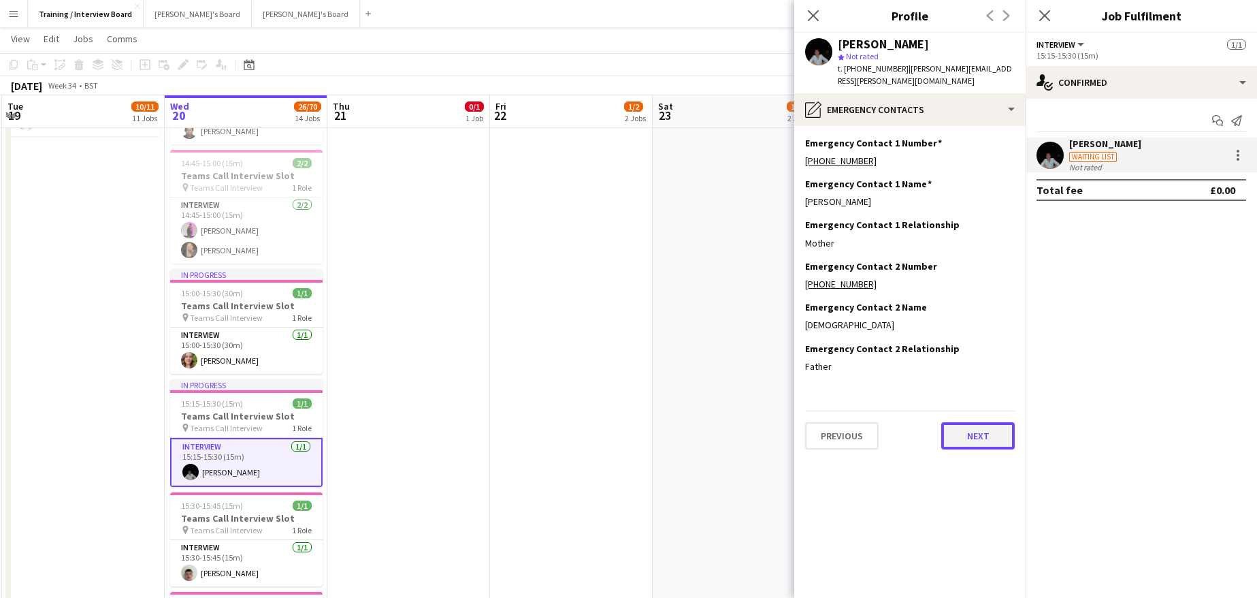
click at [982, 429] on button "Next" at bounding box center [978, 435] width 74 height 27
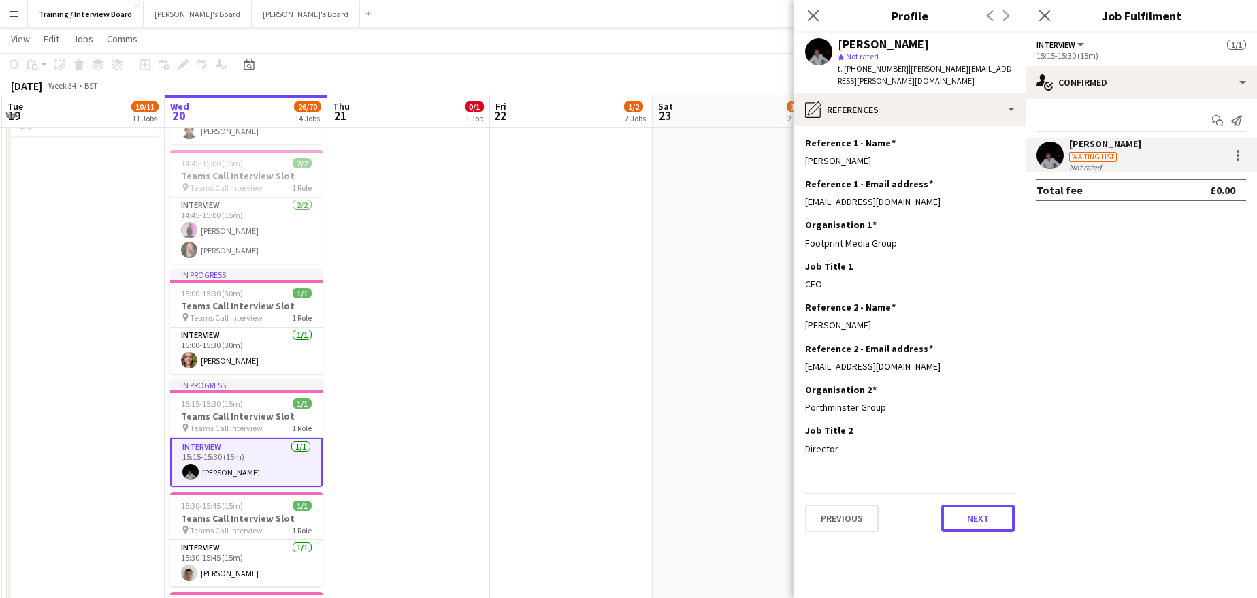
click at [962, 504] on button "Next" at bounding box center [978, 517] width 74 height 27
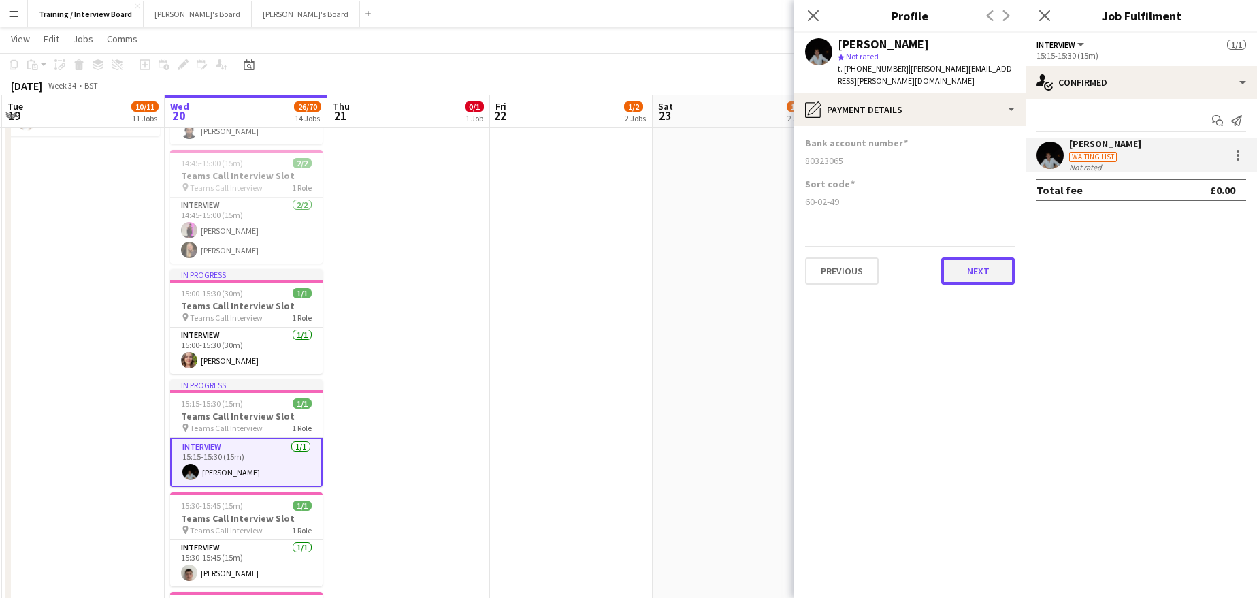
click at [996, 259] on button "Next" at bounding box center [978, 270] width 74 height 27
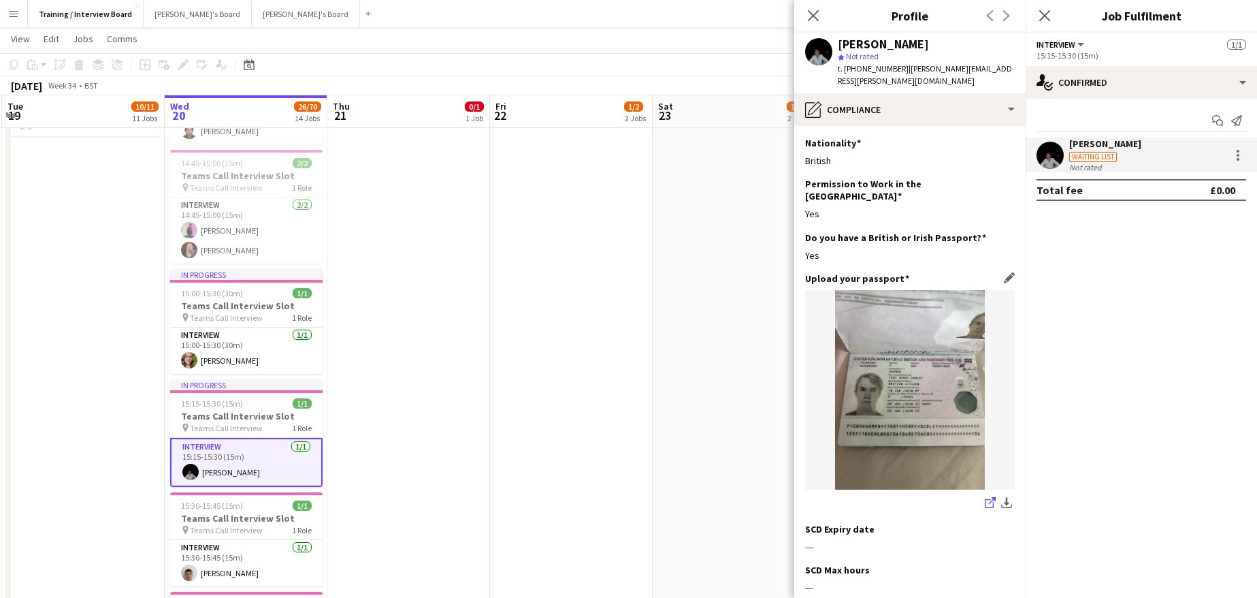
click at [985, 497] on icon "share-external-link-1" at bounding box center [990, 502] width 11 height 11
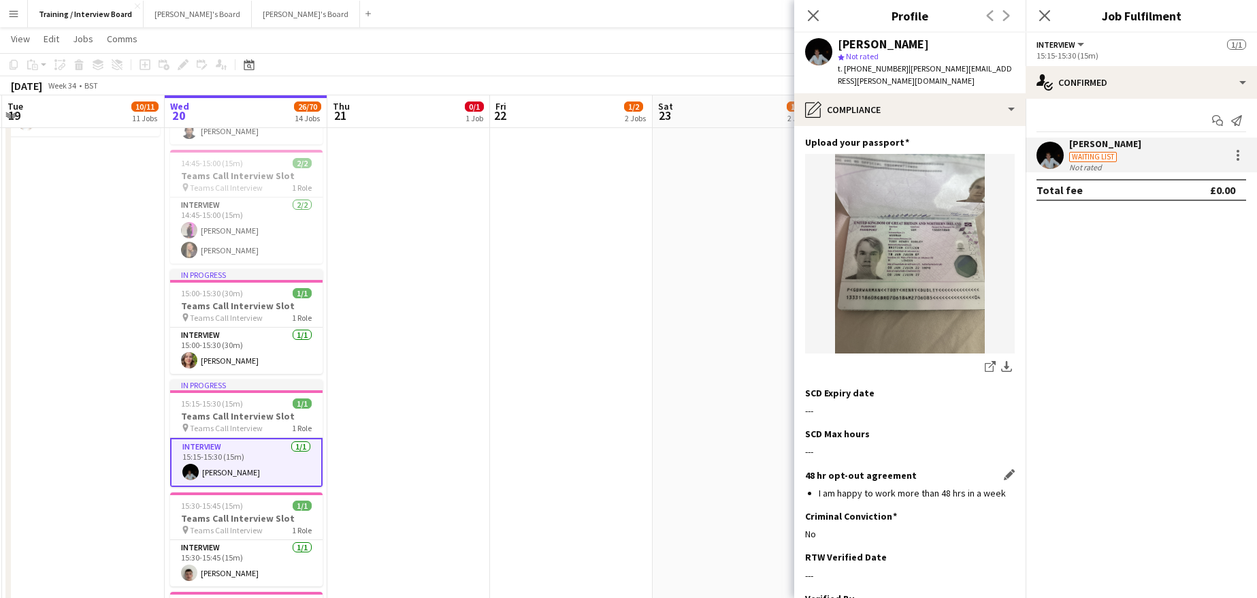
scroll to position [265, 0]
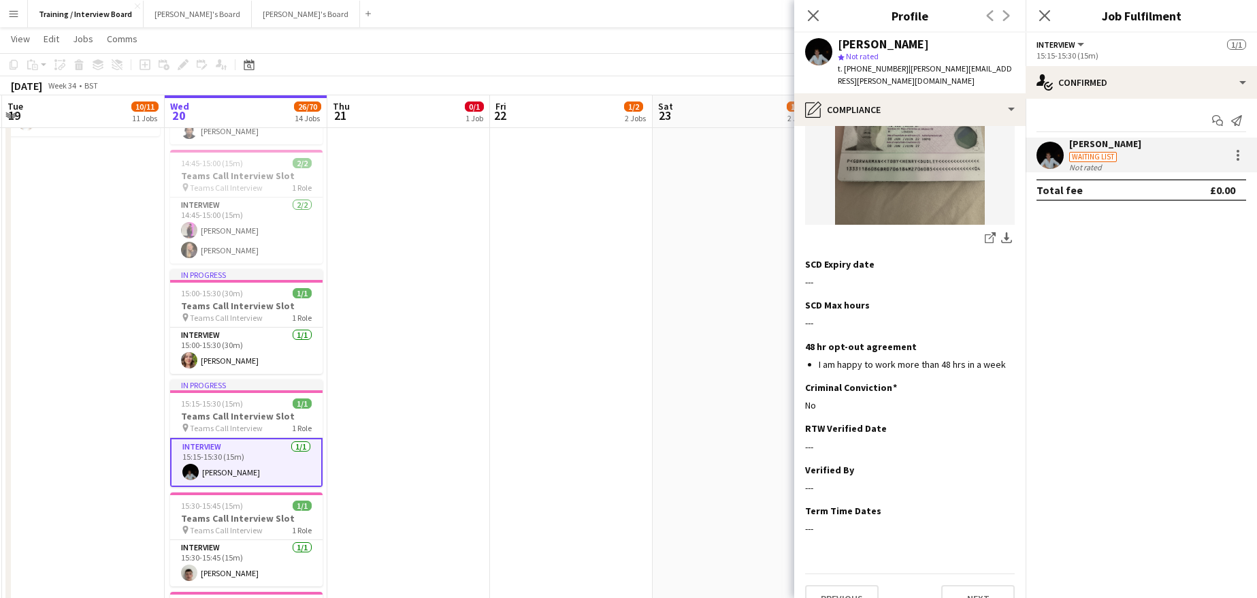
click at [1005, 405] on app-section-data-types "Nationality Edit this field British Permission to Work in the UK Edit this fiel…" at bounding box center [909, 362] width 231 height 472
click at [1004, 422] on app-icon "Edit this field" at bounding box center [1009, 427] width 11 height 11
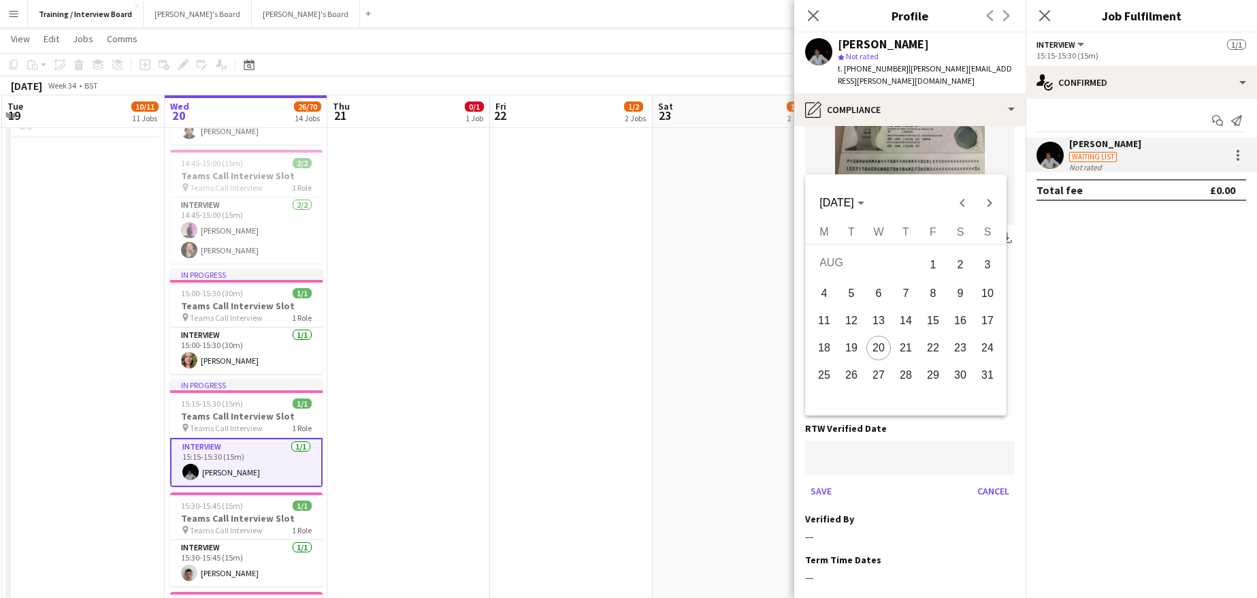
click at [849, 432] on body "Menu Boards Boards Boards All jobs Status Workforce Workforce My Workforce Recr…" at bounding box center [628, 590] width 1257 height 2406
click at [879, 343] on span "20" at bounding box center [878, 348] width 25 height 25
type input "**********"
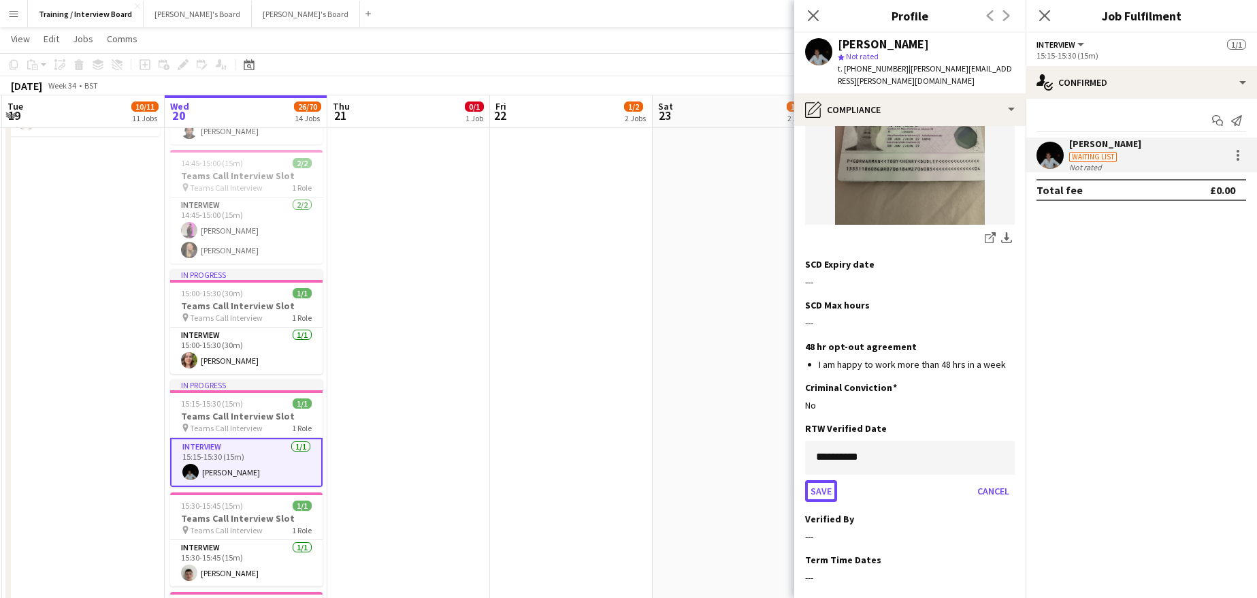
drag, startPoint x: 826, startPoint y: 471, endPoint x: 833, endPoint y: 468, distance: 7.3
click at [831, 480] on button "Save" at bounding box center [821, 491] width 32 height 22
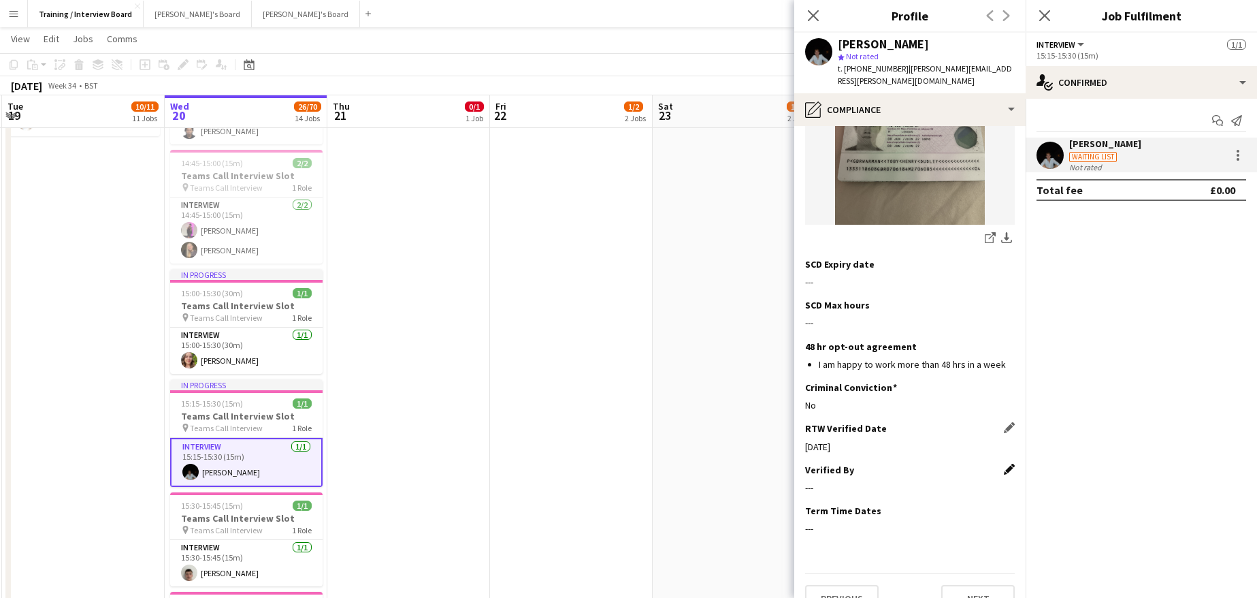
click at [1004, 464] on app-icon "Edit this field" at bounding box center [1009, 469] width 11 height 11
click at [886, 481] on input at bounding box center [910, 498] width 210 height 34
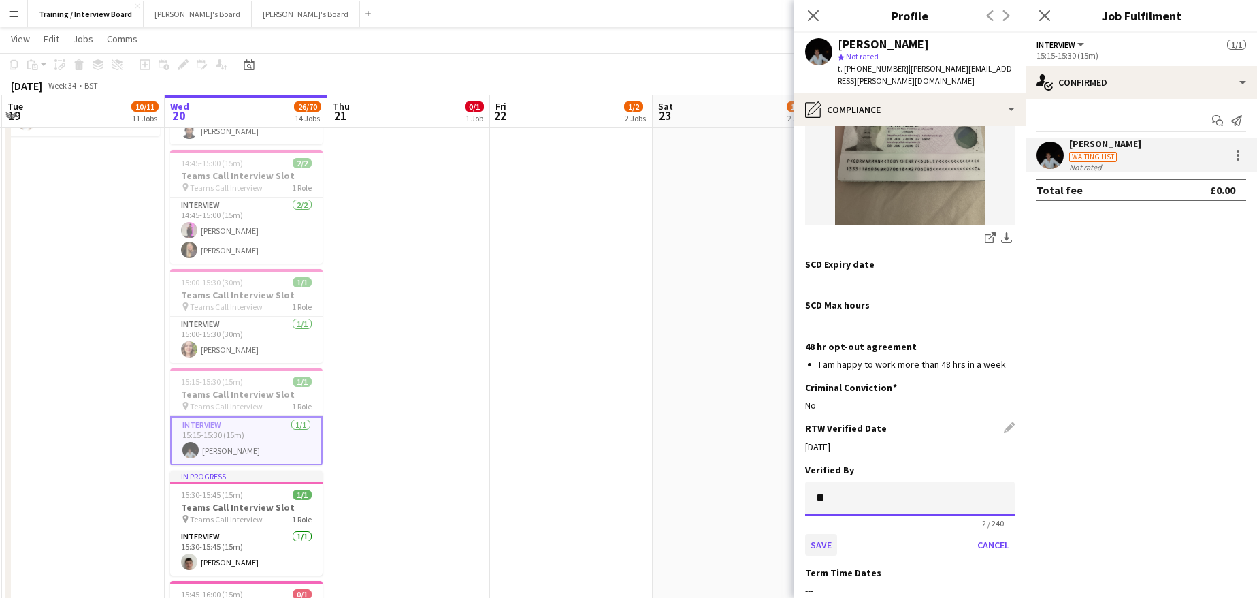
type input "**"
click at [824, 534] on button "Save" at bounding box center [821, 545] width 32 height 22
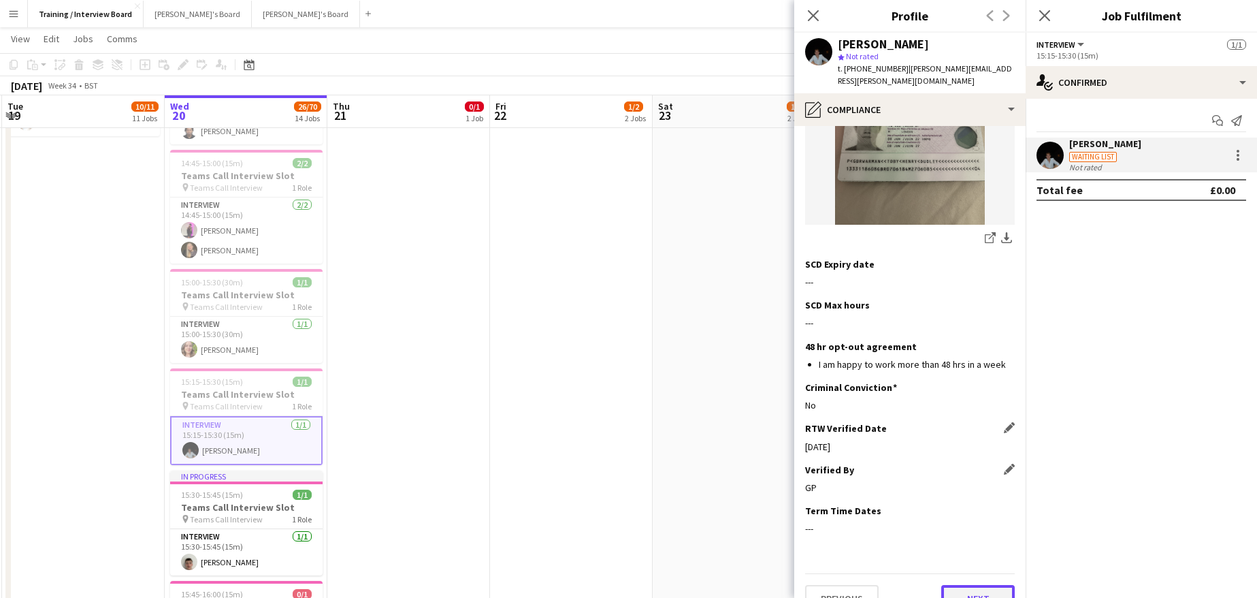
click at [988, 585] on button "Next" at bounding box center [978, 598] width 74 height 27
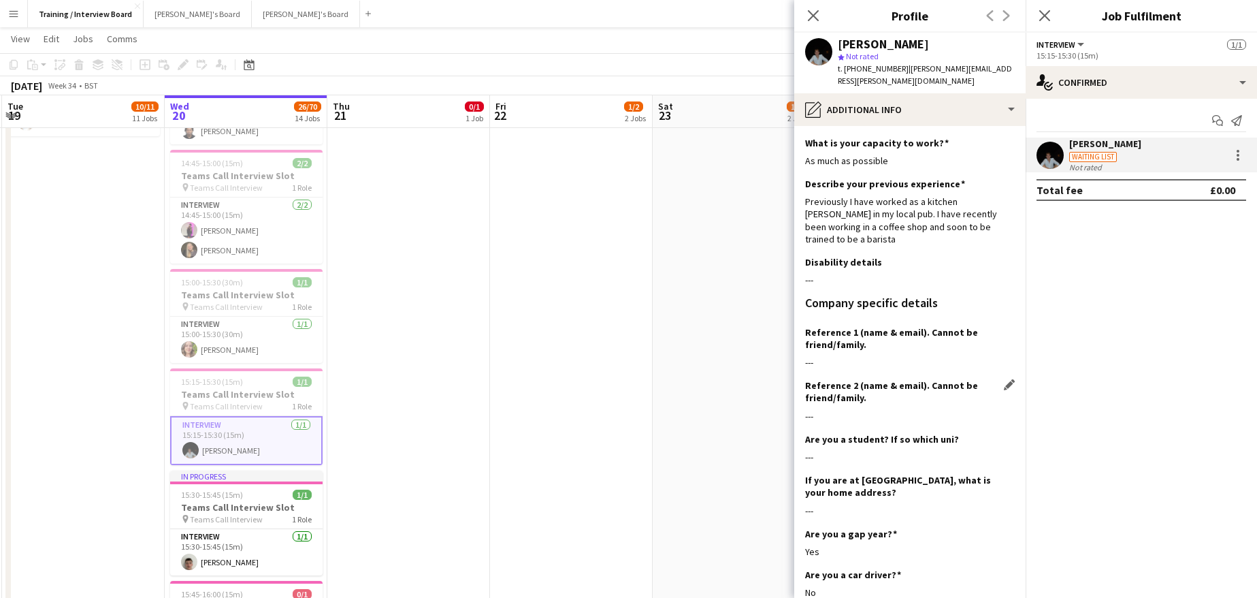
scroll to position [187, 0]
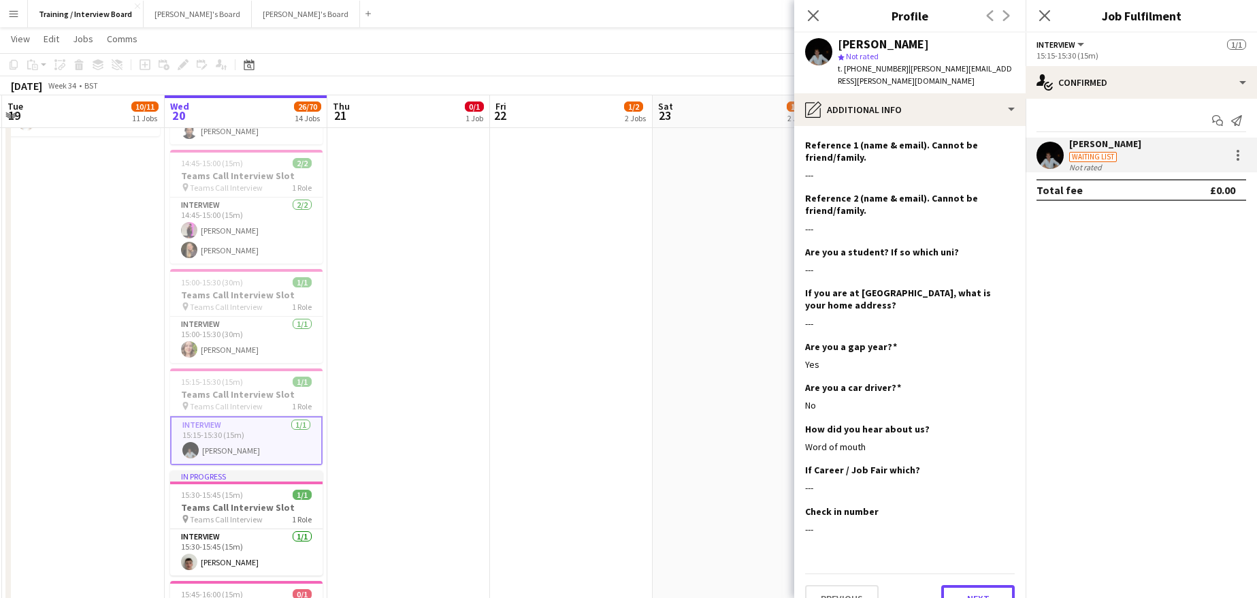
drag, startPoint x: 957, startPoint y: 575, endPoint x: 964, endPoint y: 540, distance: 35.4
click at [962, 585] on button "Next" at bounding box center [978, 598] width 74 height 27
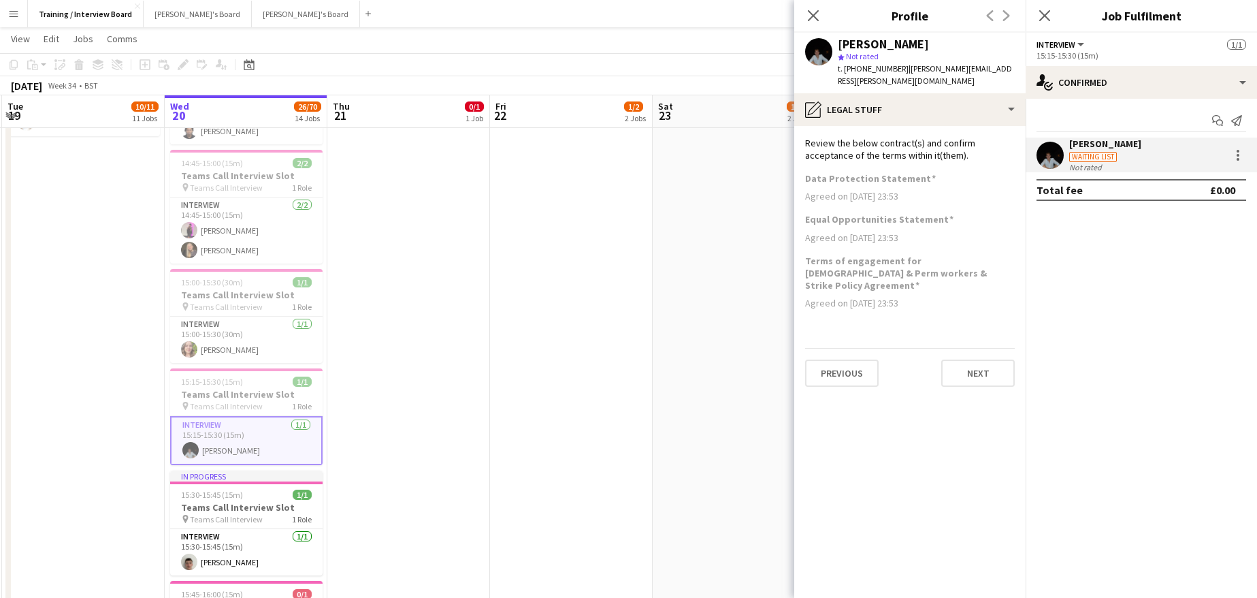
scroll to position [0, 0]
click at [1000, 359] on button "Next" at bounding box center [978, 372] width 74 height 27
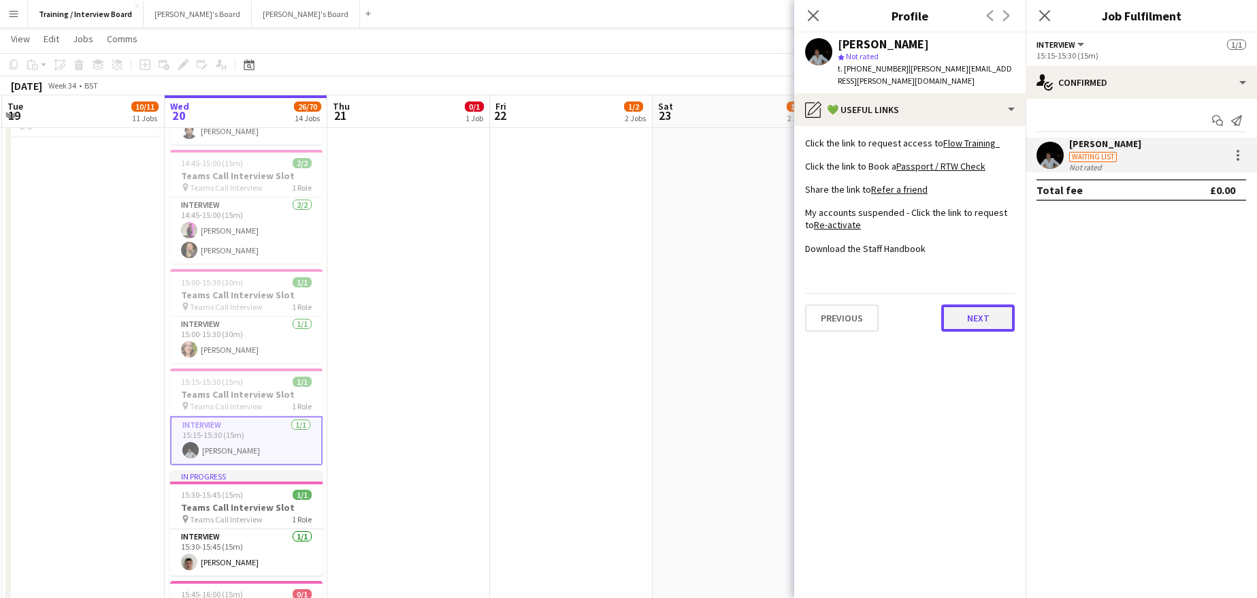
click at [979, 312] on button "Next" at bounding box center [978, 317] width 74 height 27
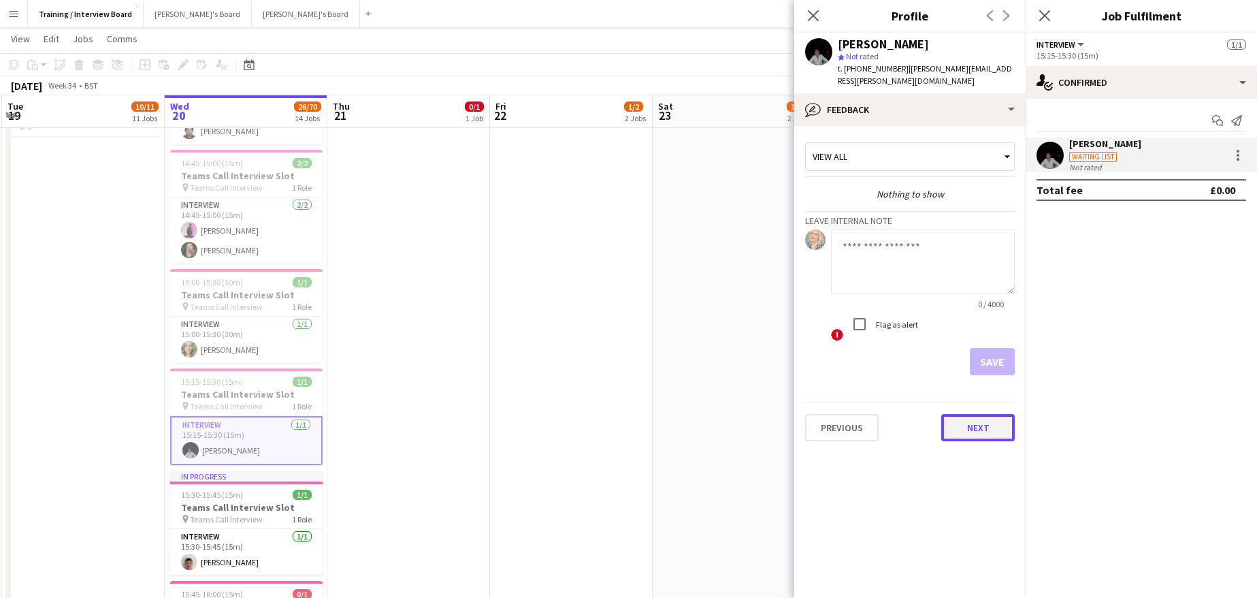
click at [991, 423] on button "Next" at bounding box center [978, 427] width 74 height 27
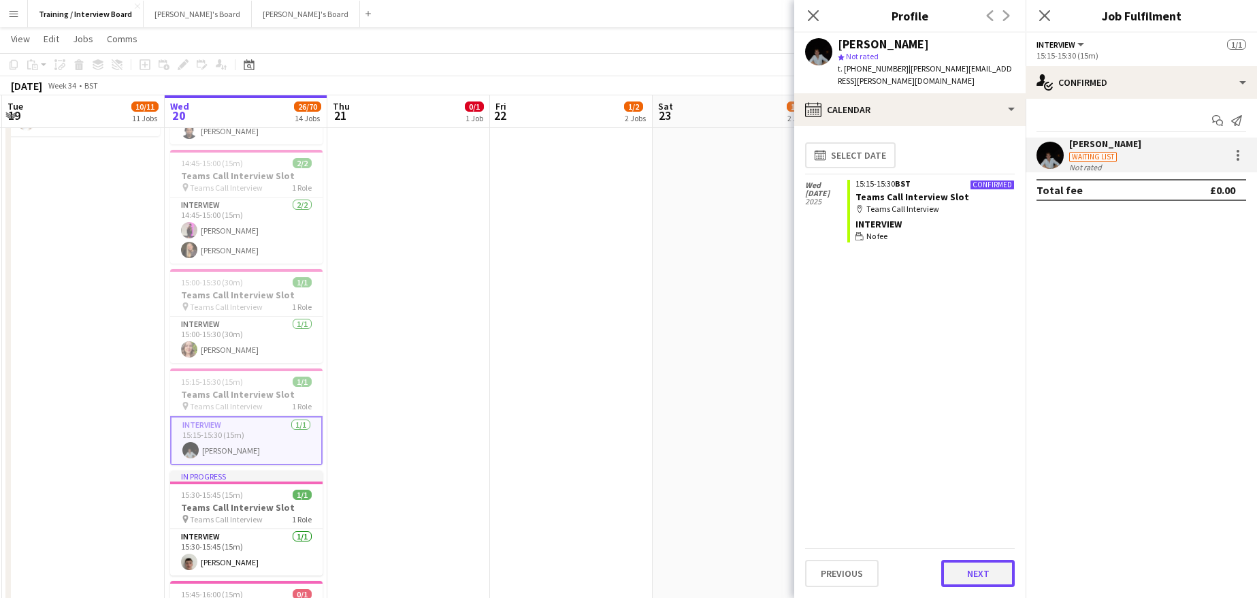
click at [971, 577] on button "Next" at bounding box center [978, 573] width 74 height 27
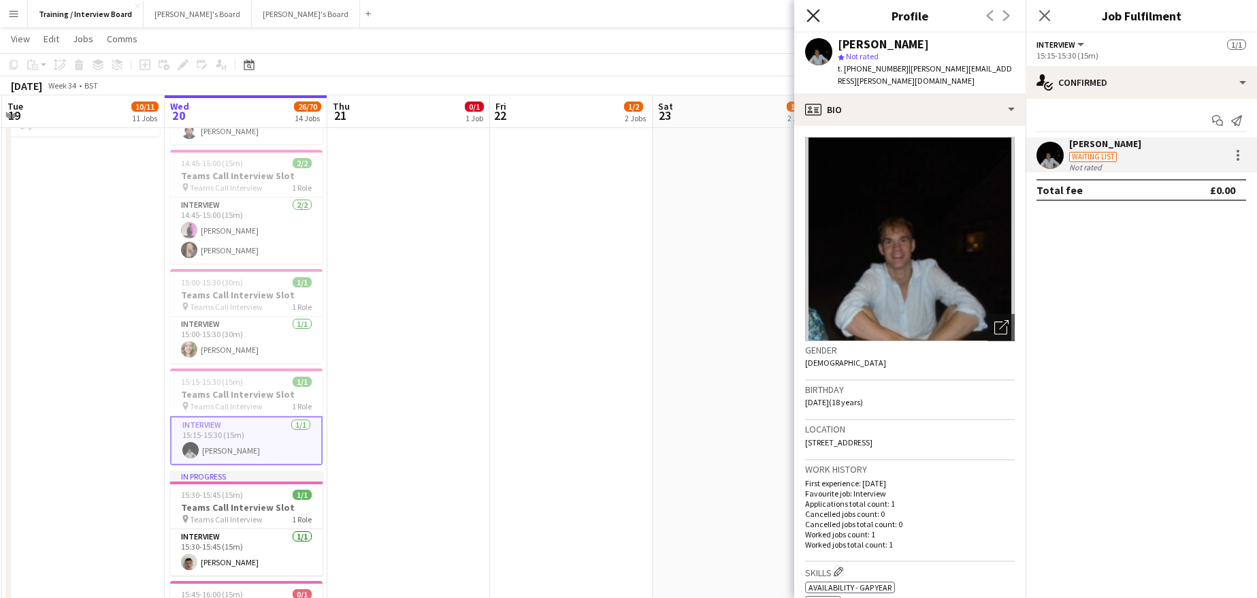
click at [816, 17] on icon "Close pop-in" at bounding box center [813, 15] width 13 height 13
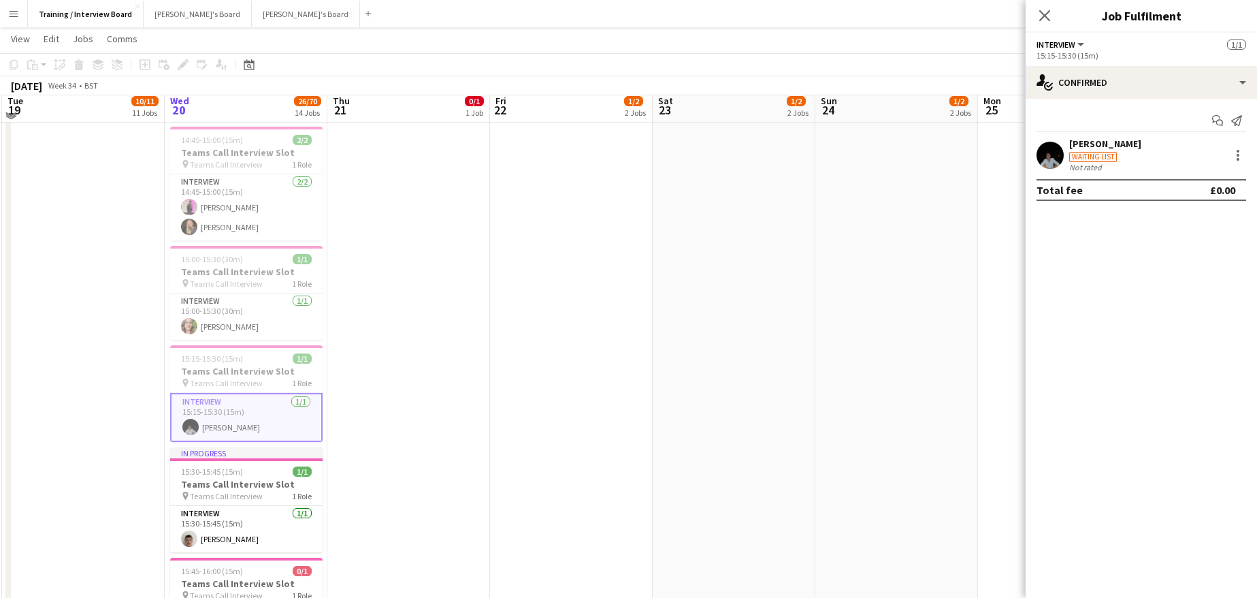
scroll to position [613, 0]
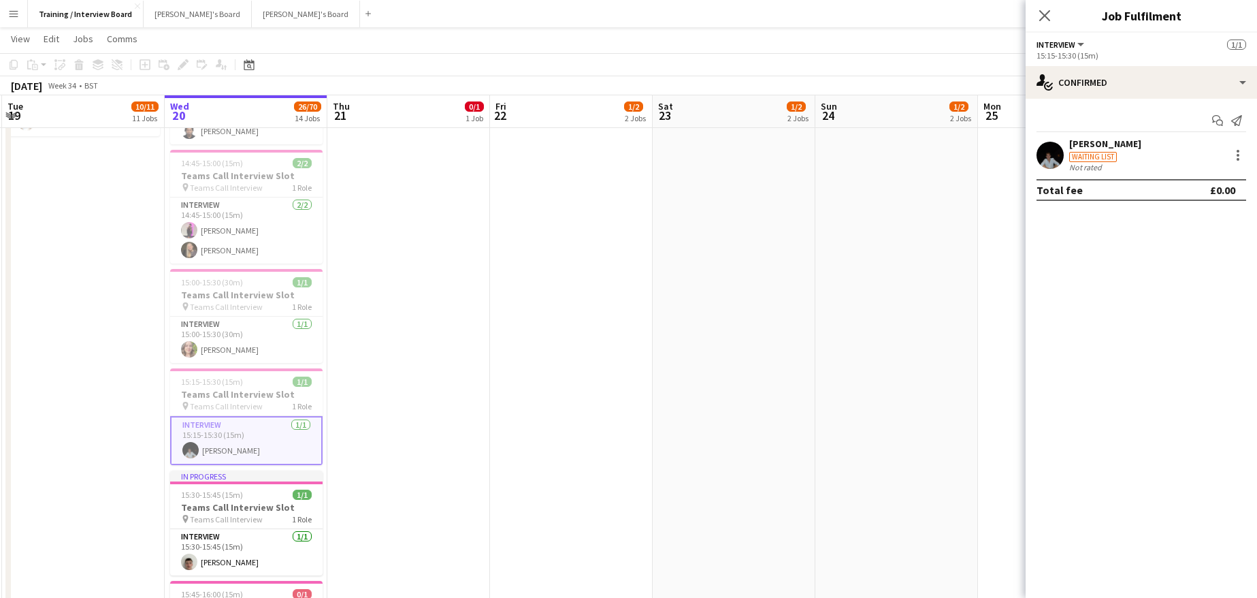
drag, startPoint x: 237, startPoint y: 562, endPoint x: 409, endPoint y: 530, distance: 175.2
click at [237, 561] on app-card-role "Interview 1/1 15:30-15:45 (15m) joshua jenkins" at bounding box center [246, 552] width 152 height 46
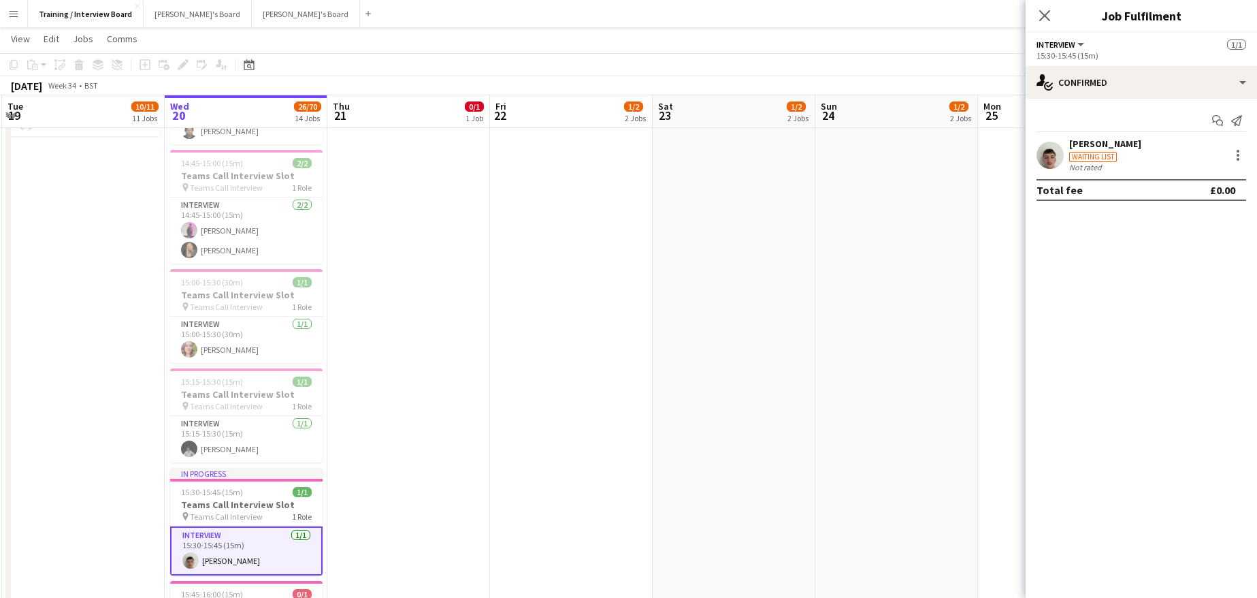
click at [1111, 140] on div "joshua jenkins" at bounding box center [1105, 143] width 72 height 12
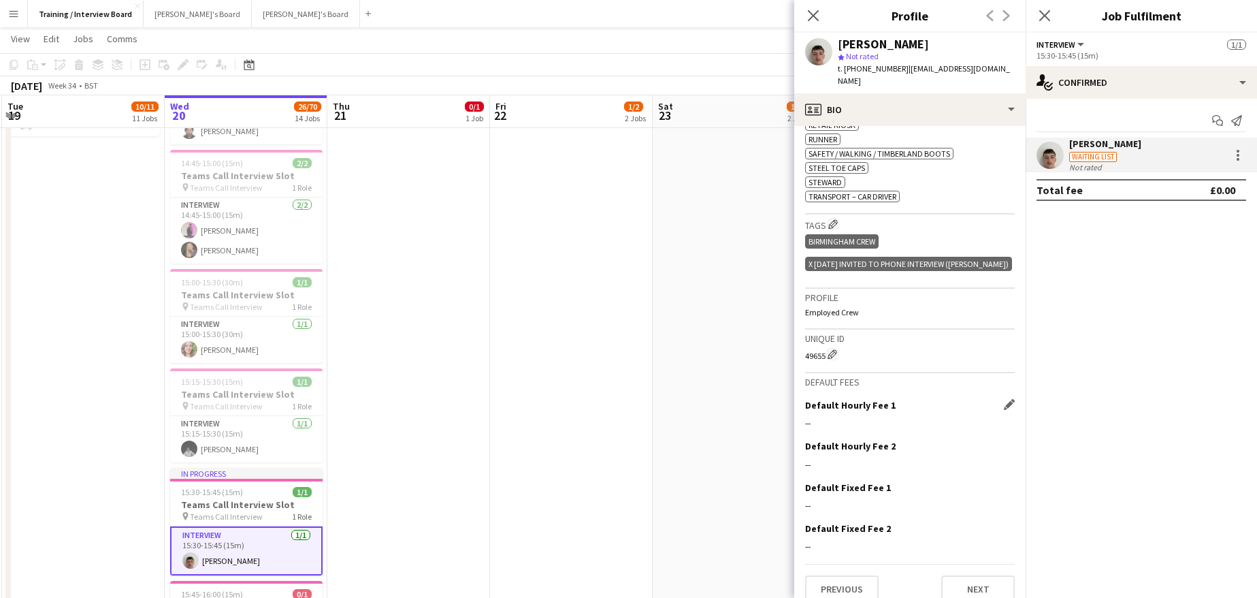
scroll to position [651, 0]
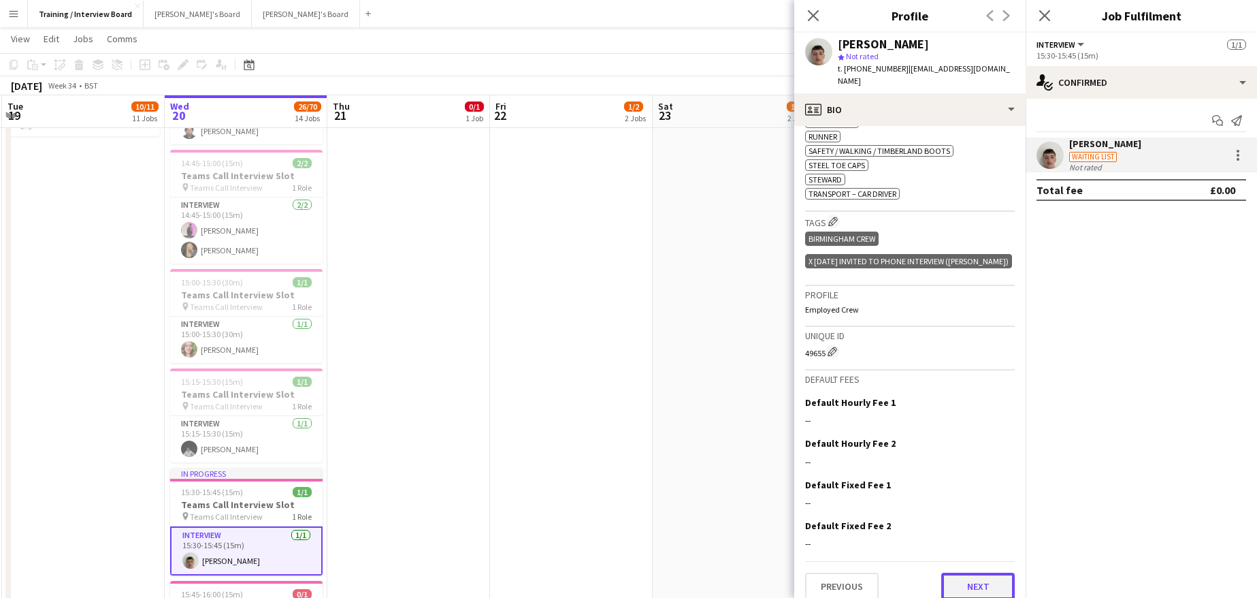
click at [967, 582] on button "Next" at bounding box center [978, 585] width 74 height 27
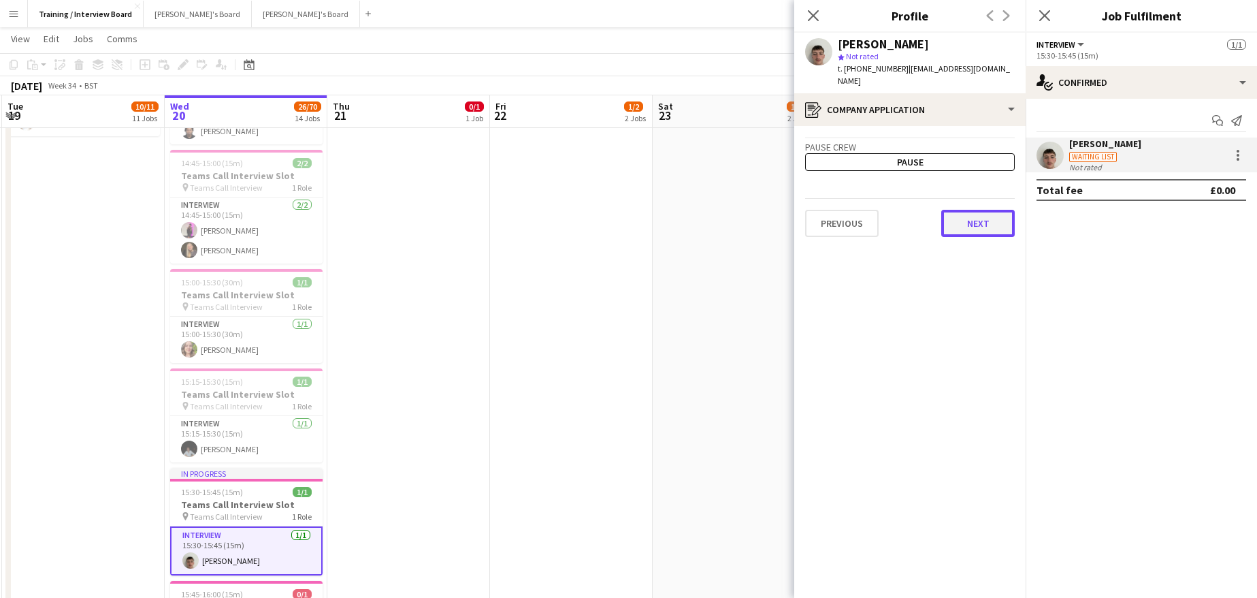
click at [977, 210] on button "Next" at bounding box center [978, 223] width 74 height 27
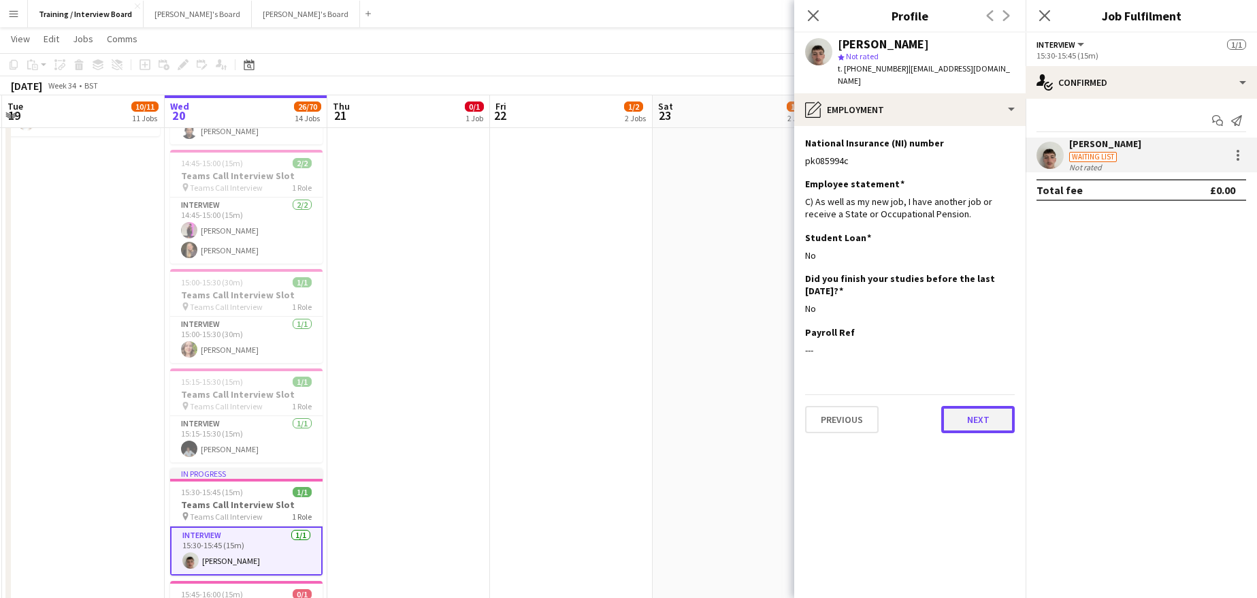
click at [969, 409] on button "Next" at bounding box center [978, 419] width 74 height 27
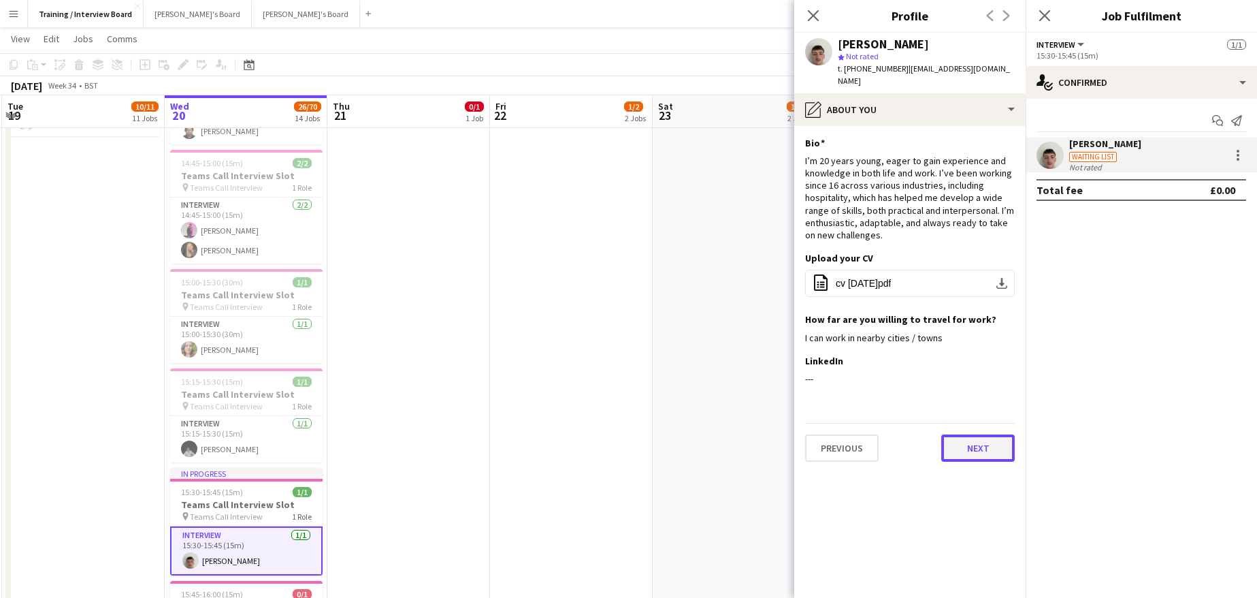
click at [992, 435] on button "Next" at bounding box center [978, 447] width 74 height 27
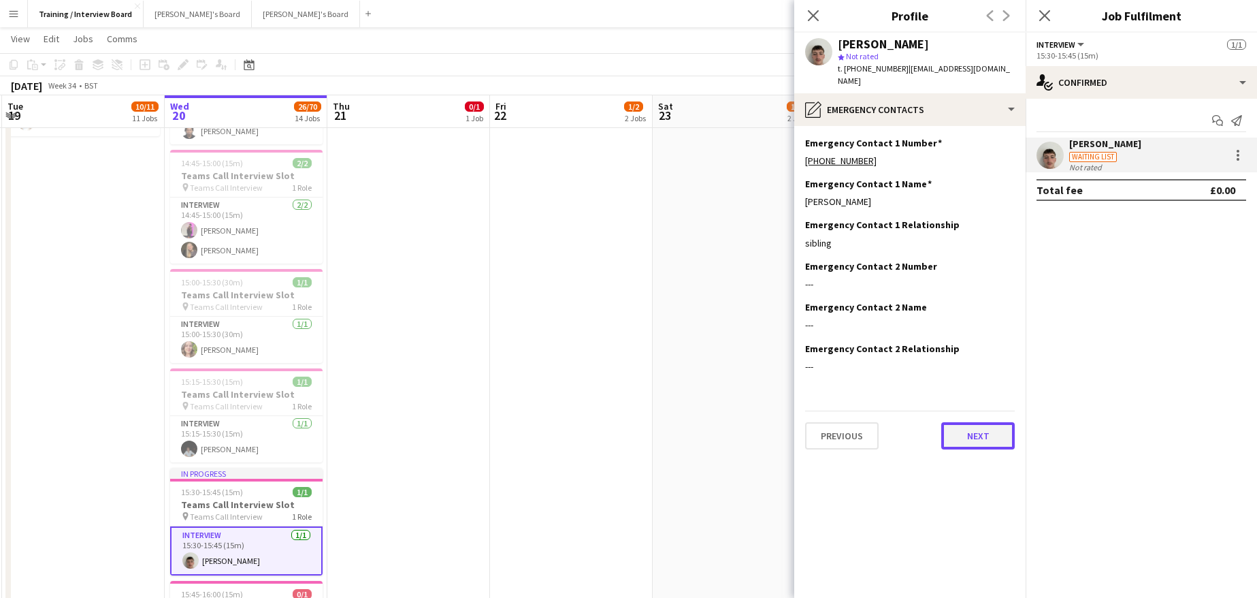
click at [965, 423] on button "Next" at bounding box center [978, 435] width 74 height 27
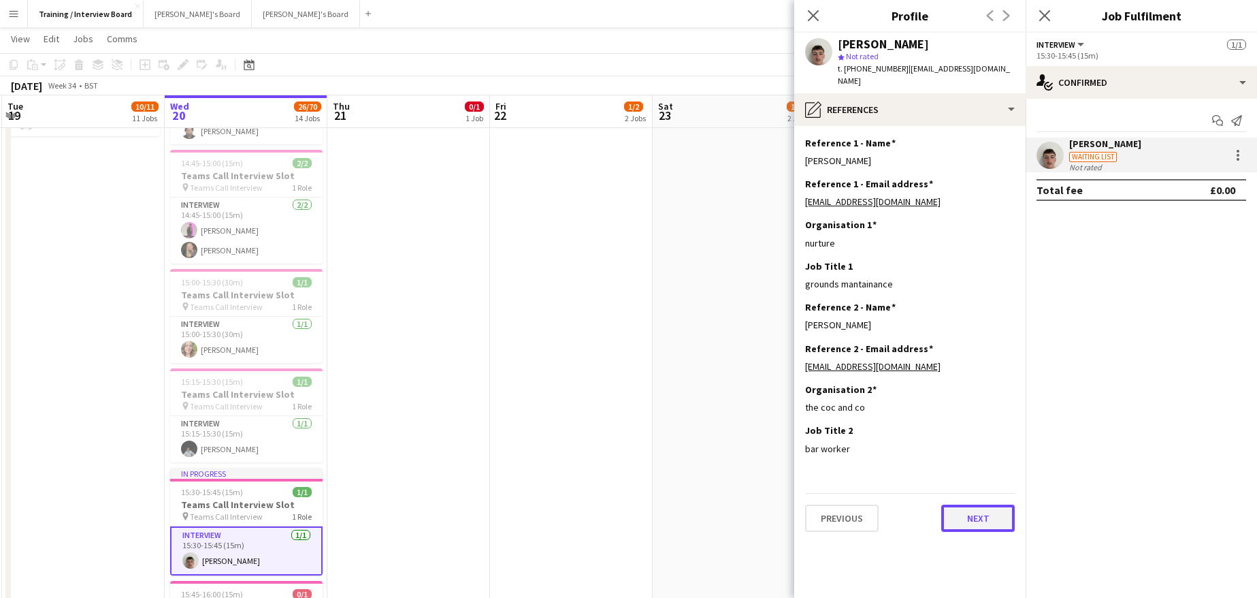
click at [971, 505] on button "Next" at bounding box center [978, 517] width 74 height 27
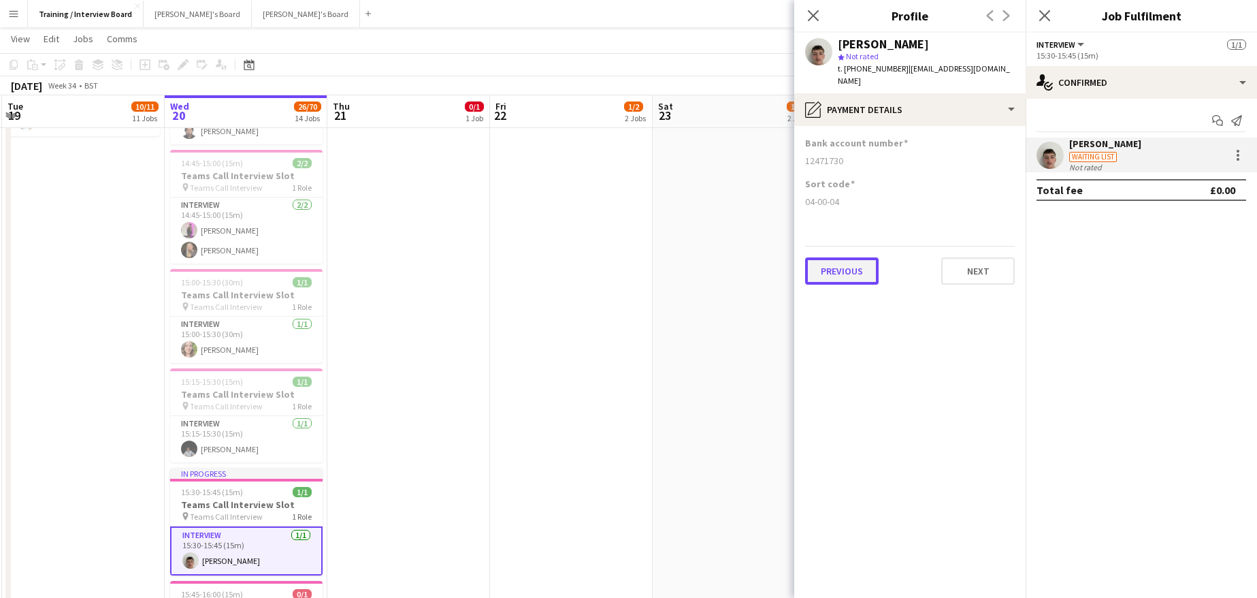
click at [828, 260] on button "Previous" at bounding box center [842, 270] width 74 height 27
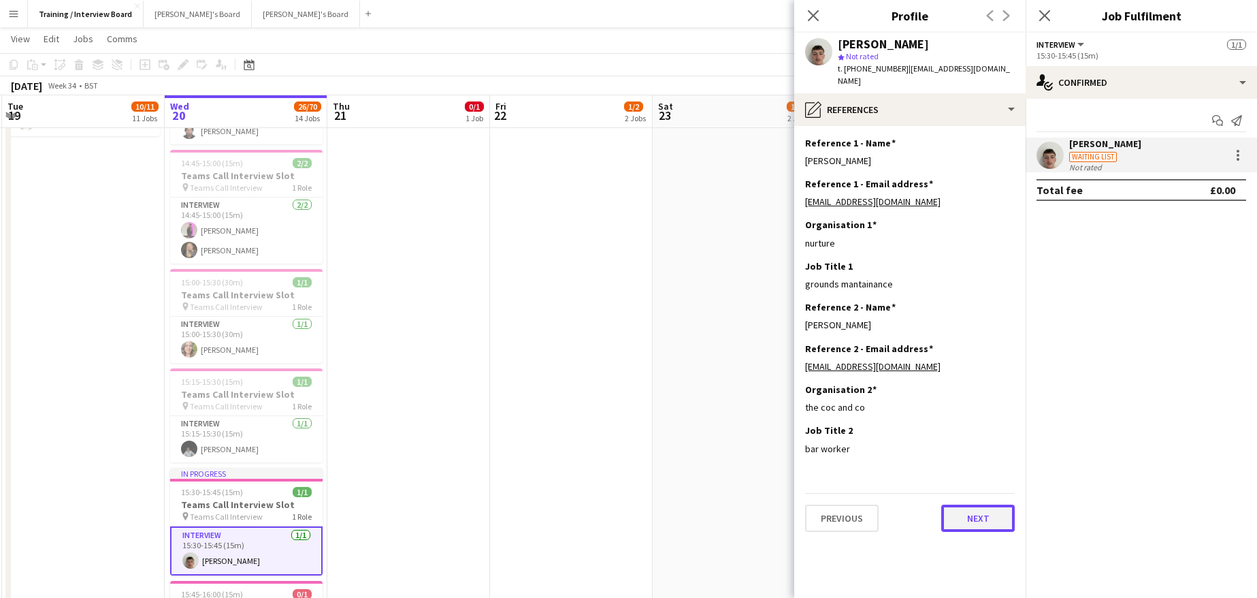
drag, startPoint x: 984, startPoint y: 506, endPoint x: 986, endPoint y: 486, distance: 19.8
click at [984, 505] on button "Next" at bounding box center [978, 517] width 74 height 27
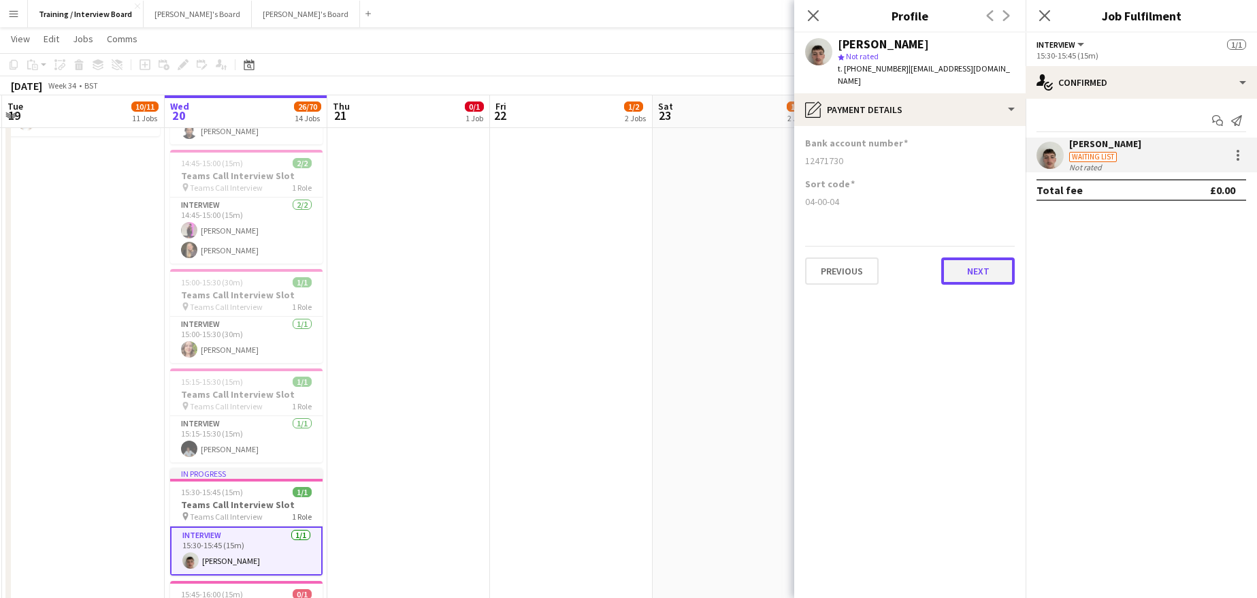
click at [973, 257] on button "Next" at bounding box center [978, 270] width 74 height 27
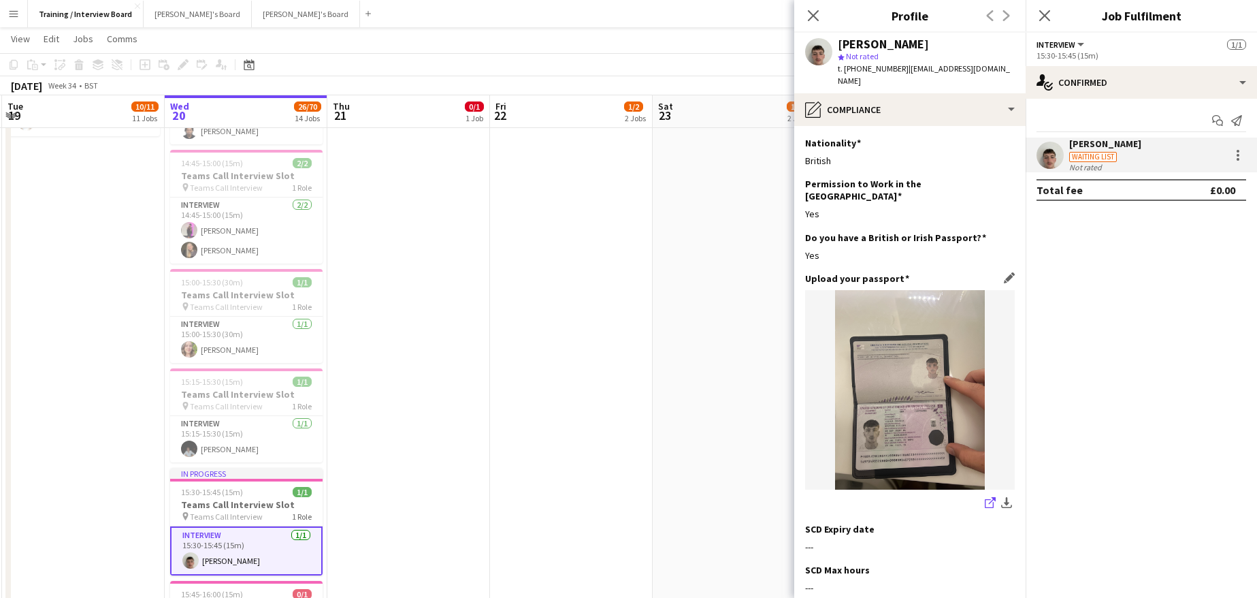
click at [985, 497] on icon "share-external-link-1" at bounding box center [990, 502] width 11 height 11
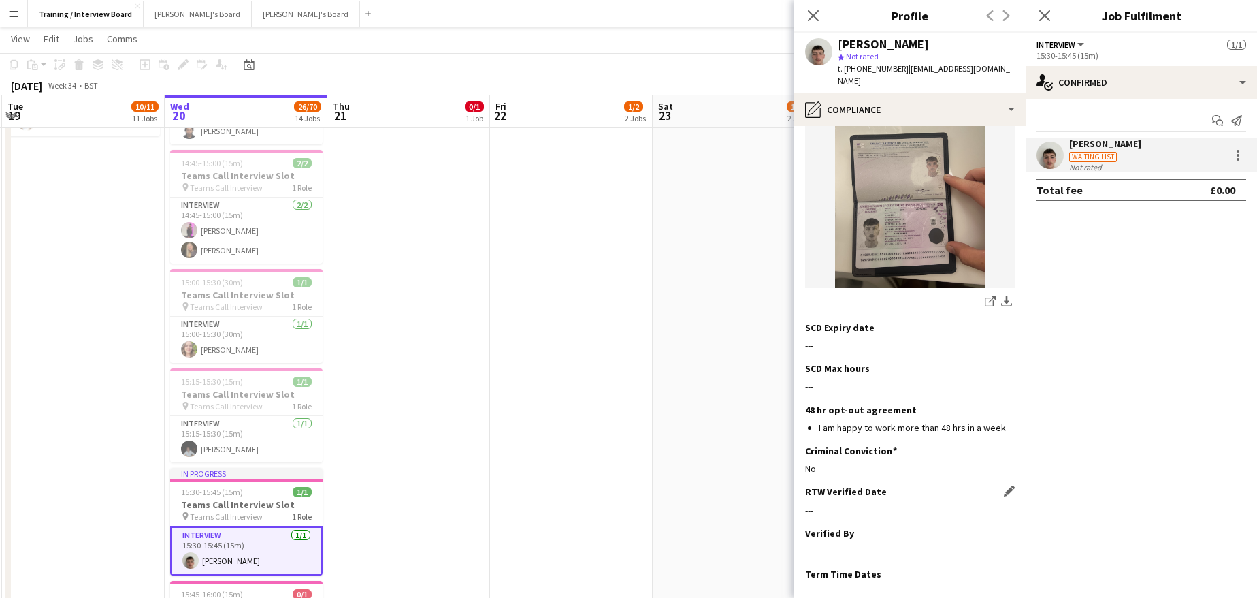
scroll to position [265, 0]
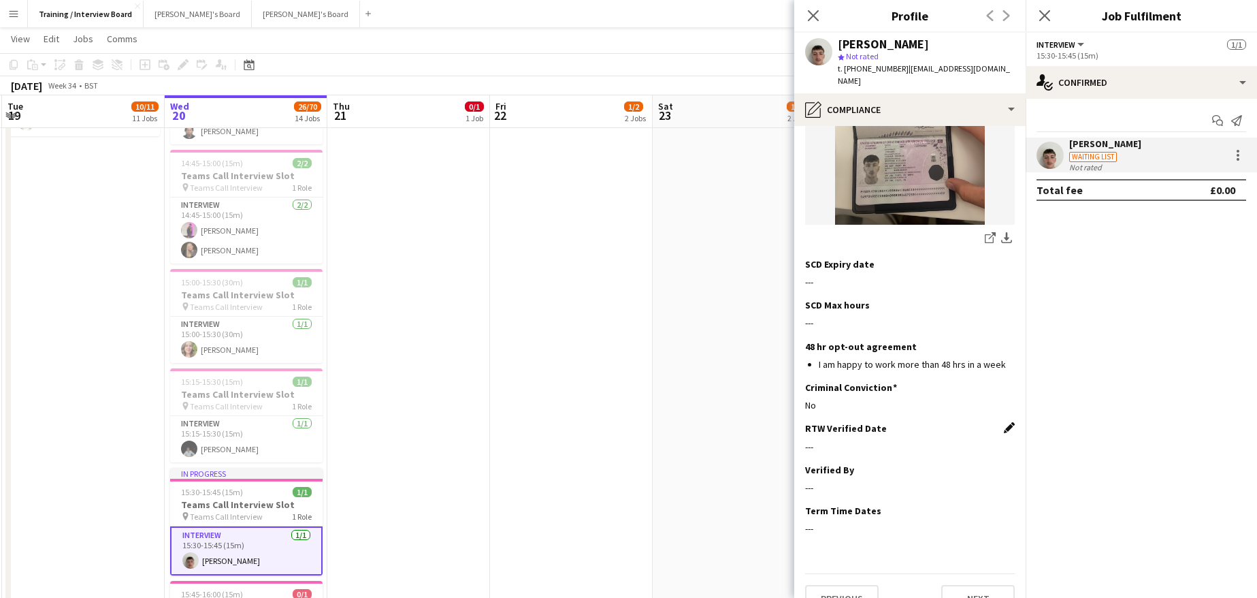
click at [1004, 422] on app-icon "Edit this field" at bounding box center [1009, 427] width 11 height 11
click at [918, 436] on body "Menu Boards Boards Boards All jobs Status Workforce Workforce My Workforce Recr…" at bounding box center [628, 590] width 1257 height 2406
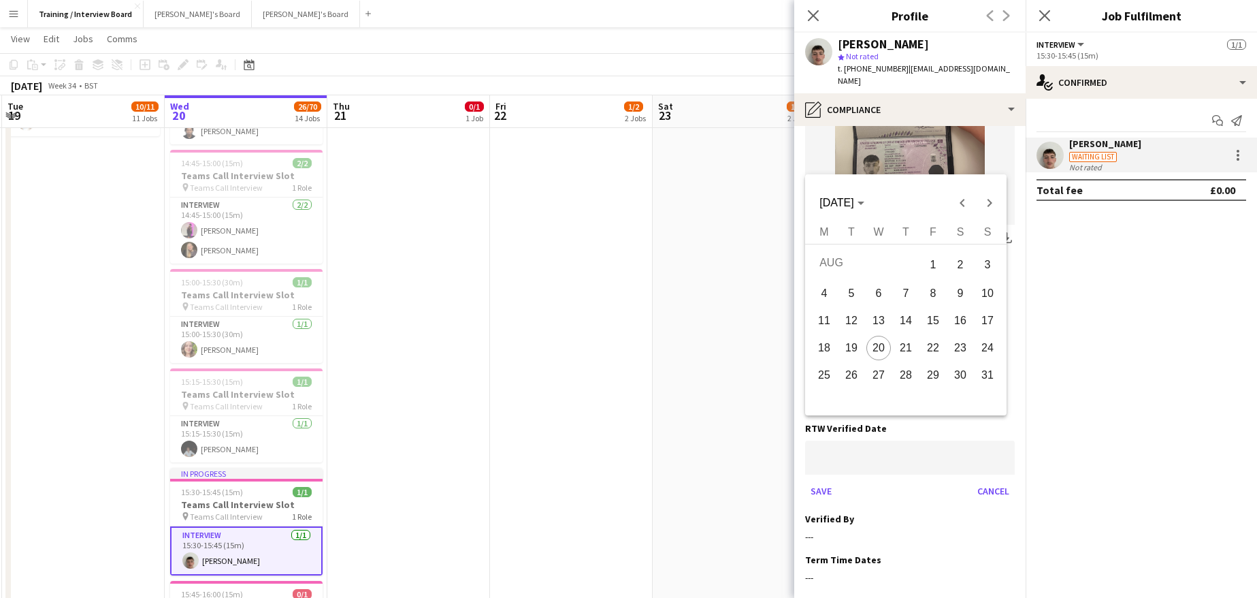
click at [878, 346] on span "20" at bounding box center [878, 348] width 25 height 25
type input "**********"
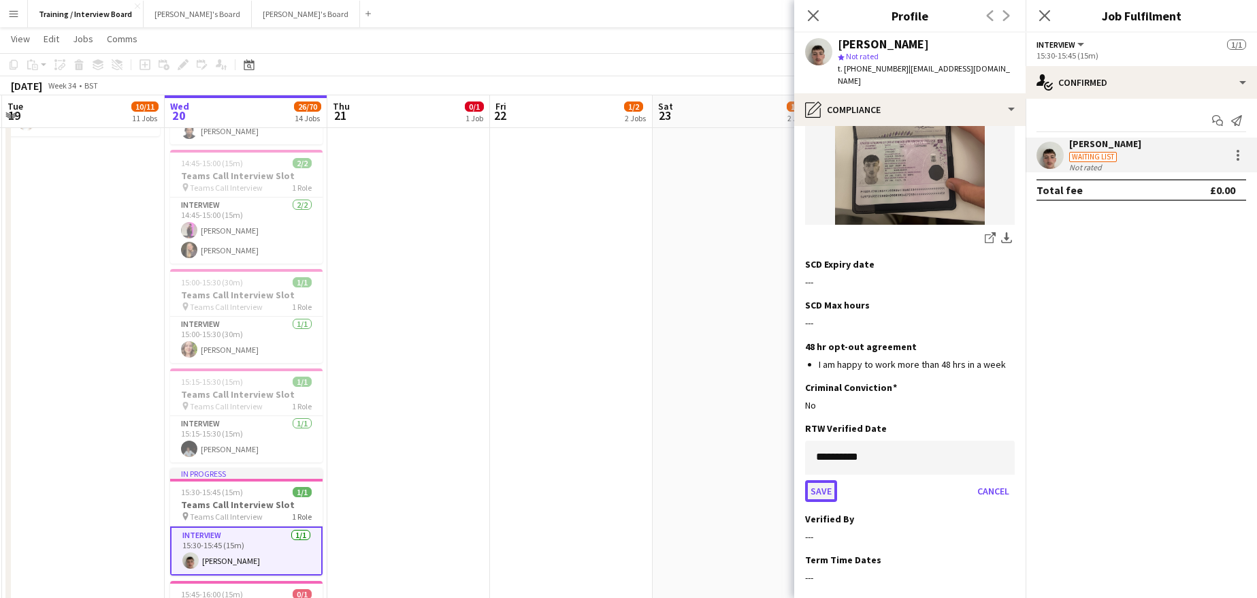
click at [826, 480] on button "Save" at bounding box center [821, 491] width 32 height 22
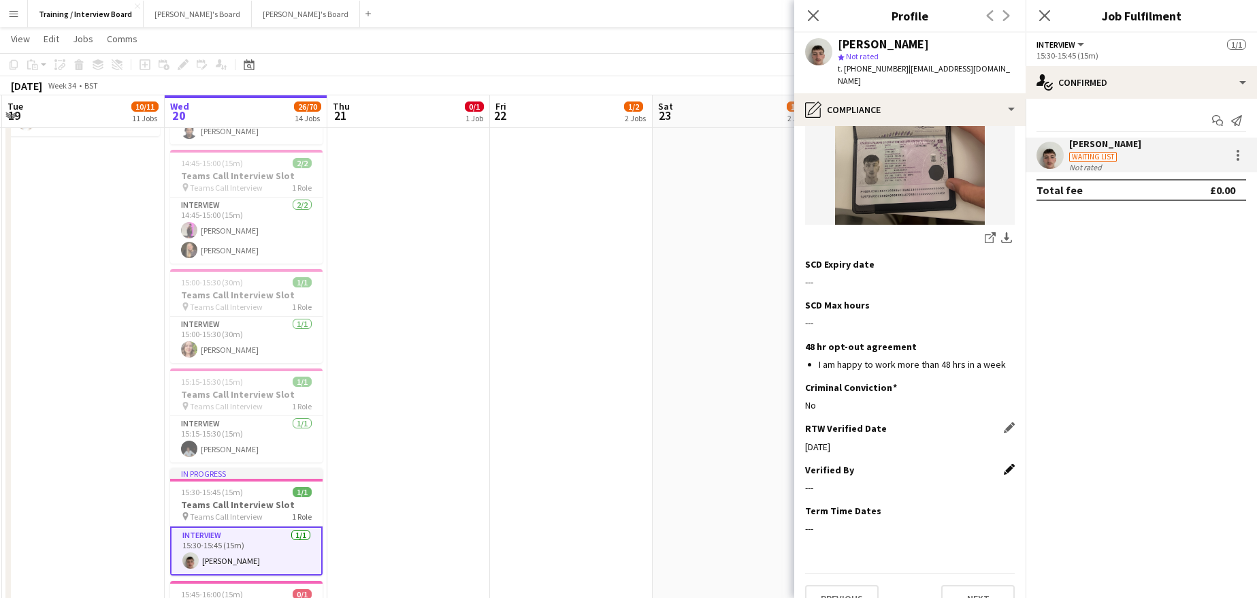
click at [1004, 464] on app-icon "Edit this field" at bounding box center [1009, 469] width 11 height 11
click at [877, 481] on input at bounding box center [910, 498] width 210 height 34
type input "**"
click at [838, 534] on div "Save Cancel" at bounding box center [910, 545] width 210 height 22
click at [822, 534] on button "Save" at bounding box center [821, 545] width 32 height 22
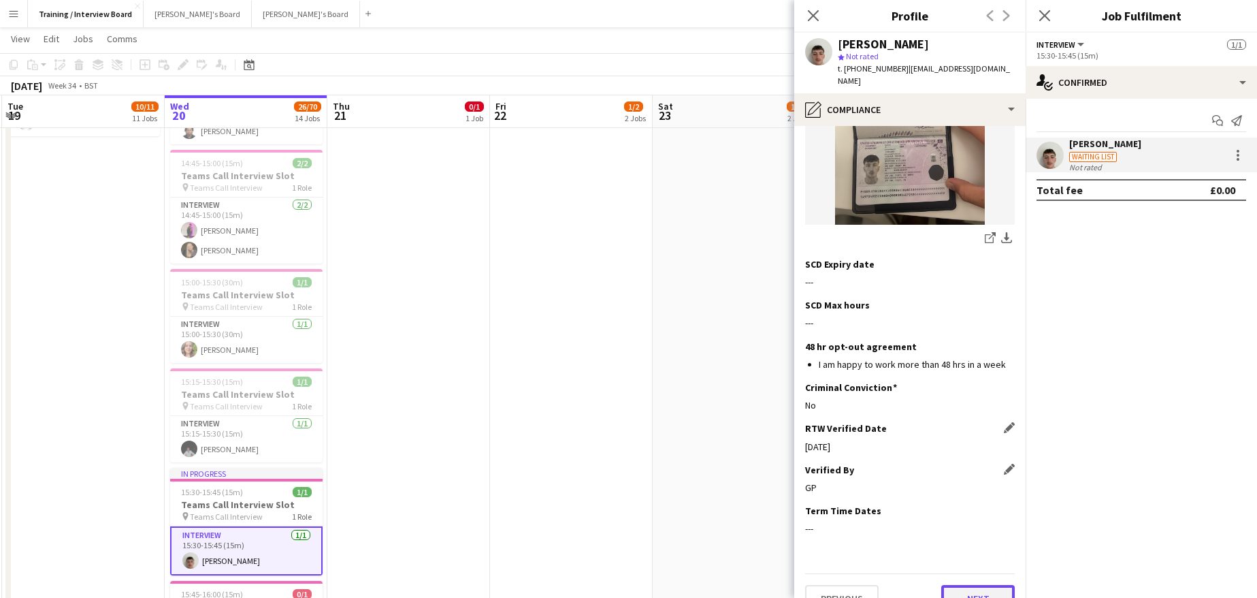
click at [961, 585] on button "Next" at bounding box center [978, 598] width 74 height 27
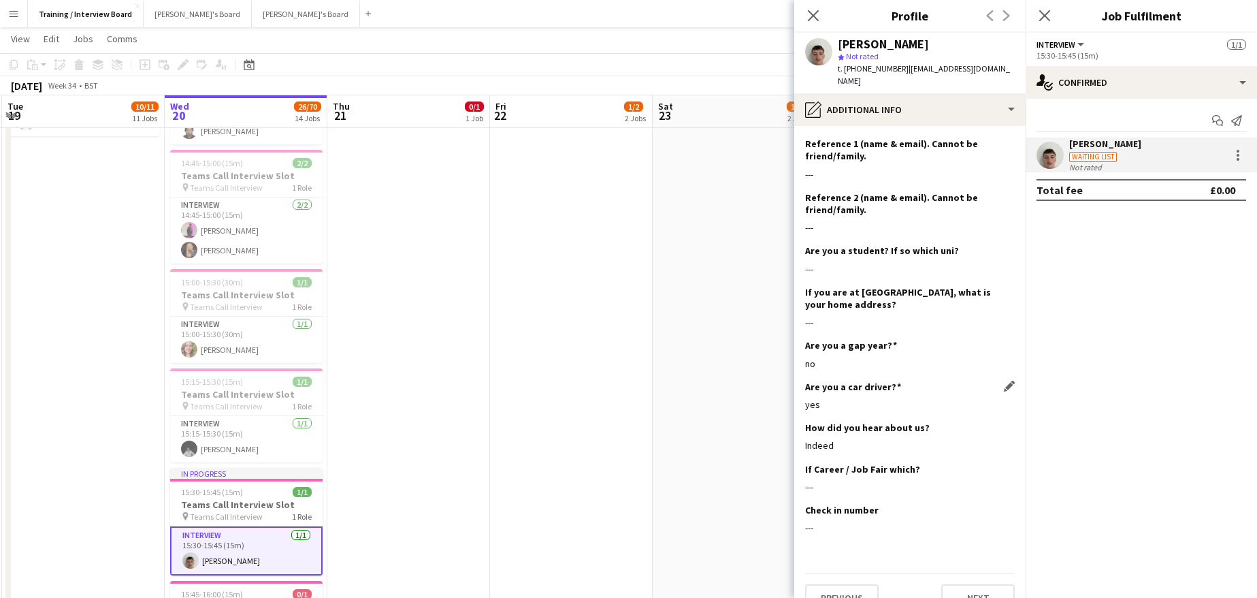
scroll to position [175, 0]
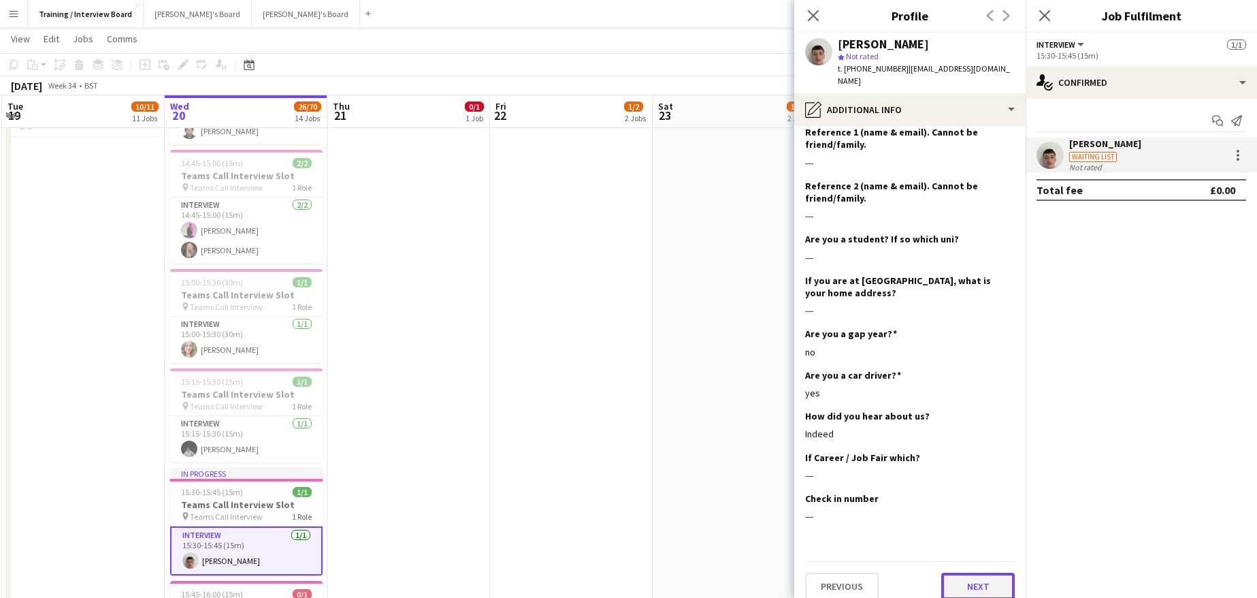
drag, startPoint x: 990, startPoint y: 578, endPoint x: 990, endPoint y: 536, distance: 42.2
click at [990, 577] on button "Next" at bounding box center [978, 585] width 74 height 27
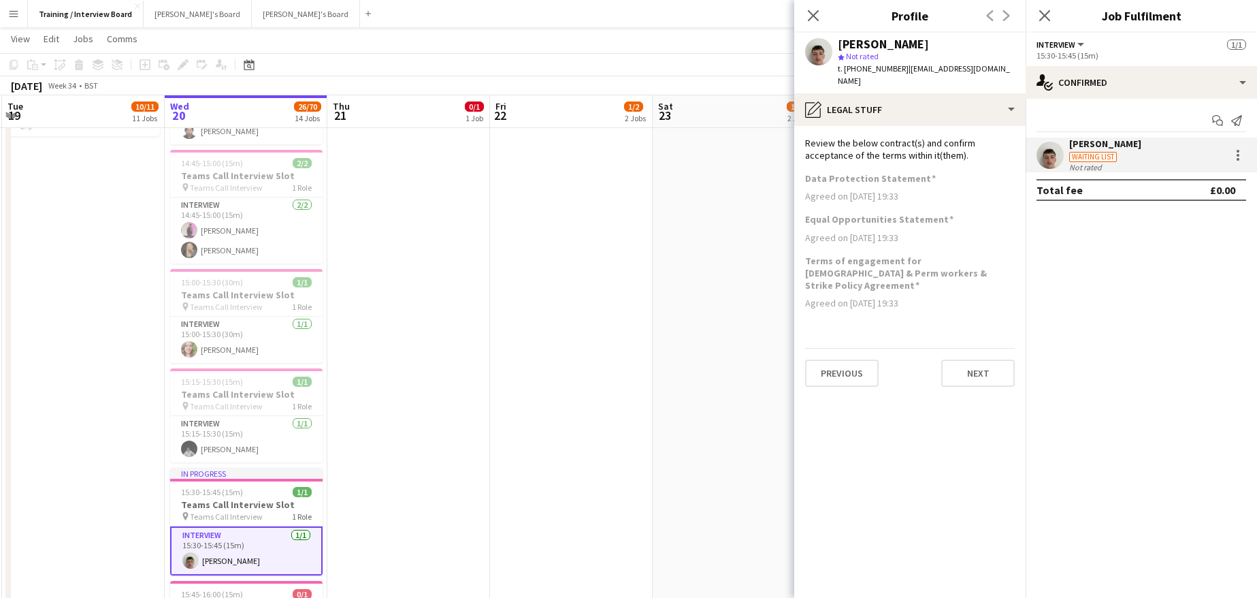
scroll to position [0, 0]
click at [983, 359] on button "Next" at bounding box center [978, 372] width 74 height 27
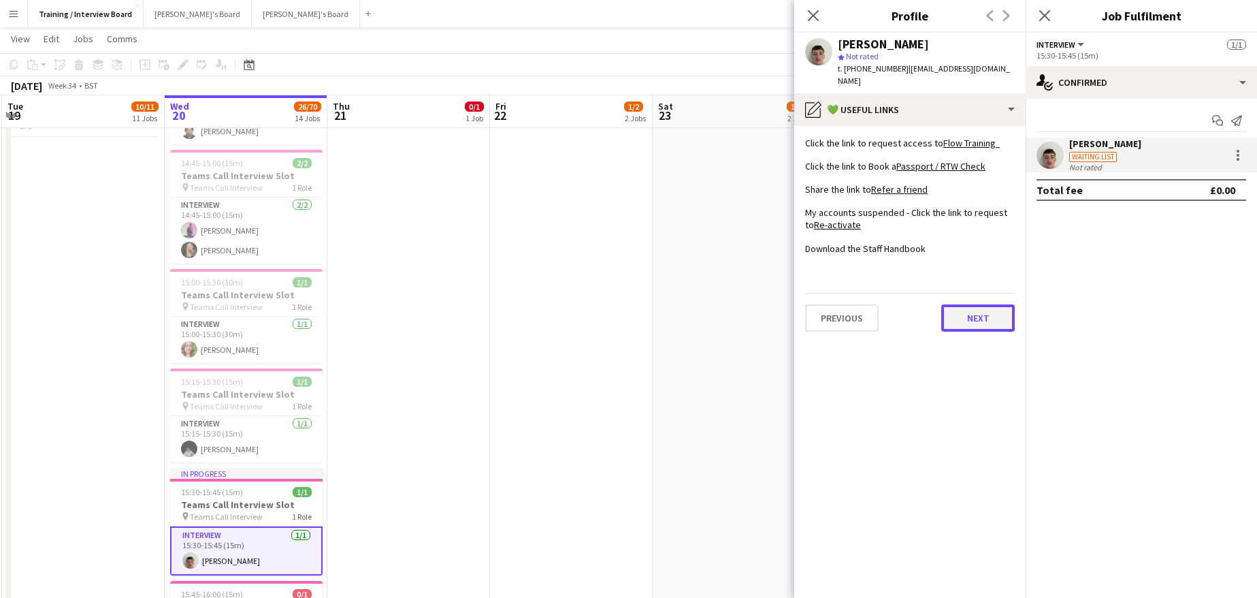
click at [974, 304] on button "Next" at bounding box center [978, 317] width 74 height 27
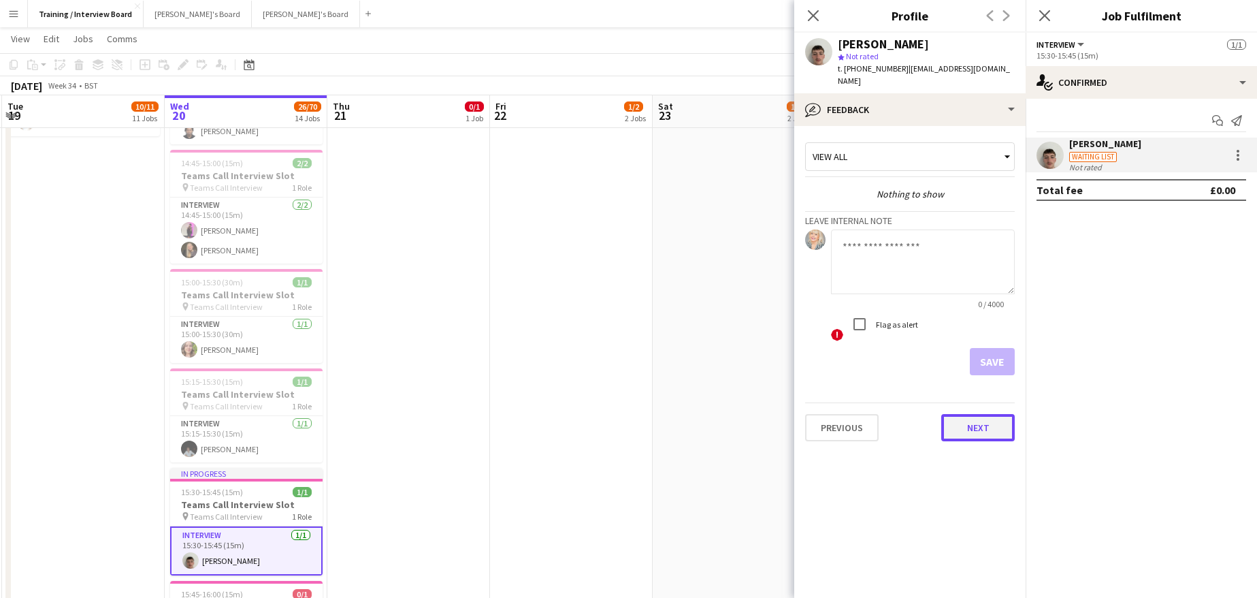
click at [982, 414] on button "Next" at bounding box center [978, 427] width 74 height 27
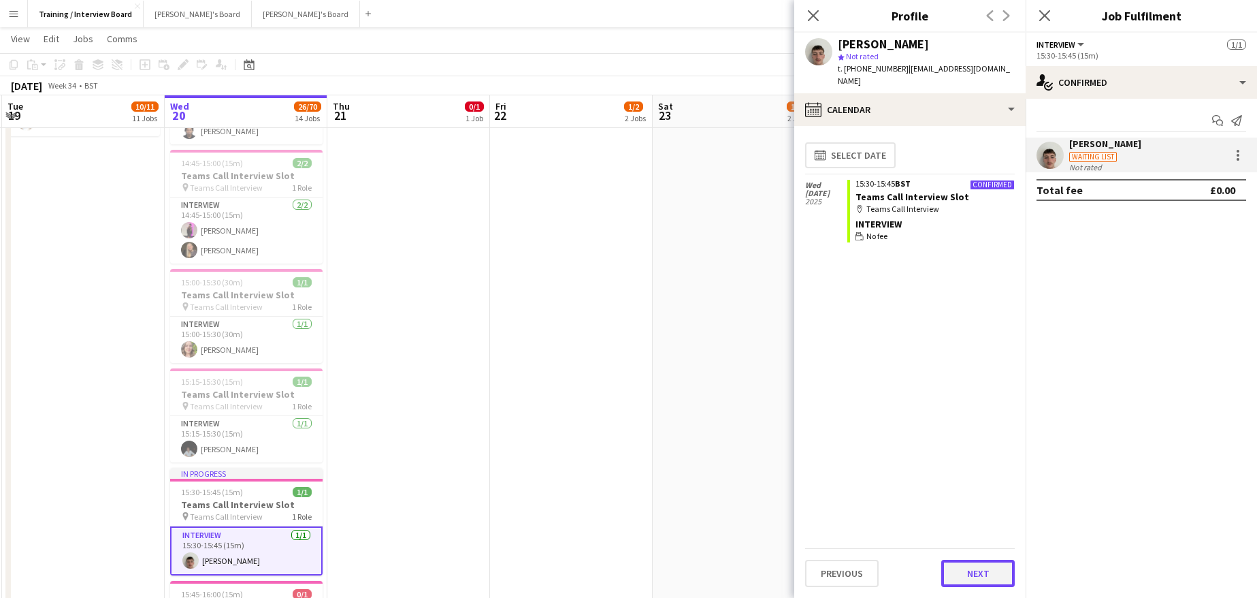
click at [973, 566] on button "Next" at bounding box center [978, 573] width 74 height 27
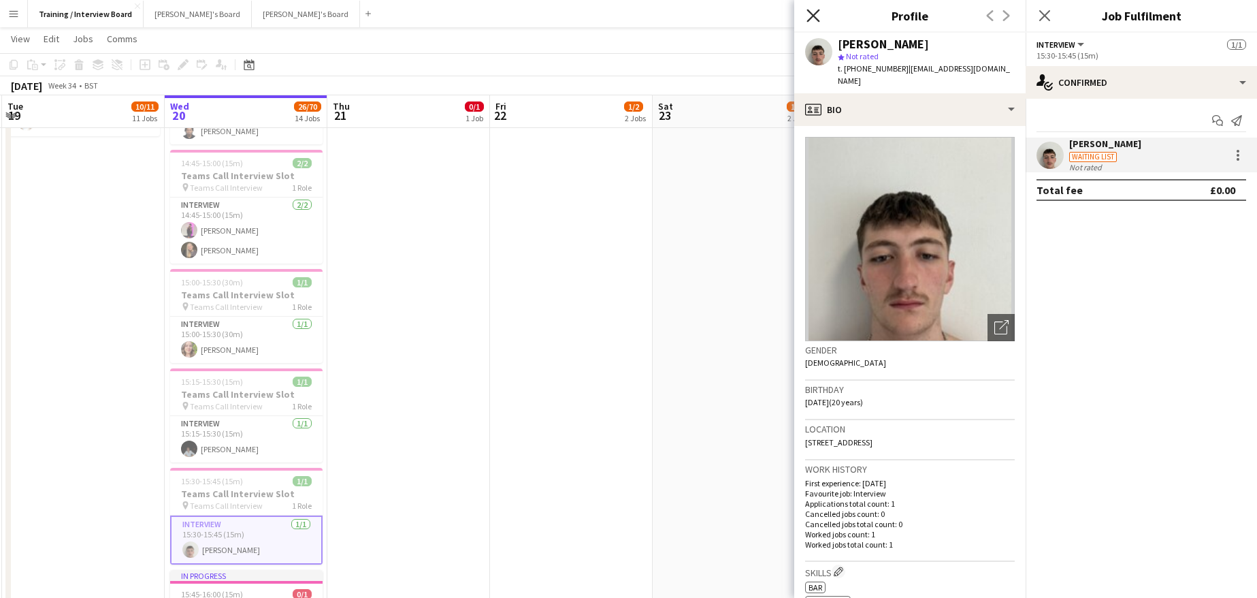
click at [811, 12] on icon at bounding box center [813, 15] width 13 height 13
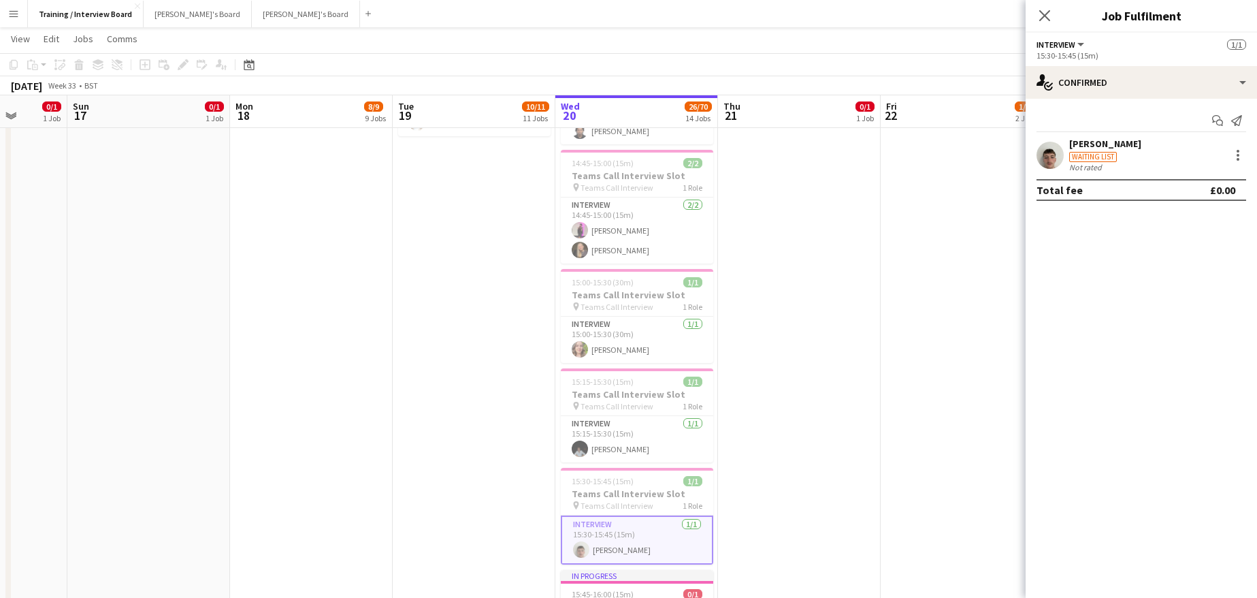
drag, startPoint x: 376, startPoint y: 116, endPoint x: 1199, endPoint y: 101, distance: 823.1
click at [664, 99] on app-calendar-viewport "Fri 15 Sat 16 0/1 1 Job Sun 17 0/1 1 Job Mon 18 8/9 9 Jobs Tue 19 10/11 11 Jobs…" at bounding box center [628, 605] width 1257 height 2330
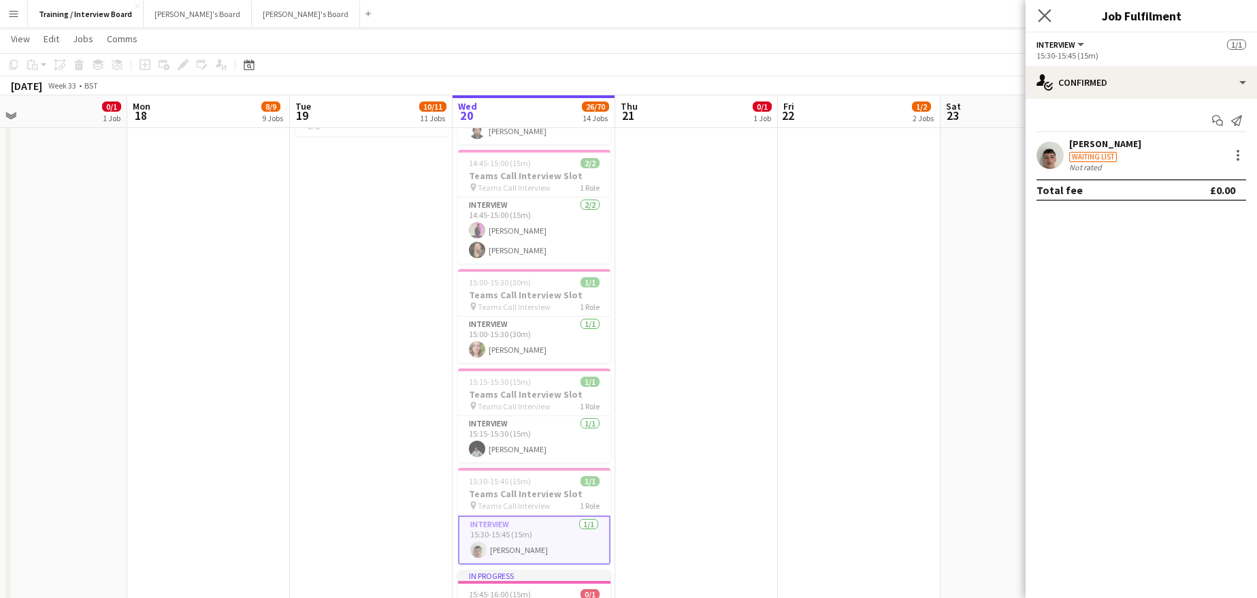
click at [1052, 18] on app-icon "Close pop-in" at bounding box center [1045, 16] width 20 height 20
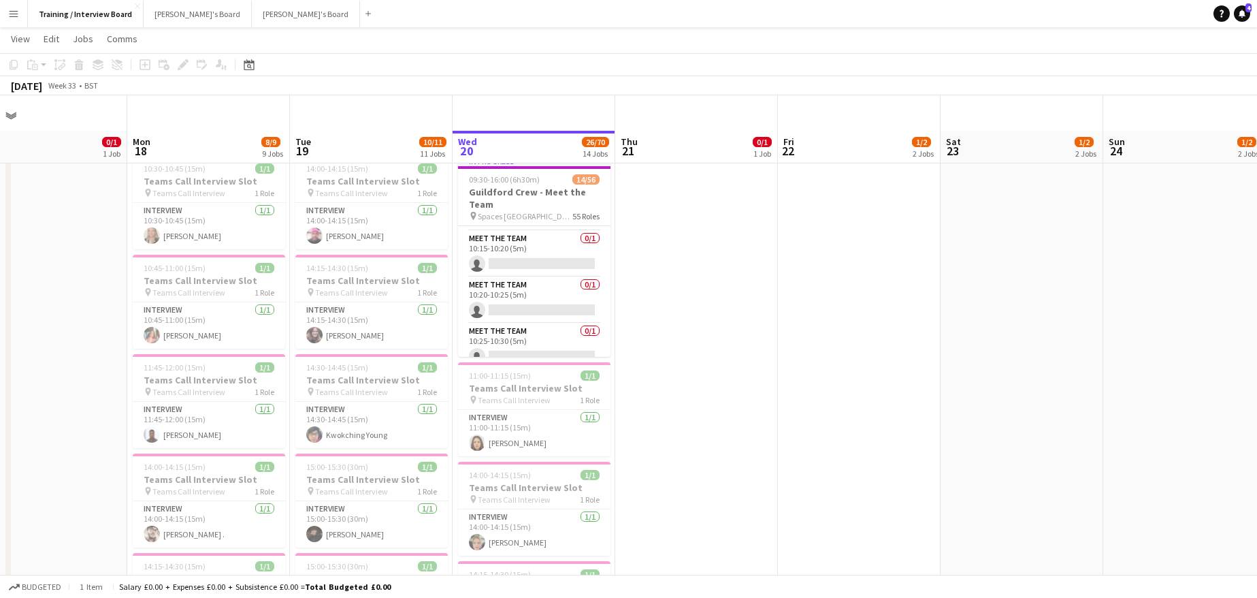
scroll to position [0, 0]
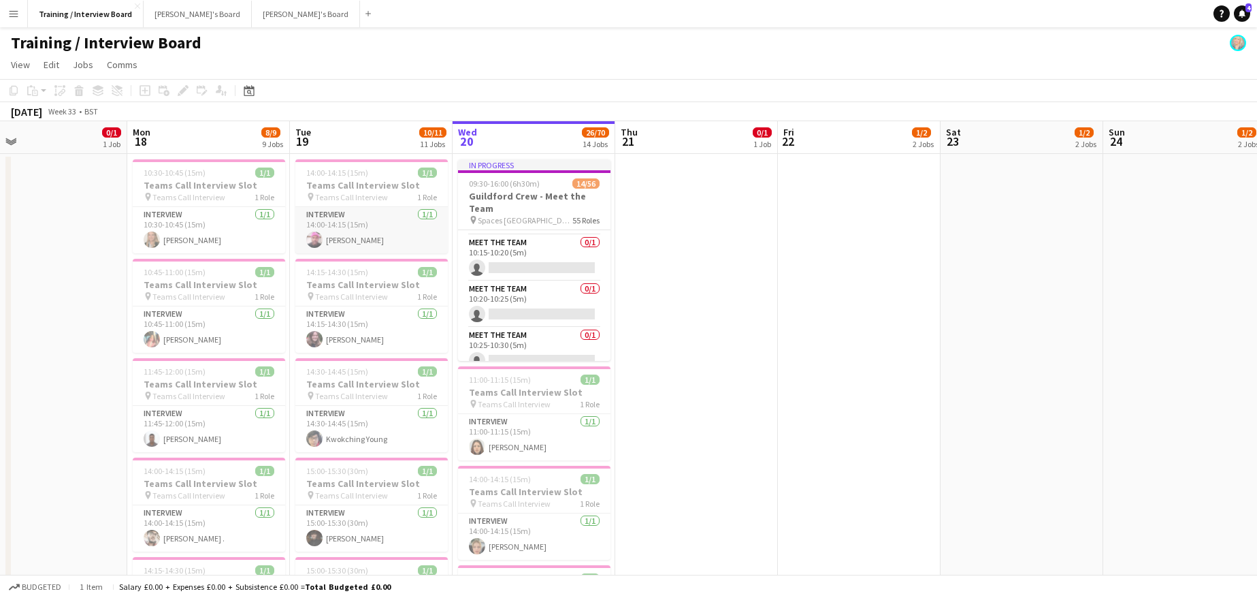
click at [357, 238] on app-card-role "Interview 1/1 14:00-14:15 (15m) Macdonald Juru" at bounding box center [371, 230] width 152 height 46
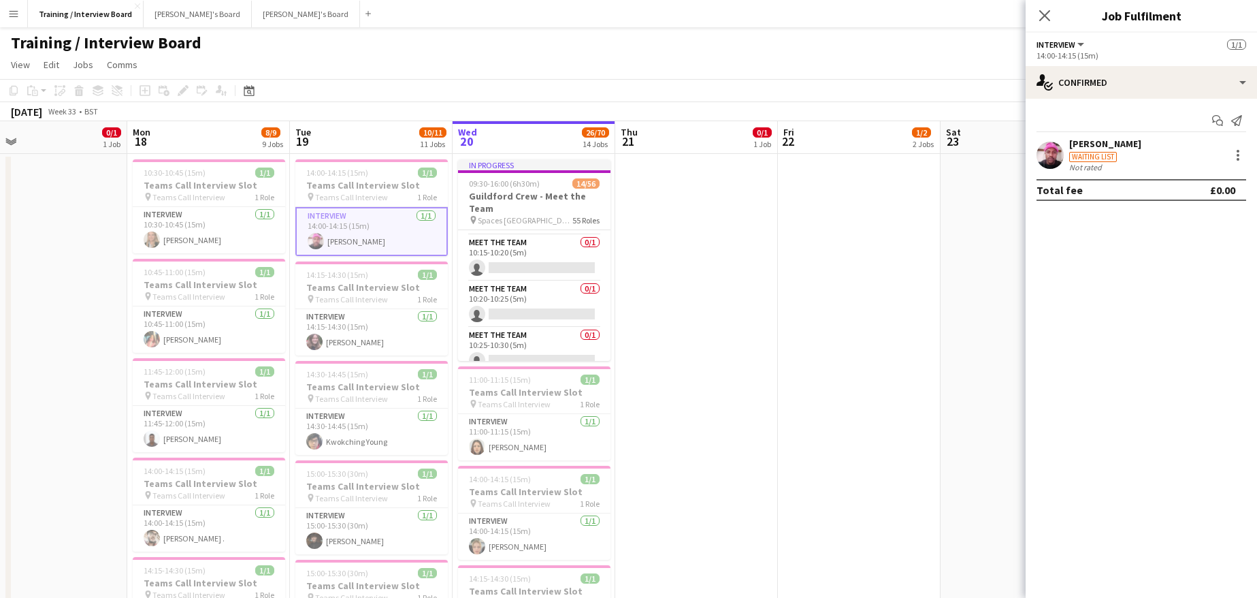
click at [1106, 142] on div "[PERSON_NAME]" at bounding box center [1105, 143] width 72 height 12
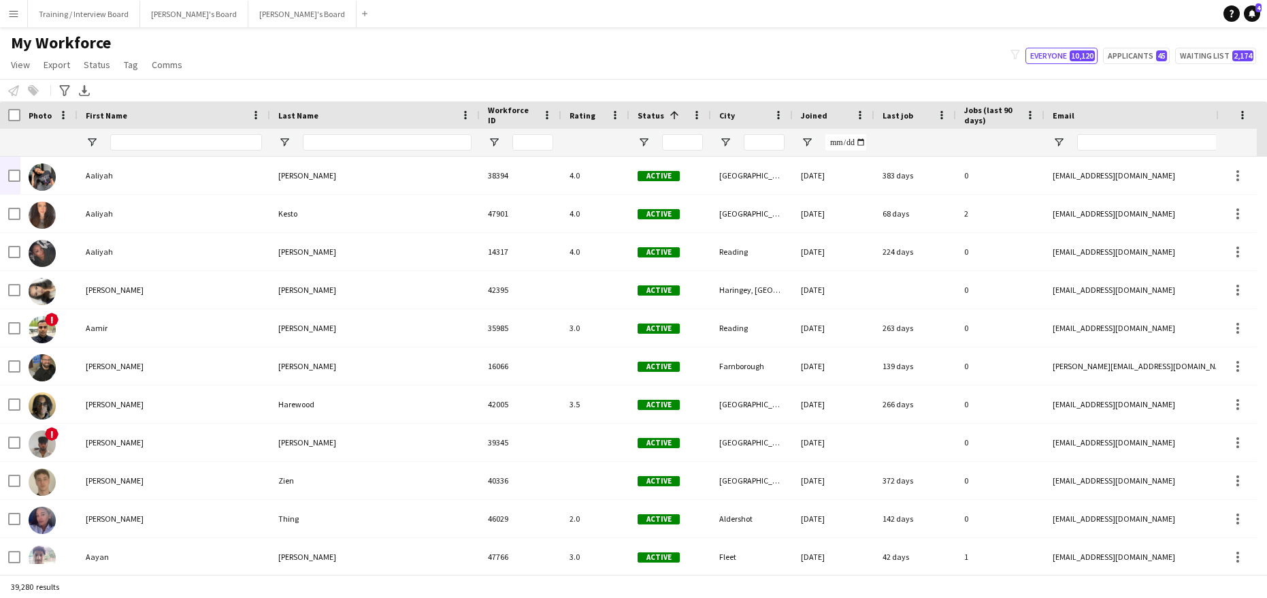
click at [112, 137] on input "First Name Filter Input" at bounding box center [186, 142] width 152 height 16
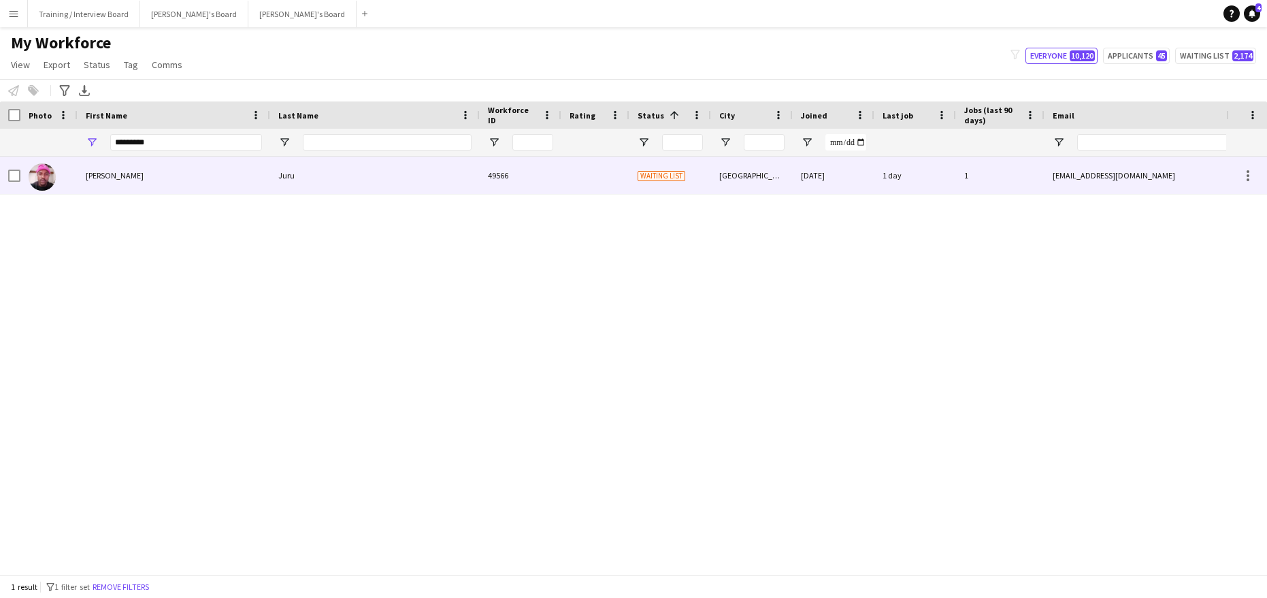
click at [180, 163] on div "[PERSON_NAME]" at bounding box center [174, 175] width 193 height 37
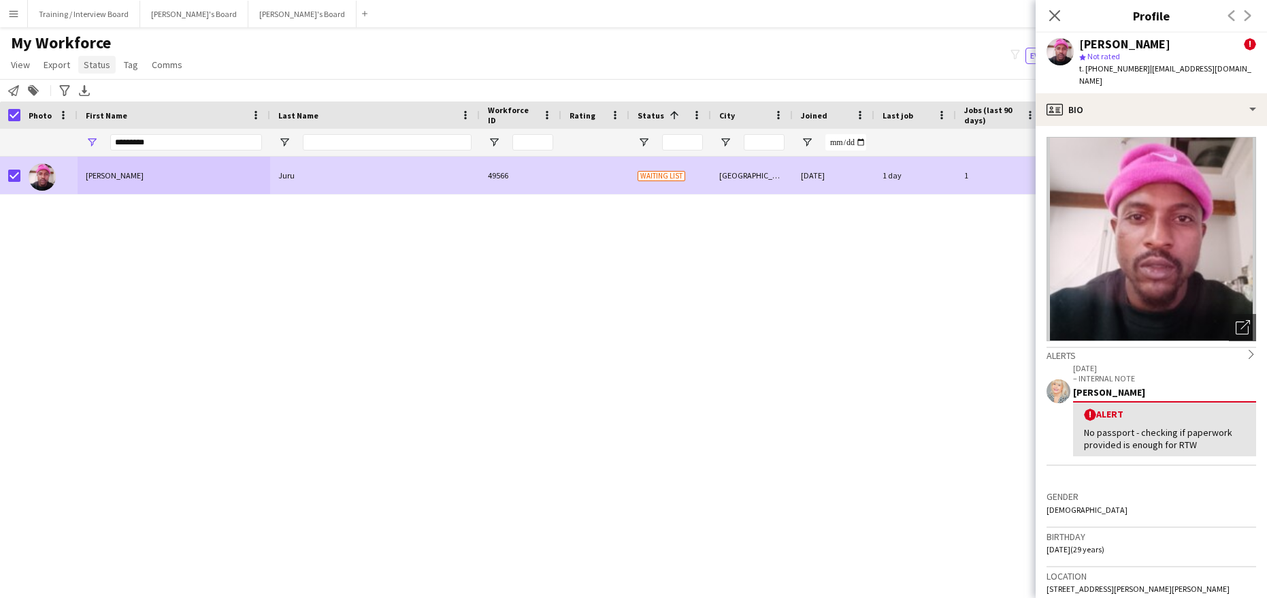
click at [109, 69] on link "Status" at bounding box center [96, 65] width 37 height 18
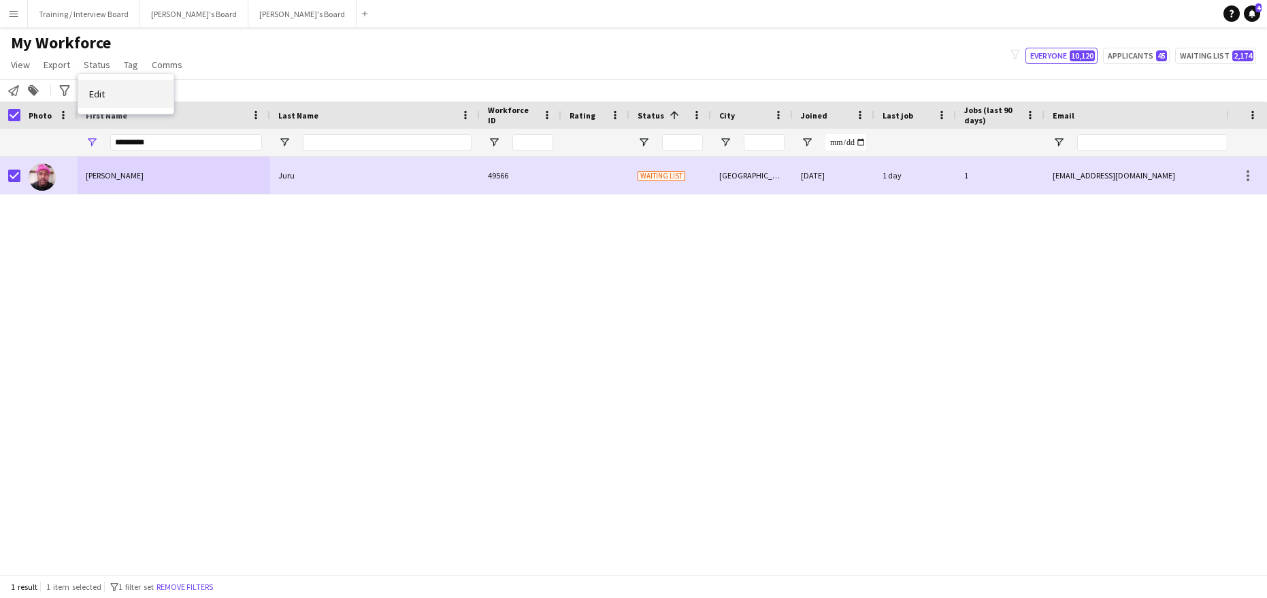
click at [102, 89] on span "Edit" at bounding box center [97, 94] width 16 height 12
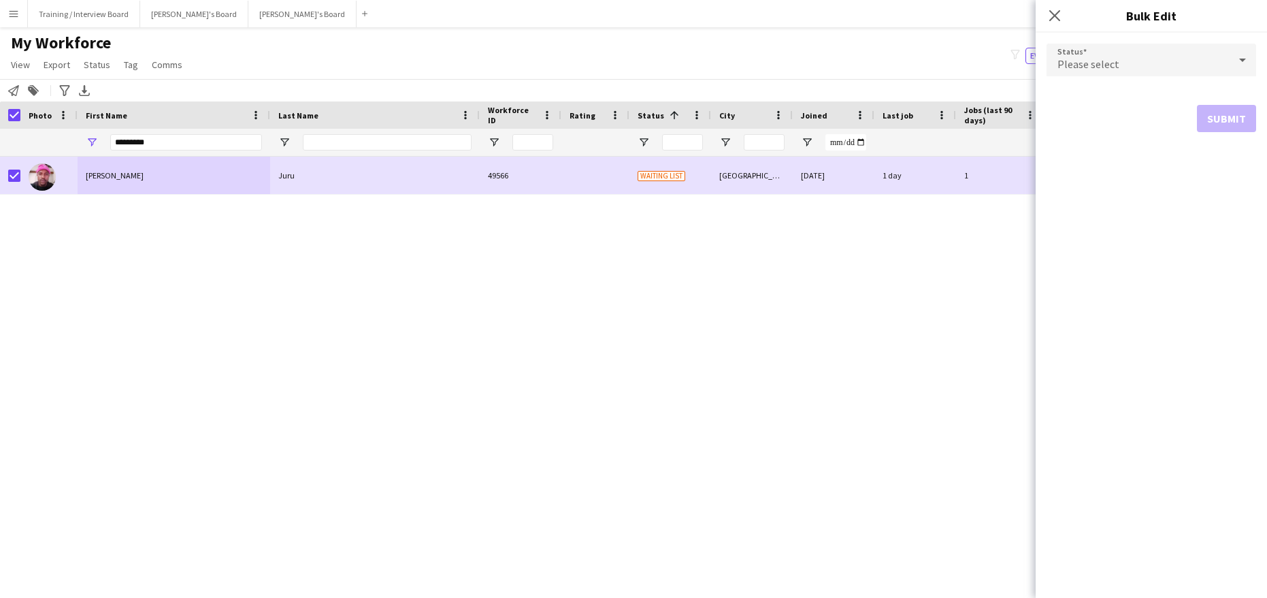
click at [1233, 57] on div at bounding box center [1242, 59] width 27 height 27
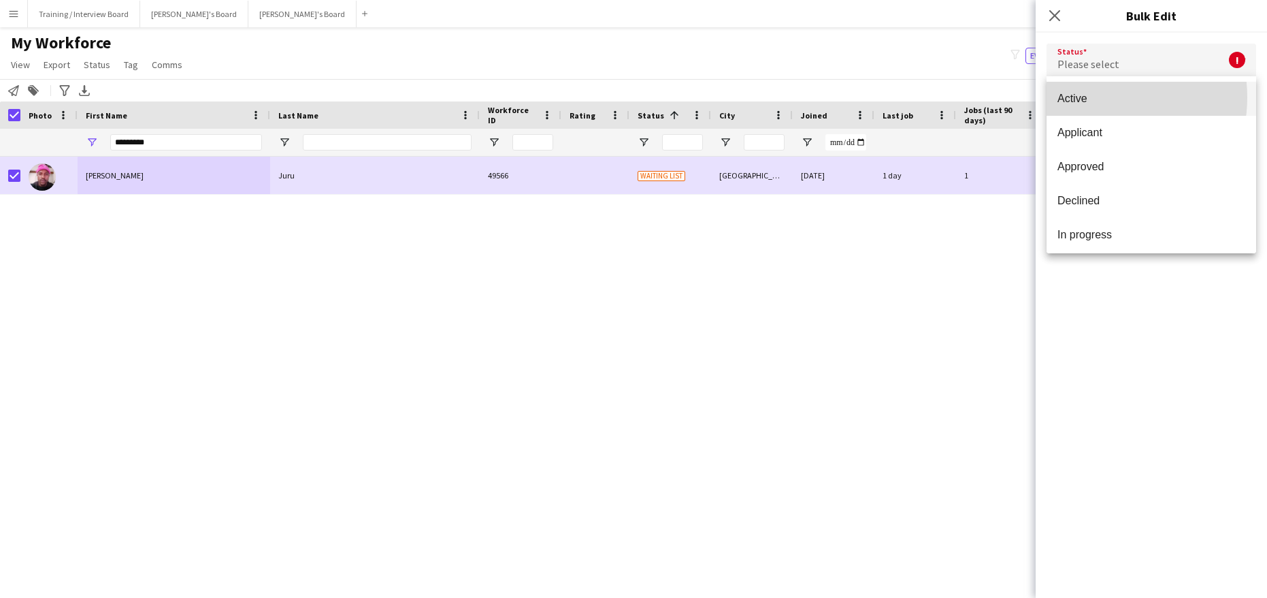
click at [1098, 97] on span "Active" at bounding box center [1152, 98] width 188 height 13
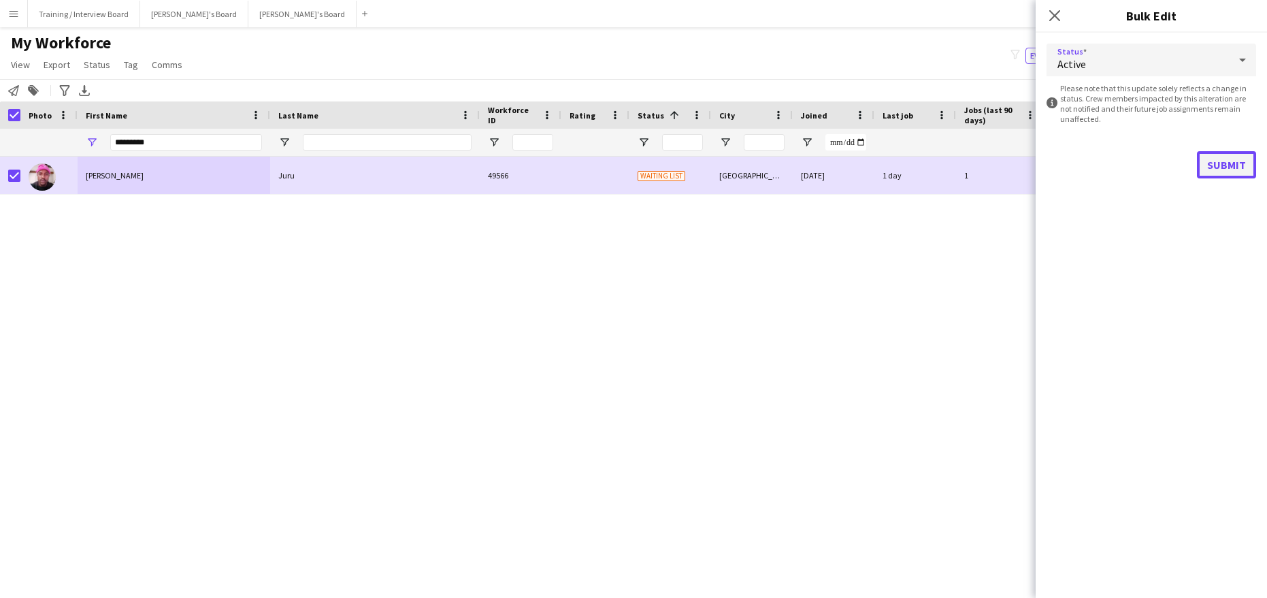
click at [1217, 167] on button "Submit" at bounding box center [1226, 164] width 59 height 27
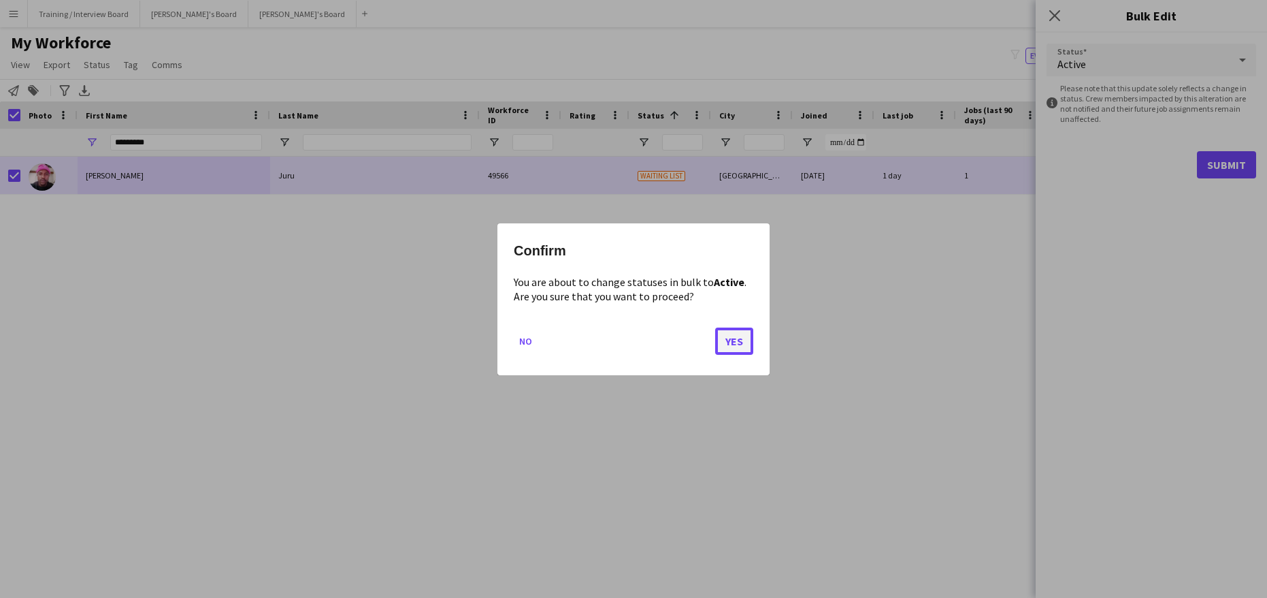
click at [732, 344] on button "Yes" at bounding box center [734, 340] width 38 height 27
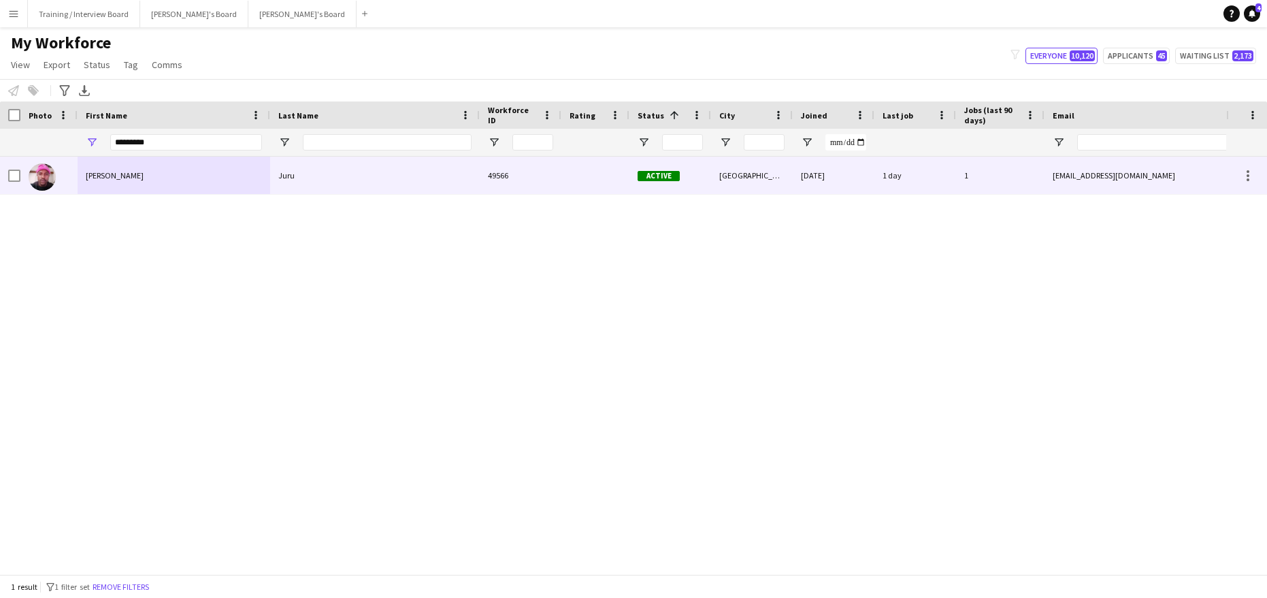
drag, startPoint x: 147, startPoint y: 161, endPoint x: 603, endPoint y: 169, distance: 456.1
click at [147, 161] on div "[PERSON_NAME]" at bounding box center [174, 175] width 193 height 37
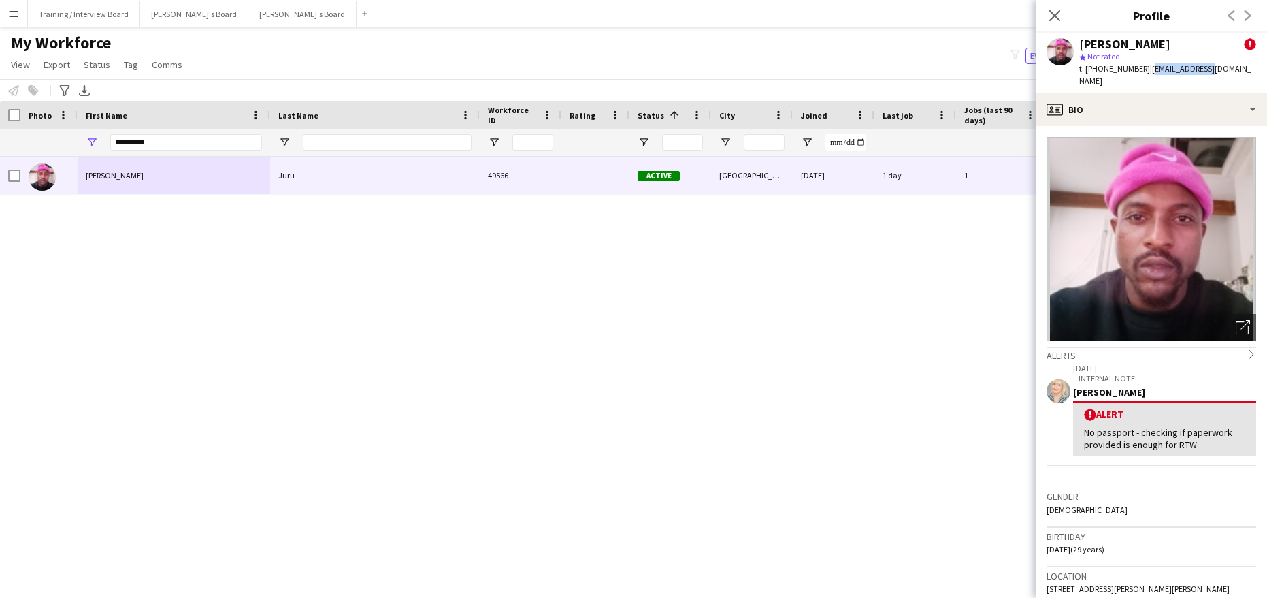
drag, startPoint x: 1146, startPoint y: 71, endPoint x: 1213, endPoint y: 73, distance: 66.7
click at [1209, 73] on span "| [EMAIL_ADDRESS][DOMAIN_NAME]" at bounding box center [1166, 74] width 172 height 22
drag, startPoint x: 1218, startPoint y: 73, endPoint x: 1248, endPoint y: 72, distance: 30.6
click at [1248, 72] on div "[PERSON_NAME] Juru ! star Not rated t. [PHONE_NUMBER] | [EMAIL_ADDRESS][DOMAIN_…" at bounding box center [1151, 63] width 231 height 61
click at [1197, 56] on div "star Not rated" at bounding box center [1168, 56] width 177 height 12
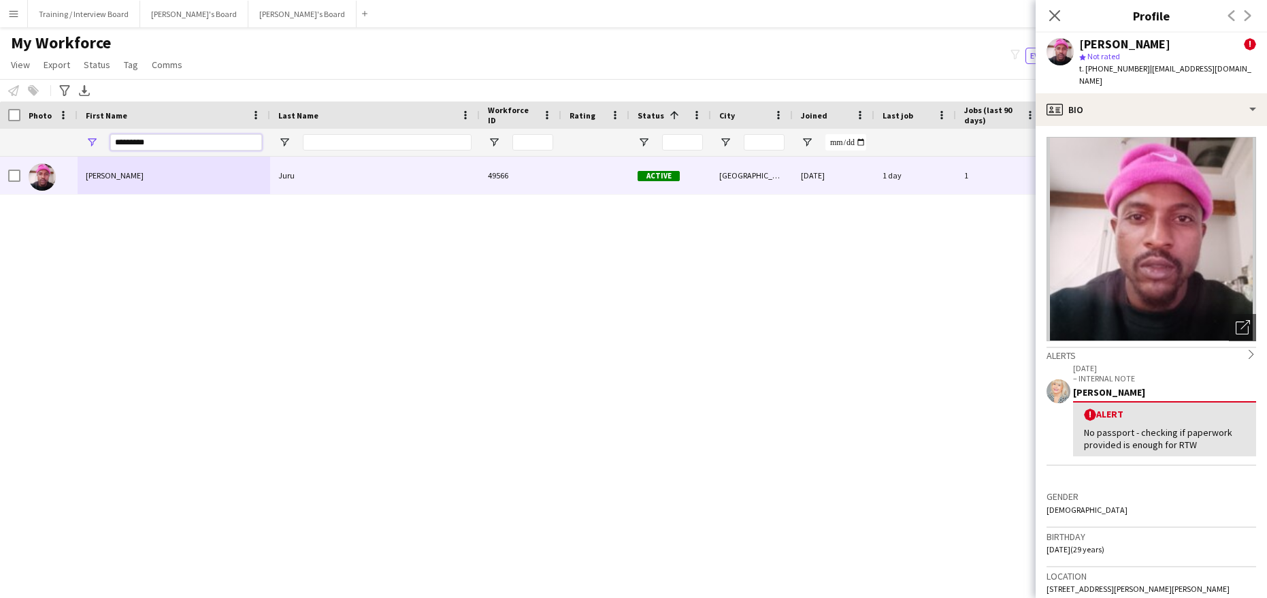
click at [210, 149] on input "*********" at bounding box center [186, 142] width 152 height 16
type input "*"
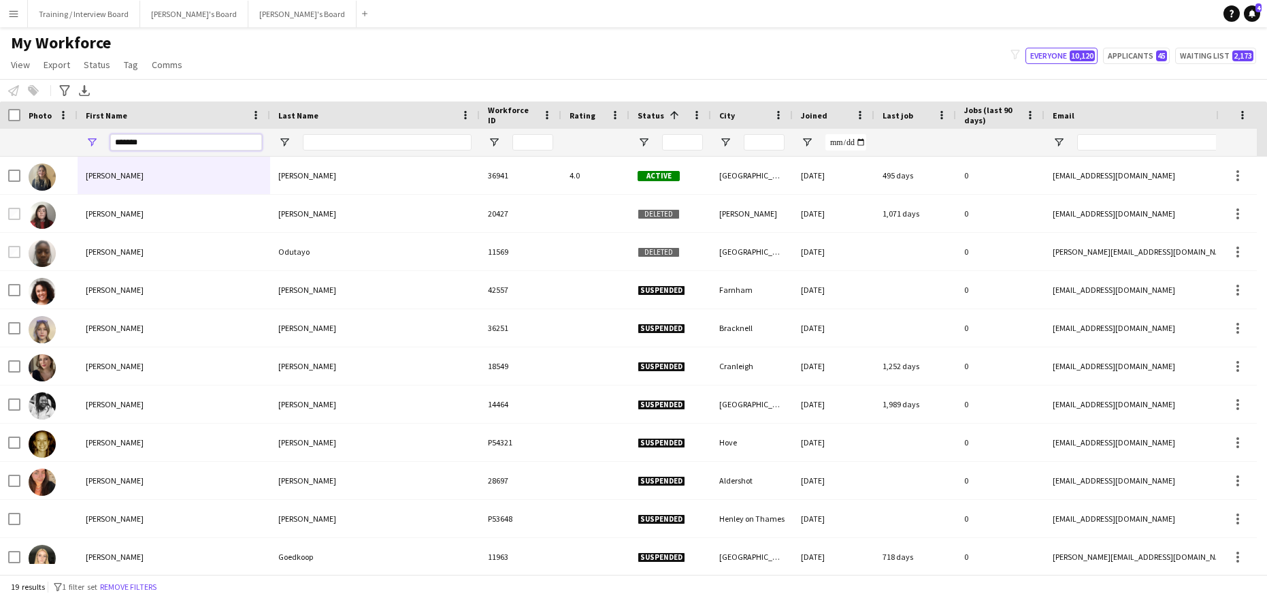
type input "*******"
click at [342, 144] on input "Last Name Filter Input" at bounding box center [387, 142] width 169 height 16
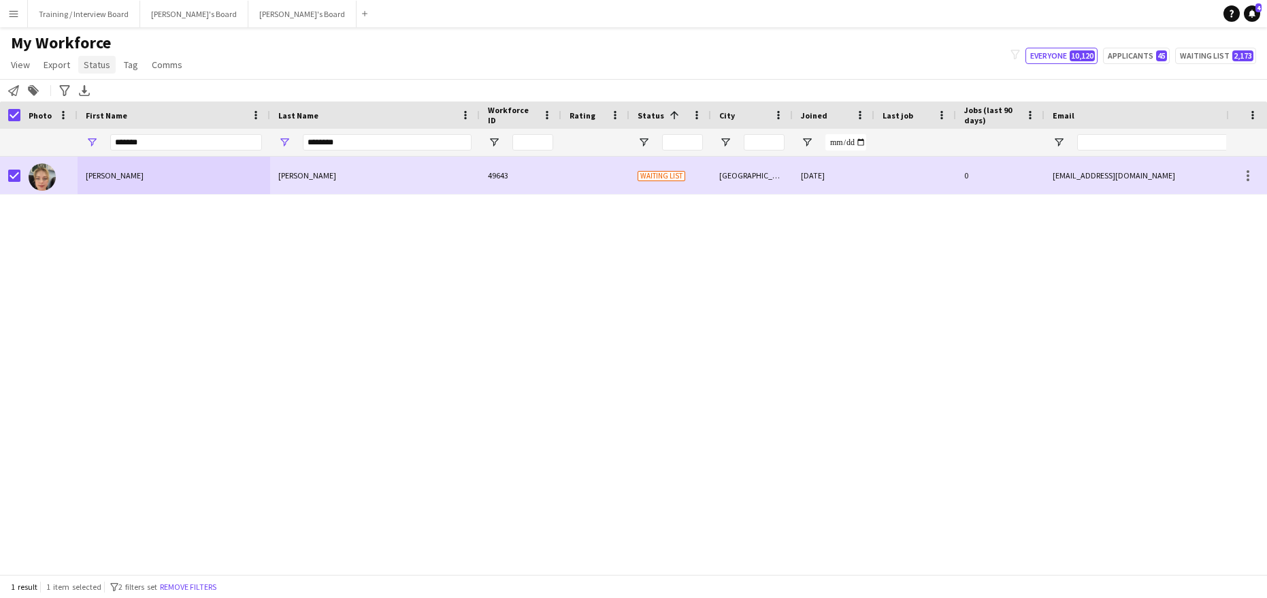
click at [92, 62] on span "Status" at bounding box center [97, 65] width 27 height 12
click at [86, 95] on link "Edit" at bounding box center [125, 94] width 95 height 29
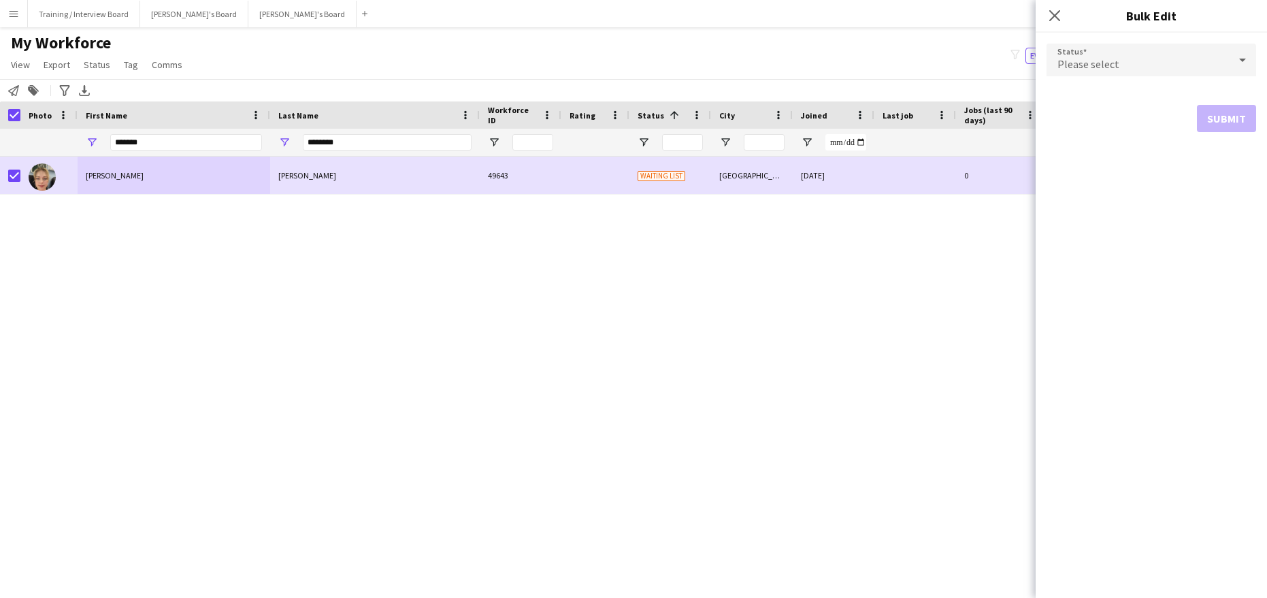
click at [1091, 65] on span "Please select" at bounding box center [1089, 64] width 62 height 14
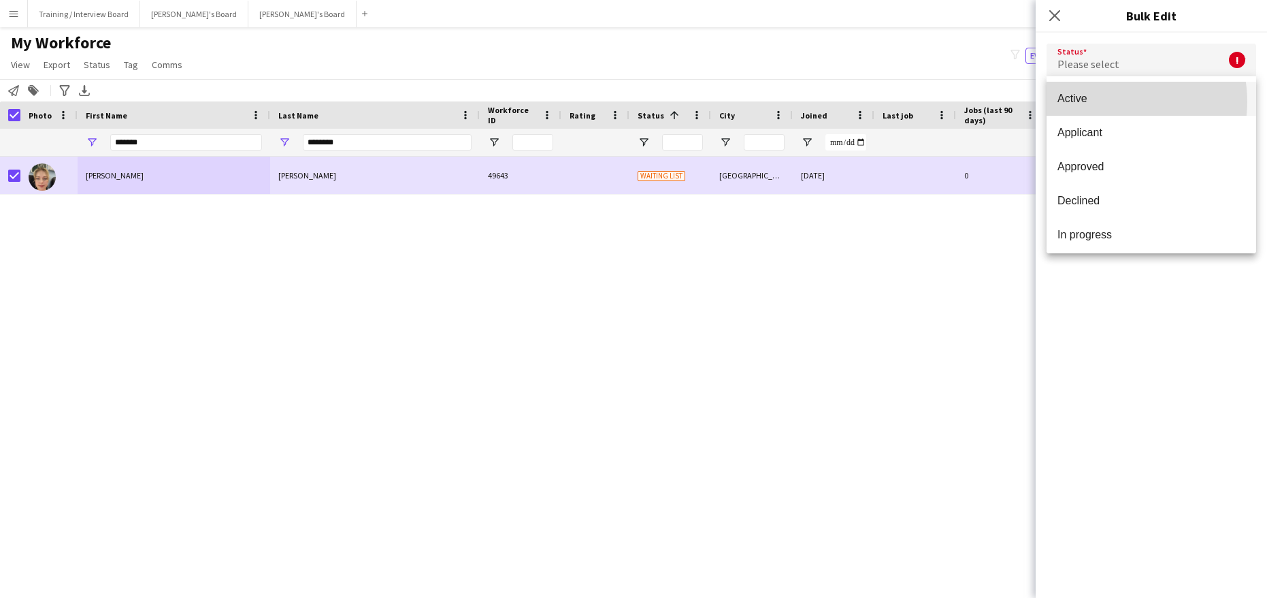
click at [1111, 101] on span "Active" at bounding box center [1152, 98] width 188 height 13
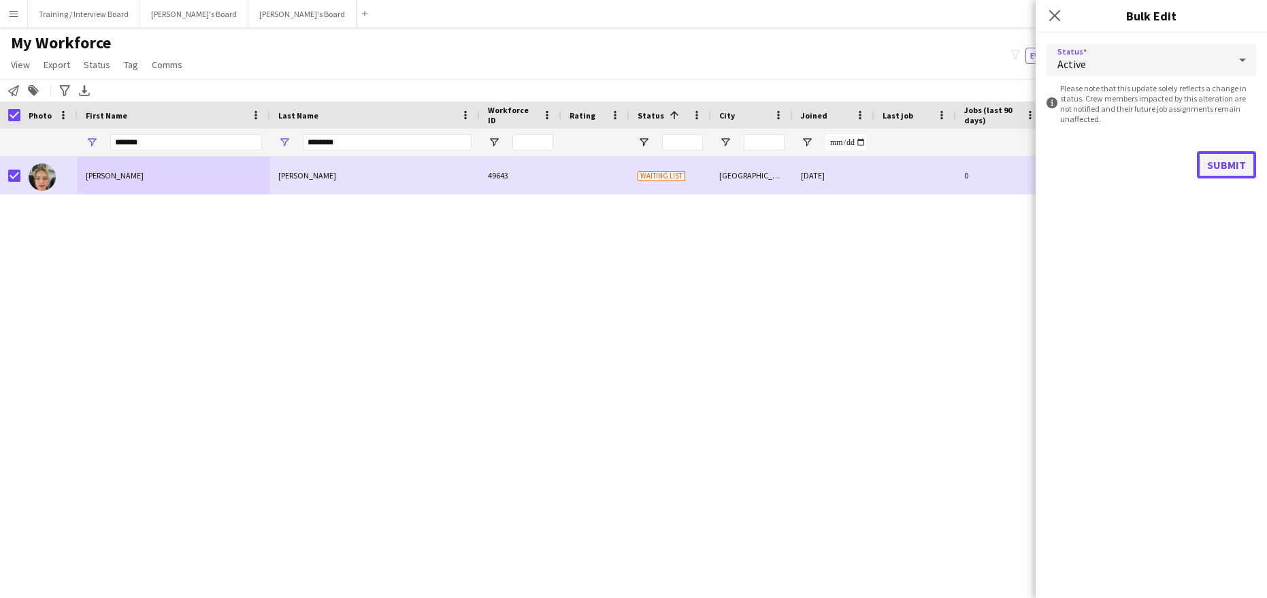
click at [1215, 157] on button "Submit" at bounding box center [1226, 164] width 59 height 27
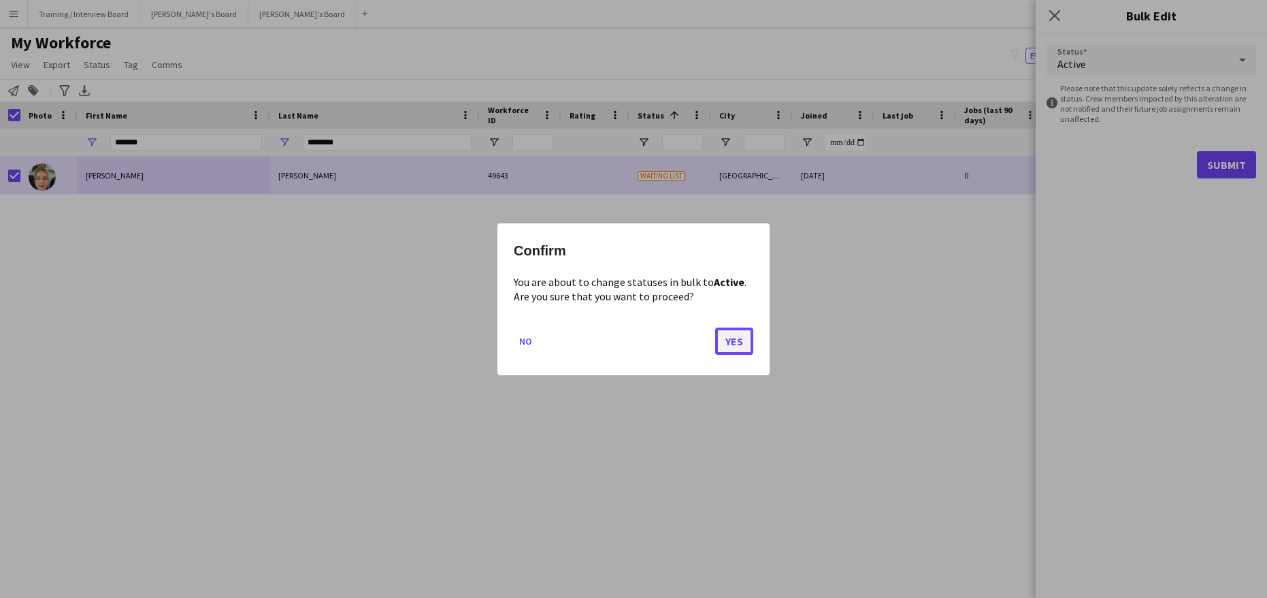
click at [735, 331] on button "Yes" at bounding box center [734, 340] width 38 height 27
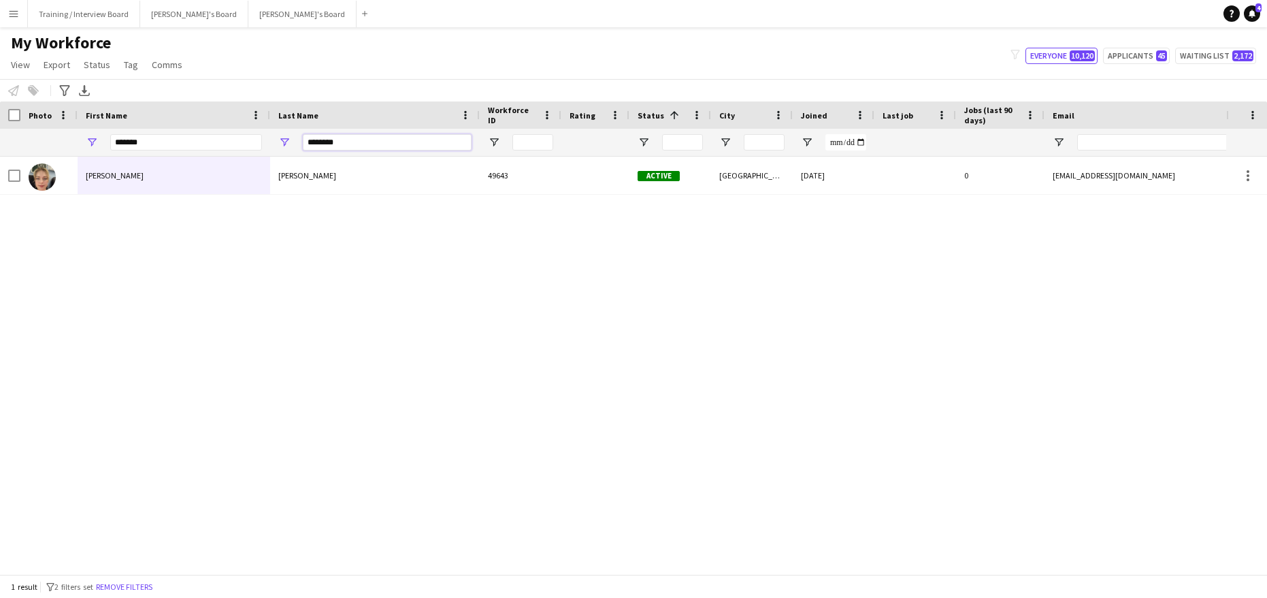
click at [353, 142] on input "********" at bounding box center [387, 142] width 169 height 16
type input "*"
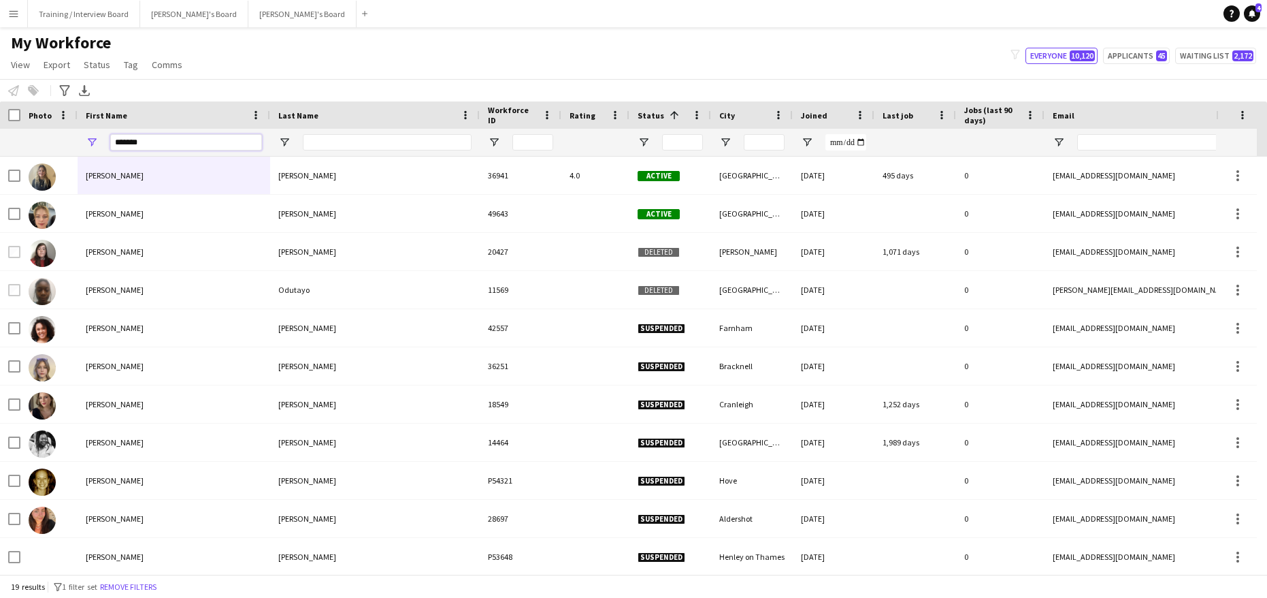
click at [163, 135] on input "*******" at bounding box center [186, 142] width 152 height 16
type input "*"
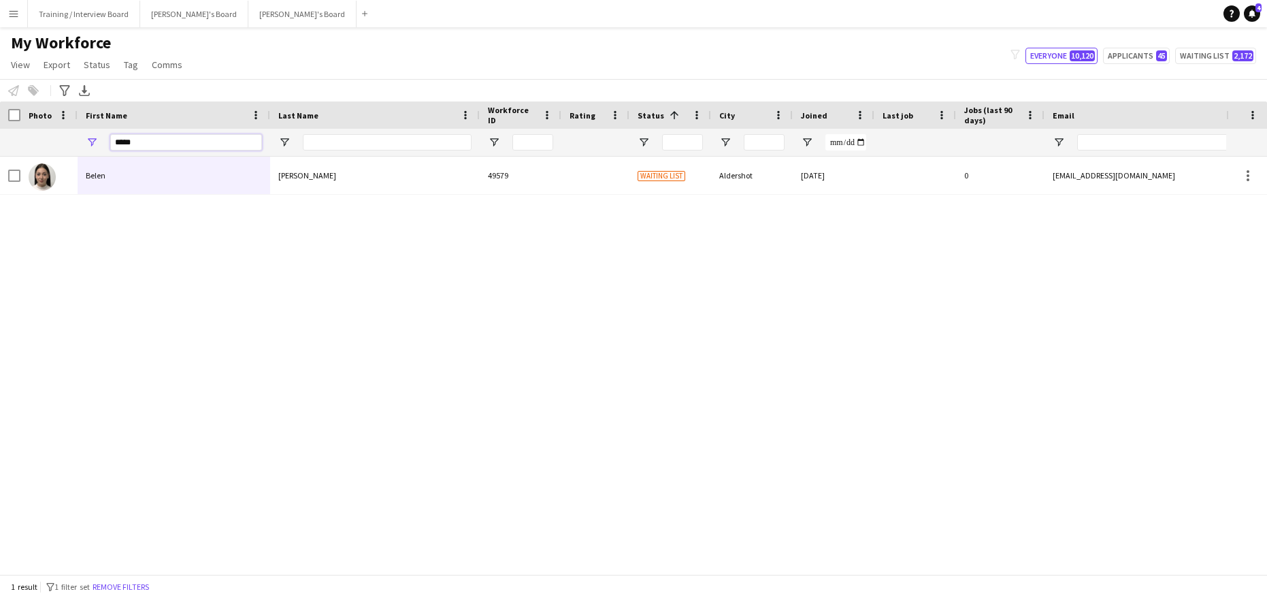
type input "*****"
click at [332, 148] on input "Last Name Filter Input" at bounding box center [387, 142] width 169 height 16
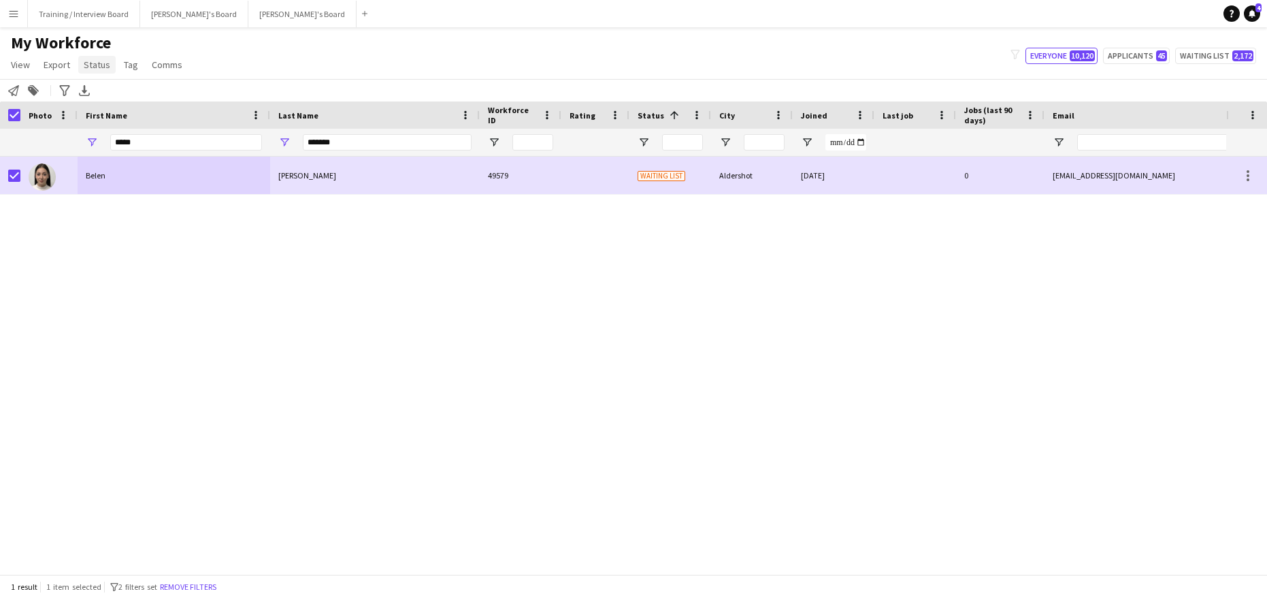
click at [89, 66] on span "Status" at bounding box center [97, 65] width 27 height 12
click at [106, 97] on link "Edit" at bounding box center [125, 94] width 95 height 29
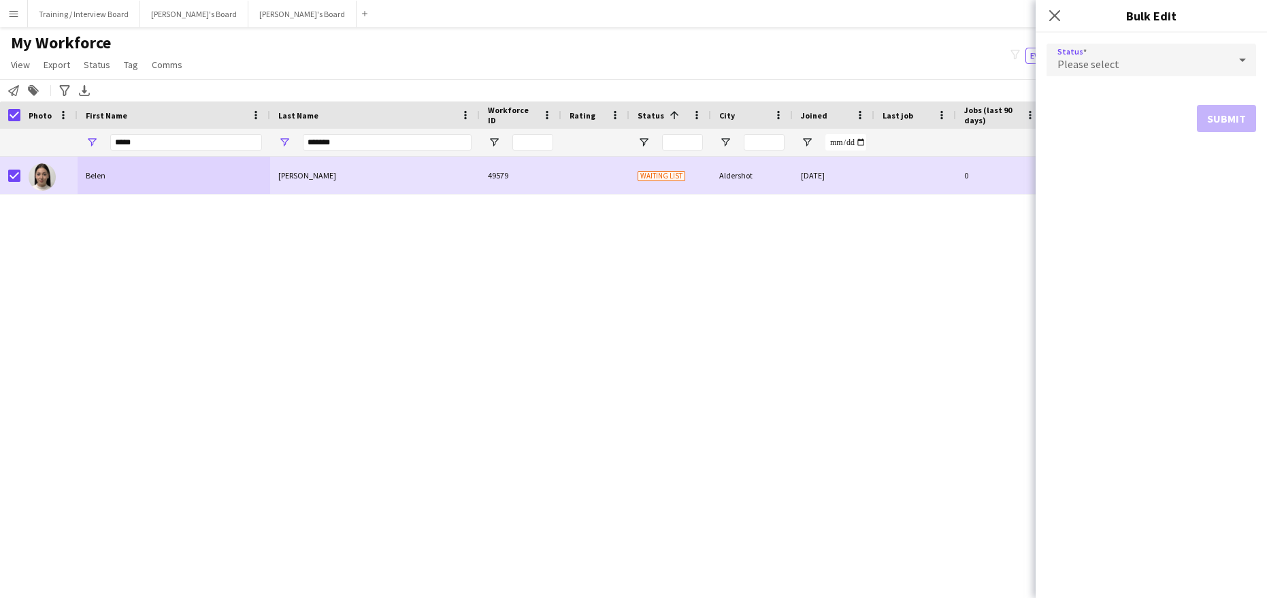
click at [1243, 53] on icon at bounding box center [1243, 59] width 16 height 27
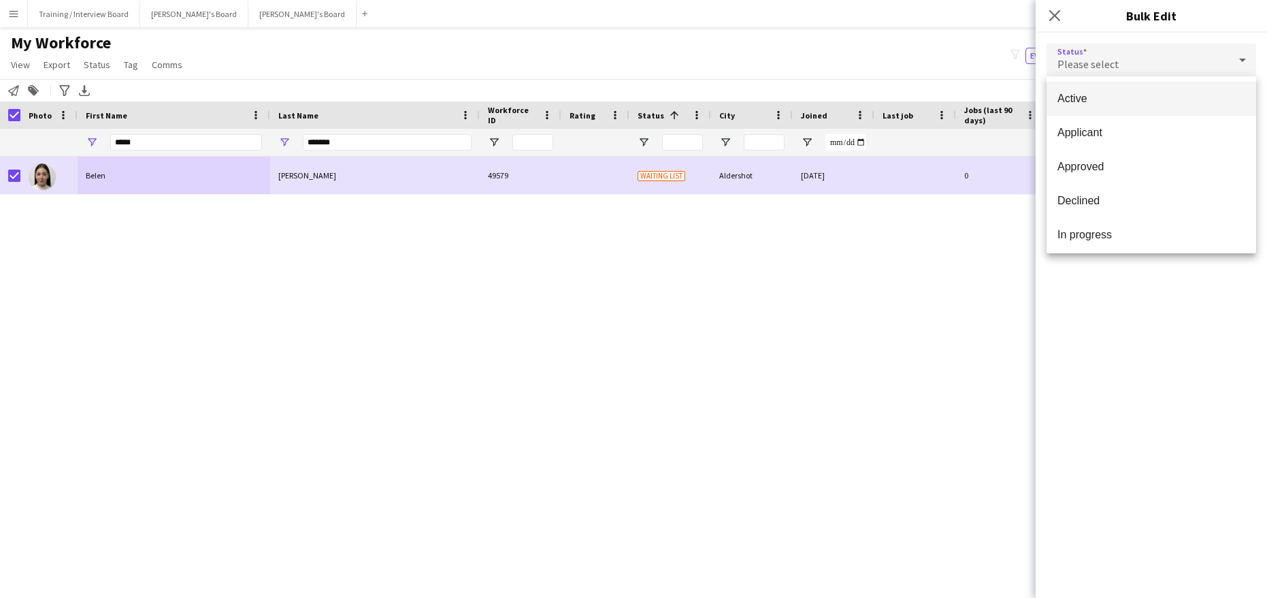
click at [1104, 104] on span "Active" at bounding box center [1152, 98] width 188 height 13
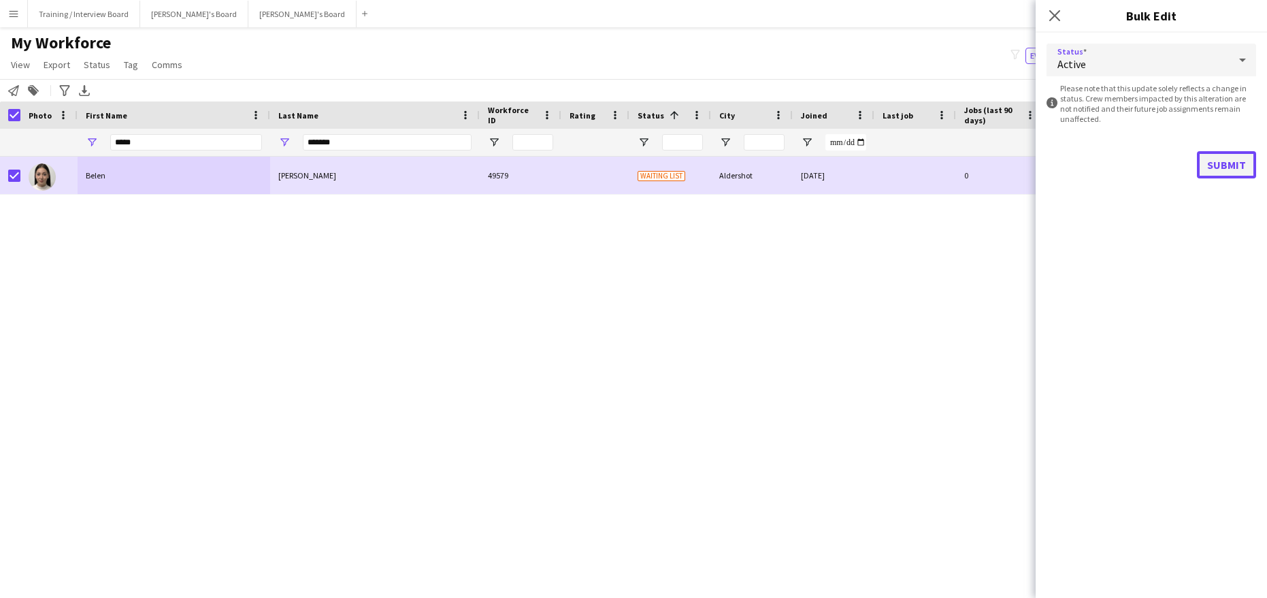
click at [1232, 168] on button "Submit" at bounding box center [1226, 164] width 59 height 27
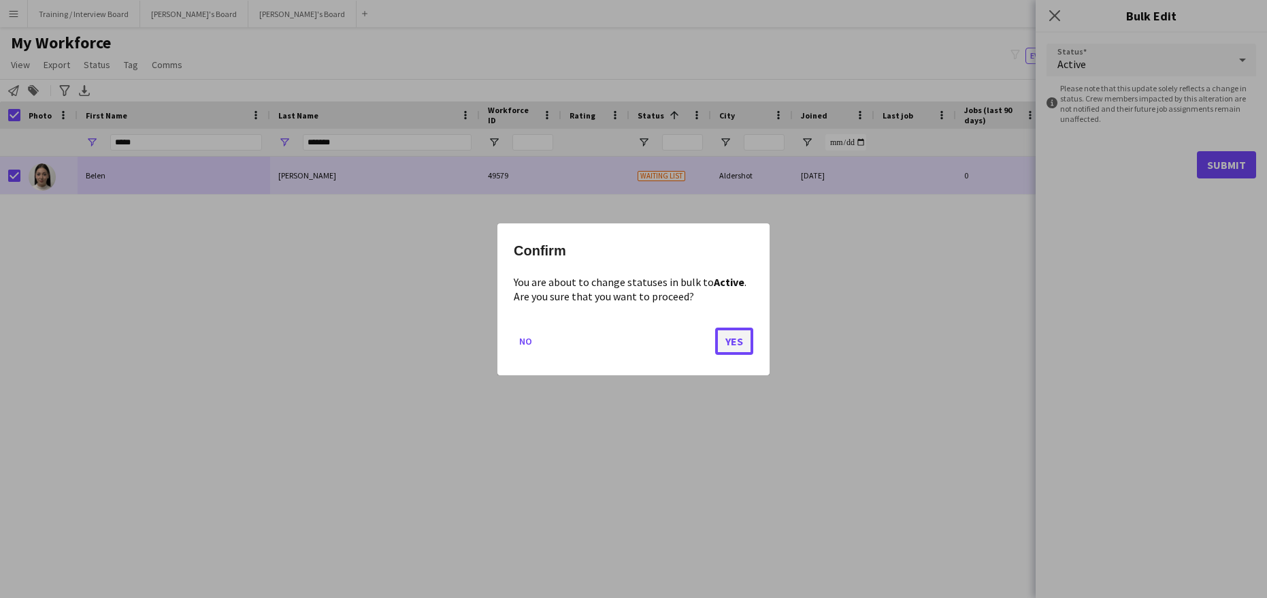
click at [747, 345] on button "Yes" at bounding box center [734, 340] width 38 height 27
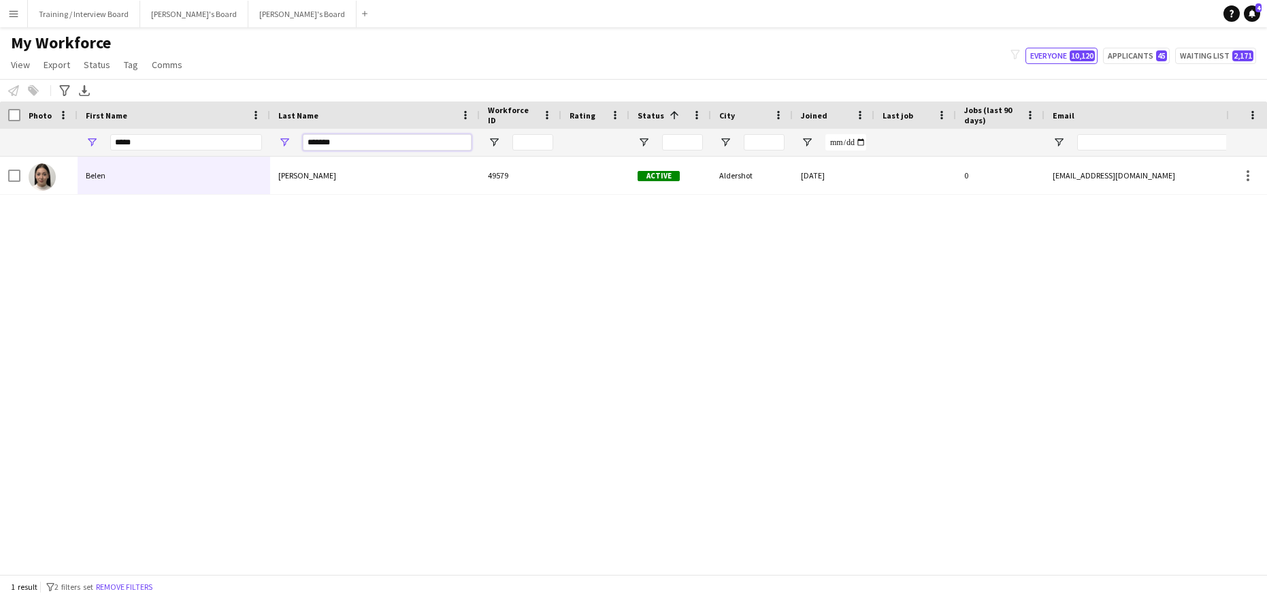
click at [359, 140] on input "*******" at bounding box center [387, 142] width 169 height 16
type input "*"
click at [155, 150] on input "*****" at bounding box center [186, 142] width 152 height 16
type input "*"
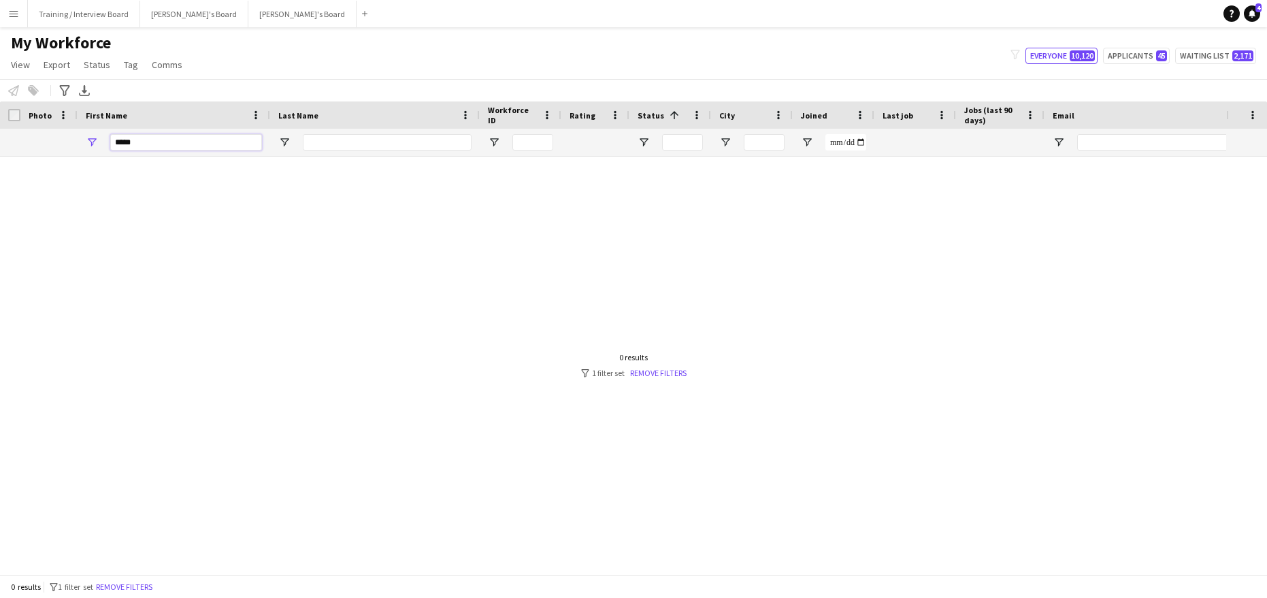
type input "*****"
click at [375, 142] on input "Last Name Filter Input" at bounding box center [387, 142] width 169 height 16
type input "*******"
click at [144, 138] on input "*****" at bounding box center [186, 142] width 152 height 16
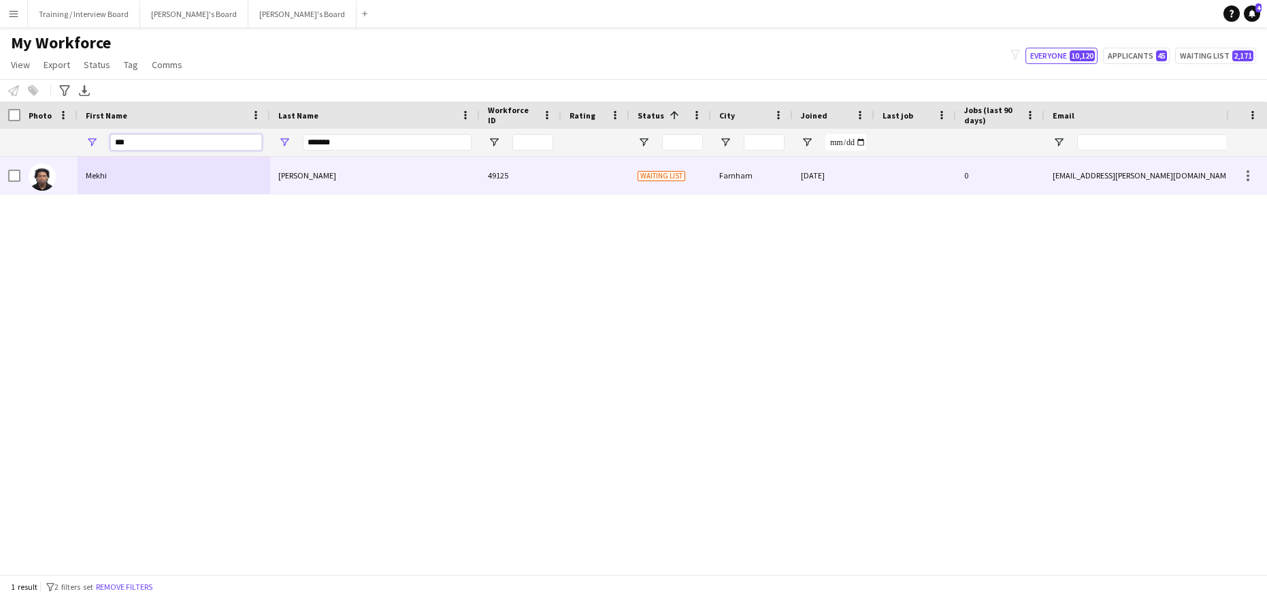
type input "***"
click at [123, 172] on div "Mekhi" at bounding box center [174, 175] width 193 height 37
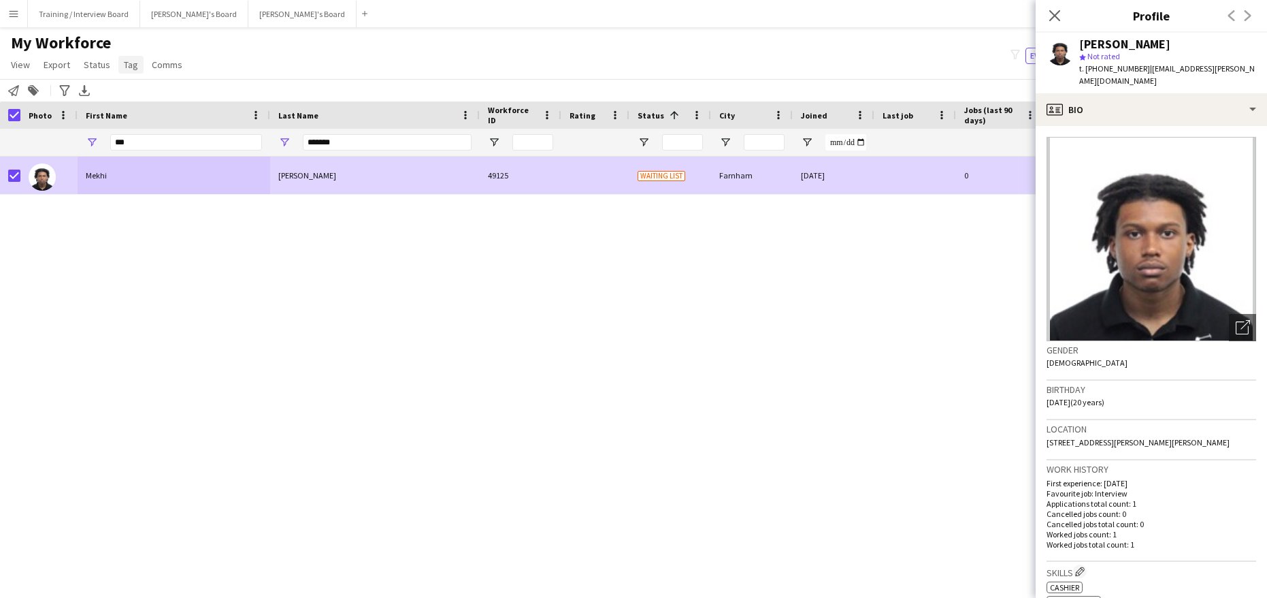
click at [95, 63] on span "Status" at bounding box center [97, 65] width 27 height 12
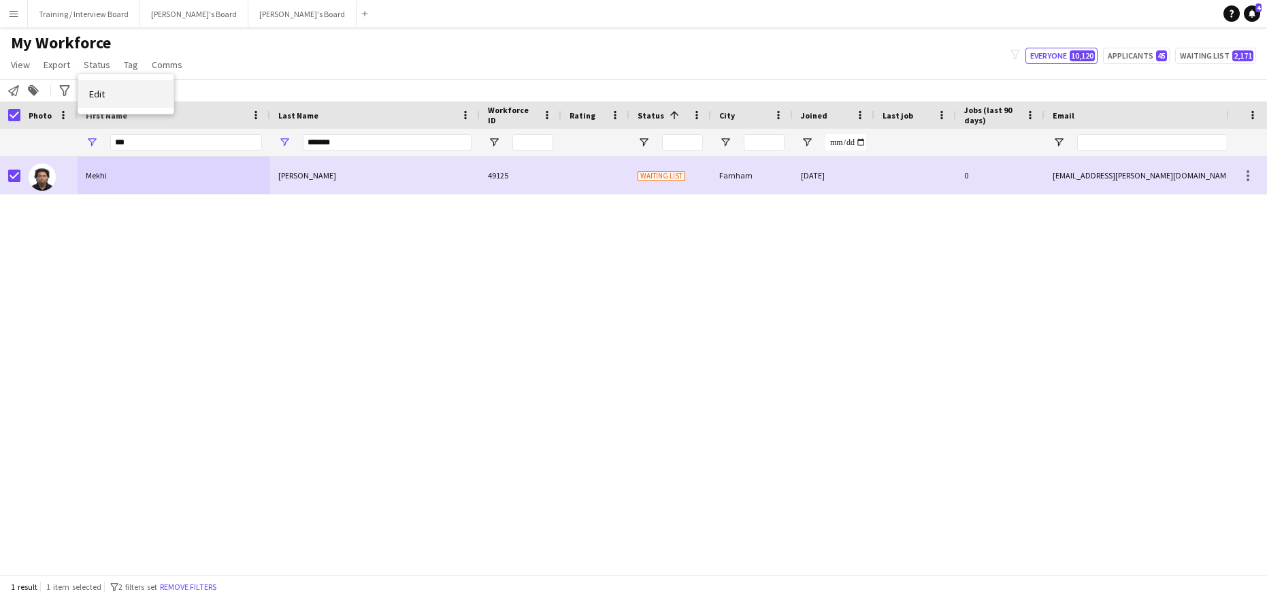
click at [94, 91] on span "Edit" at bounding box center [97, 94] width 16 height 12
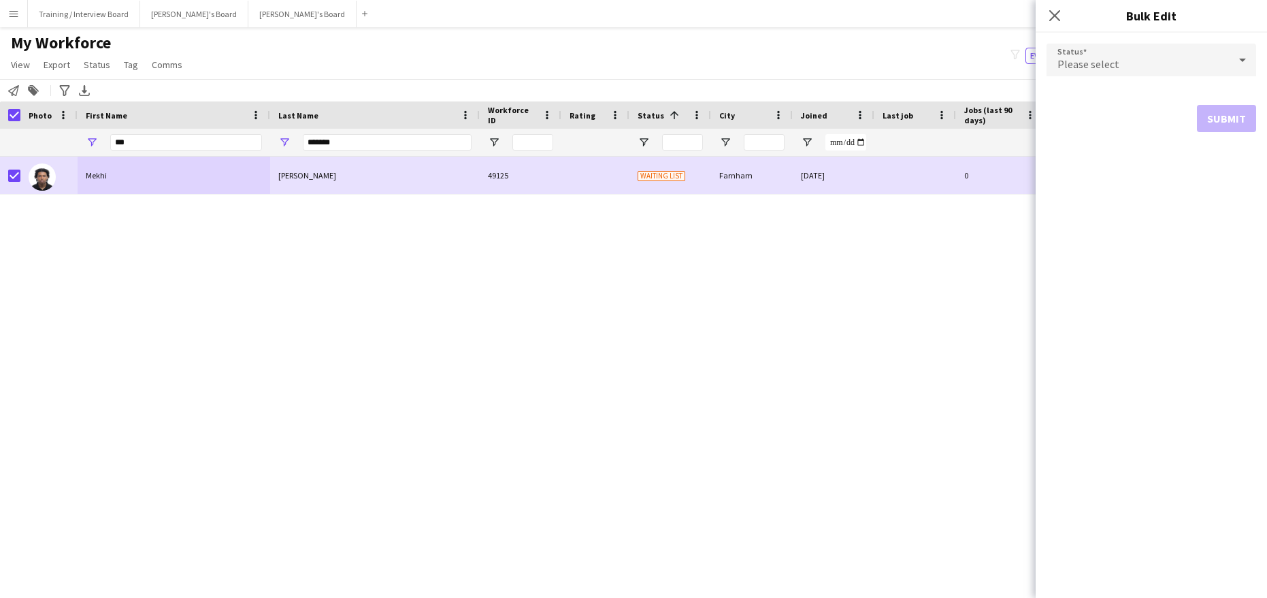
click at [1243, 54] on icon at bounding box center [1243, 59] width 16 height 27
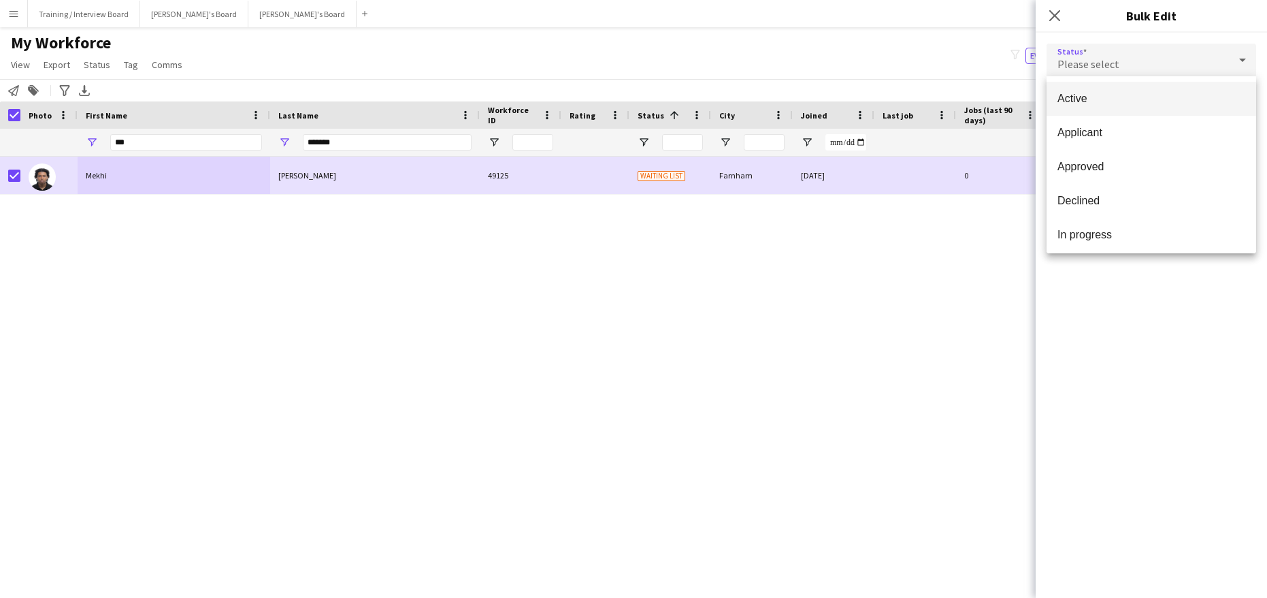
click at [1096, 97] on span "Active" at bounding box center [1152, 98] width 188 height 13
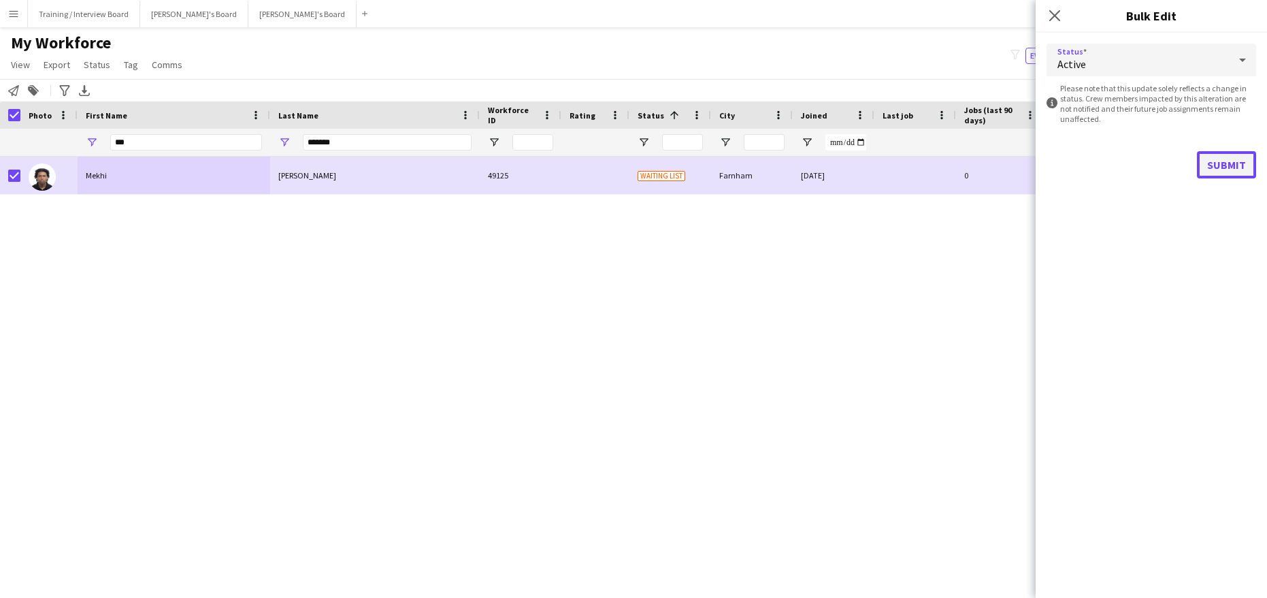
click at [1234, 165] on button "Submit" at bounding box center [1226, 164] width 59 height 27
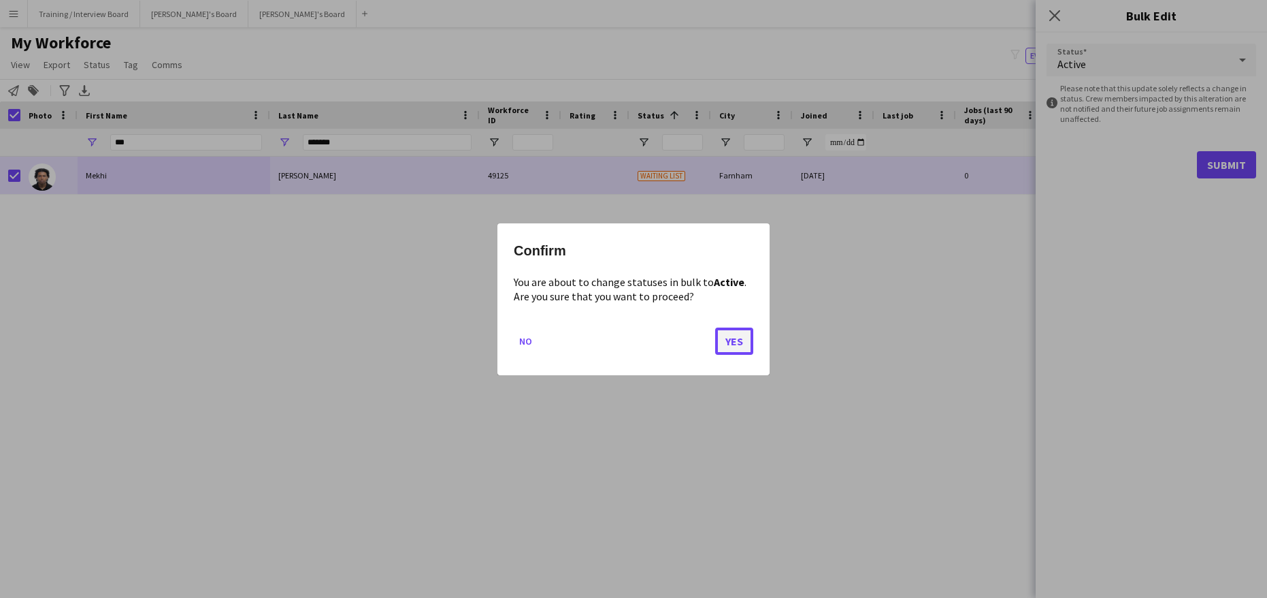
click at [745, 342] on button "Yes" at bounding box center [734, 340] width 38 height 27
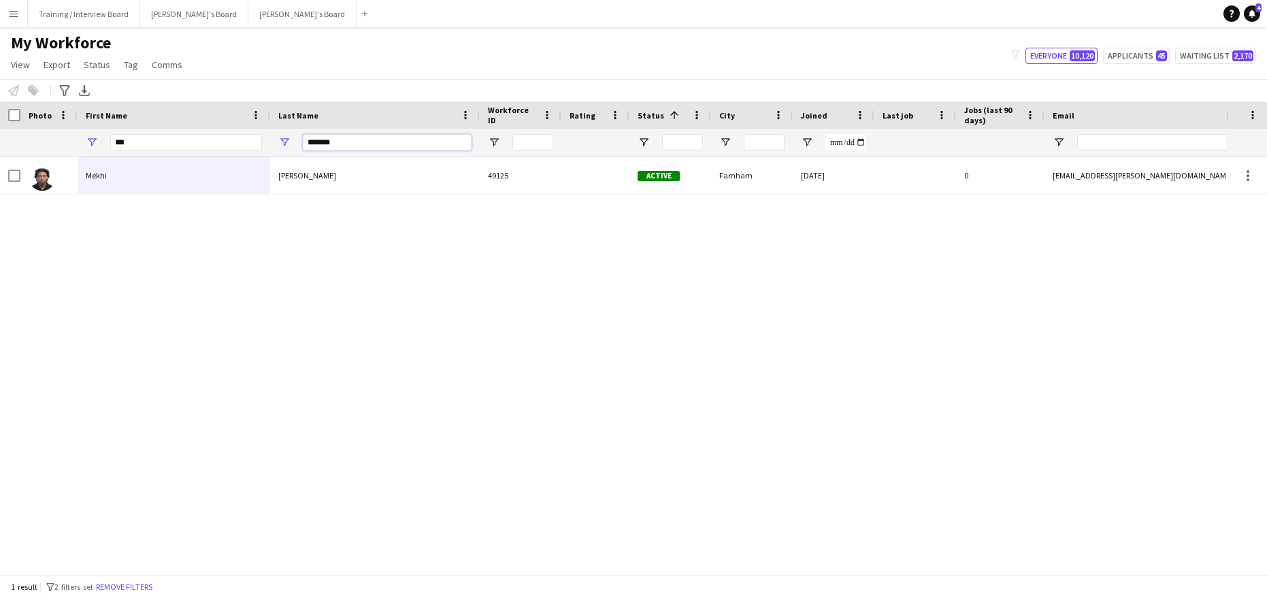
click at [383, 145] on input "*******" at bounding box center [387, 142] width 169 height 16
type input "*"
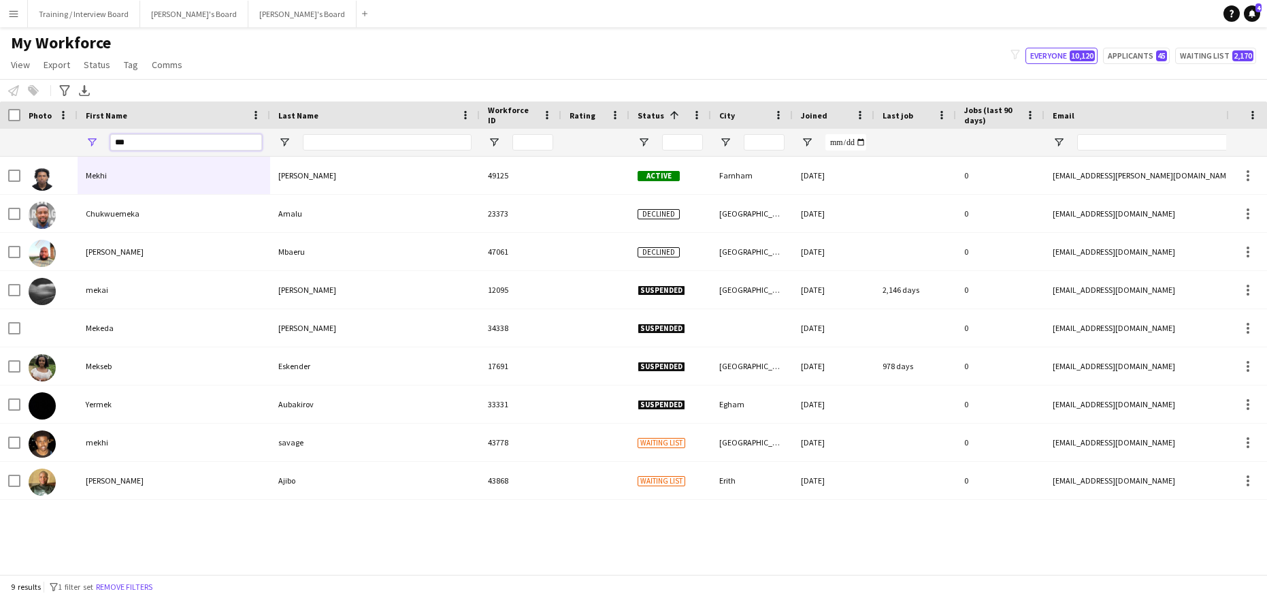
click at [155, 136] on input "***" at bounding box center [186, 142] width 152 height 16
type input "*"
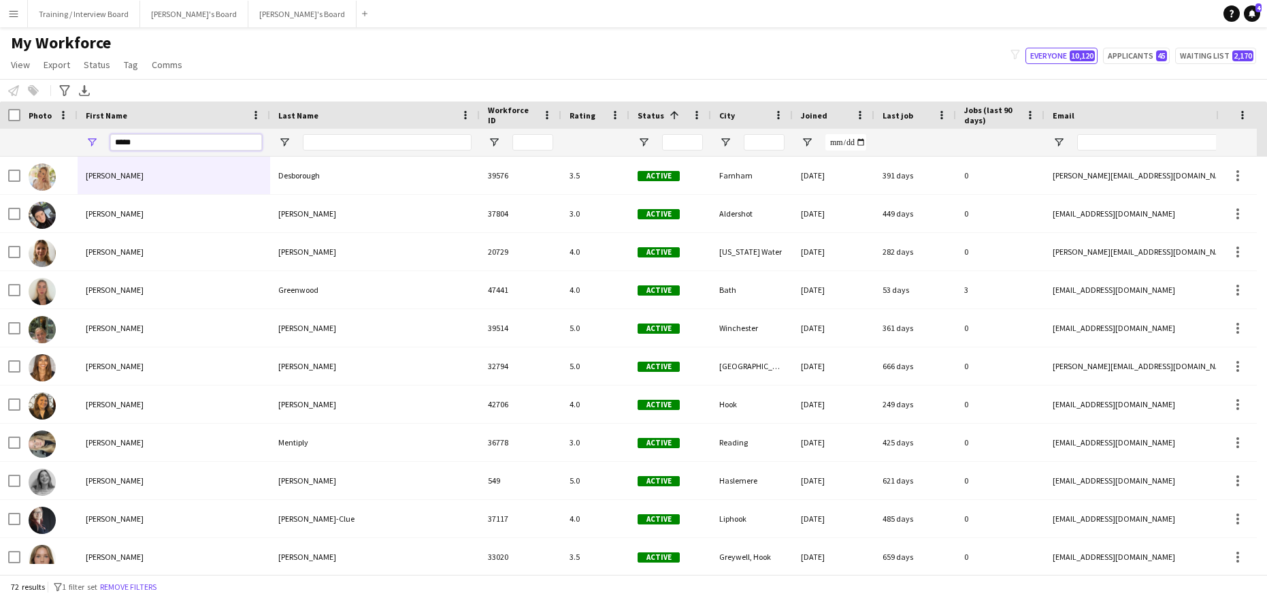
type input "*****"
click at [344, 133] on div at bounding box center [387, 142] width 169 height 27
click at [336, 140] on input "Last Name Filter Input" at bounding box center [387, 142] width 169 height 16
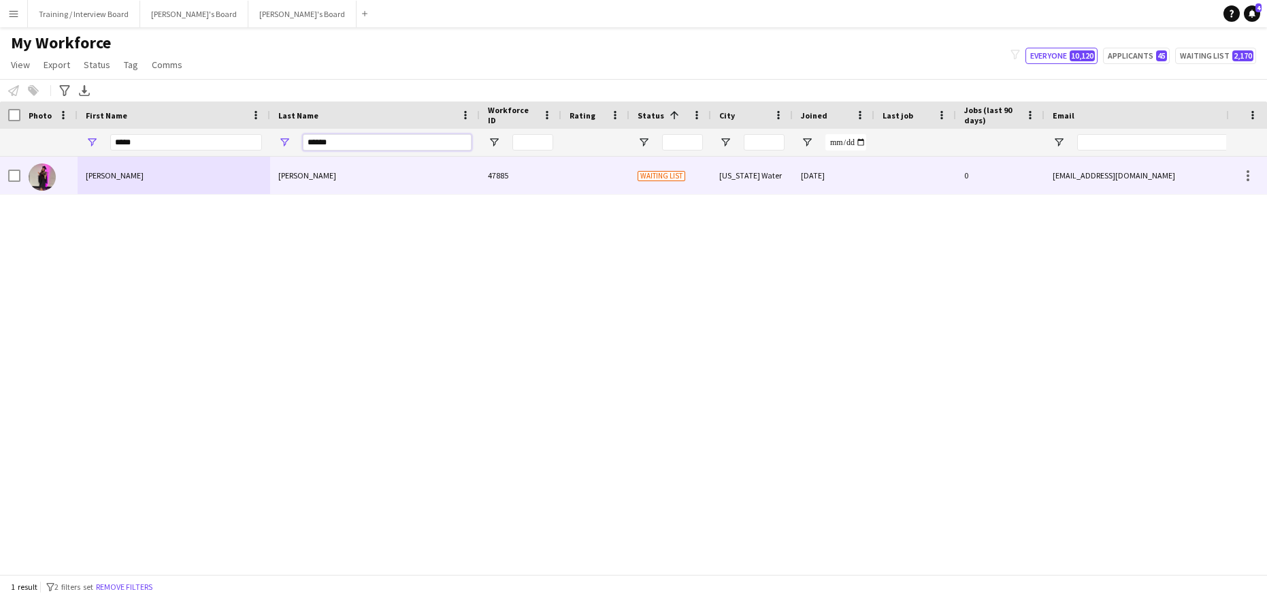
type input "******"
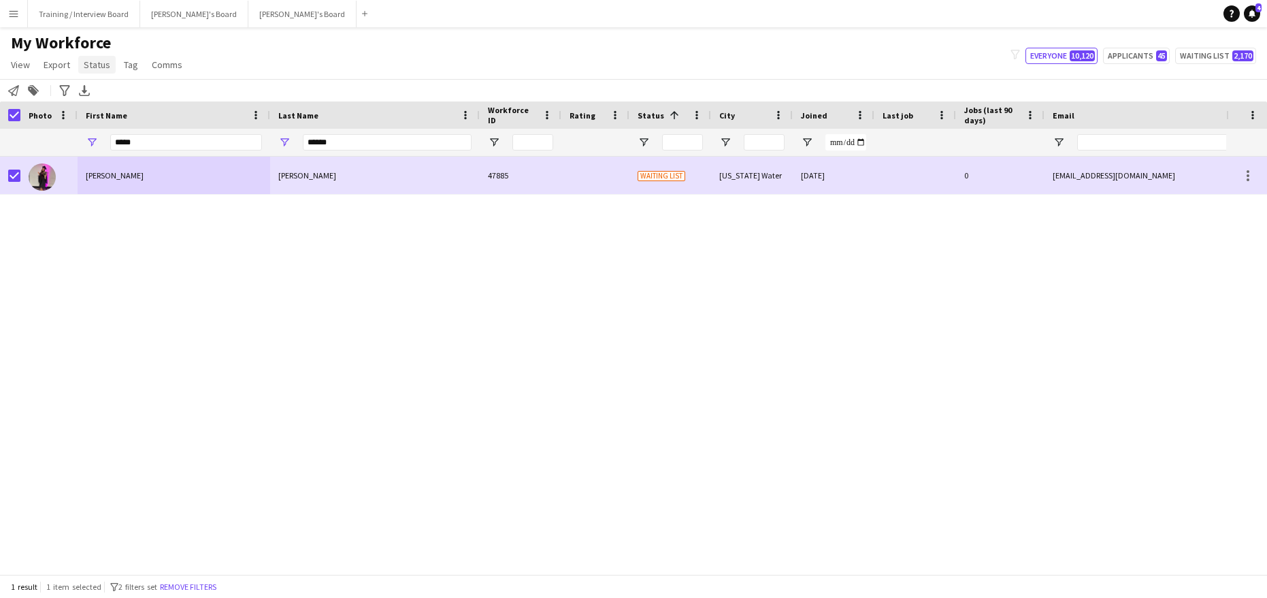
click at [91, 58] on link "Status" at bounding box center [96, 65] width 37 height 18
drag, startPoint x: 94, startPoint y: 85, endPoint x: 539, endPoint y: 115, distance: 446.2
click at [95, 85] on link "Edit" at bounding box center [125, 94] width 95 height 29
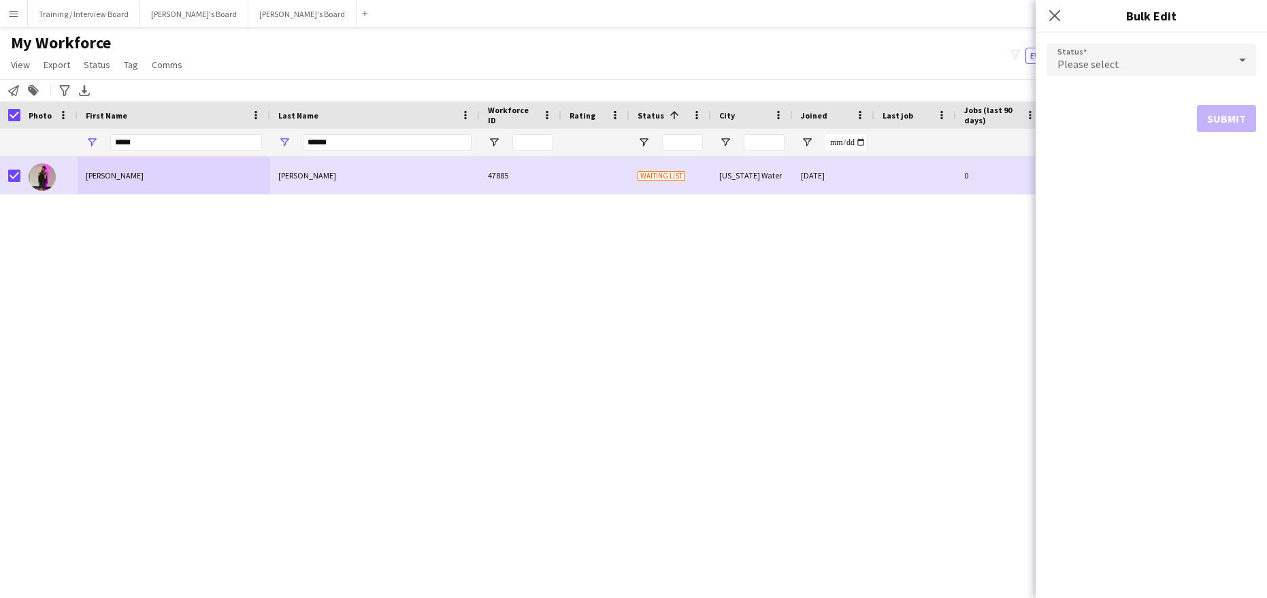
click at [1249, 60] on icon at bounding box center [1243, 59] width 16 height 27
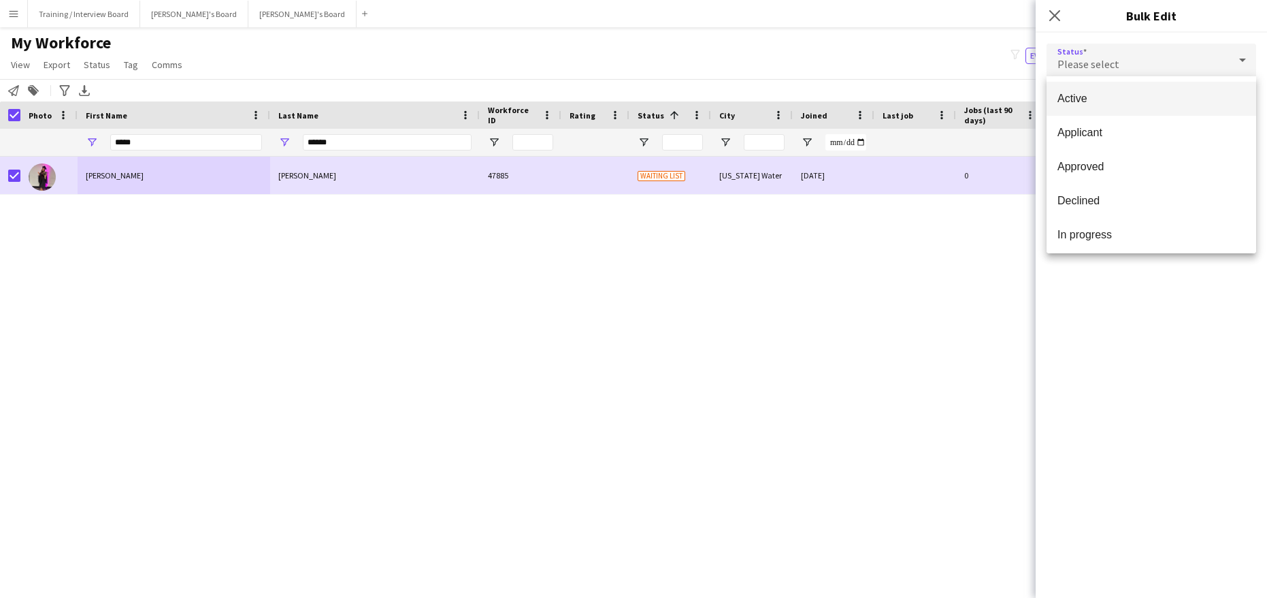
click at [1110, 93] on span "Active" at bounding box center [1152, 98] width 188 height 13
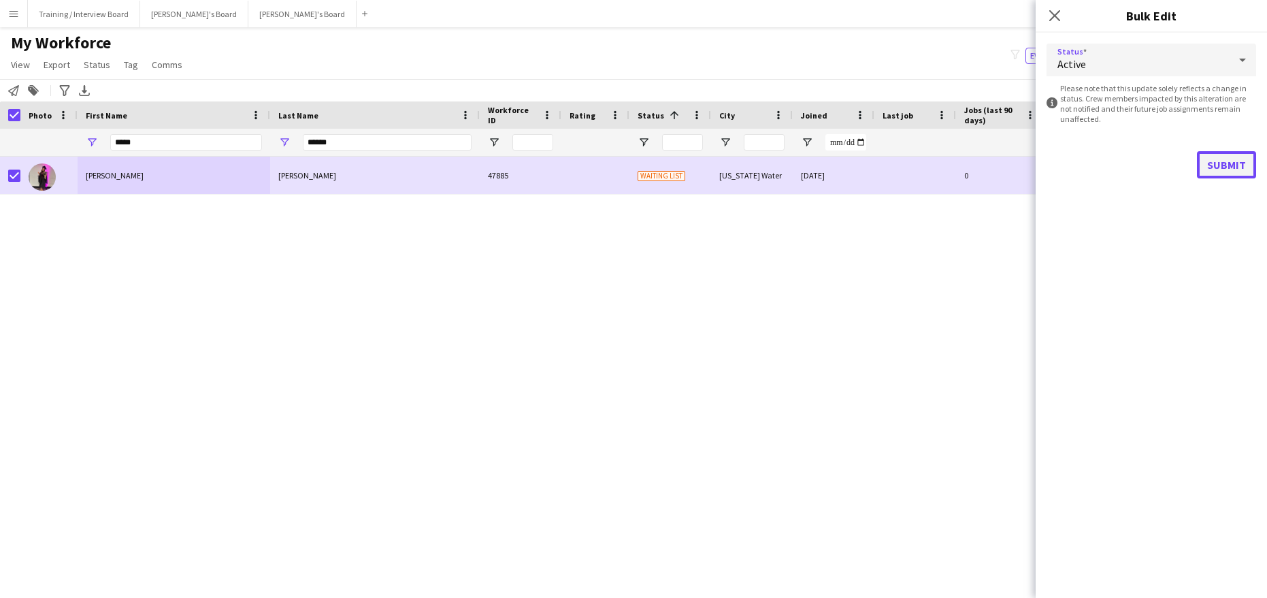
click at [1229, 155] on button "Submit" at bounding box center [1226, 164] width 59 height 27
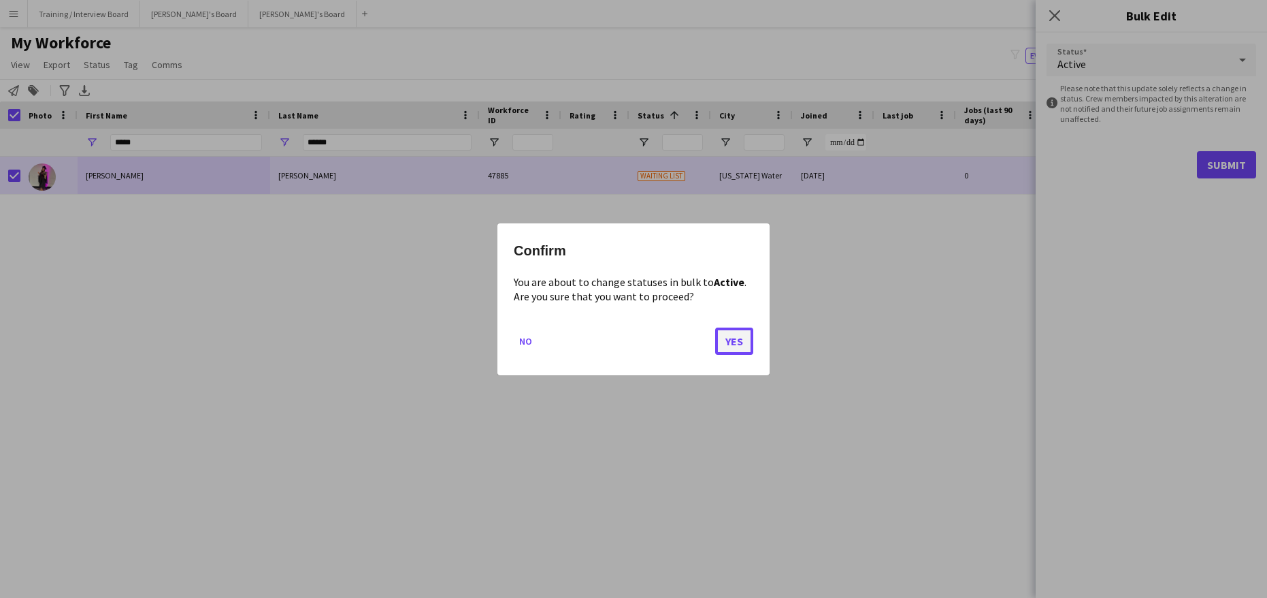
click at [733, 346] on button "Yes" at bounding box center [734, 340] width 38 height 27
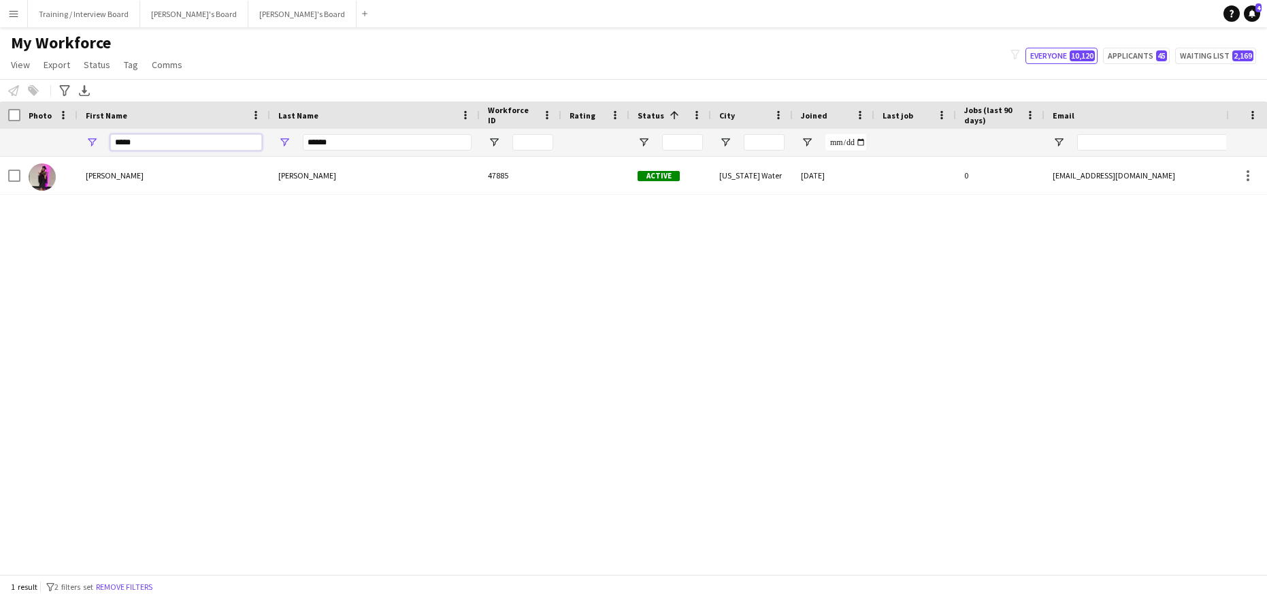
click at [149, 137] on input "*****" at bounding box center [186, 142] width 152 height 16
type input "*"
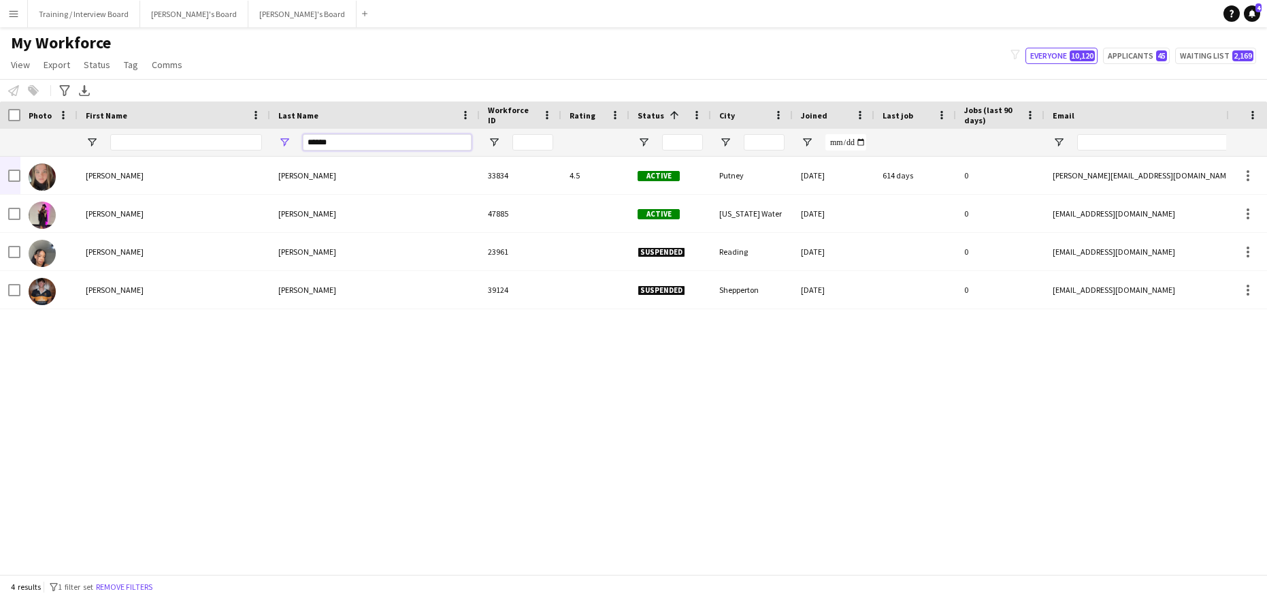
click at [361, 148] on input "******" at bounding box center [387, 142] width 169 height 16
type input "*"
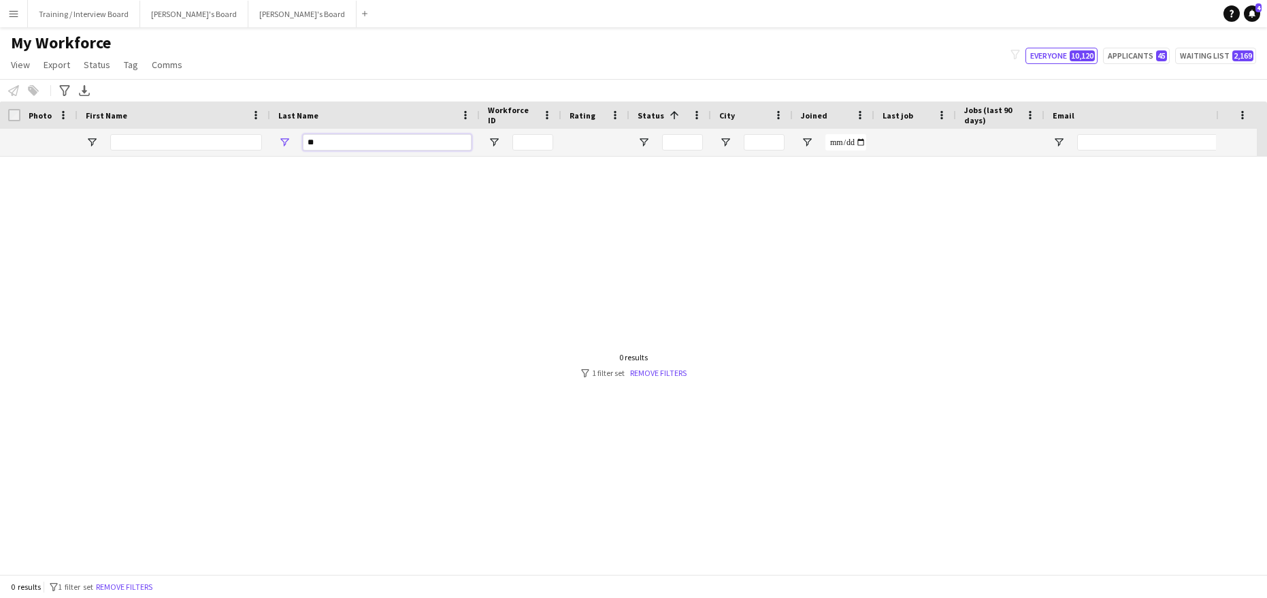
type input "*"
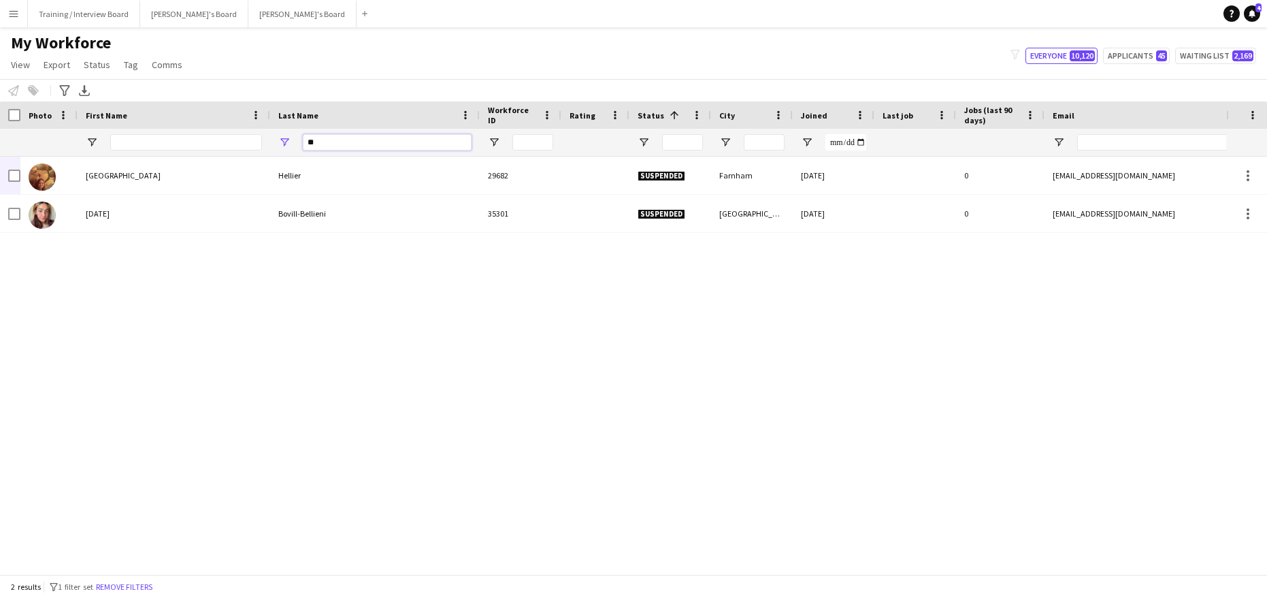
type input "*"
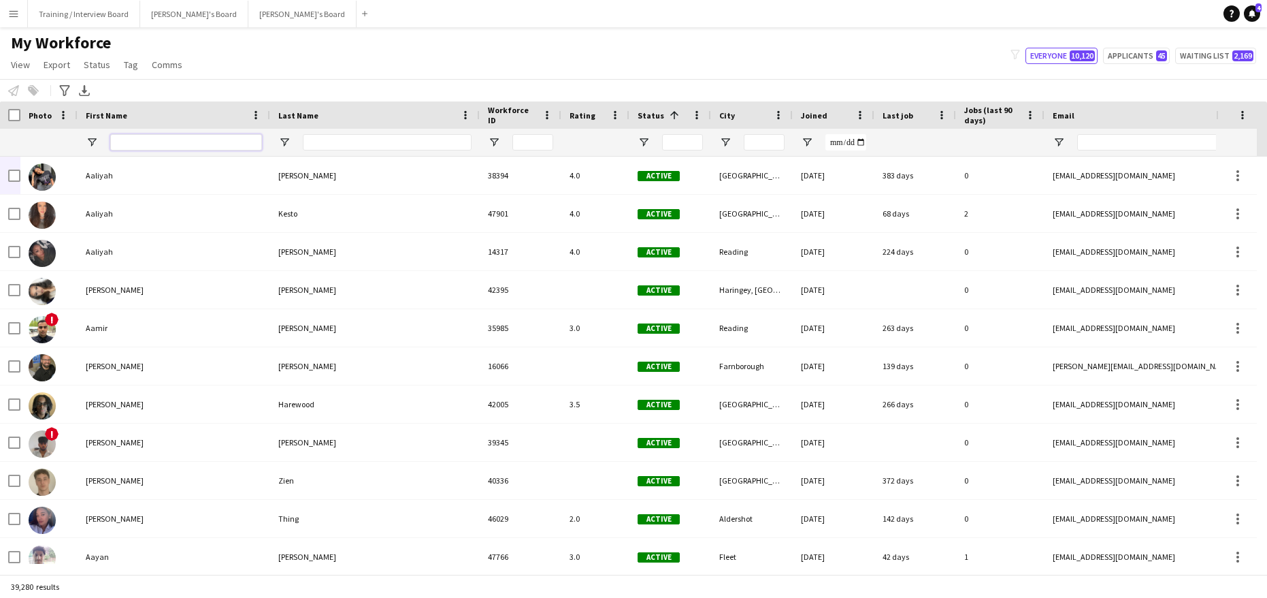
click at [127, 144] on input "First Name Filter Input" at bounding box center [186, 142] width 152 height 16
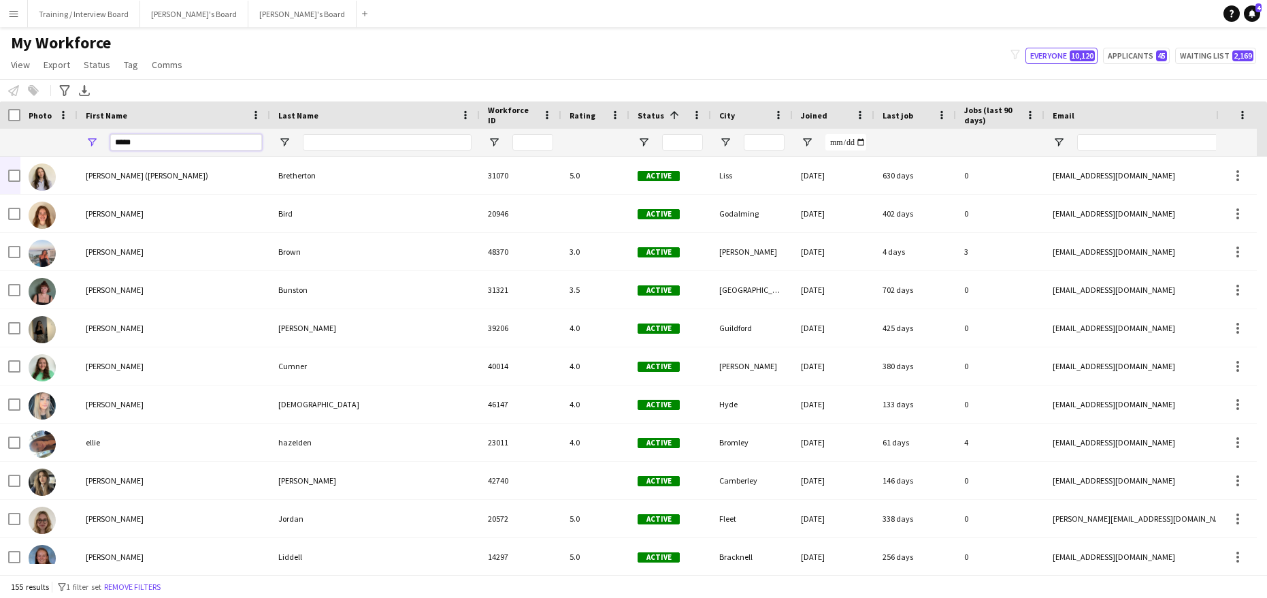
type input "*****"
click at [304, 148] on input "Last Name Filter Input" at bounding box center [387, 142] width 169 height 16
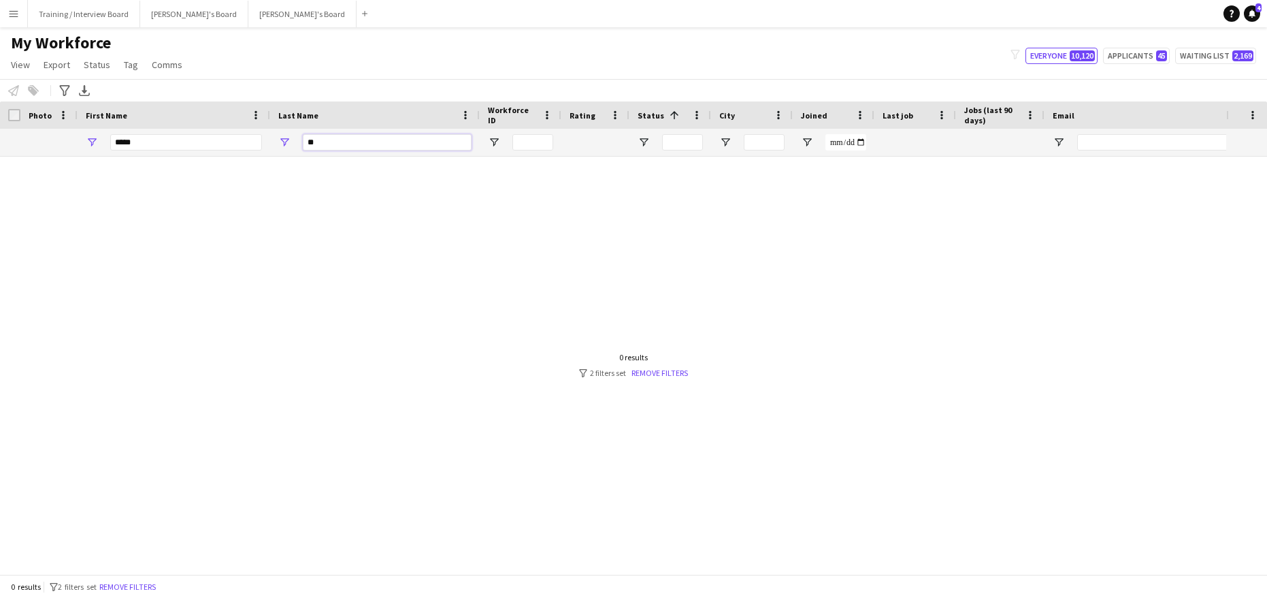
type input "*"
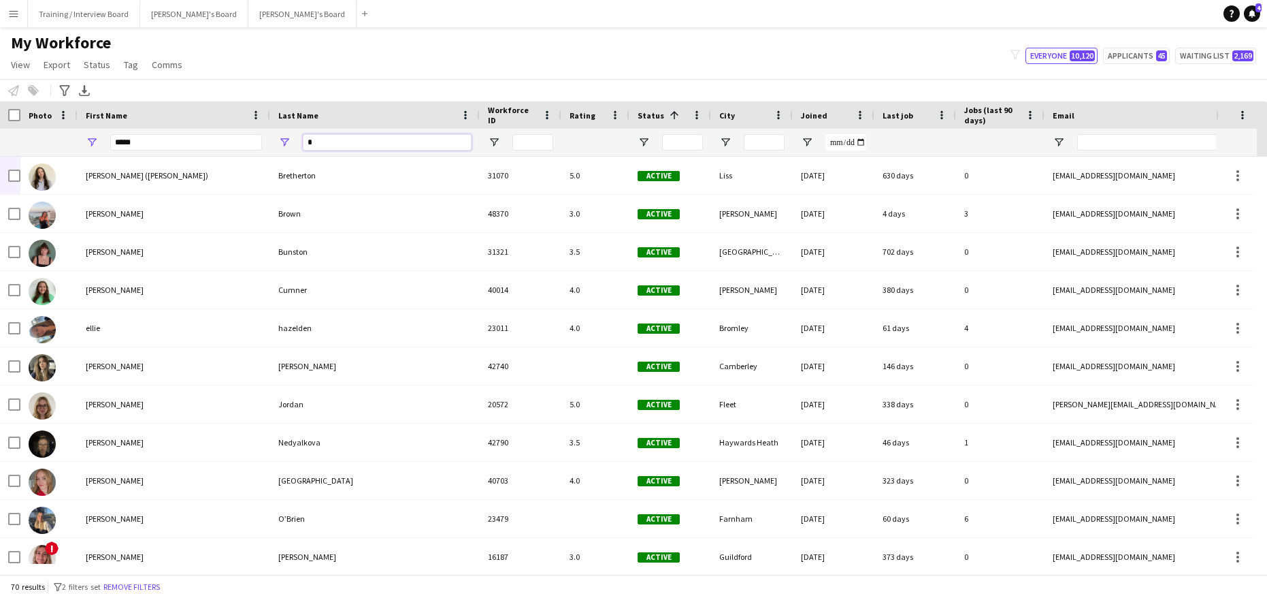
click at [340, 139] on input "*" at bounding box center [387, 142] width 169 height 16
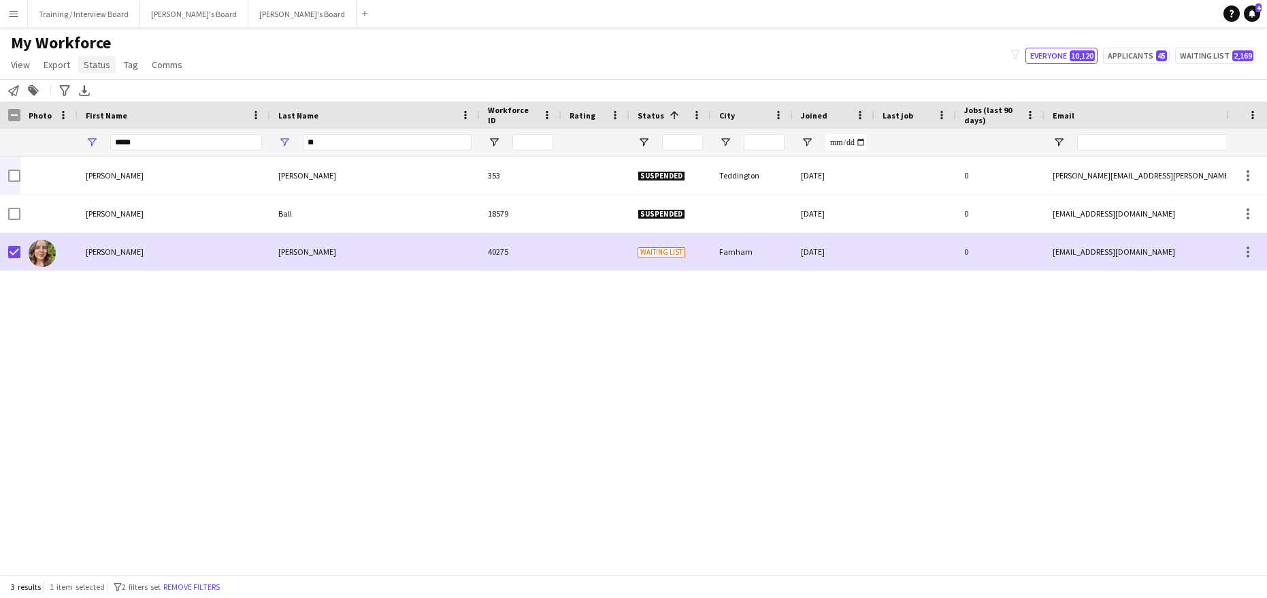
click at [95, 70] on span "Status" at bounding box center [97, 65] width 27 height 12
click at [133, 99] on link "Edit" at bounding box center [125, 94] width 95 height 29
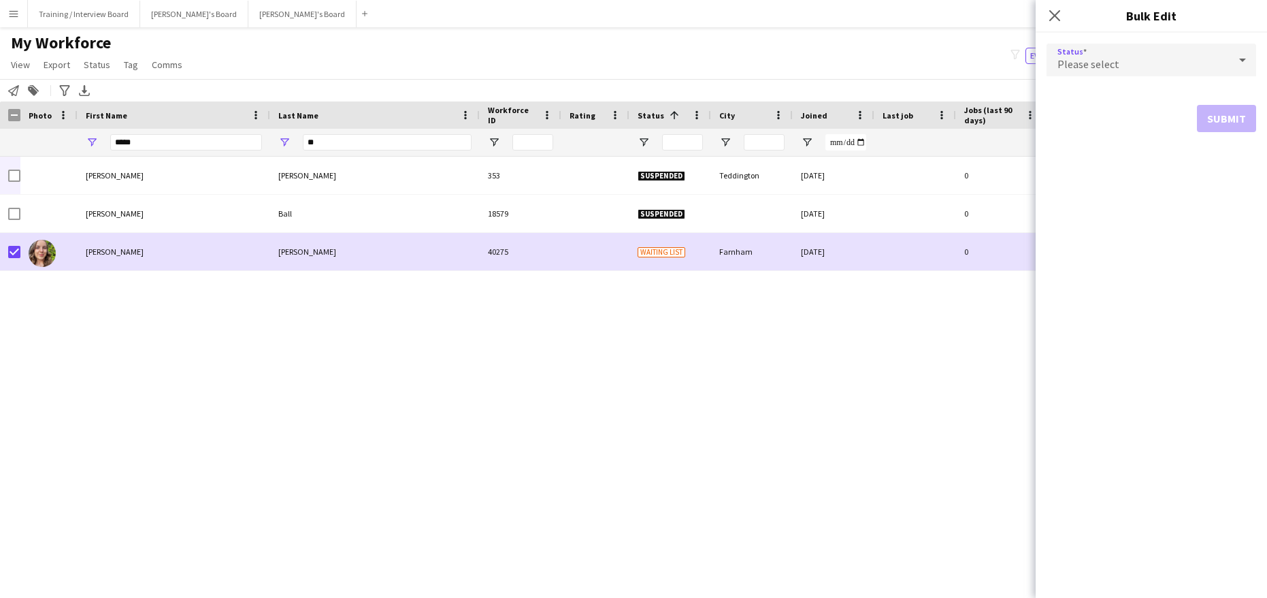
click at [1233, 65] on div at bounding box center [1242, 59] width 27 height 27
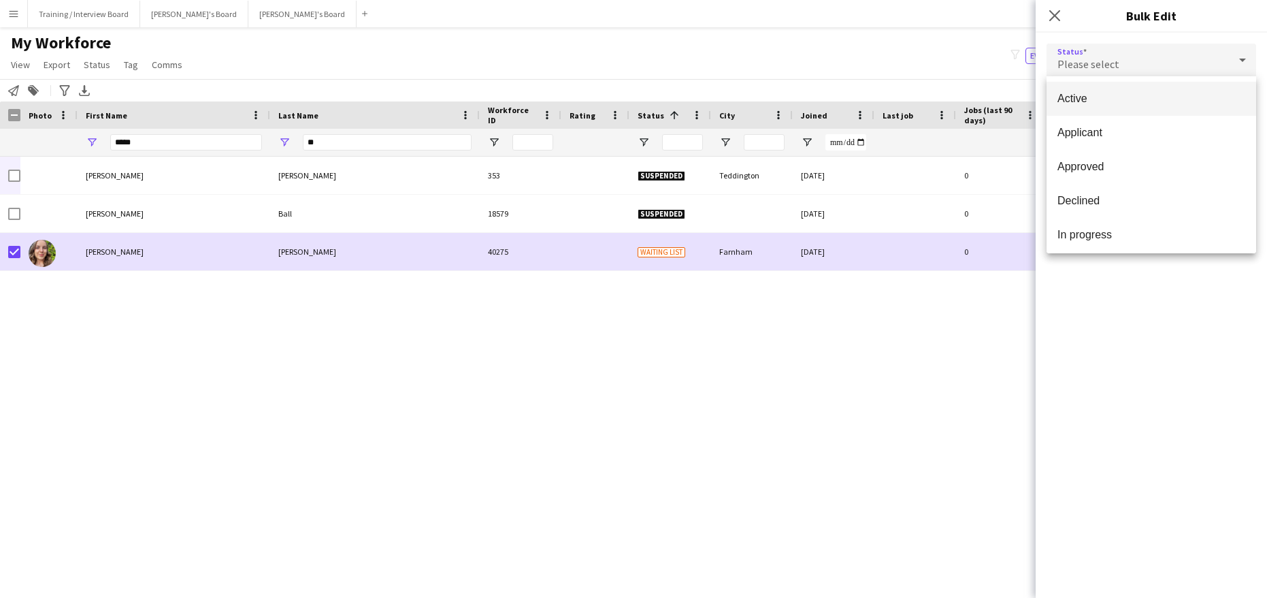
click at [1215, 91] on mat-option "Active" at bounding box center [1152, 99] width 210 height 34
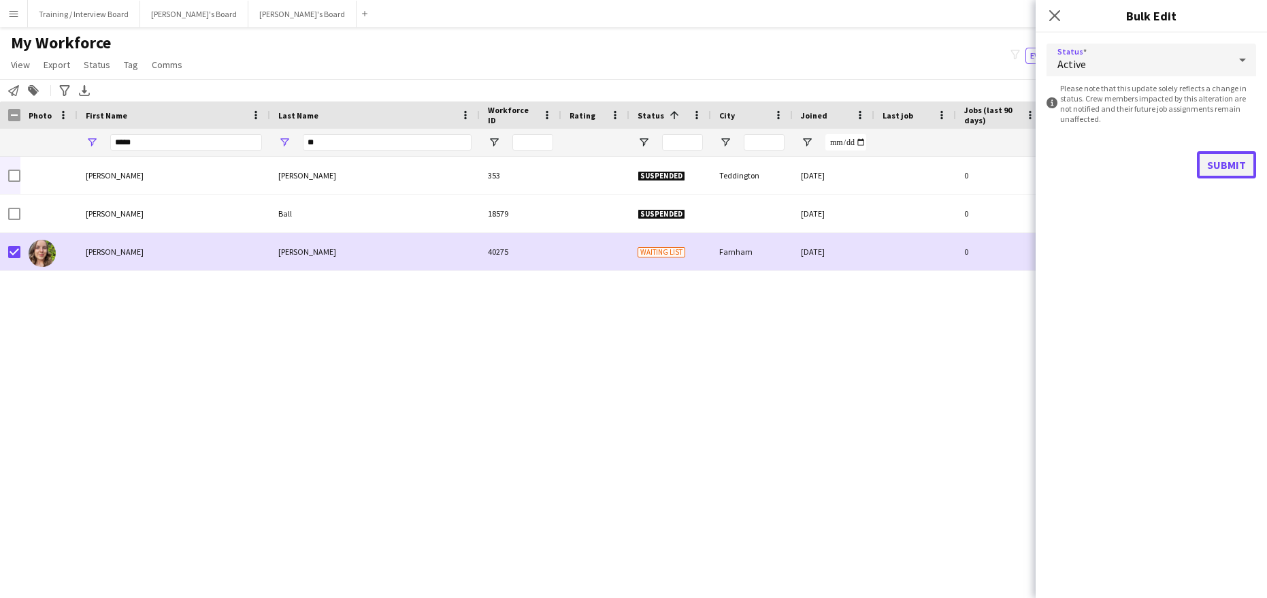
click at [1227, 167] on button "Submit" at bounding box center [1226, 164] width 59 height 27
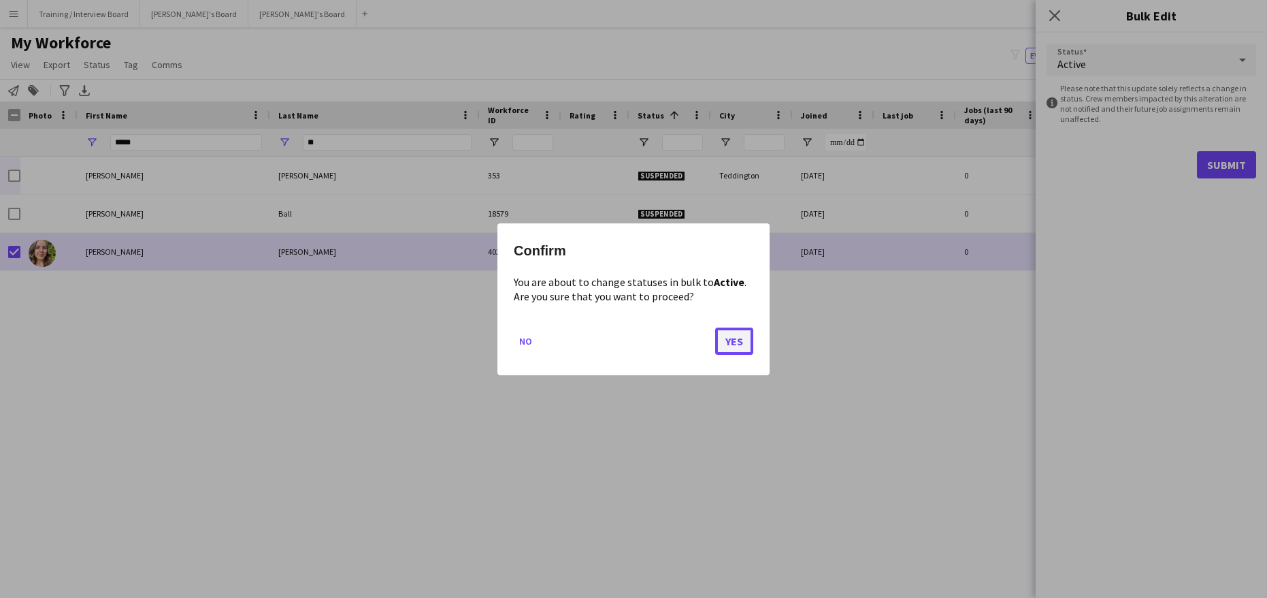
click at [738, 336] on button "Yes" at bounding box center [734, 340] width 38 height 27
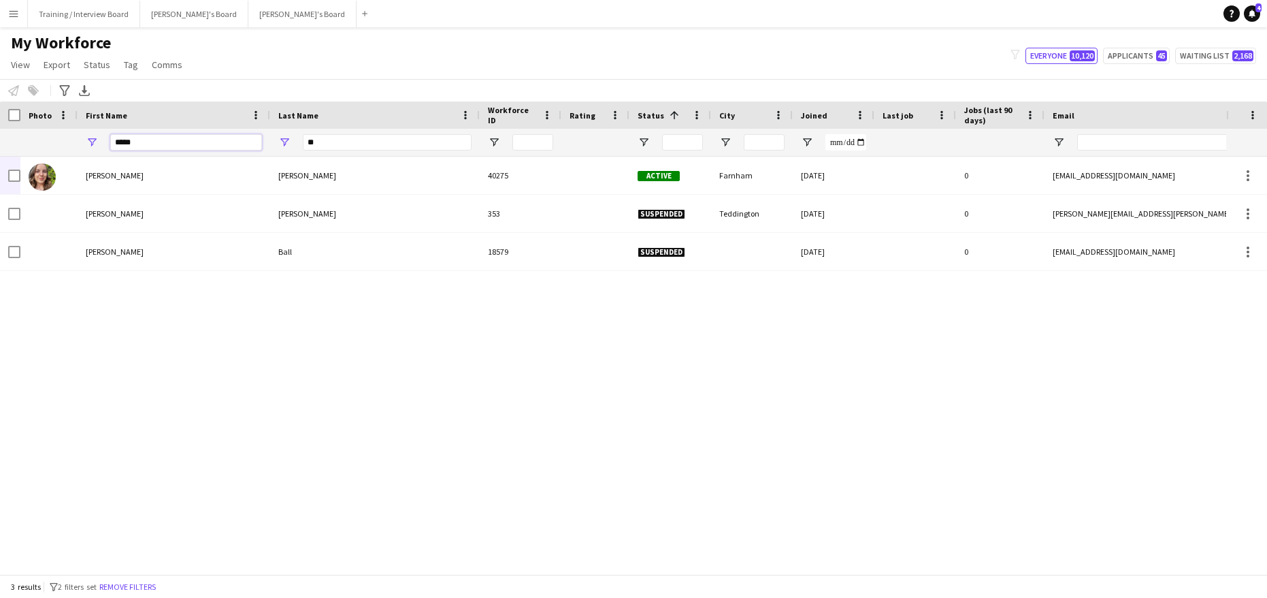
click at [165, 144] on input "*****" at bounding box center [186, 142] width 152 height 16
click at [351, 139] on input "**" at bounding box center [387, 142] width 169 height 16
type input "*"
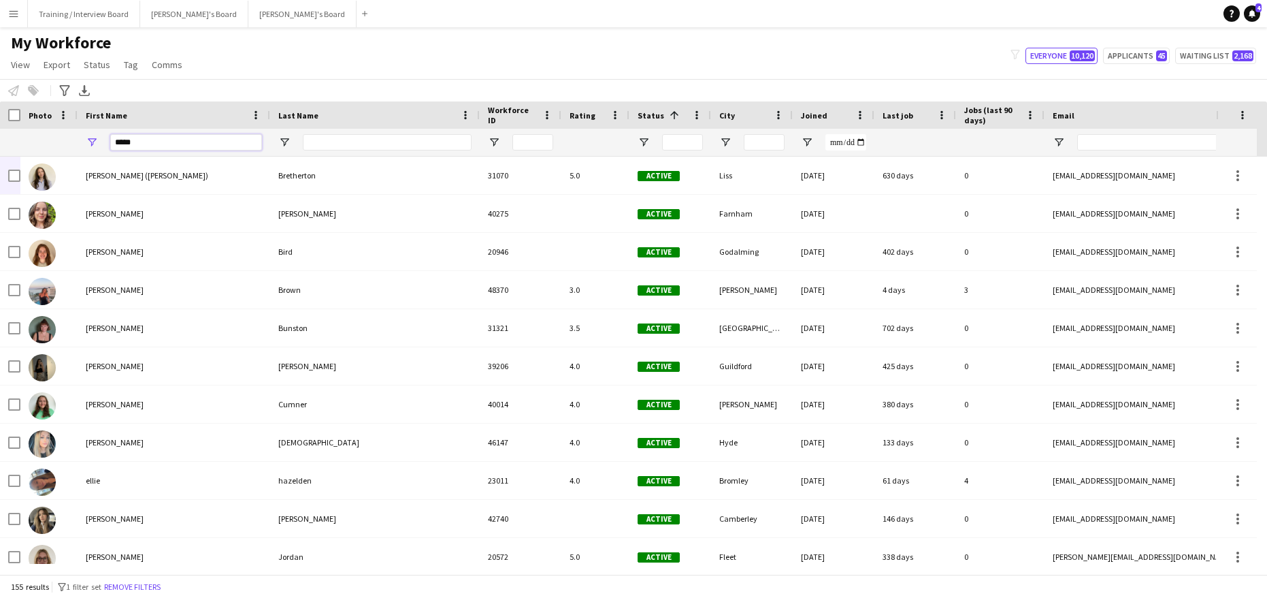
click at [163, 148] on input "*****" at bounding box center [186, 142] width 152 height 16
type input "*"
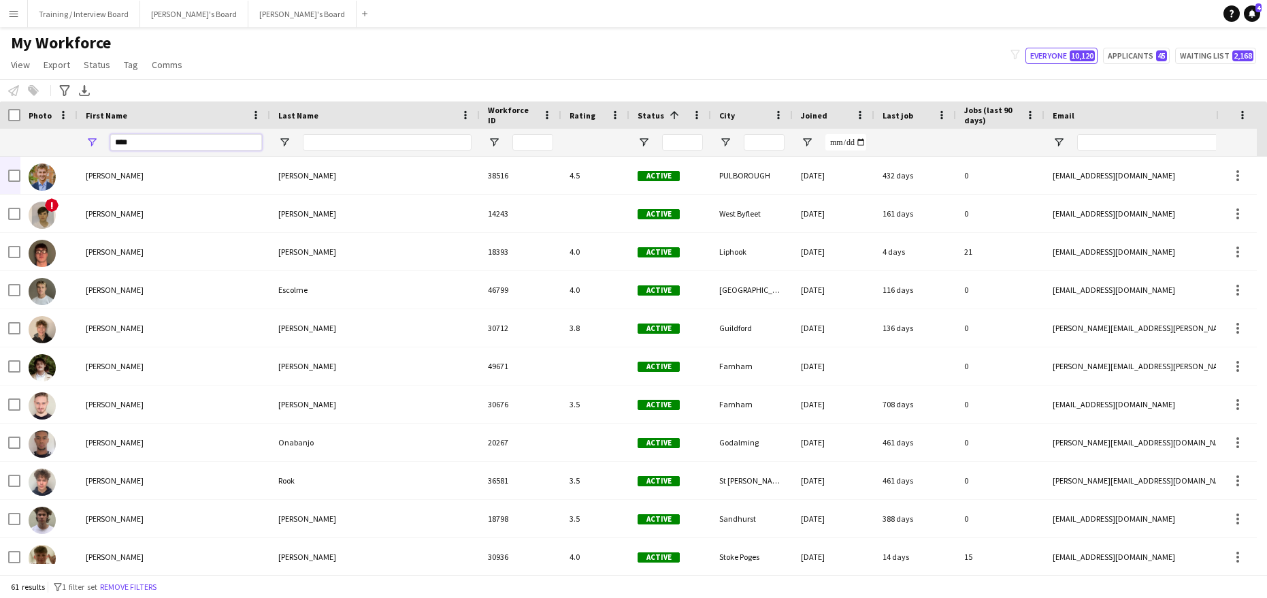
type input "****"
click at [327, 149] on input "Last Name Filter Input" at bounding box center [387, 142] width 169 height 16
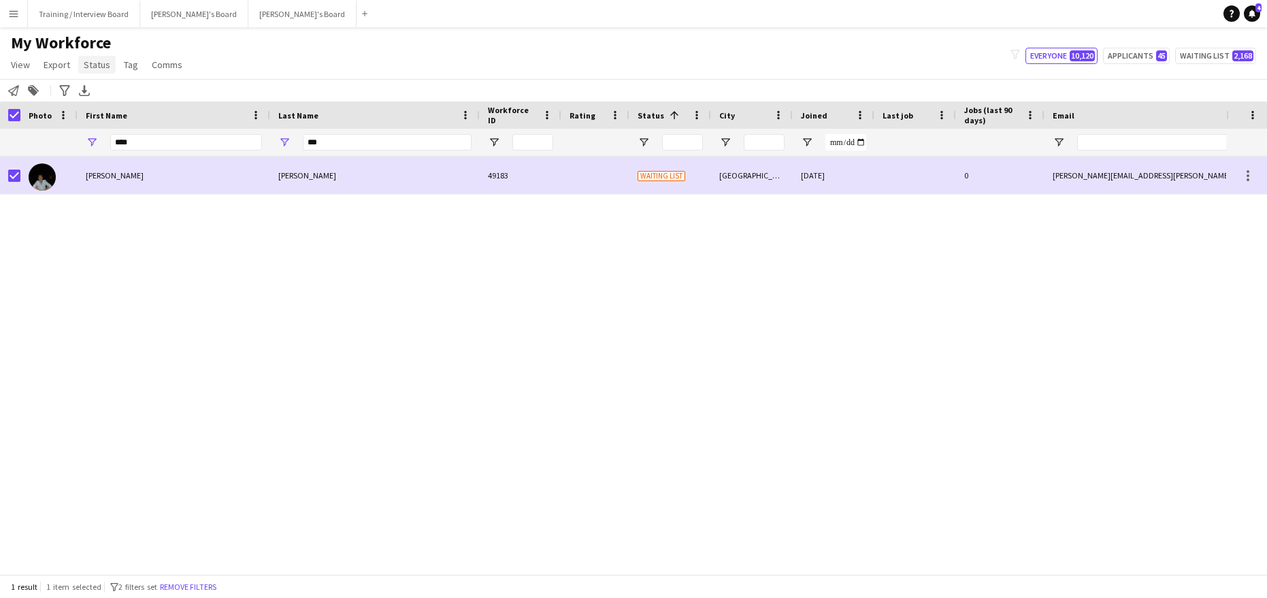
click at [93, 63] on span "Status" at bounding box center [97, 65] width 27 height 12
click at [103, 95] on span "Edit" at bounding box center [97, 94] width 16 height 12
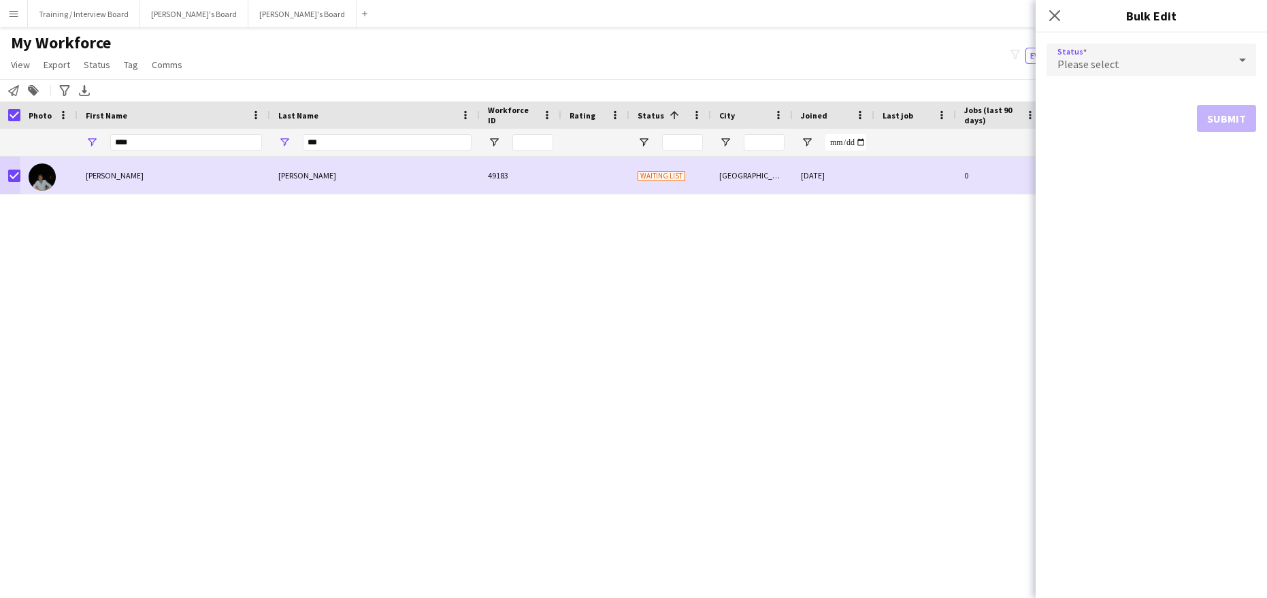
click at [1242, 57] on icon at bounding box center [1243, 59] width 16 height 27
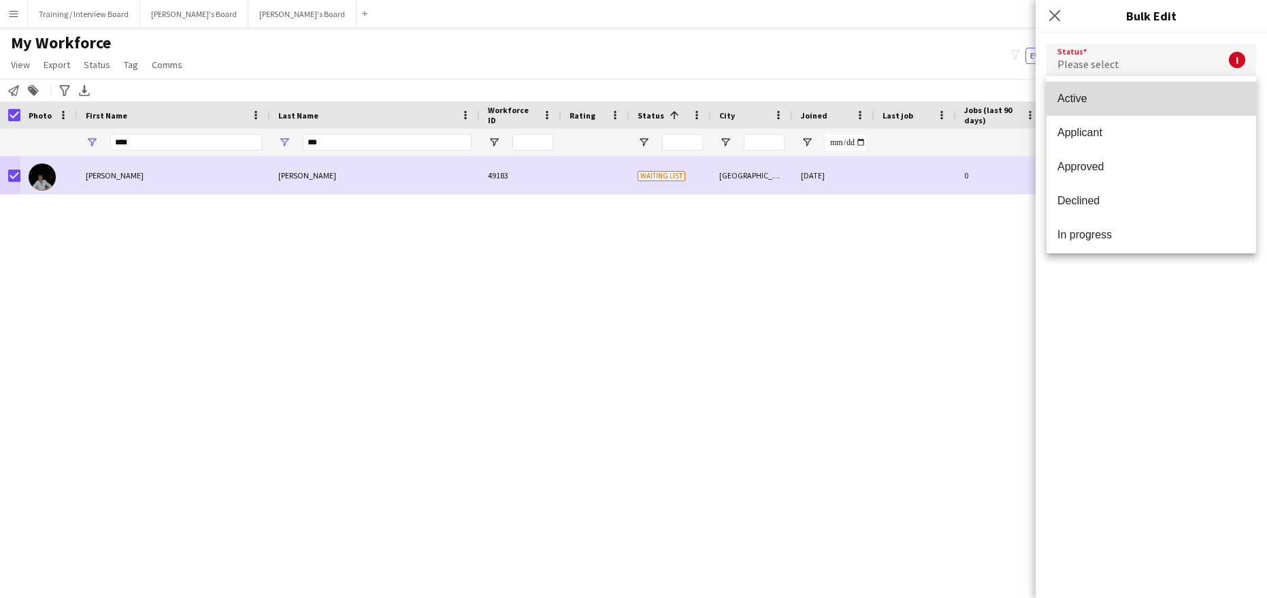
click at [1158, 91] on mat-option "Active" at bounding box center [1152, 99] width 210 height 34
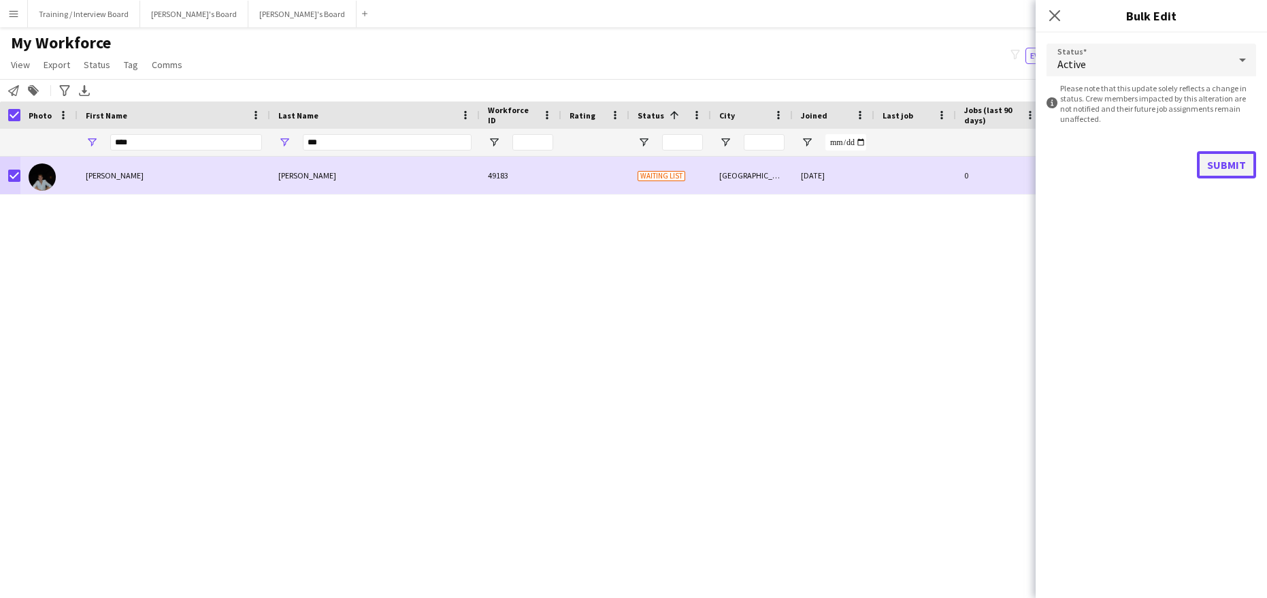
click at [1227, 164] on button "Submit" at bounding box center [1226, 164] width 59 height 27
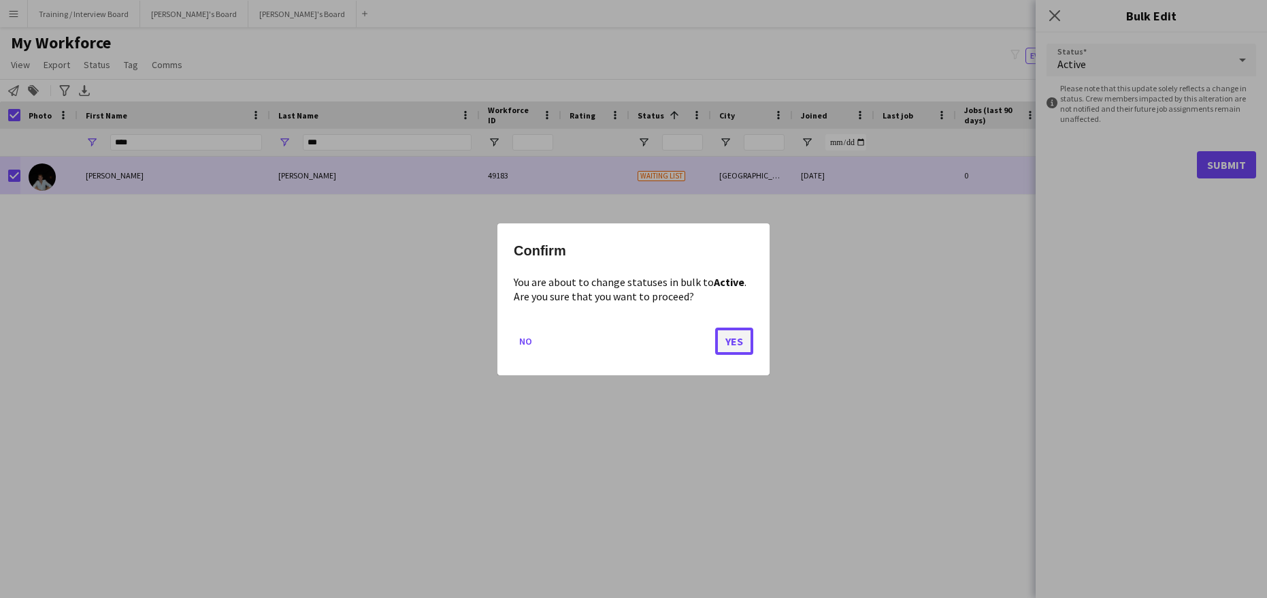
click at [748, 339] on button "Yes" at bounding box center [734, 340] width 38 height 27
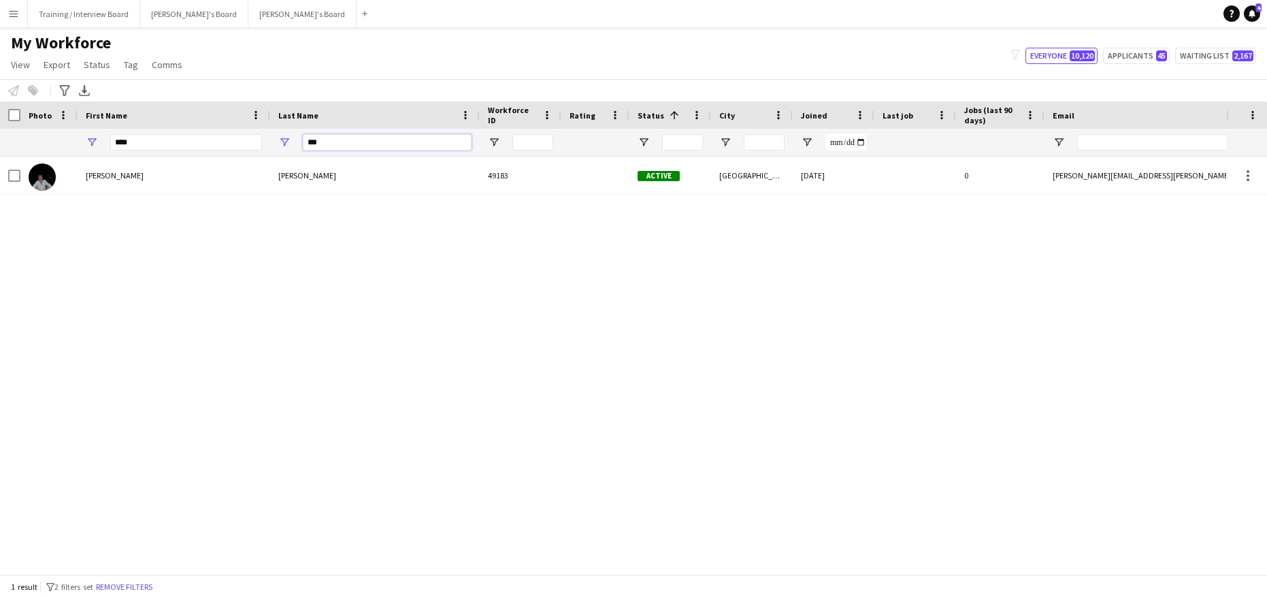
click at [356, 147] on input "***" at bounding box center [387, 142] width 169 height 16
type input "*"
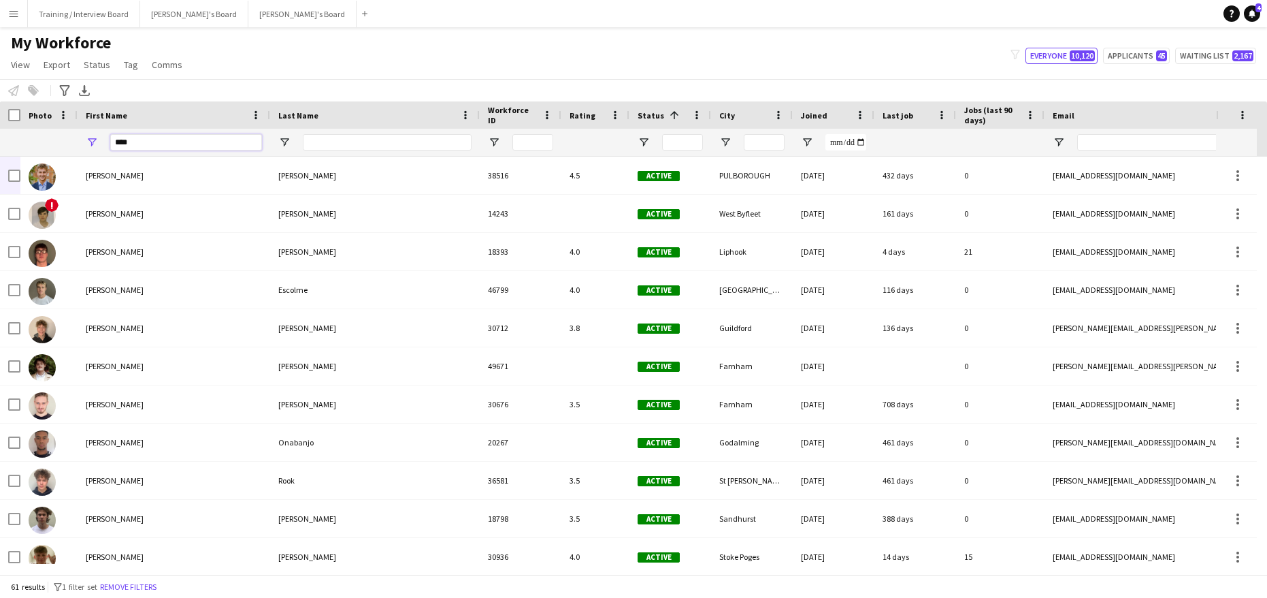
click at [145, 146] on input "****" at bounding box center [186, 142] width 152 height 16
type input "*"
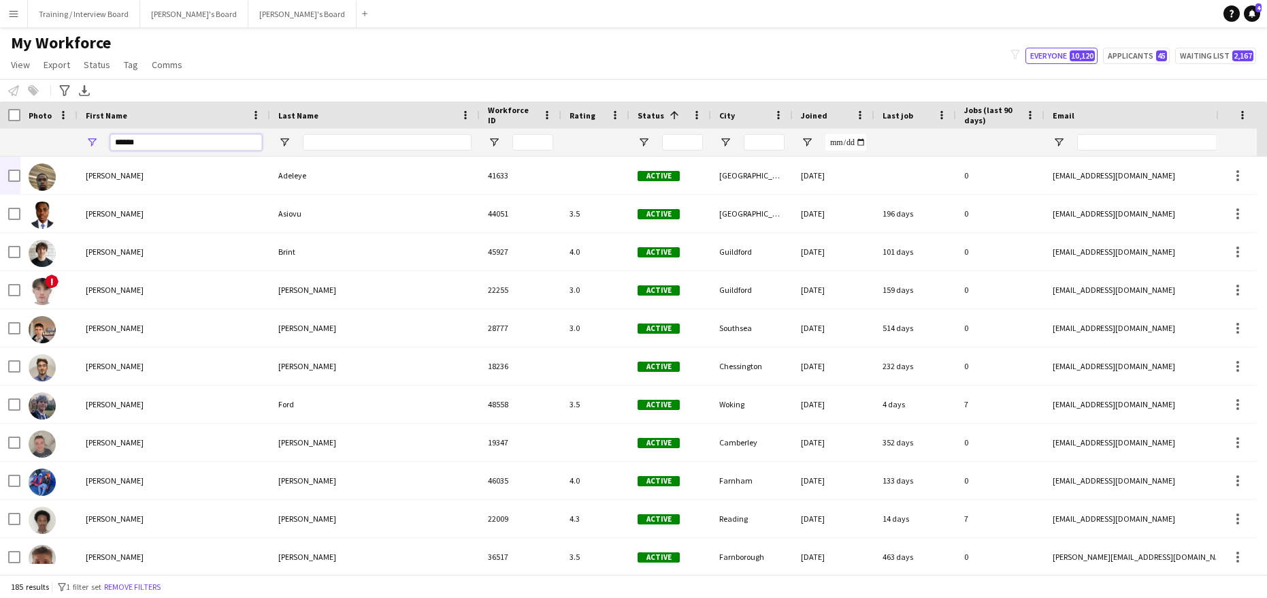
type input "******"
click at [326, 142] on input "Last Name Filter Input" at bounding box center [387, 142] width 169 height 16
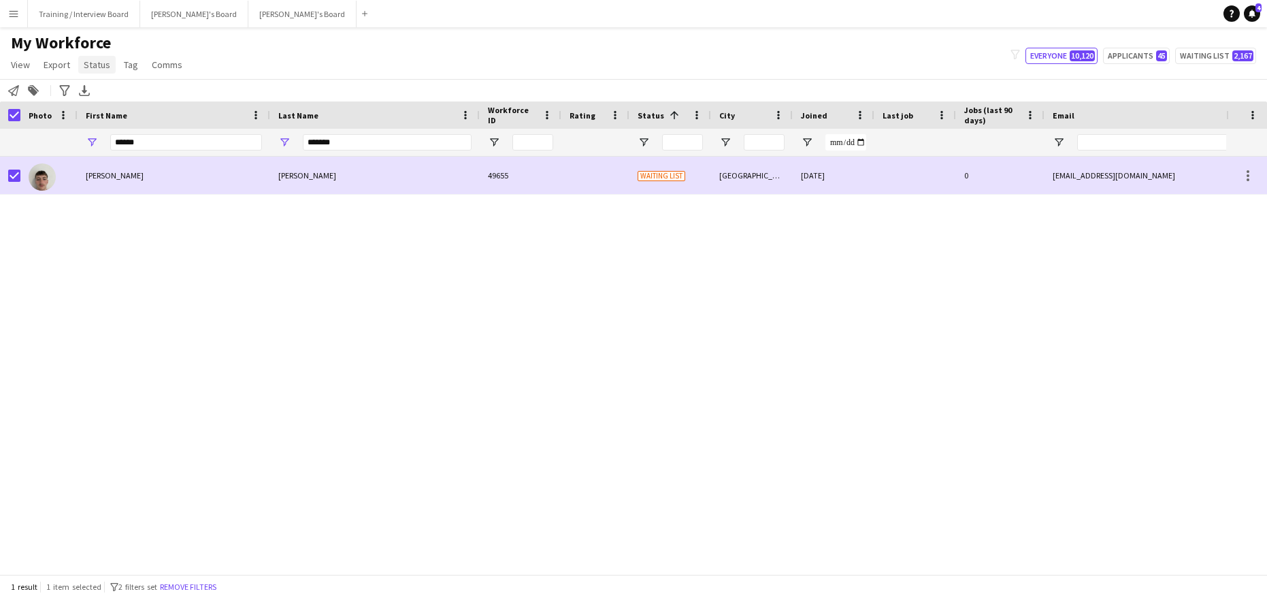
click at [91, 59] on span "Status" at bounding box center [97, 65] width 27 height 12
click at [103, 101] on link "Edit" at bounding box center [125, 94] width 95 height 29
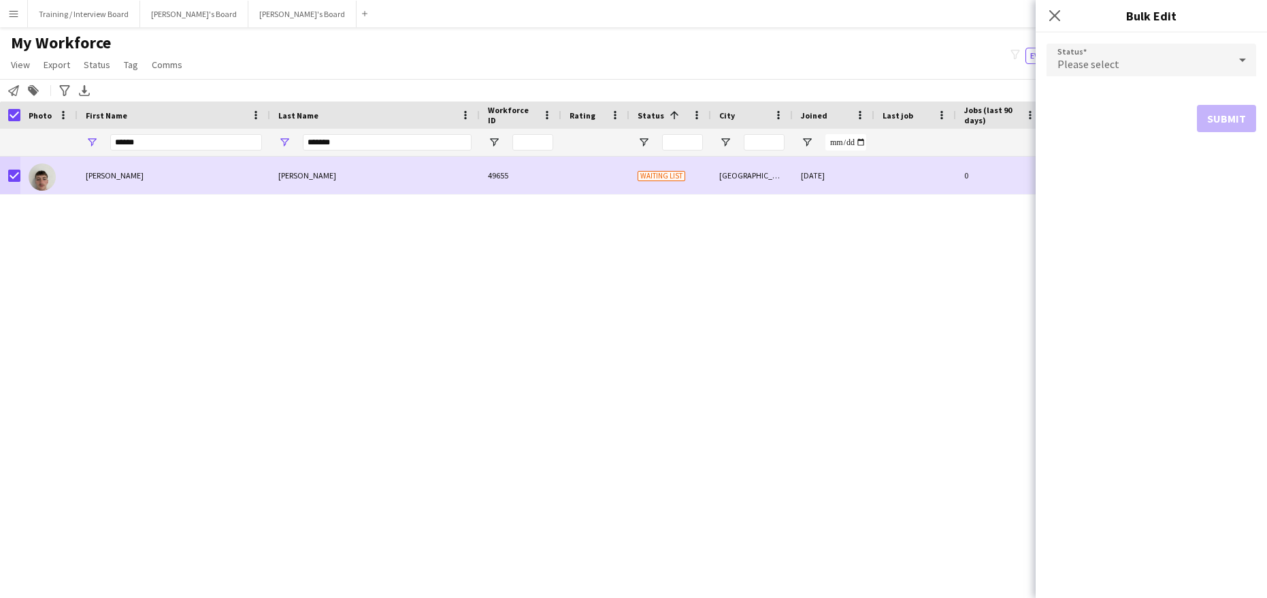
click at [1240, 59] on icon at bounding box center [1242, 60] width 7 height 3
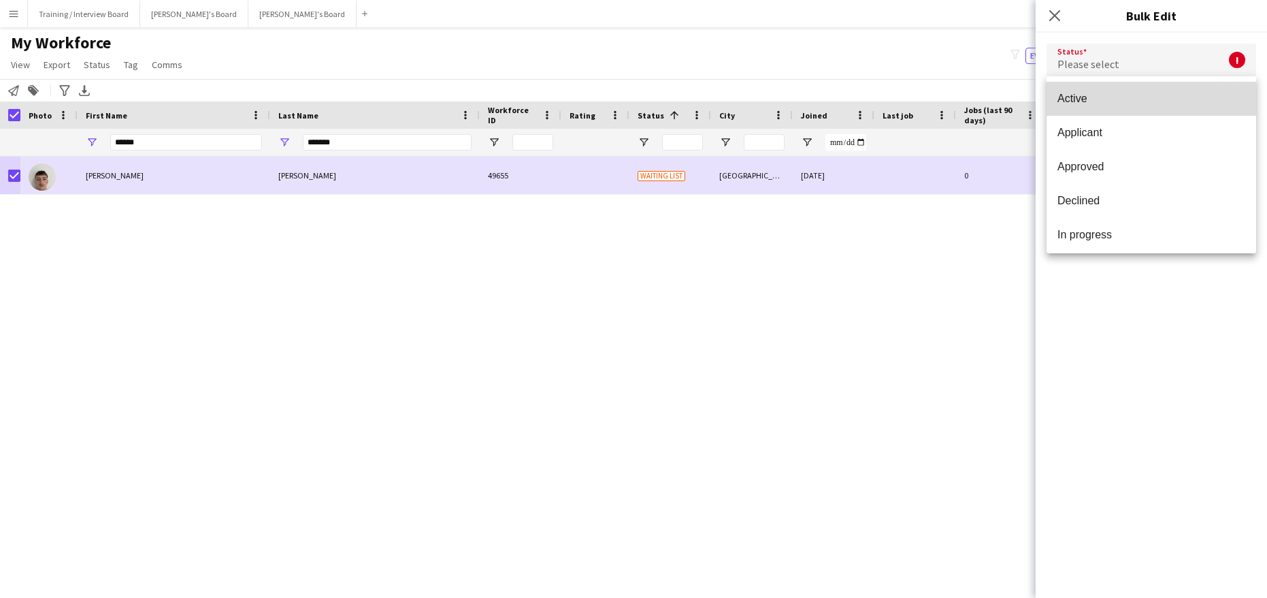
click at [1169, 104] on span "Active" at bounding box center [1152, 98] width 188 height 13
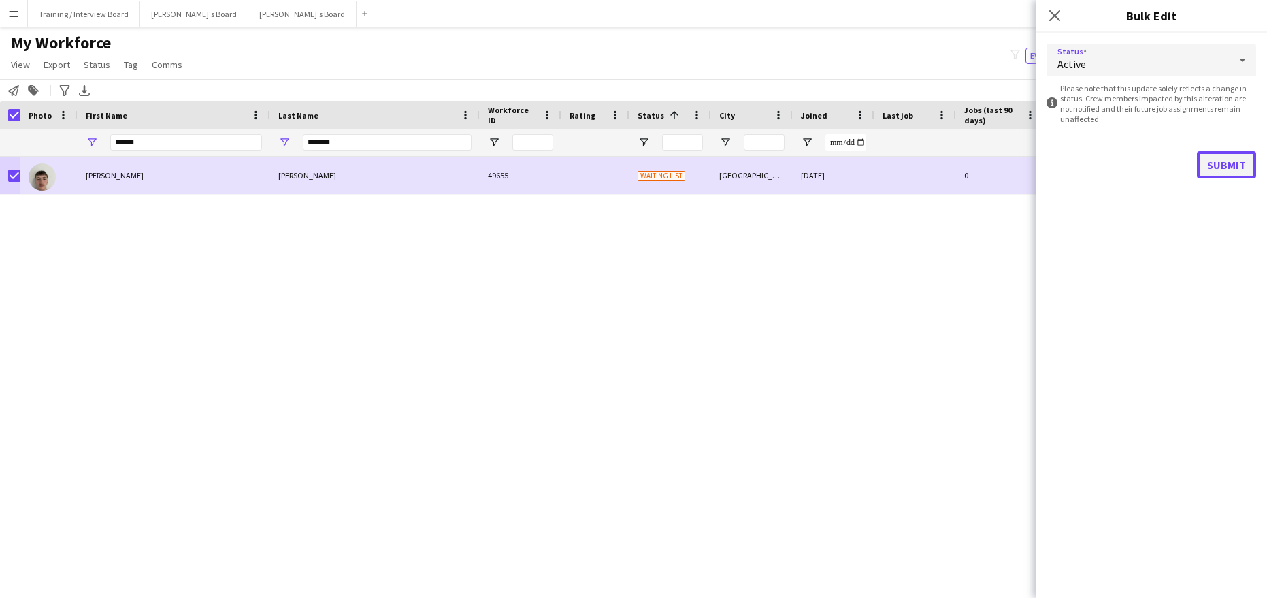
click at [1221, 157] on button "Submit" at bounding box center [1226, 164] width 59 height 27
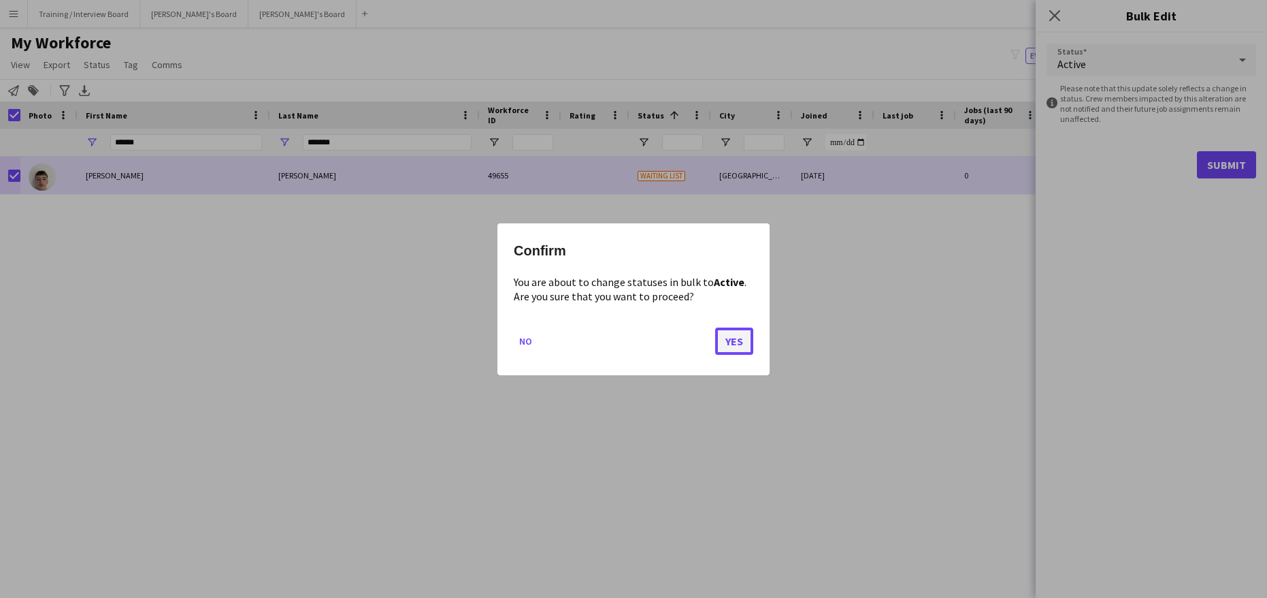
click at [744, 340] on button "Yes" at bounding box center [734, 340] width 38 height 27
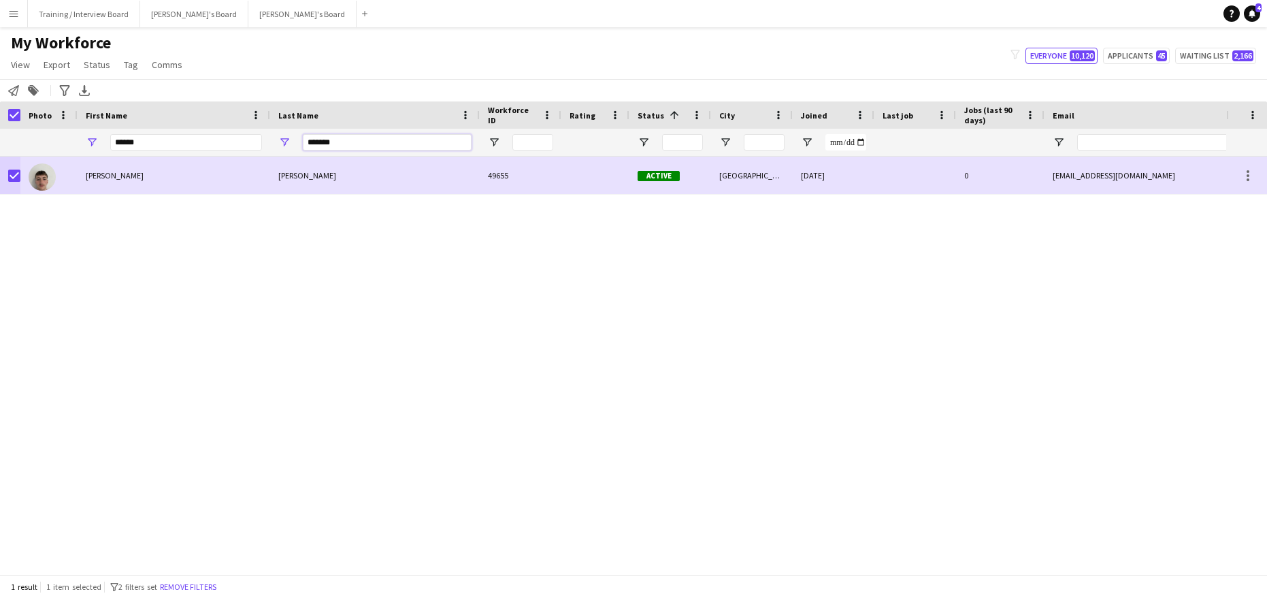
click at [350, 144] on input "*******" at bounding box center [387, 142] width 169 height 16
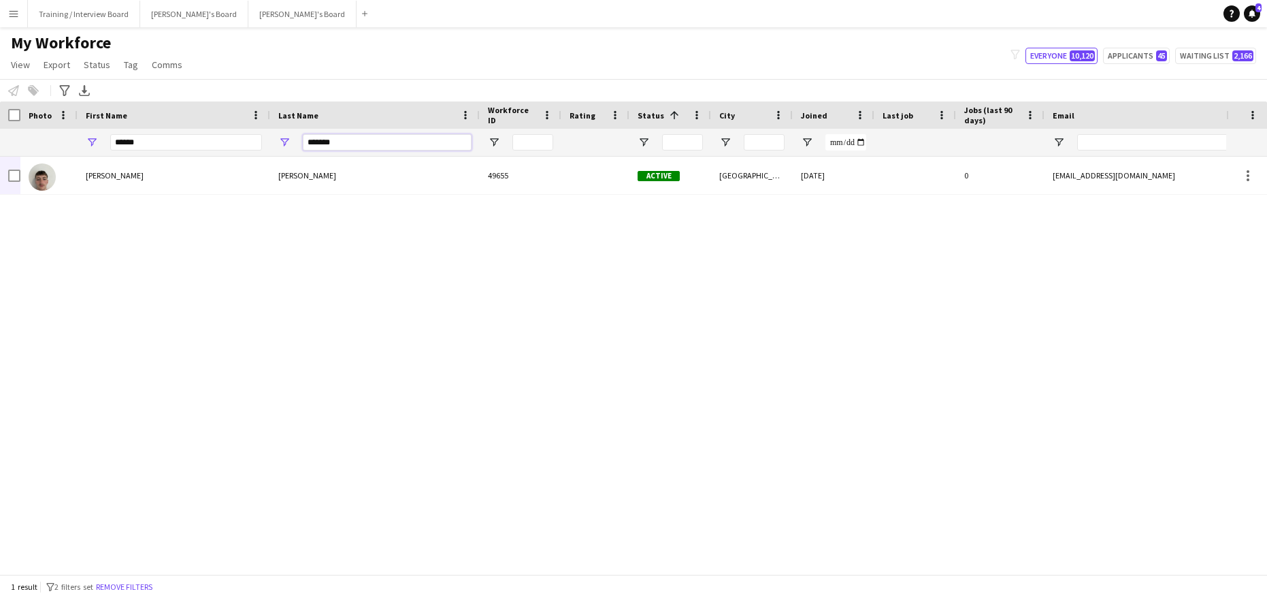
click at [347, 137] on input "*******" at bounding box center [387, 142] width 169 height 16
type input "*"
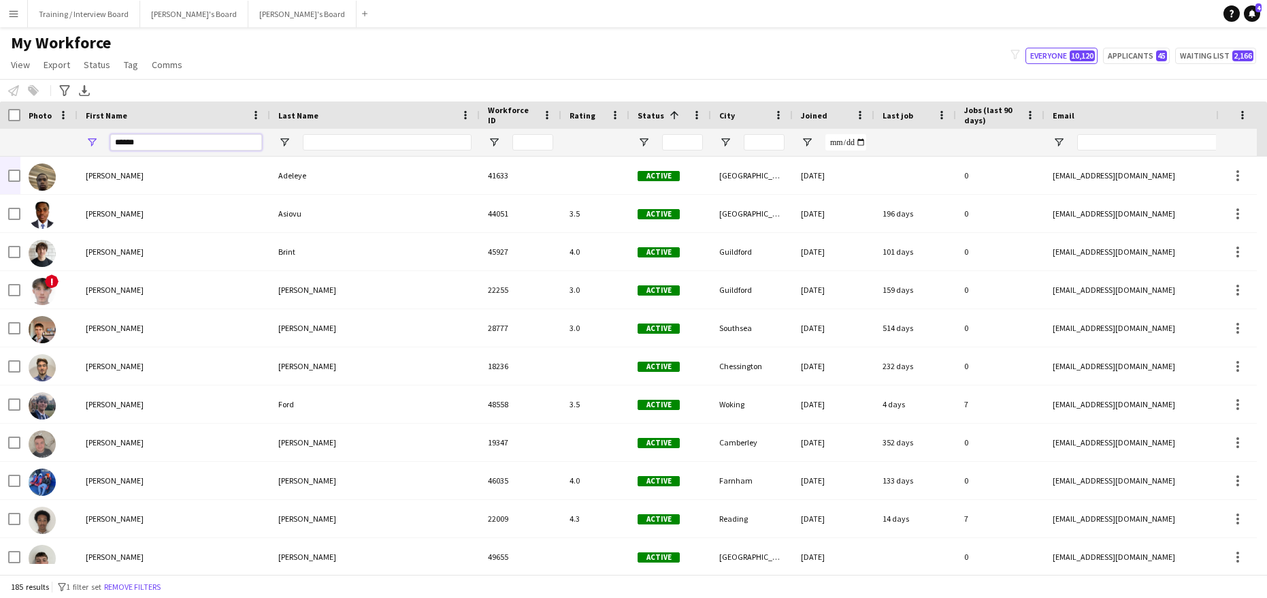
click at [153, 140] on input "******" at bounding box center [186, 142] width 152 height 16
type input "*"
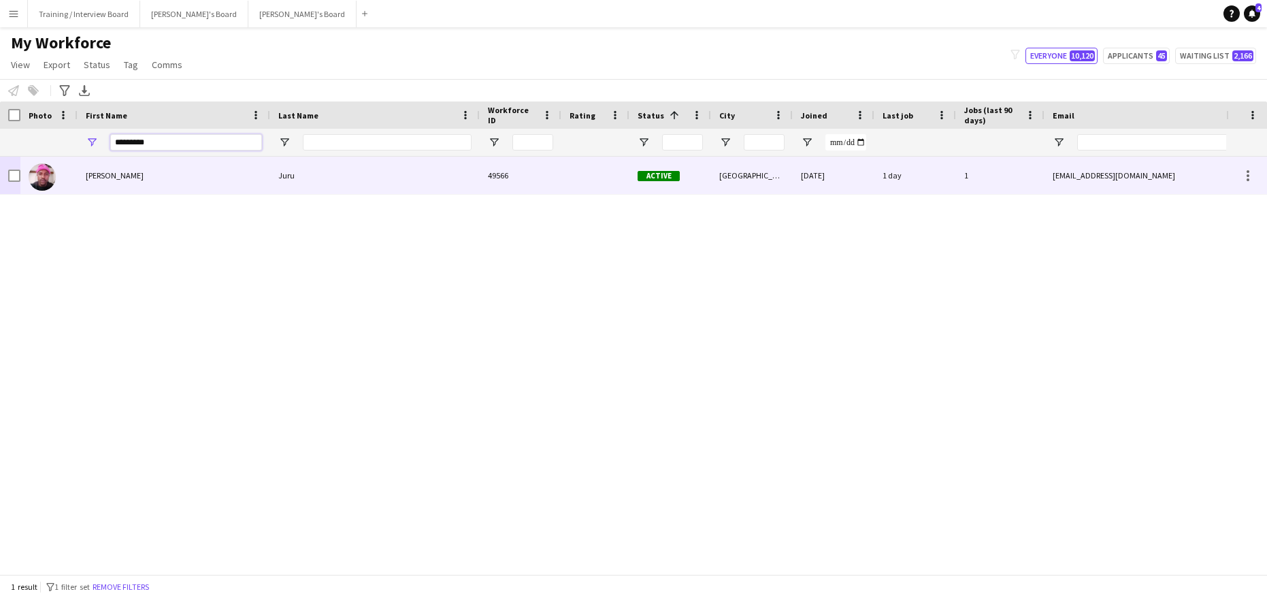
type input "*********"
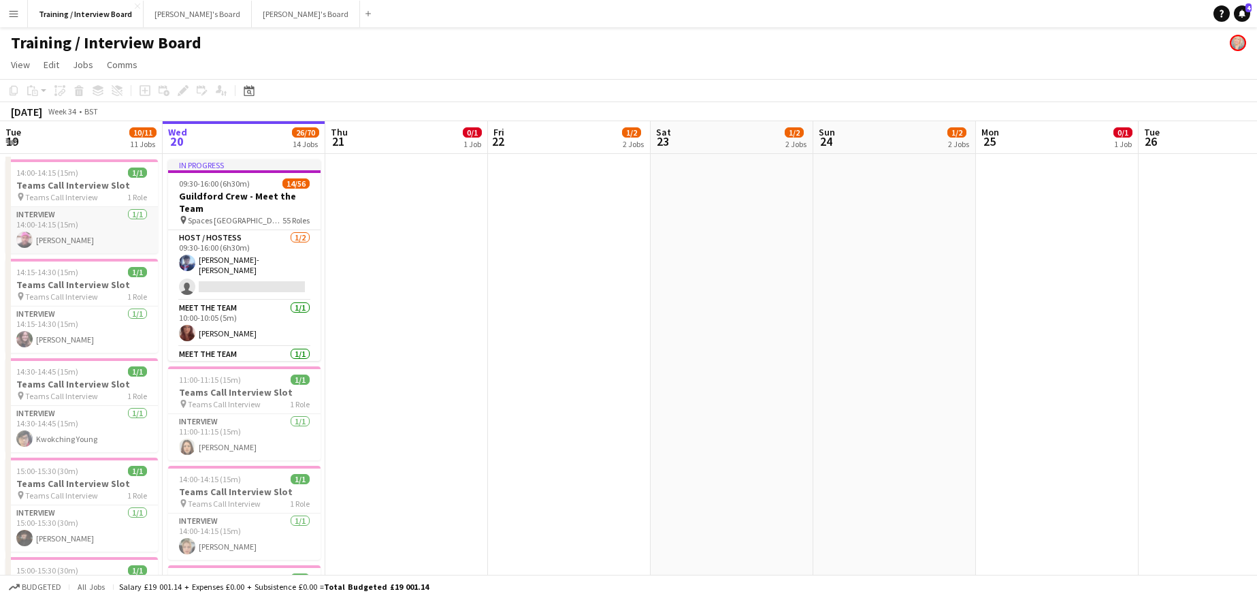
click at [66, 235] on app-card-role "Interview 1/1 14:00-14:15 (15m) Macdonald Juru" at bounding box center [81, 230] width 152 height 46
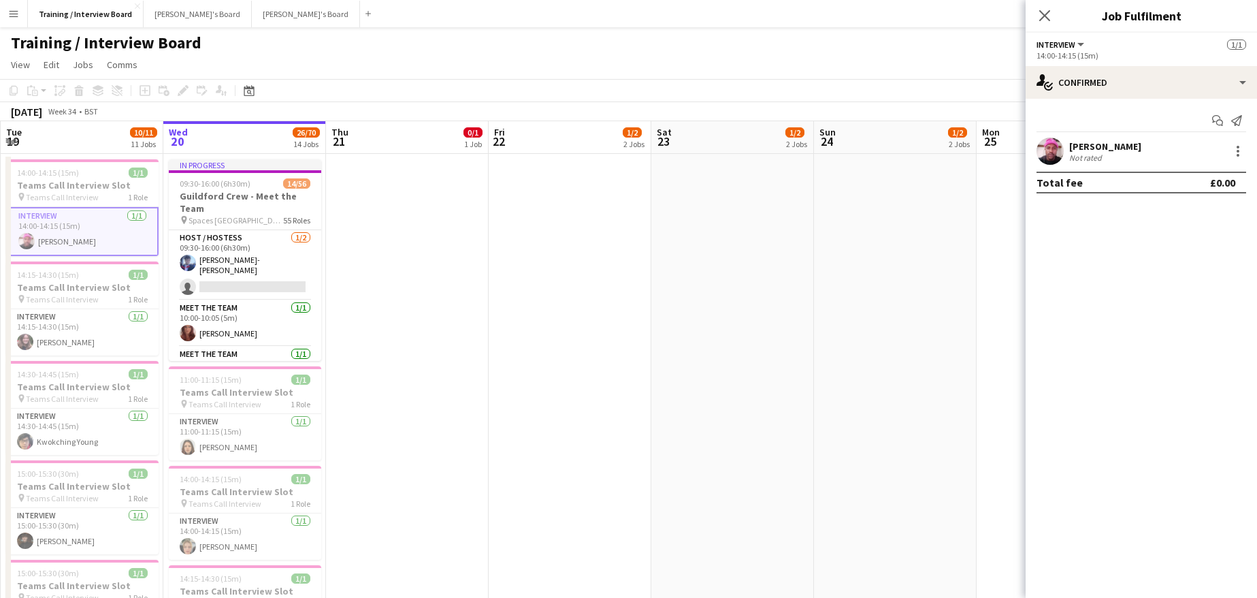
click at [1069, 141] on div "[PERSON_NAME]" at bounding box center [1105, 146] width 72 height 12
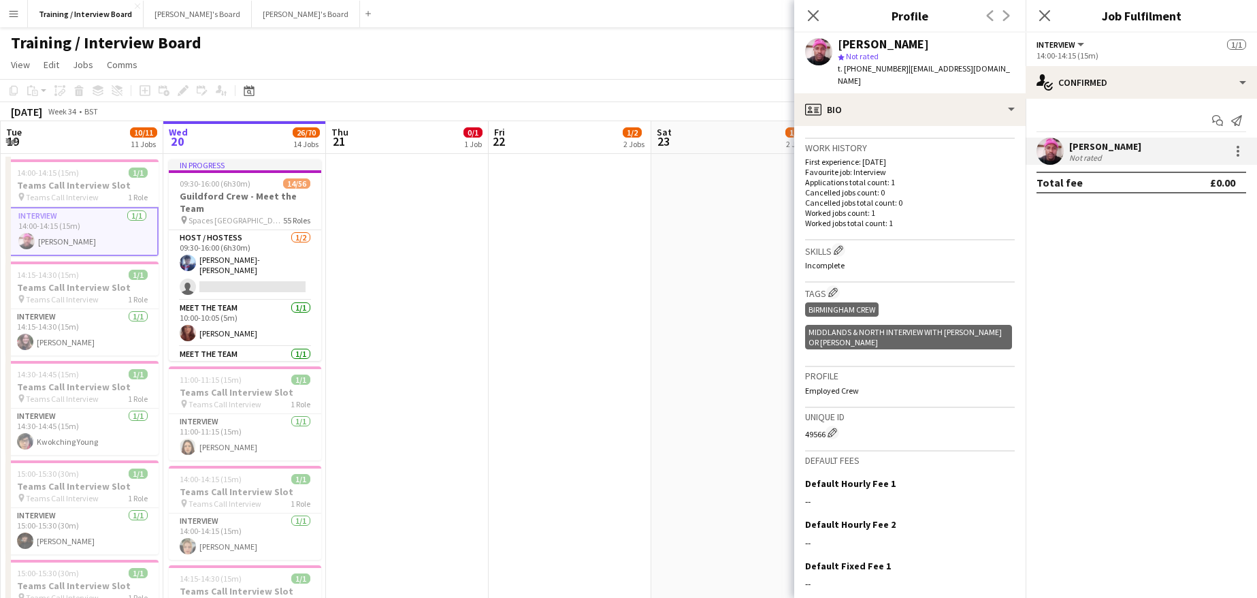
scroll to position [340, 0]
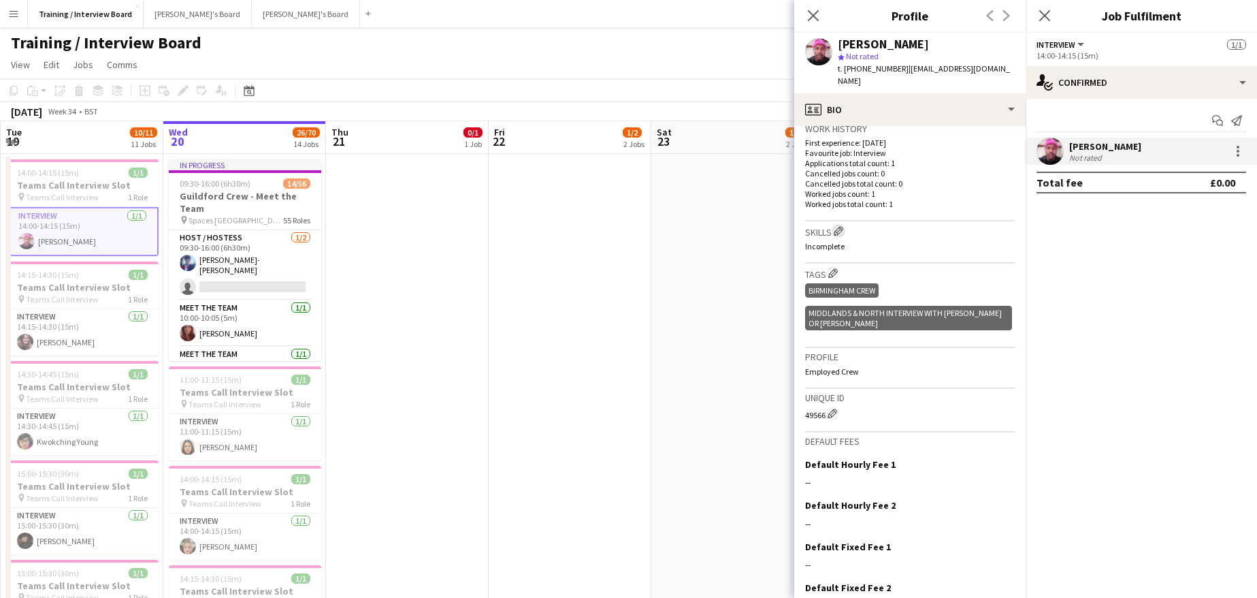
click at [843, 231] on app-icon "Edit crew company skills" at bounding box center [839, 231] width 10 height 10
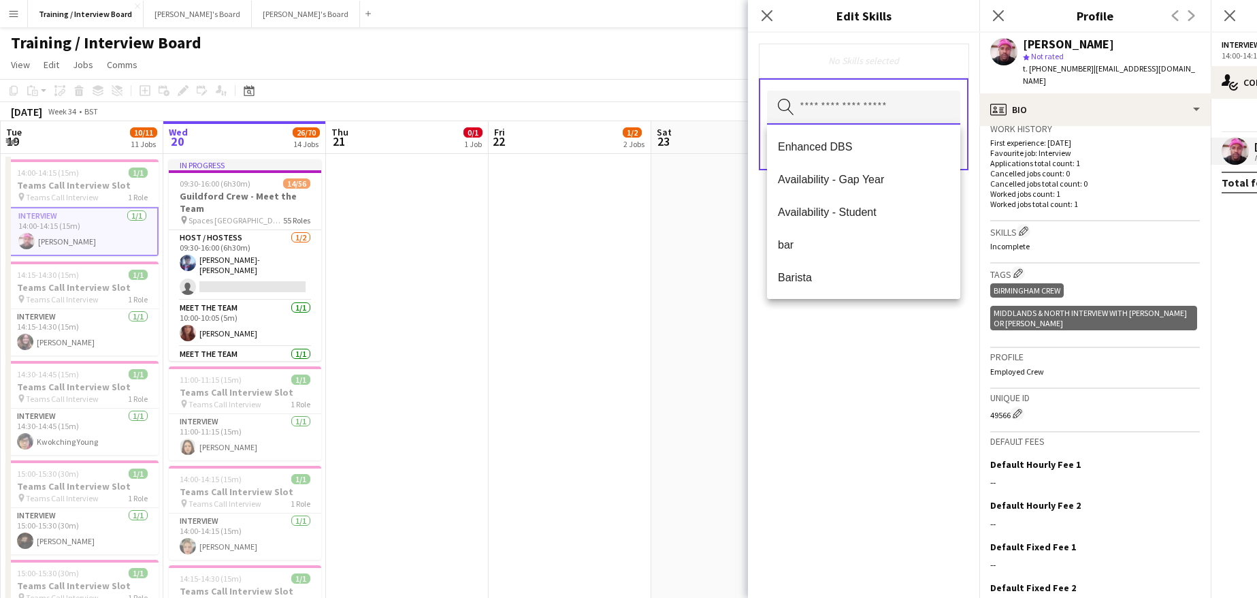
click at [794, 104] on input "text" at bounding box center [863, 108] width 193 height 34
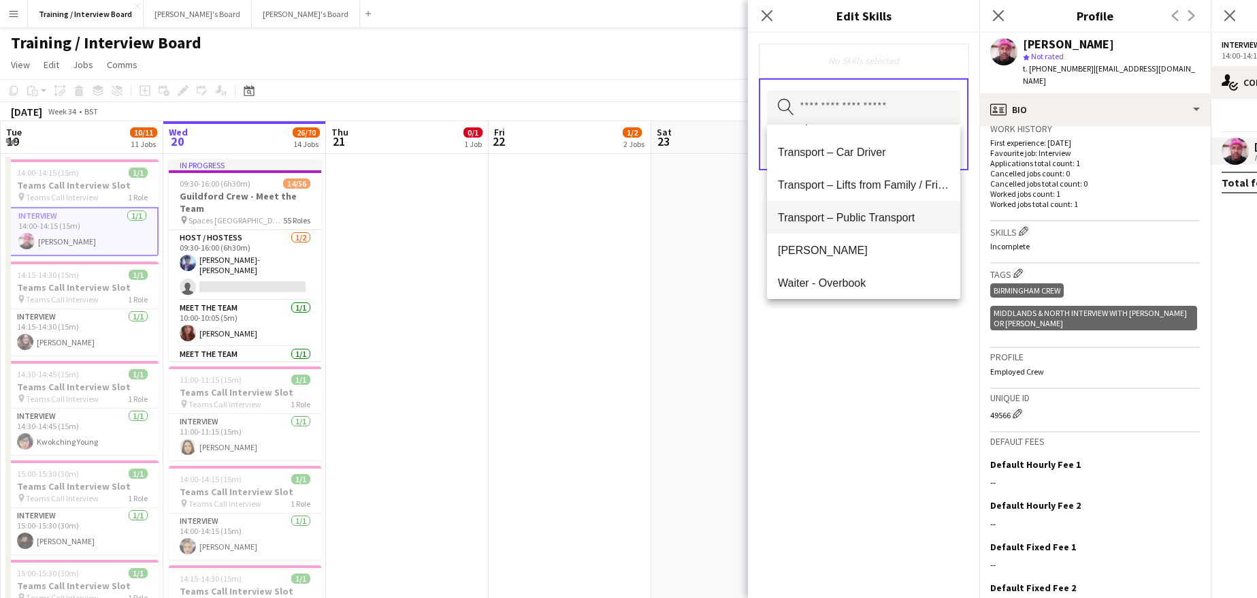
click at [868, 220] on span "Transport – Public Transport" at bounding box center [864, 217] width 172 height 13
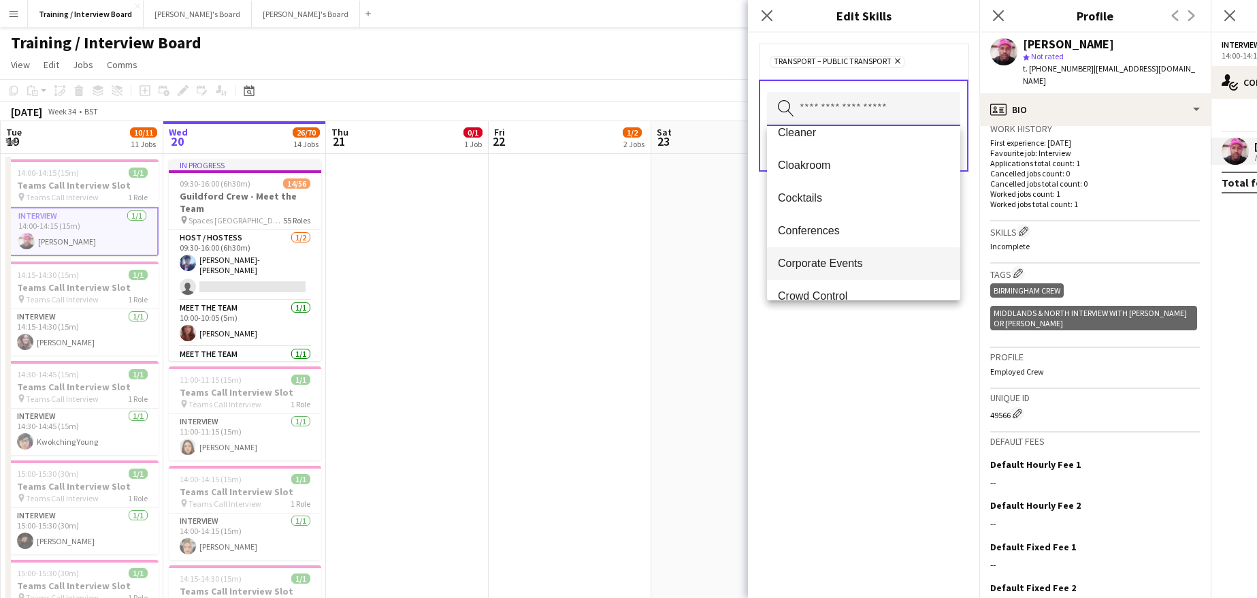
scroll to position [408, 0]
click at [807, 130] on span "Cleaner" at bounding box center [864, 131] width 172 height 13
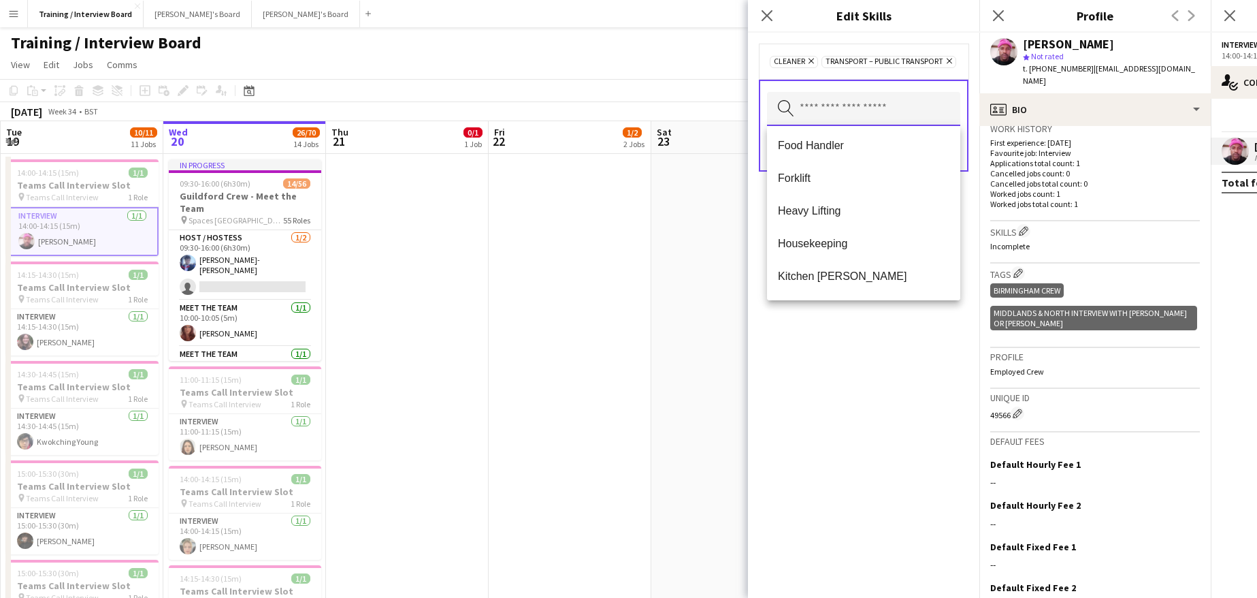
scroll to position [944, 0]
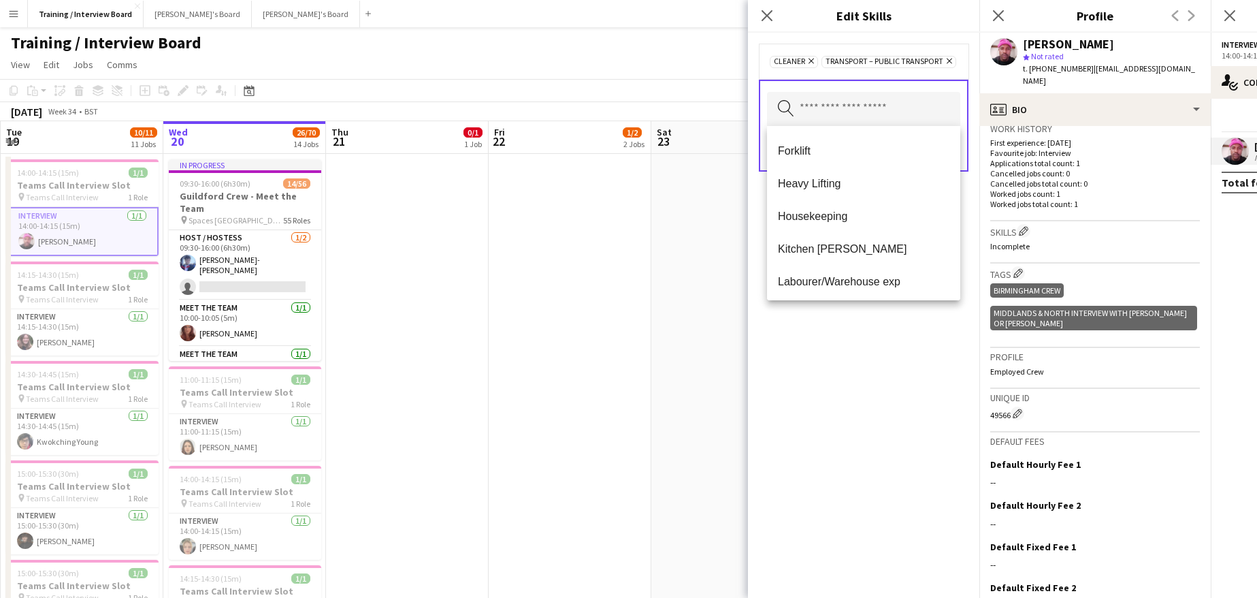
click at [796, 184] on span "Heavy Lifting" at bounding box center [864, 183] width 172 height 13
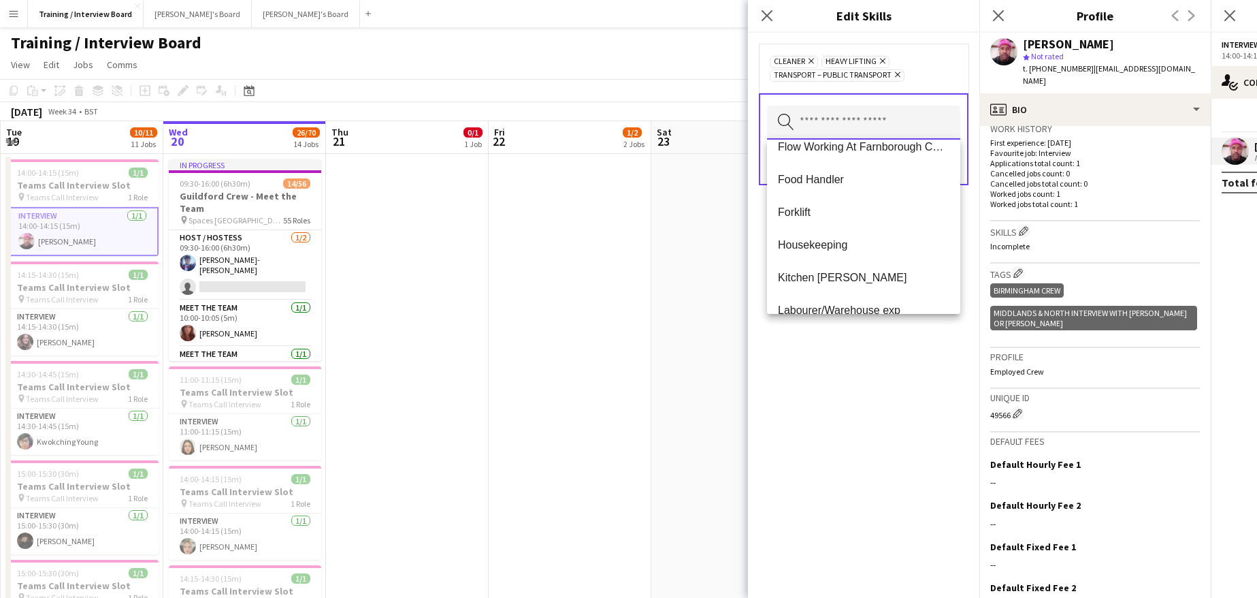
scroll to position [924, 0]
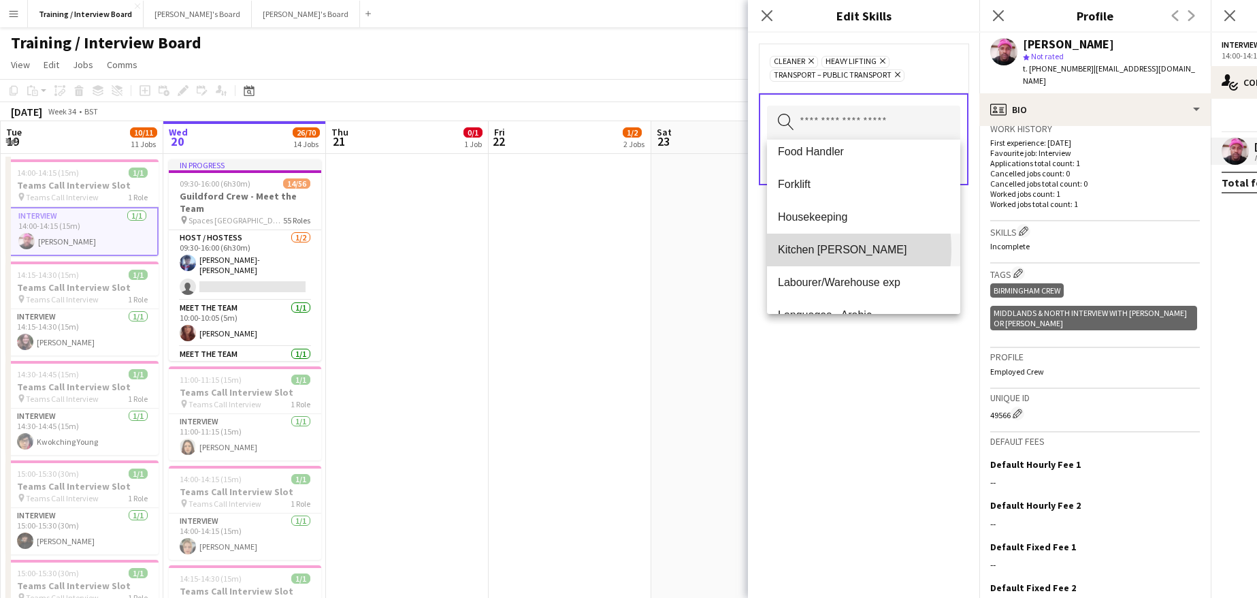
click at [817, 249] on span "Kitchen Porter" at bounding box center [864, 249] width 172 height 13
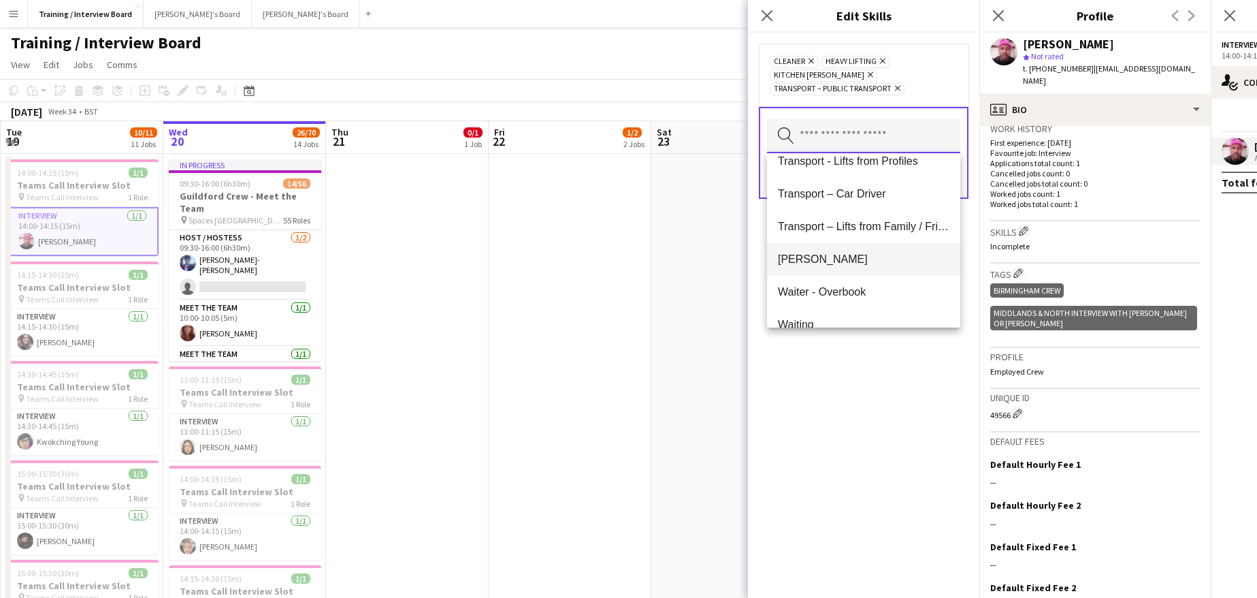
scroll to position [1843, 0]
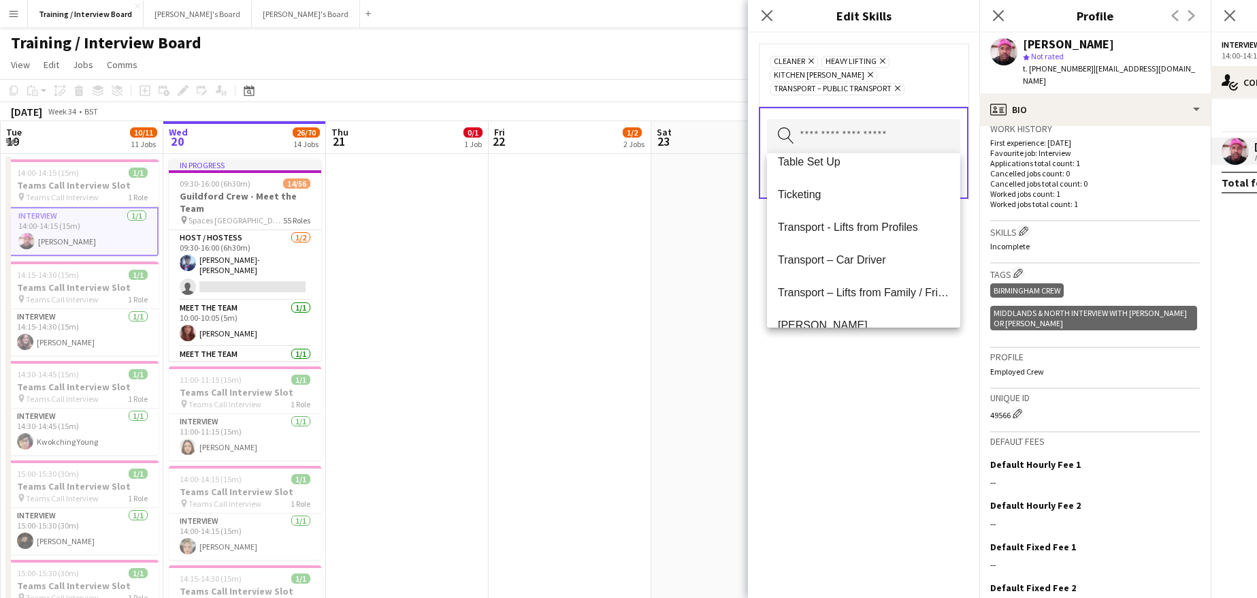
click at [903, 404] on div "Cleaner Remove Heavy Lifting Remove Kitchen Porter Remove Transport – Public Tr…" at bounding box center [863, 315] width 231 height 565
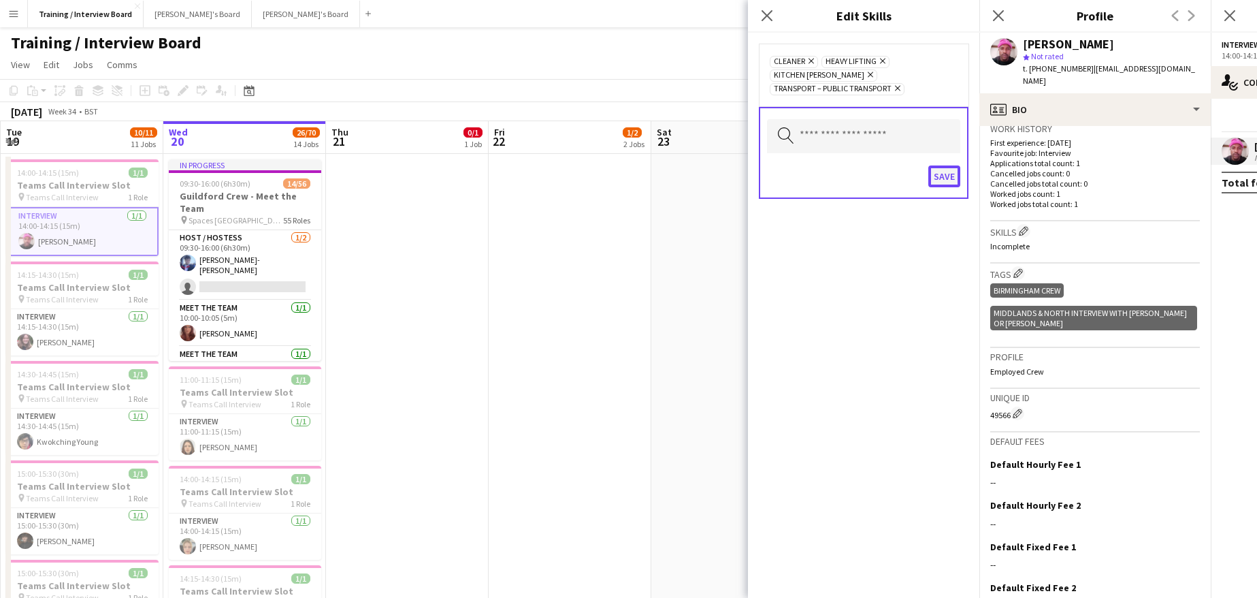
click at [941, 174] on button "Save" at bounding box center [944, 176] width 32 height 22
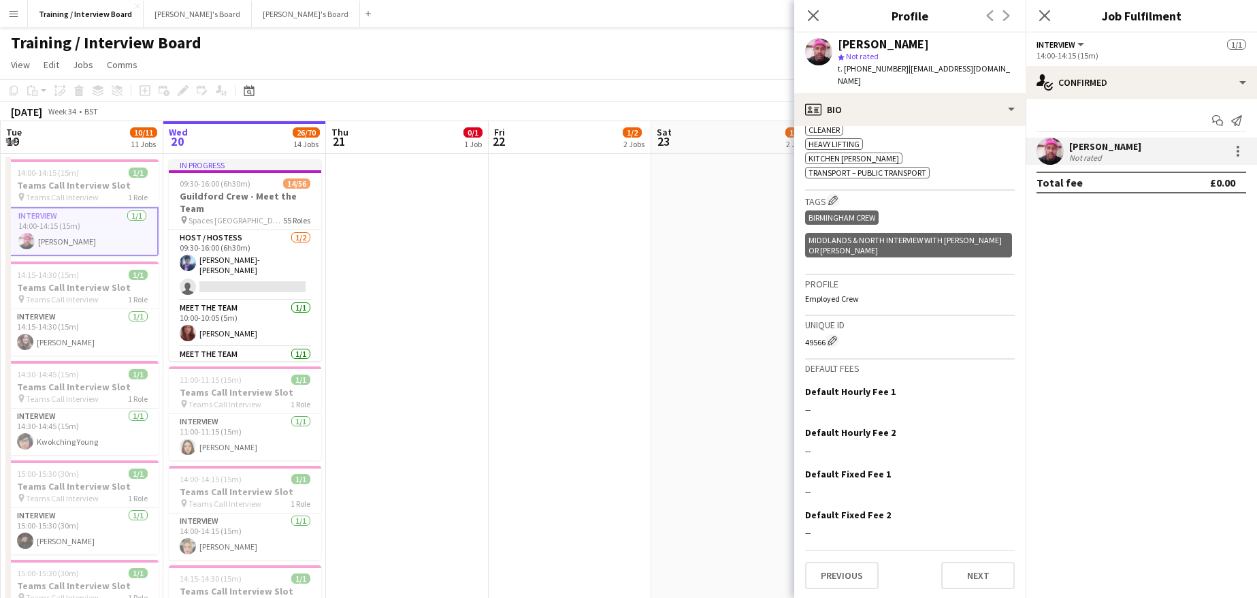
scroll to position [459, 0]
click at [986, 573] on button "Next" at bounding box center [978, 573] width 74 height 27
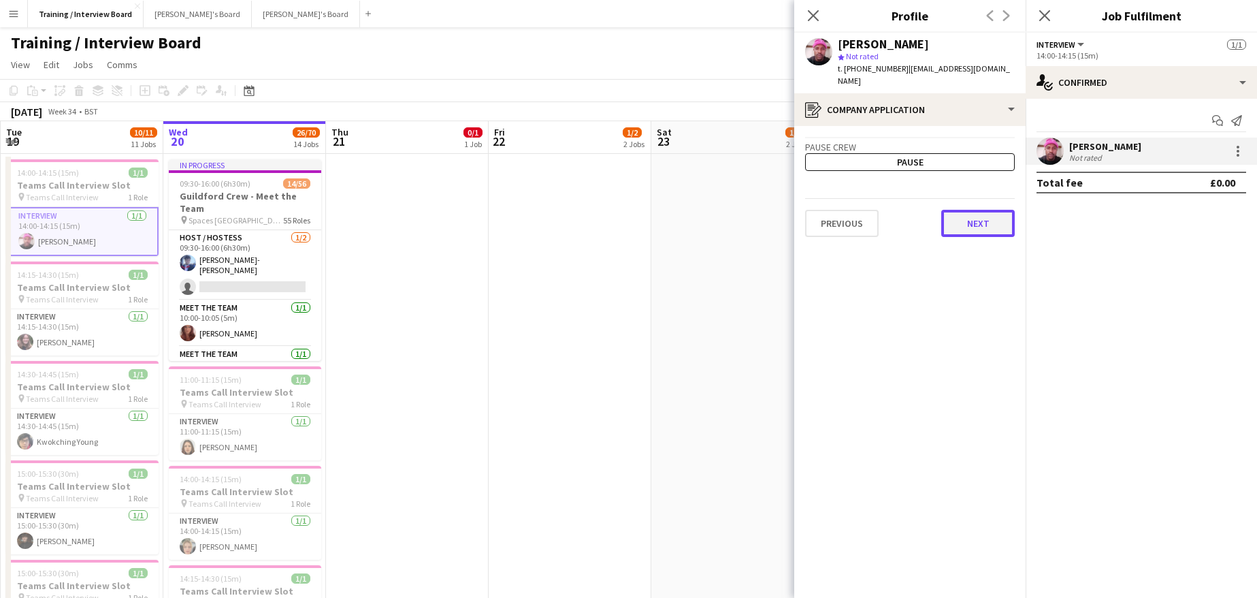
click at [980, 218] on button "Next" at bounding box center [978, 223] width 74 height 27
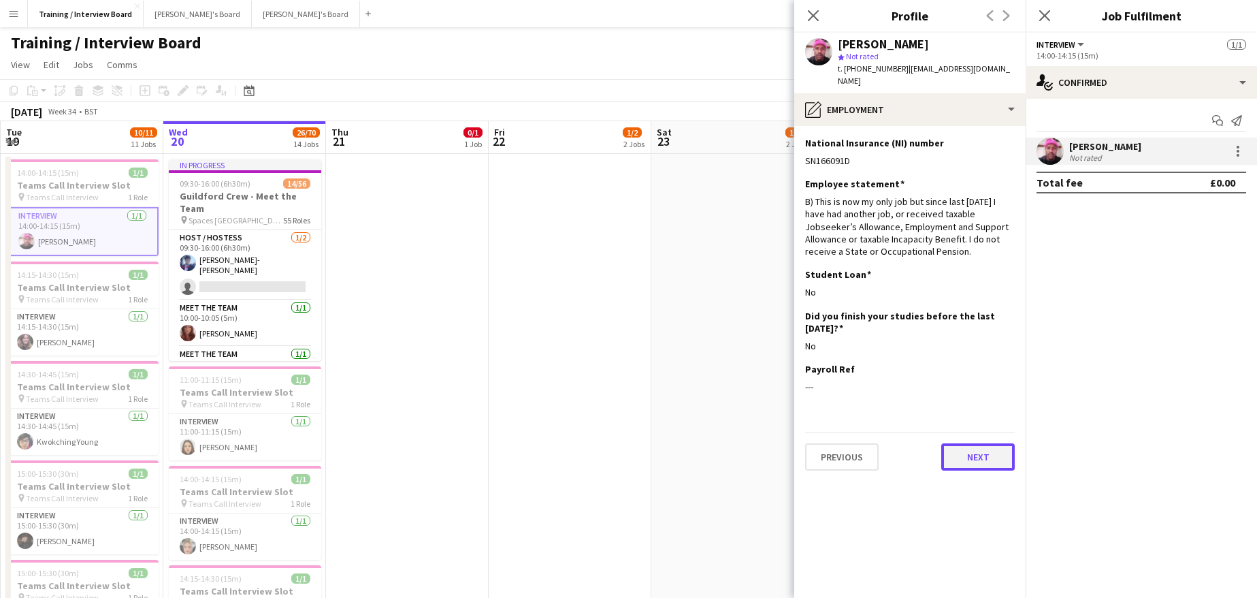
click at [967, 443] on button "Next" at bounding box center [978, 456] width 74 height 27
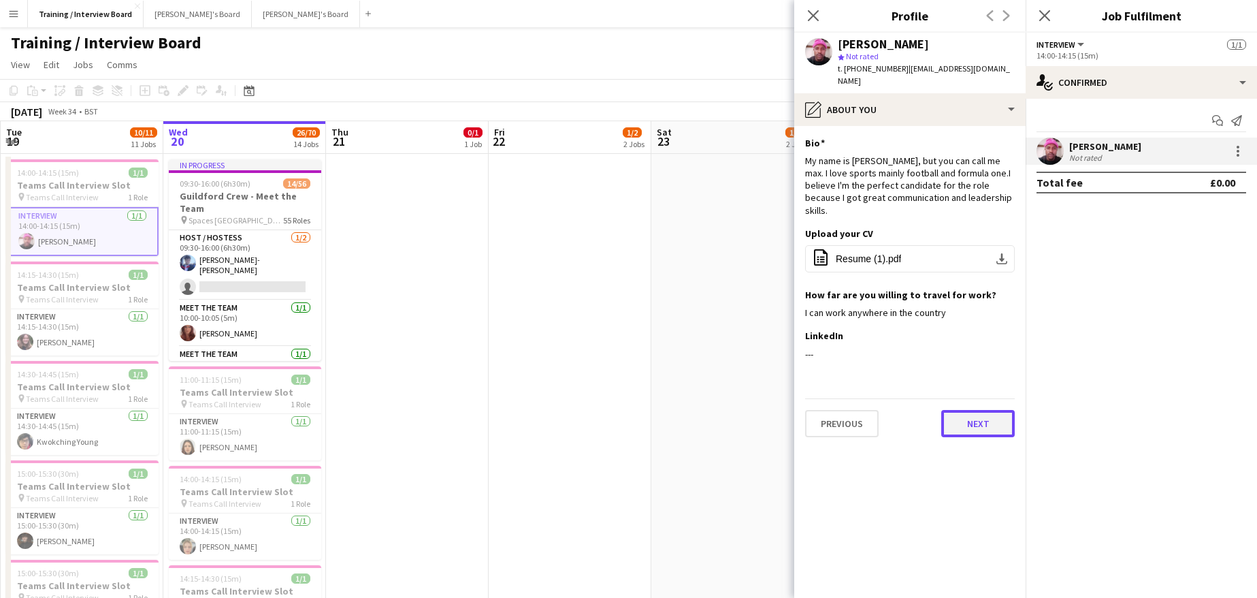
click at [994, 410] on button "Next" at bounding box center [978, 423] width 74 height 27
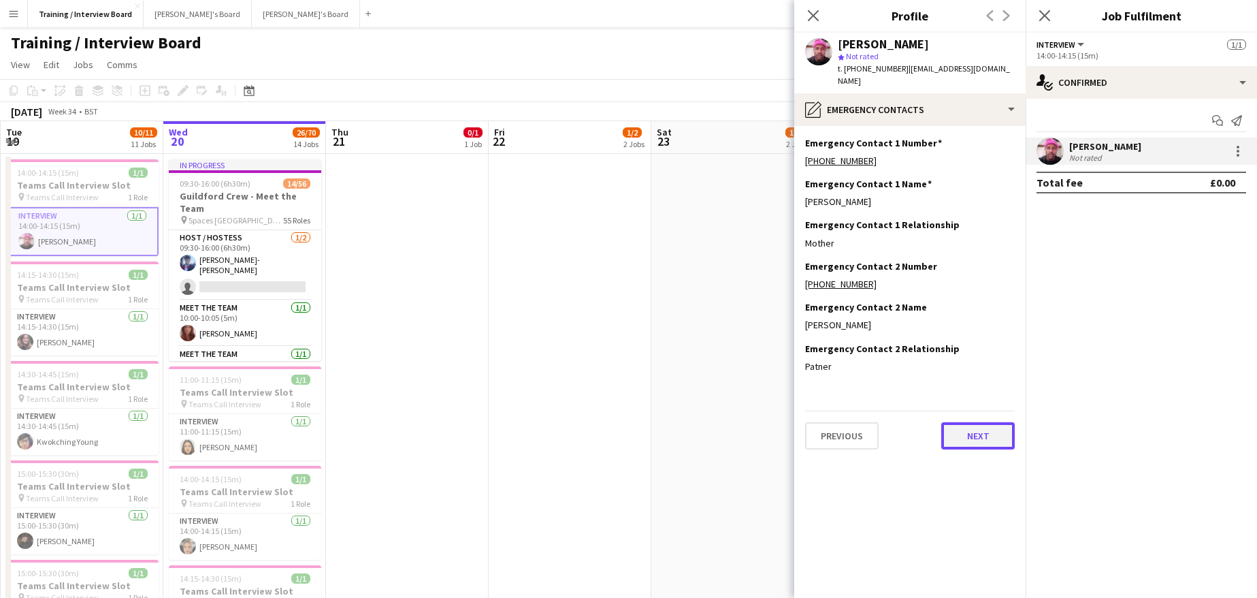
click at [982, 423] on button "Next" at bounding box center [978, 435] width 74 height 27
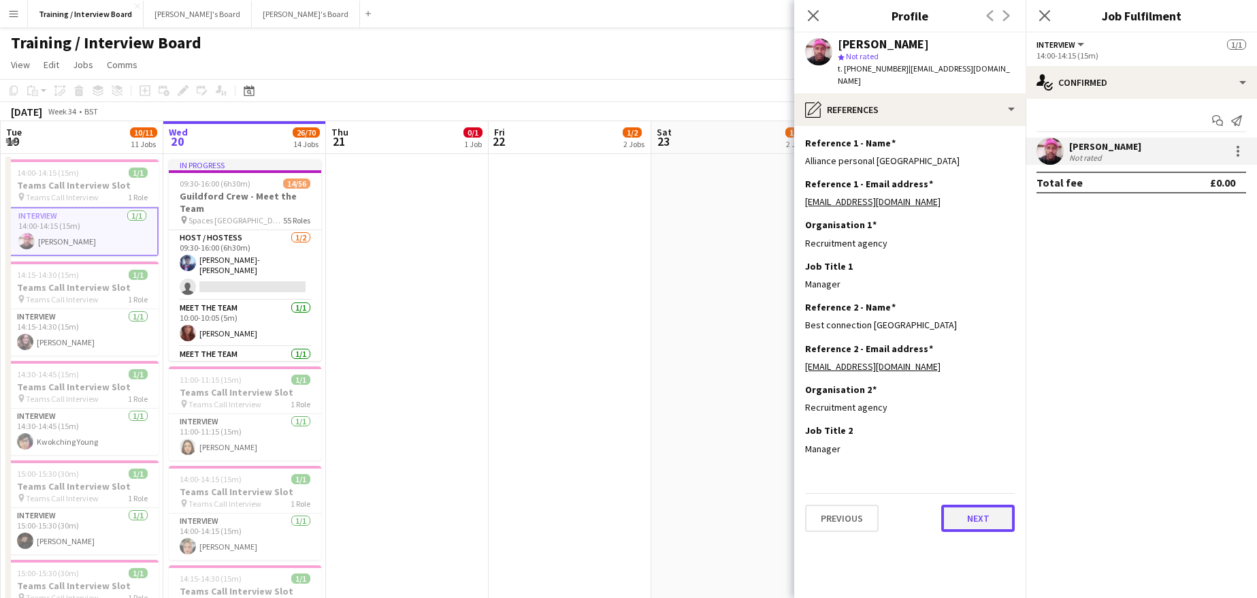
click at [990, 507] on button "Next" at bounding box center [978, 517] width 74 height 27
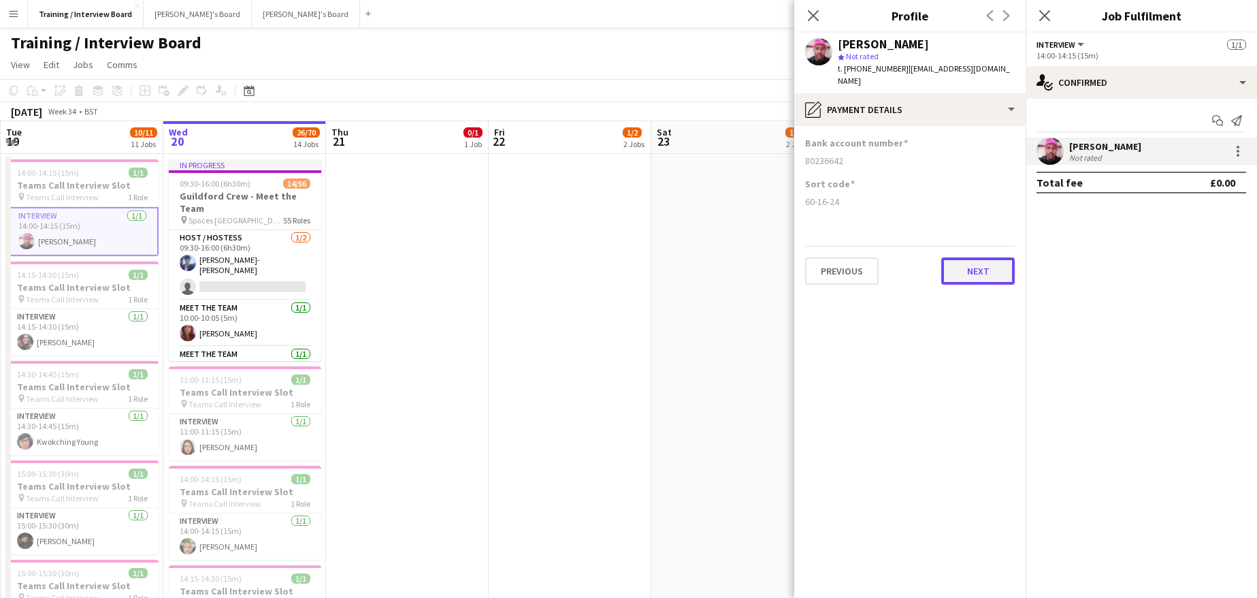
click at [977, 257] on button "Next" at bounding box center [978, 270] width 74 height 27
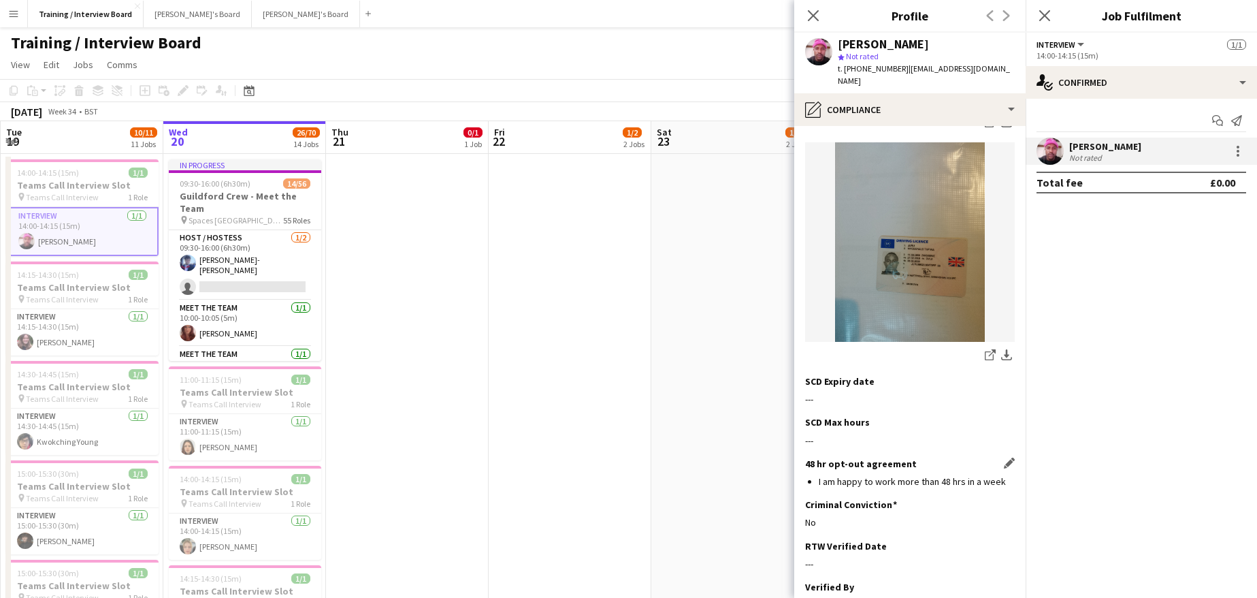
scroll to position [681, 0]
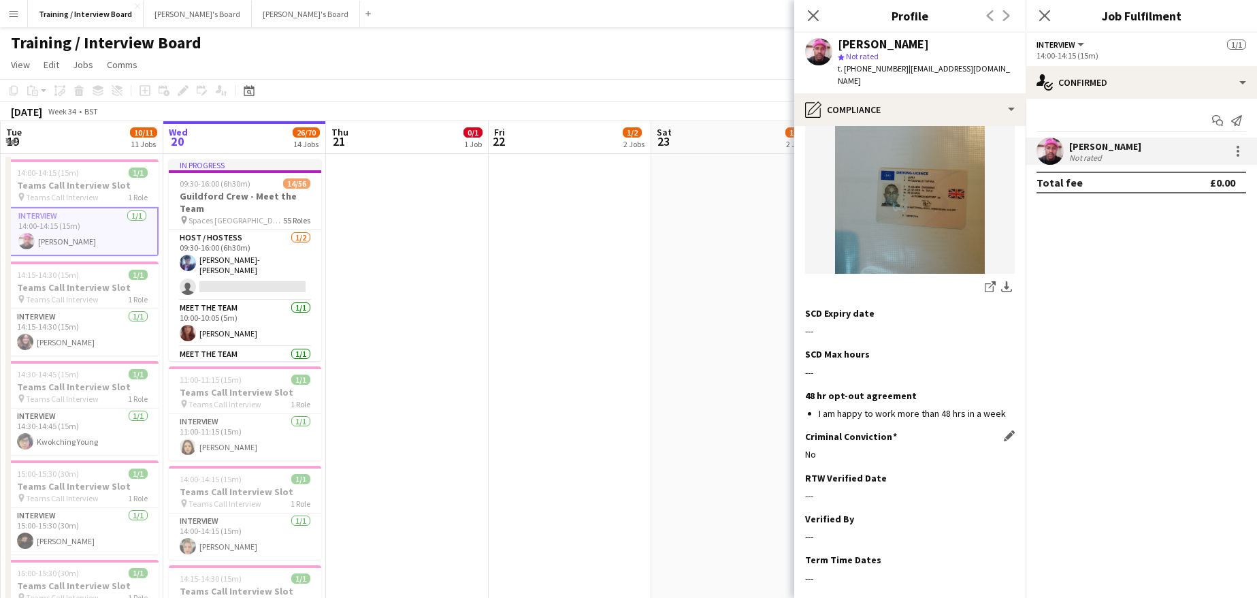
click at [1001, 446] on div "Criminal Conviction Edit this field No" at bounding box center [910, 450] width 210 height 41
click at [1004, 472] on app-icon "Edit this field" at bounding box center [1009, 477] width 11 height 11
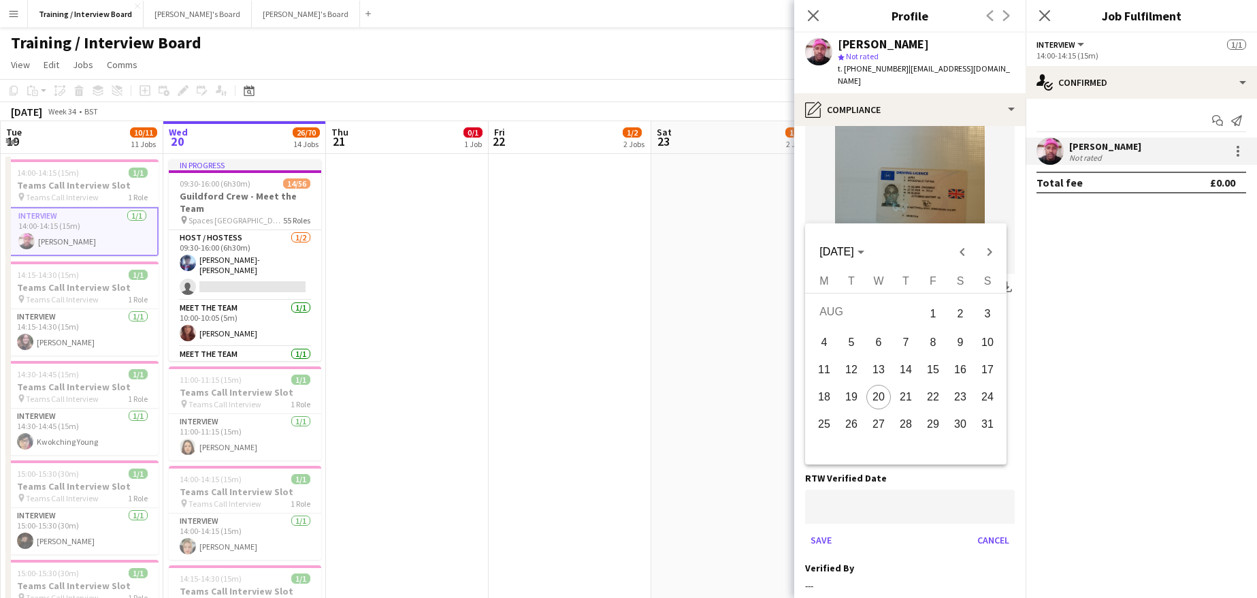
click at [871, 388] on span "20" at bounding box center [878, 397] width 25 height 25
type input "**********"
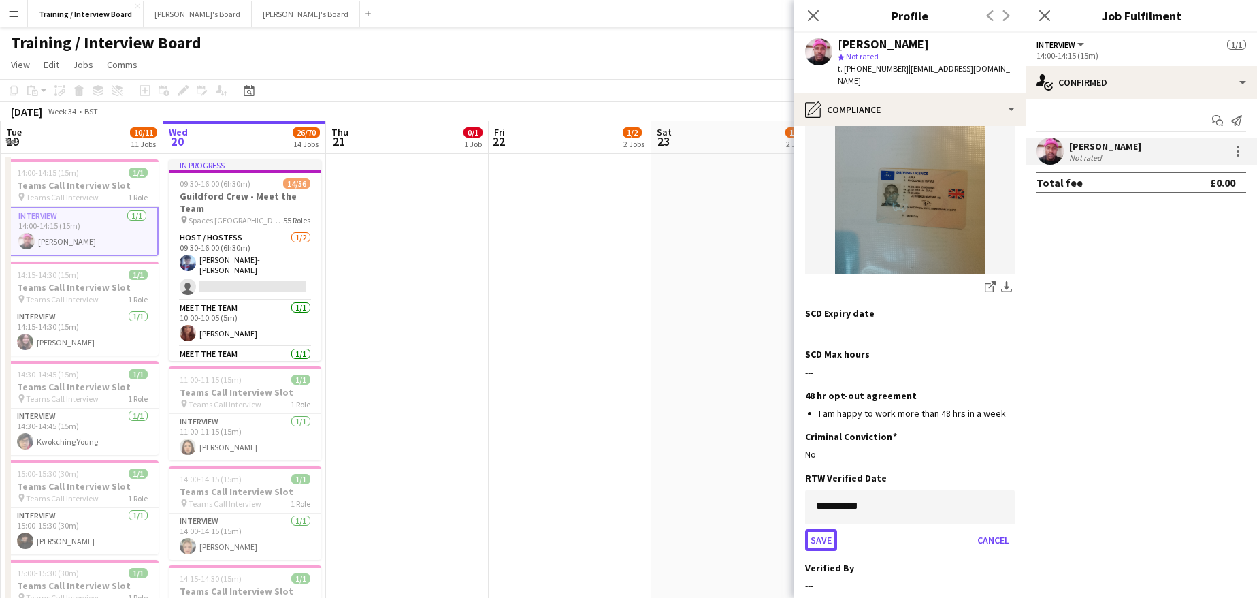
click at [825, 529] on button "Save" at bounding box center [821, 540] width 32 height 22
click at [1004, 513] on app-icon "Edit this field" at bounding box center [1009, 518] width 11 height 11
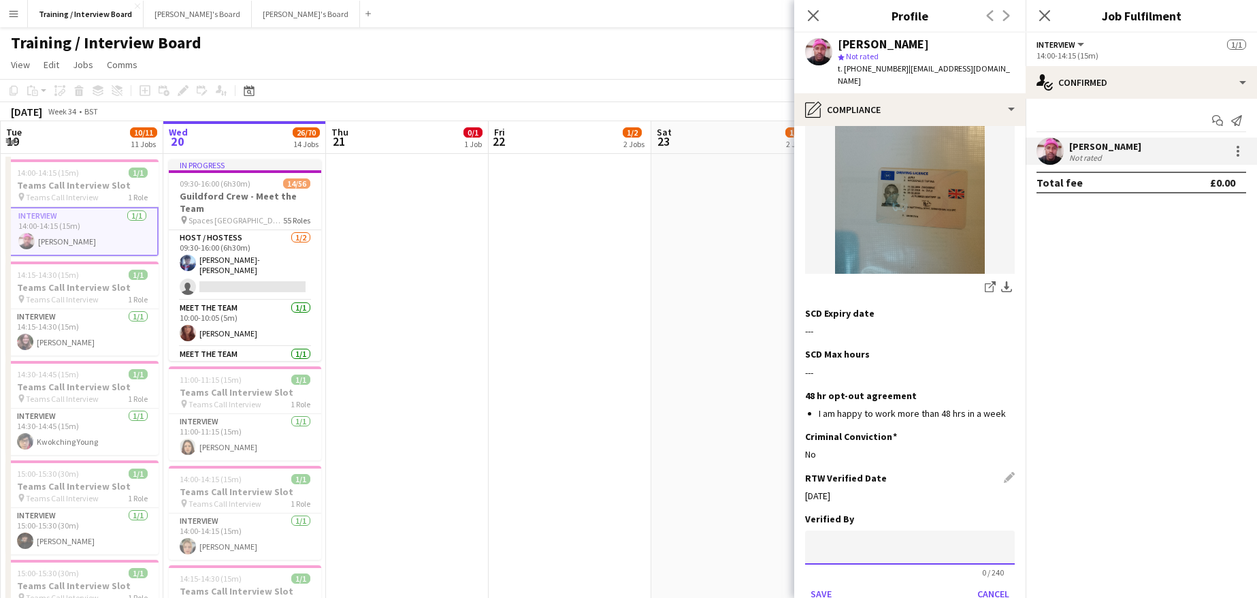
click at [851, 530] on input at bounding box center [910, 547] width 210 height 34
type input "*"
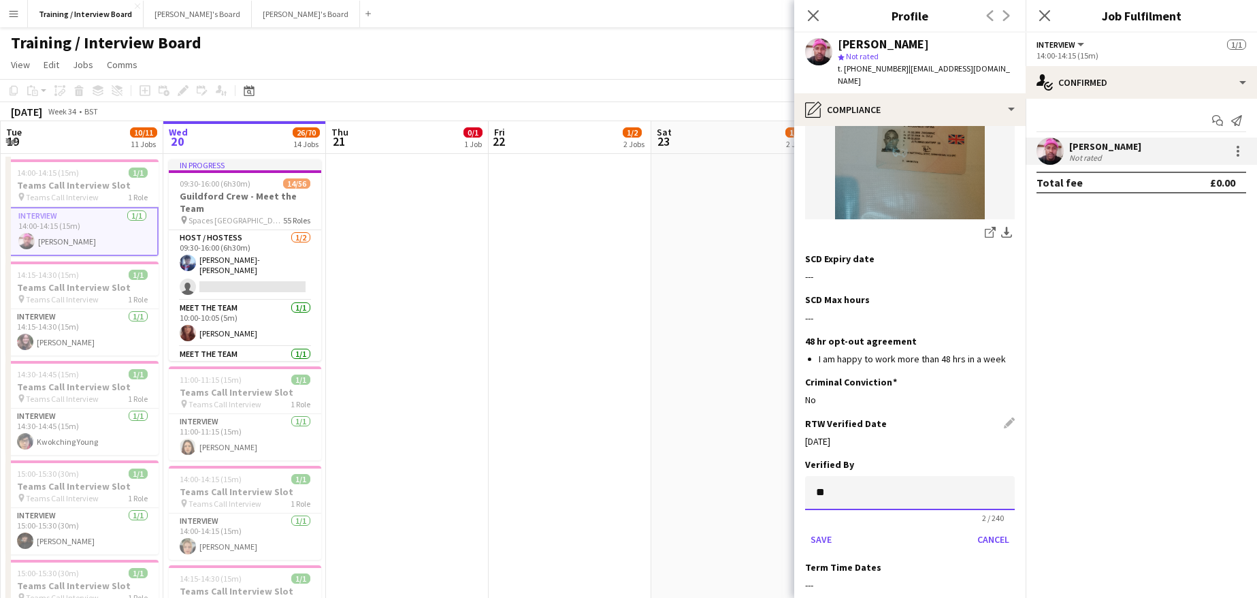
scroll to position [792, 0]
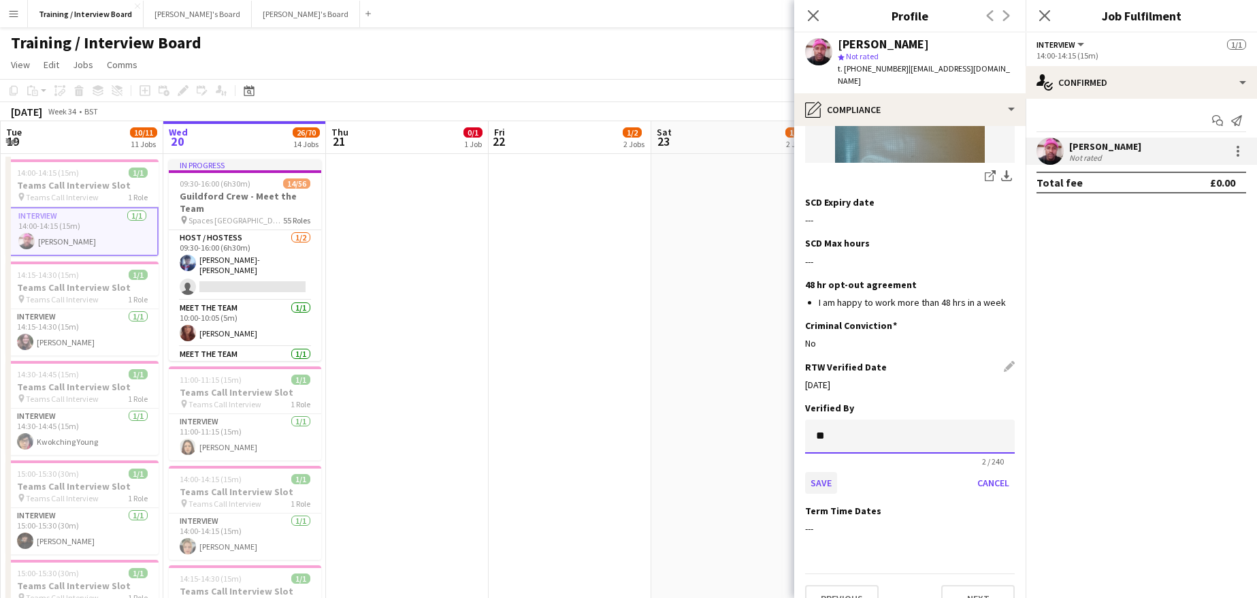
type input "**"
click at [817, 472] on button "Save" at bounding box center [821, 483] width 32 height 22
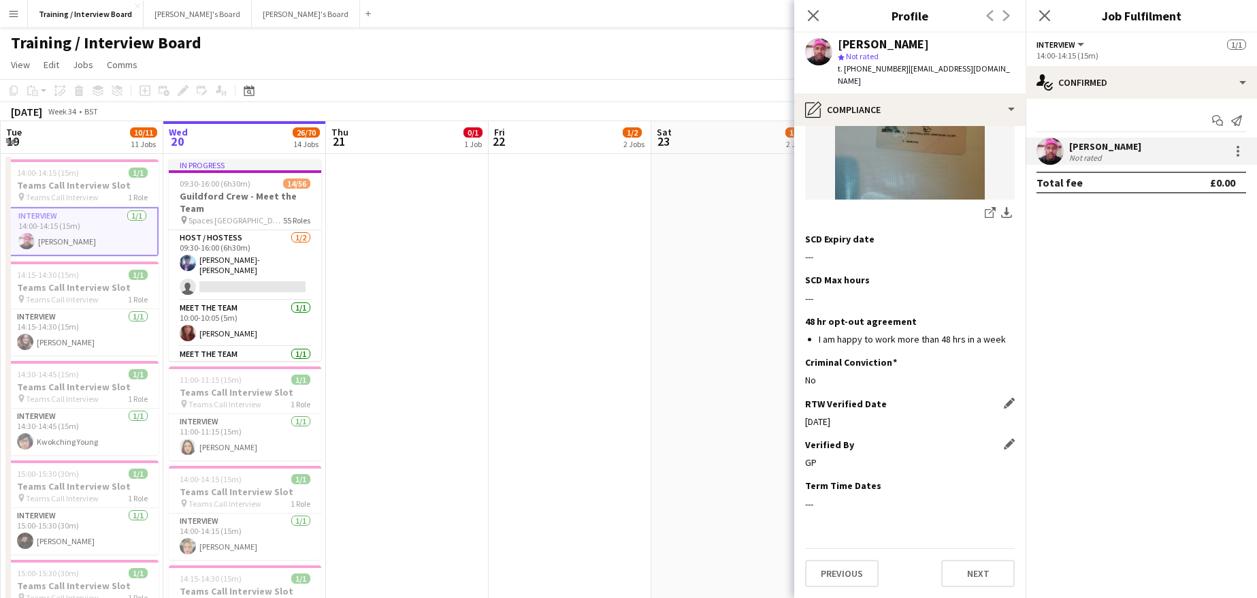
scroll to position [730, 0]
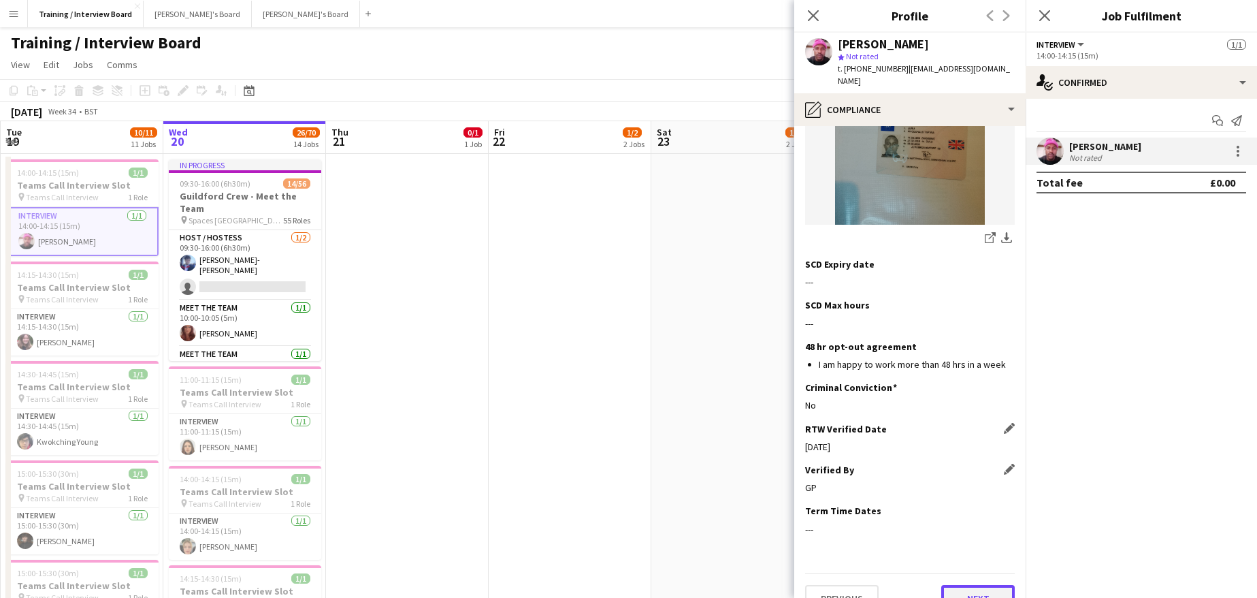
click at [979, 585] on button "Next" at bounding box center [978, 598] width 74 height 27
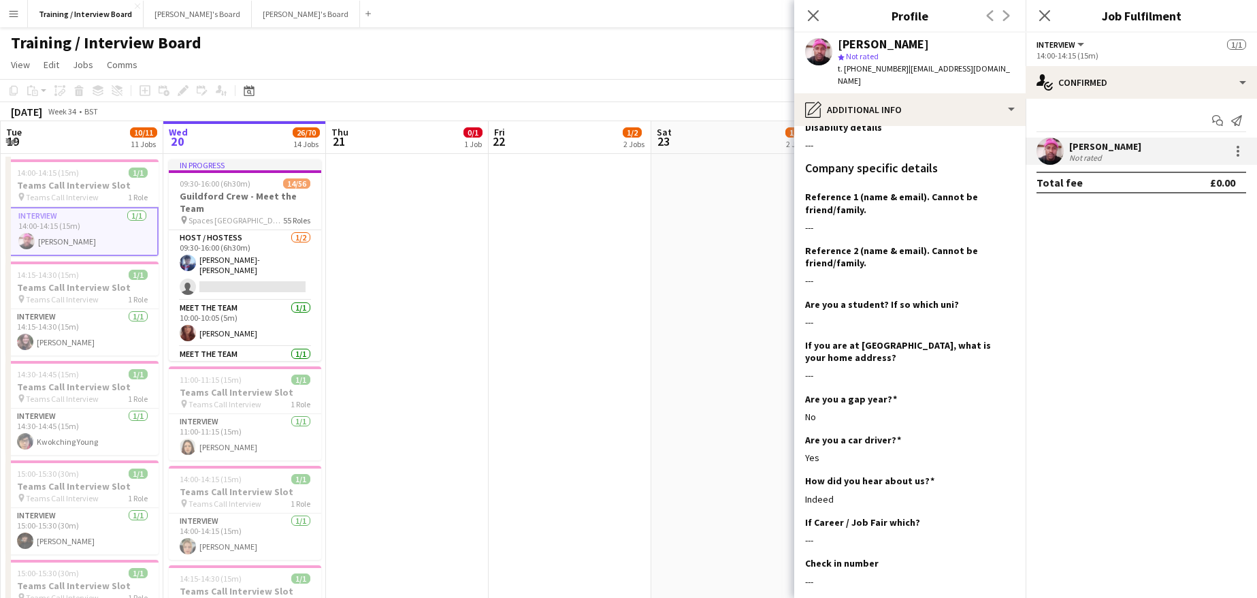
scroll to position [187, 0]
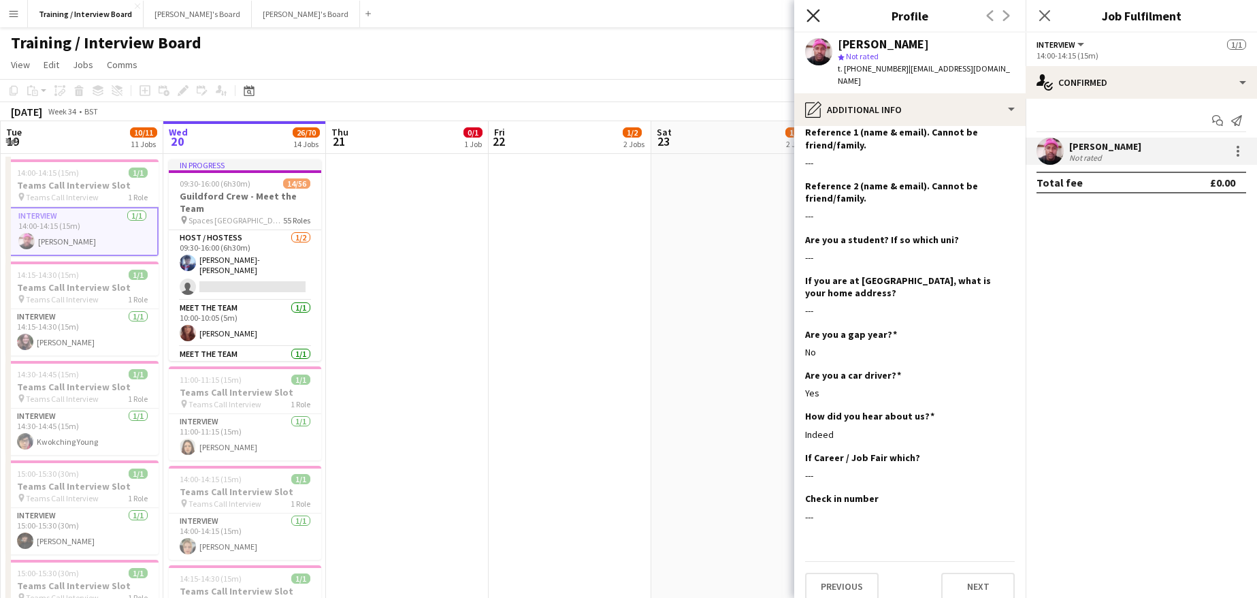
click at [815, 16] on icon "Close pop-in" at bounding box center [813, 15] width 13 height 13
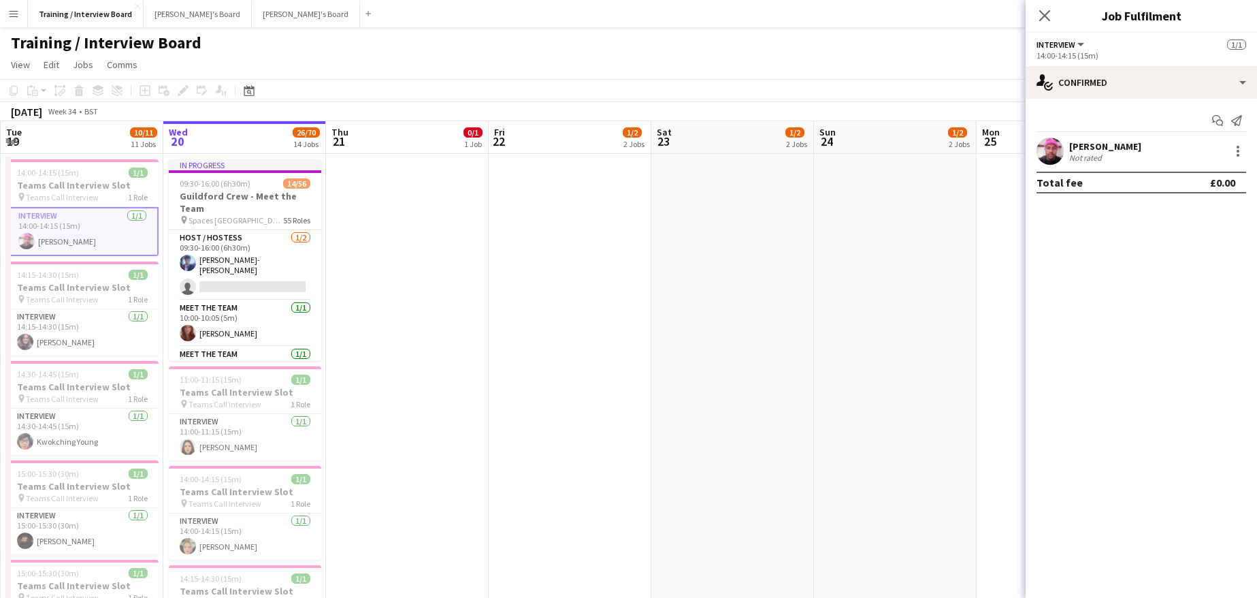
click at [1075, 145] on div "[PERSON_NAME]" at bounding box center [1105, 146] width 72 height 12
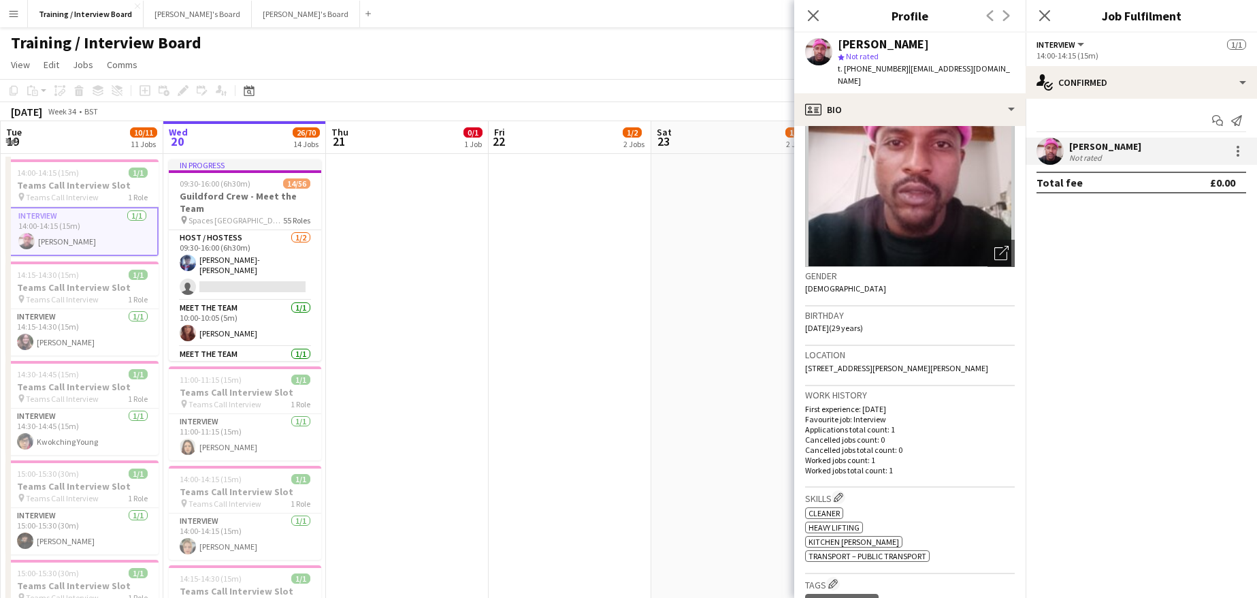
scroll to position [204, 0]
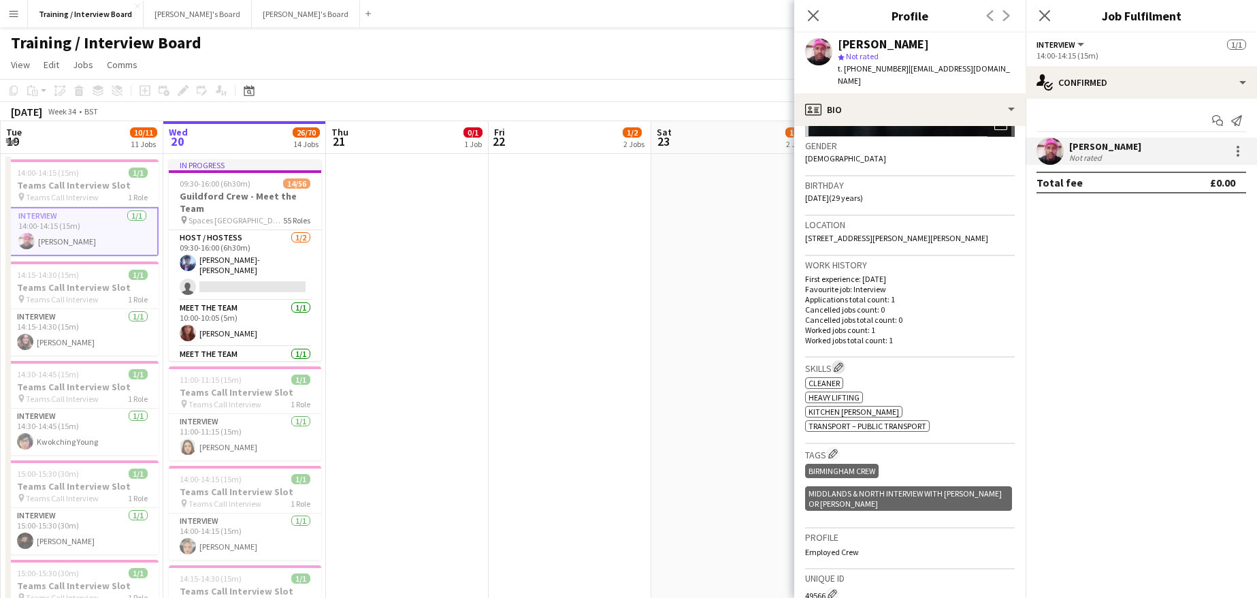
click at [841, 368] on app-icon "Edit crew company skills" at bounding box center [839, 367] width 10 height 10
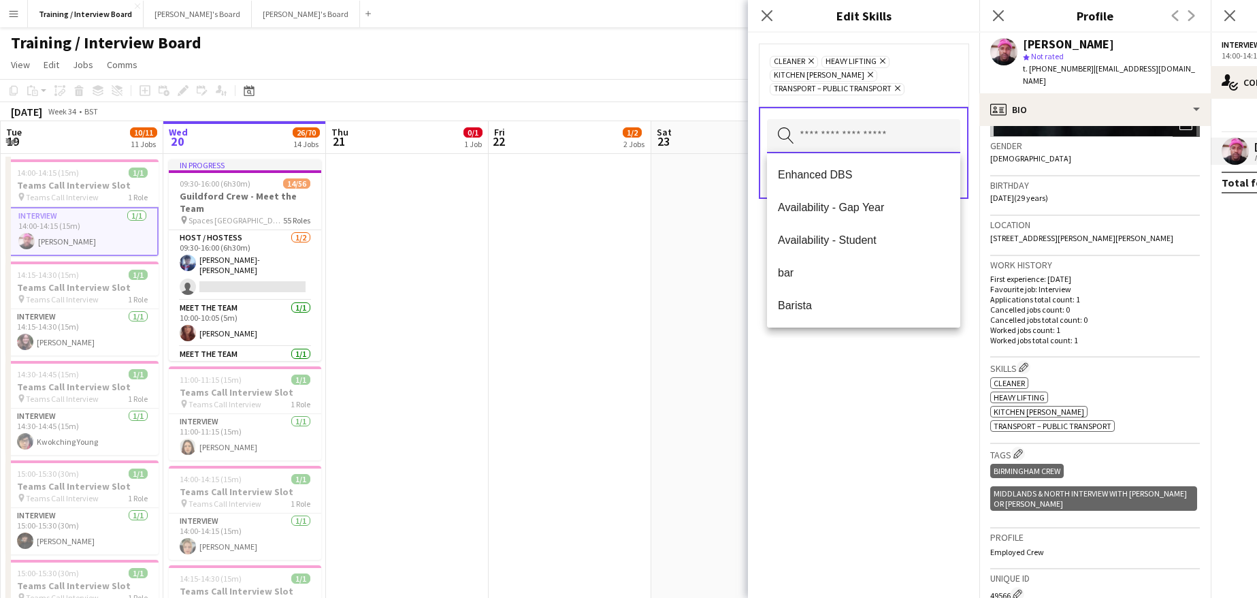
click at [884, 140] on input "text" at bounding box center [863, 136] width 193 height 34
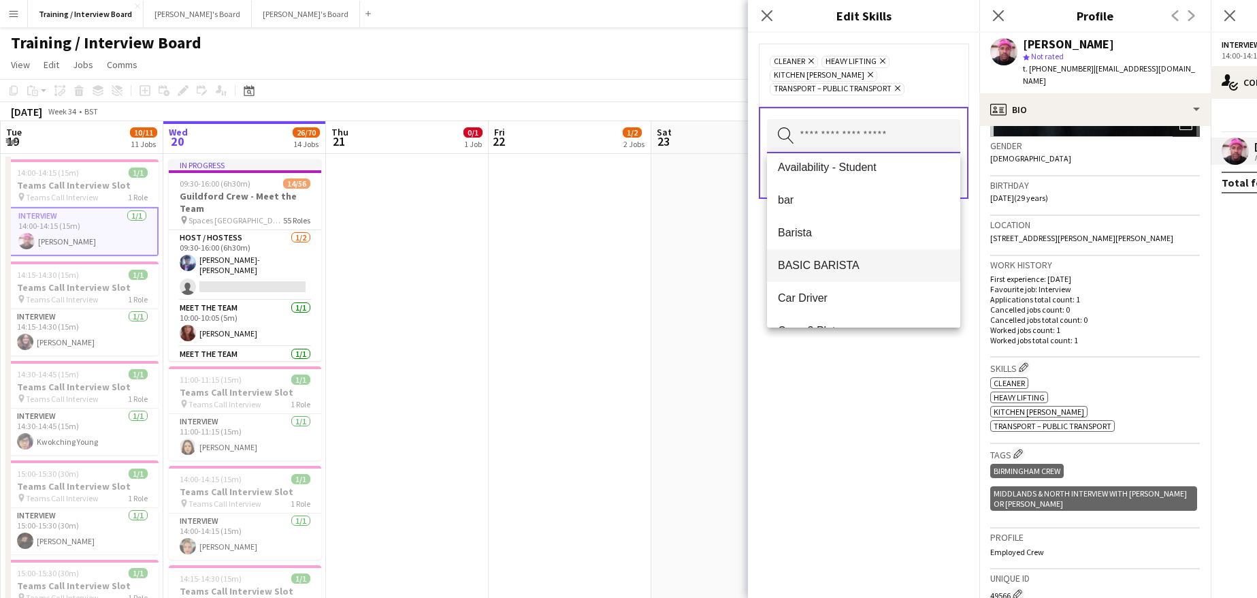
scroll to position [136, 0]
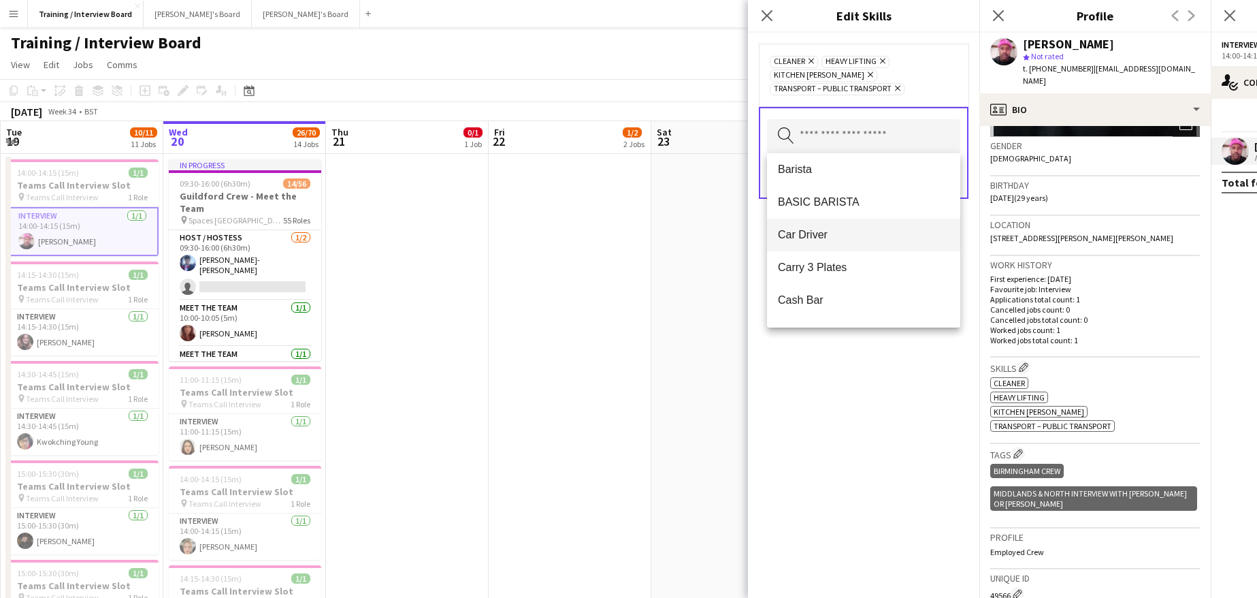
click at [807, 228] on span "Car Driver" at bounding box center [864, 234] width 172 height 13
click at [882, 370] on div "Car Driver Remove Cleaner Remove Heavy Lifting Remove Kitchen Porter Remove Tra…" at bounding box center [863, 315] width 231 height 565
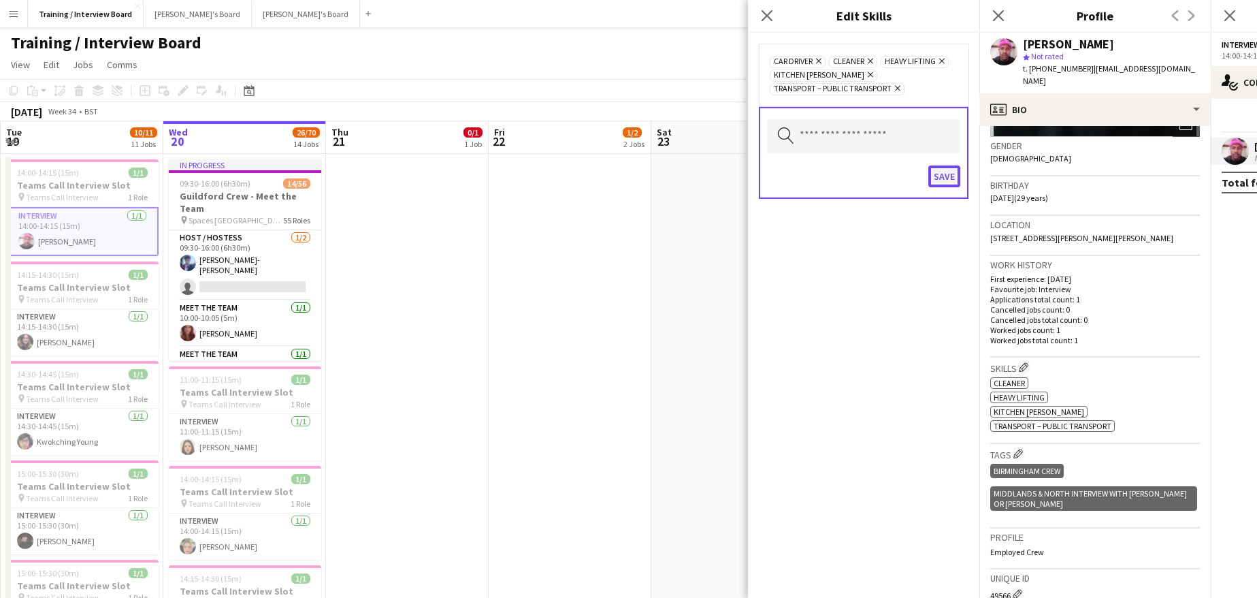
click at [943, 174] on button "Save" at bounding box center [944, 176] width 32 height 22
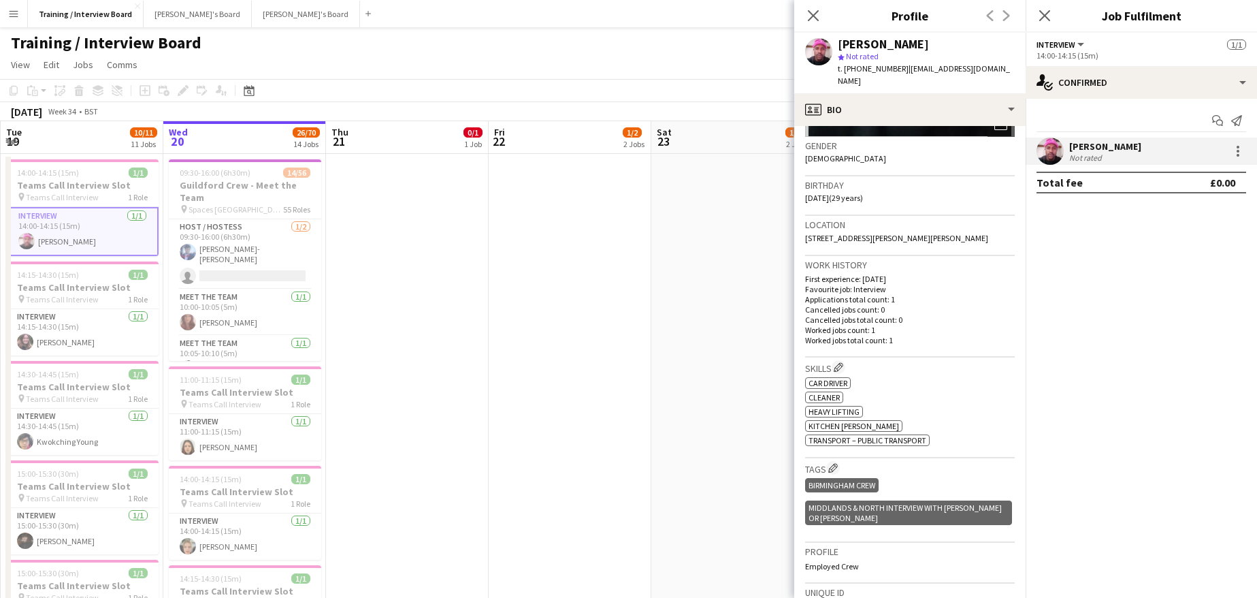
click at [959, 520] on div "MIDDLANDS & NORTH INTERVIEW WITH [PERSON_NAME] or [PERSON_NAME]" at bounding box center [908, 512] width 207 height 25
click at [809, 16] on icon "Close pop-in" at bounding box center [813, 15] width 13 height 13
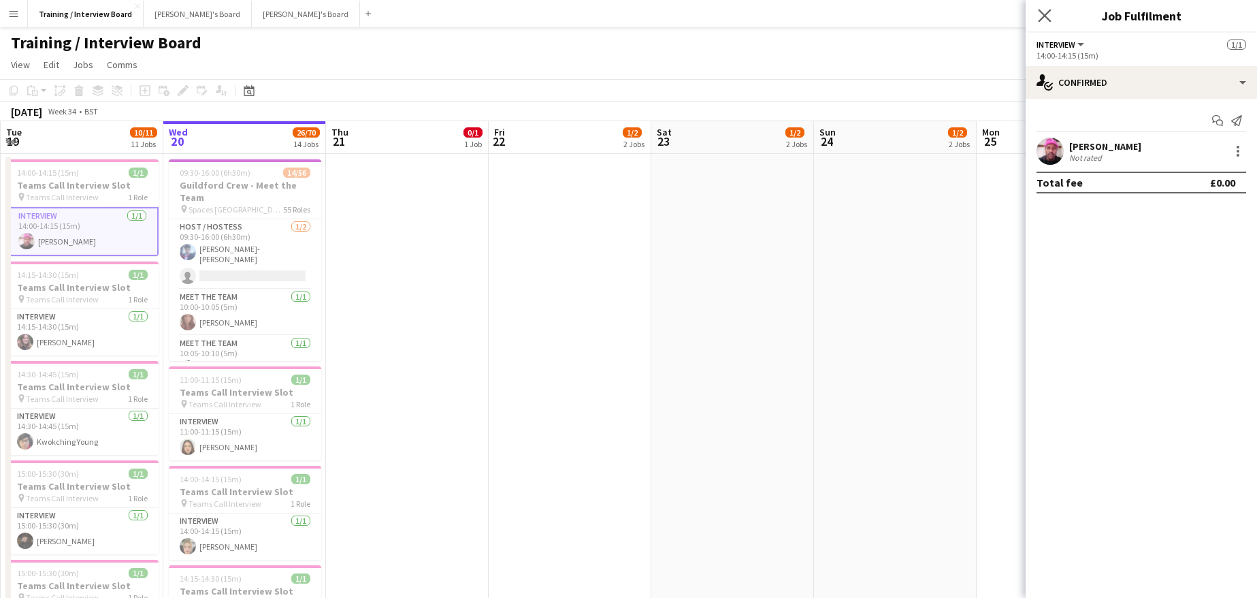
click at [1050, 22] on app-icon "Close pop-in" at bounding box center [1045, 16] width 20 height 20
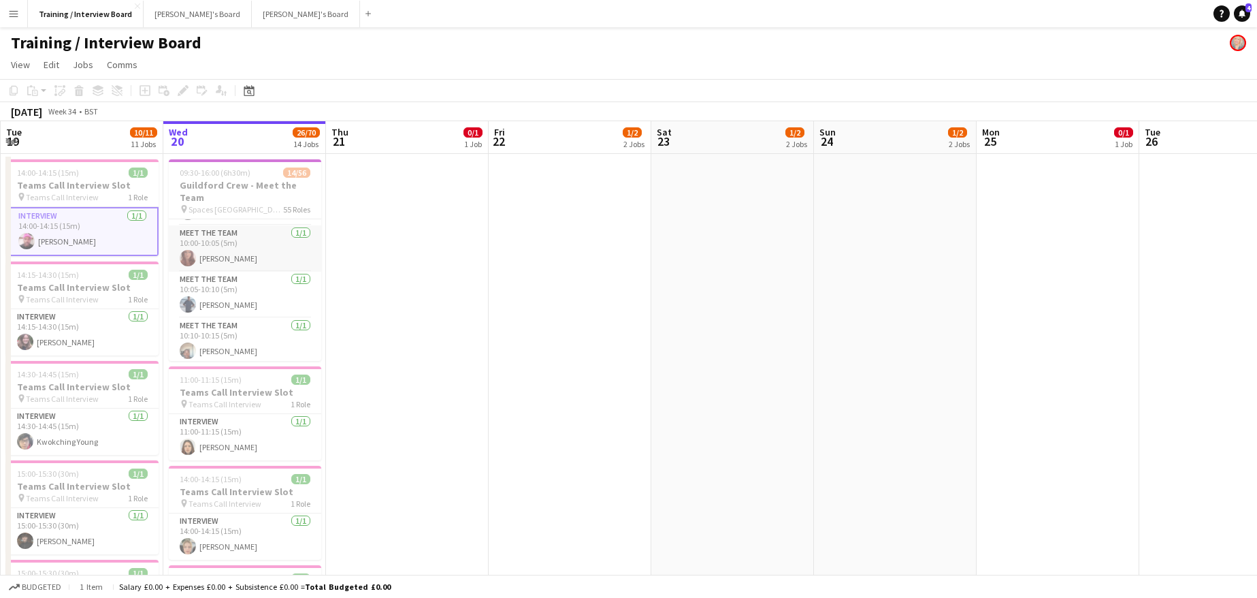
scroll to position [0, 0]
